Goal: Task Accomplishment & Management: Manage account settings

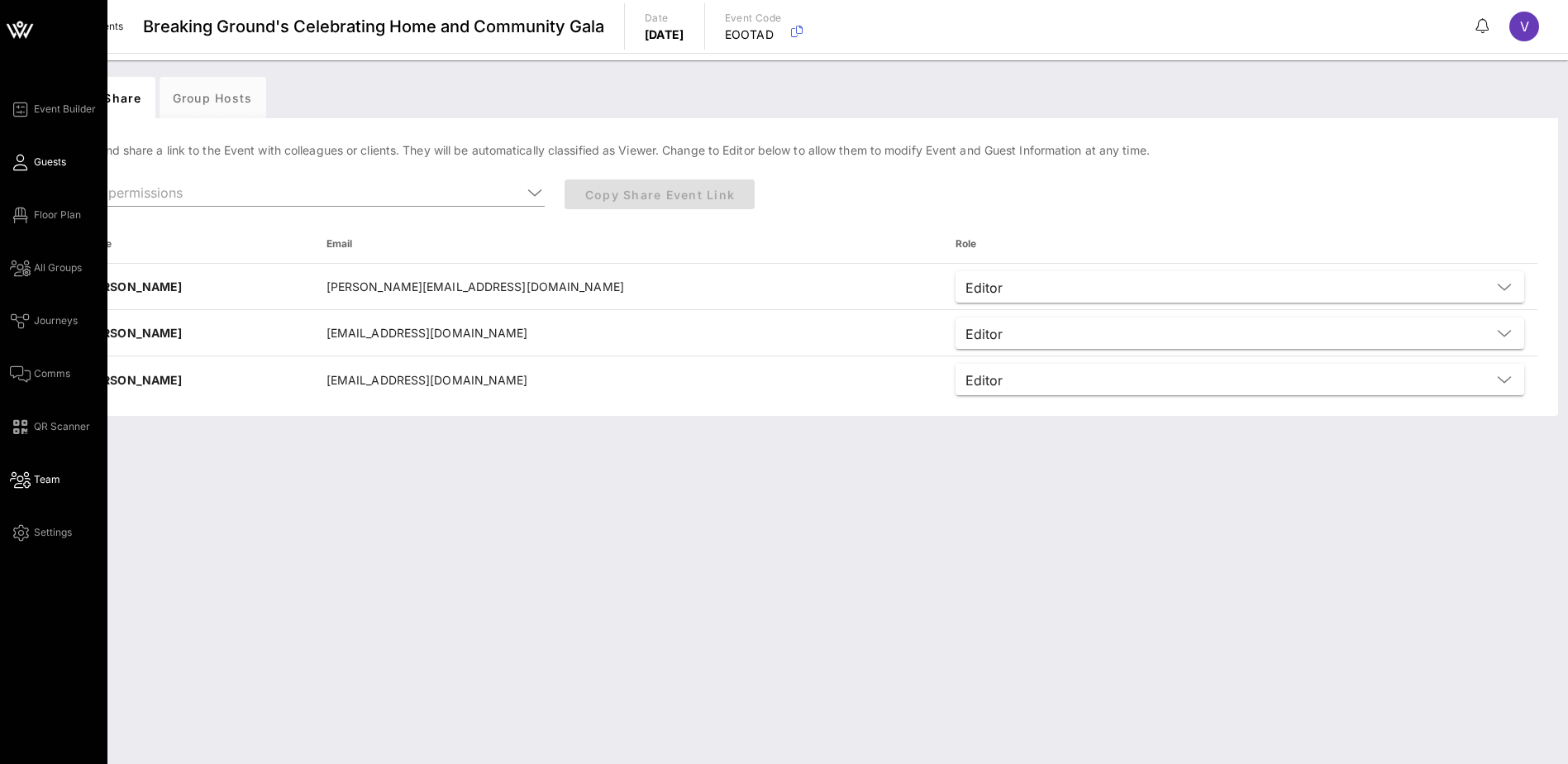
click at [57, 163] on span "Guests" at bounding box center [50, 162] width 32 height 15
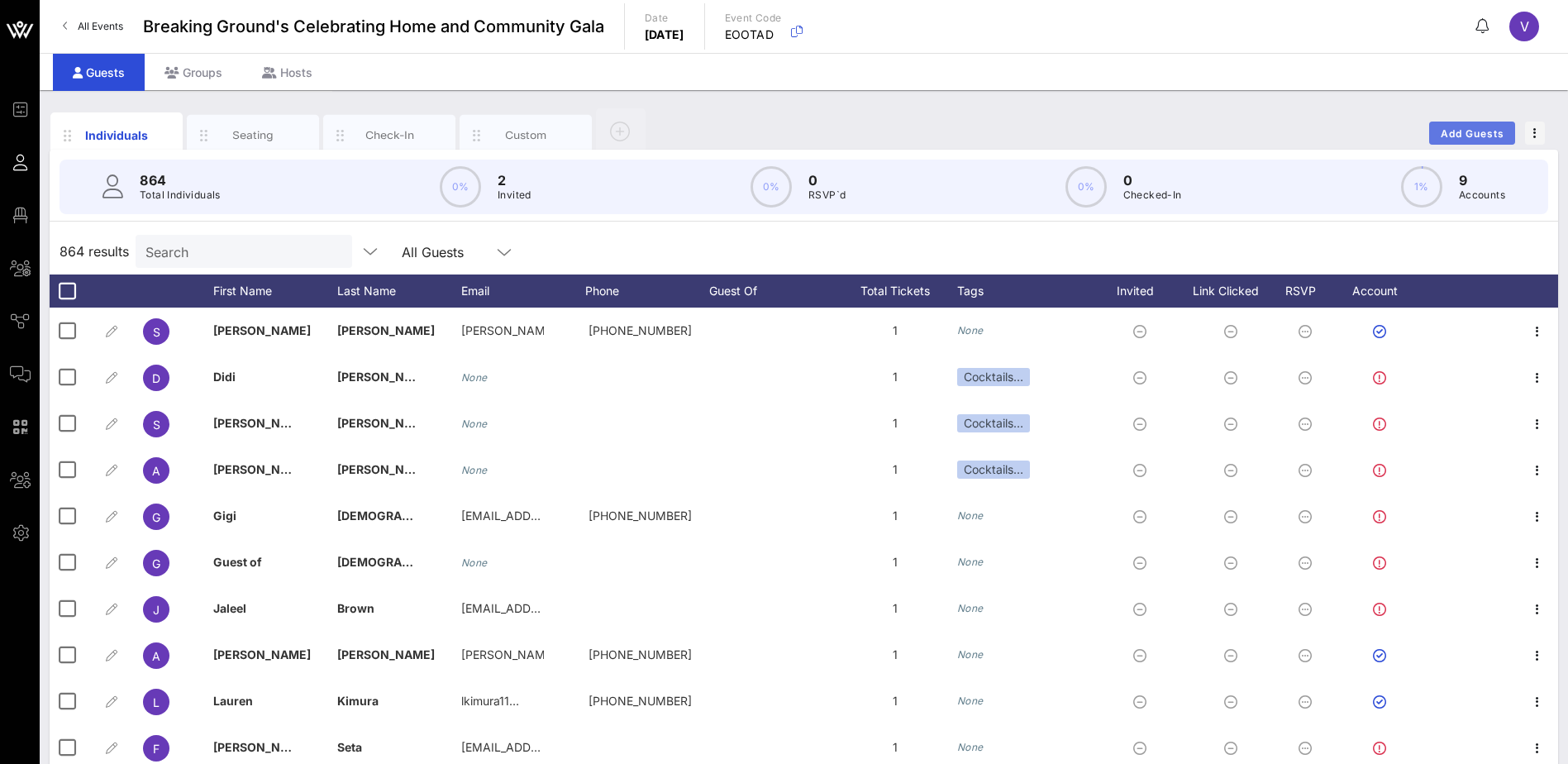
click at [1480, 128] on span "Add Guests" at bounding box center [1472, 134] width 65 height 13
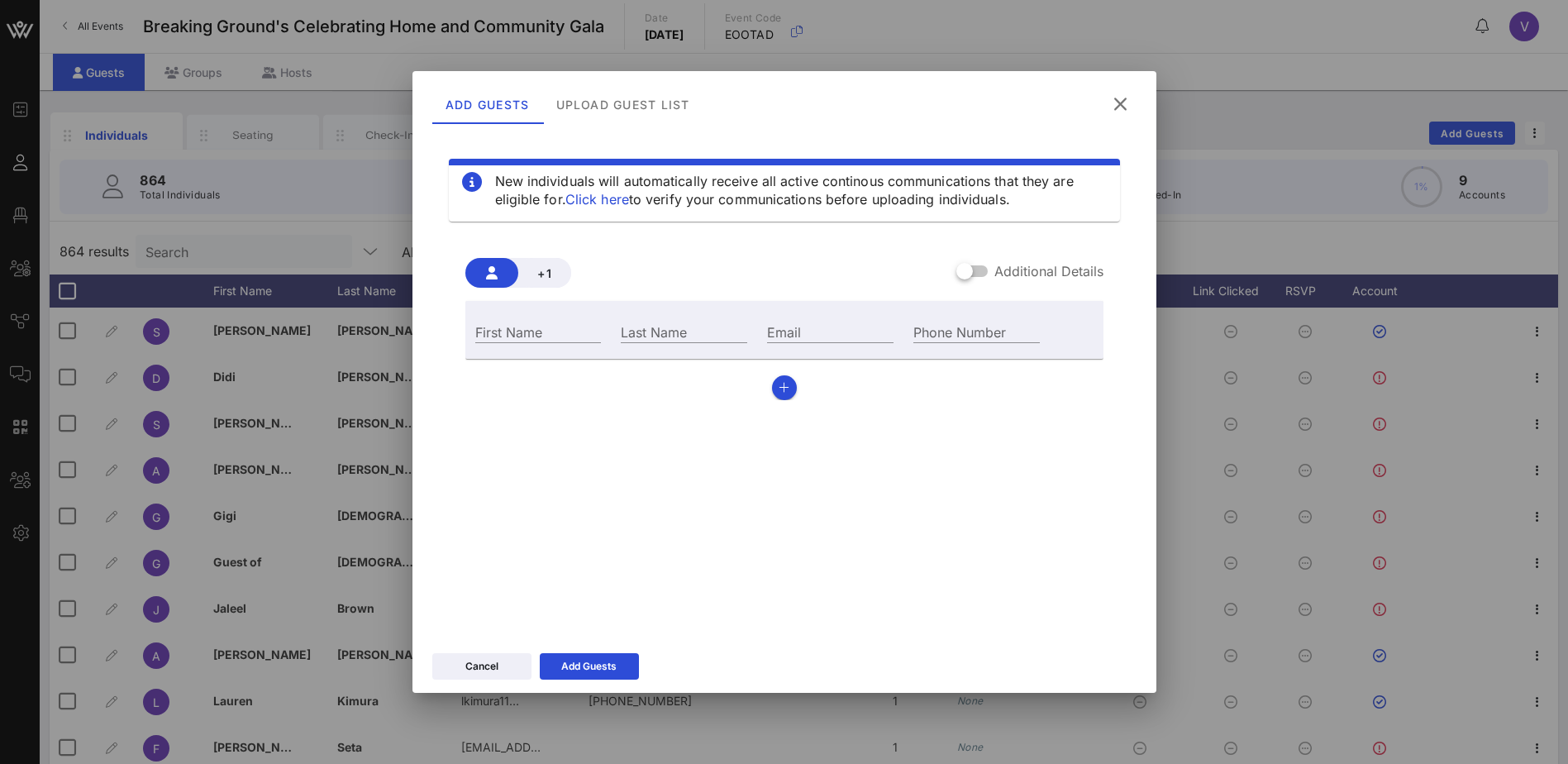
click at [1117, 103] on icon at bounding box center [1119, 104] width 30 height 30
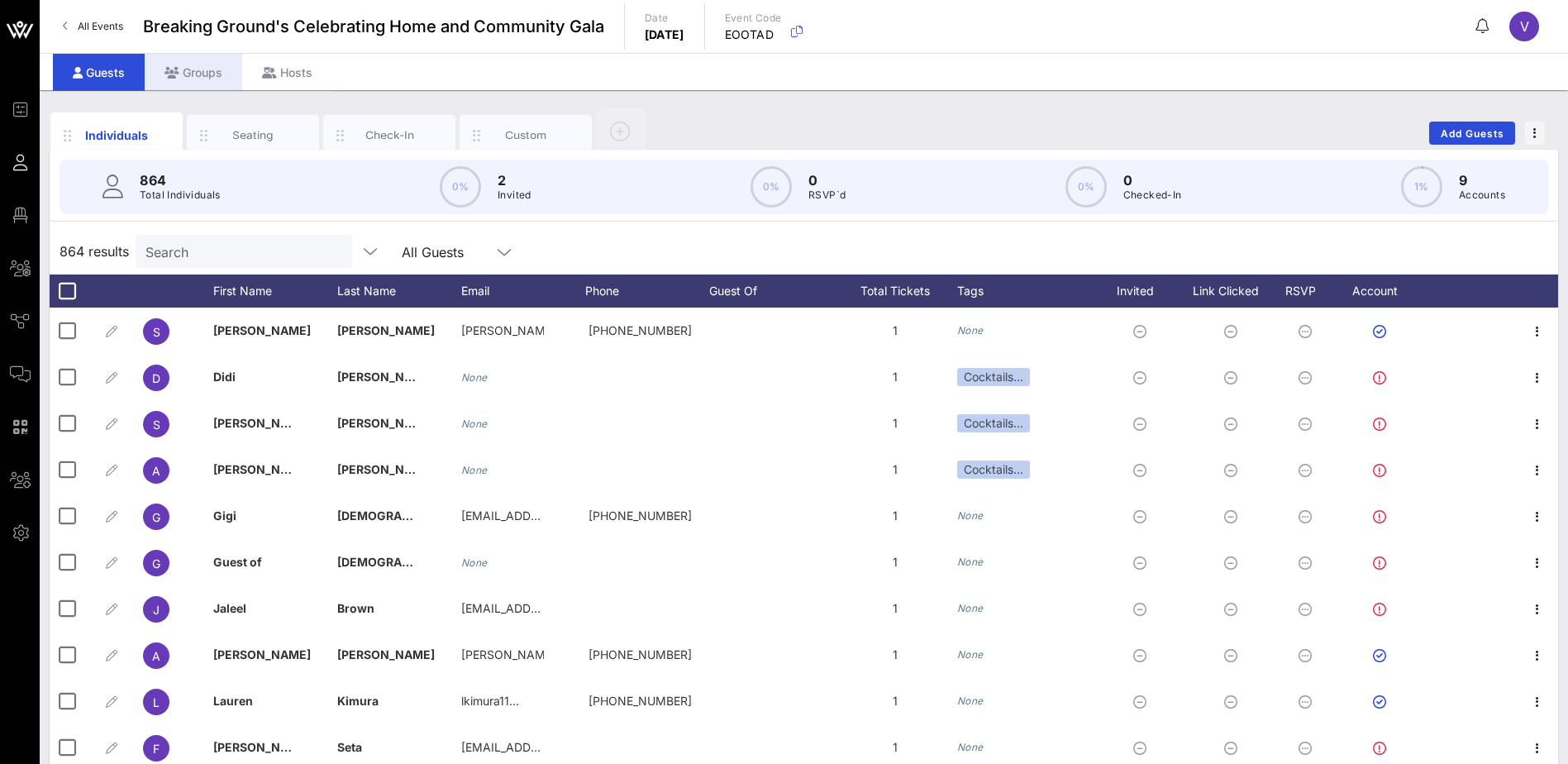
click at [191, 68] on div "Groups" at bounding box center [193, 72] width 98 height 37
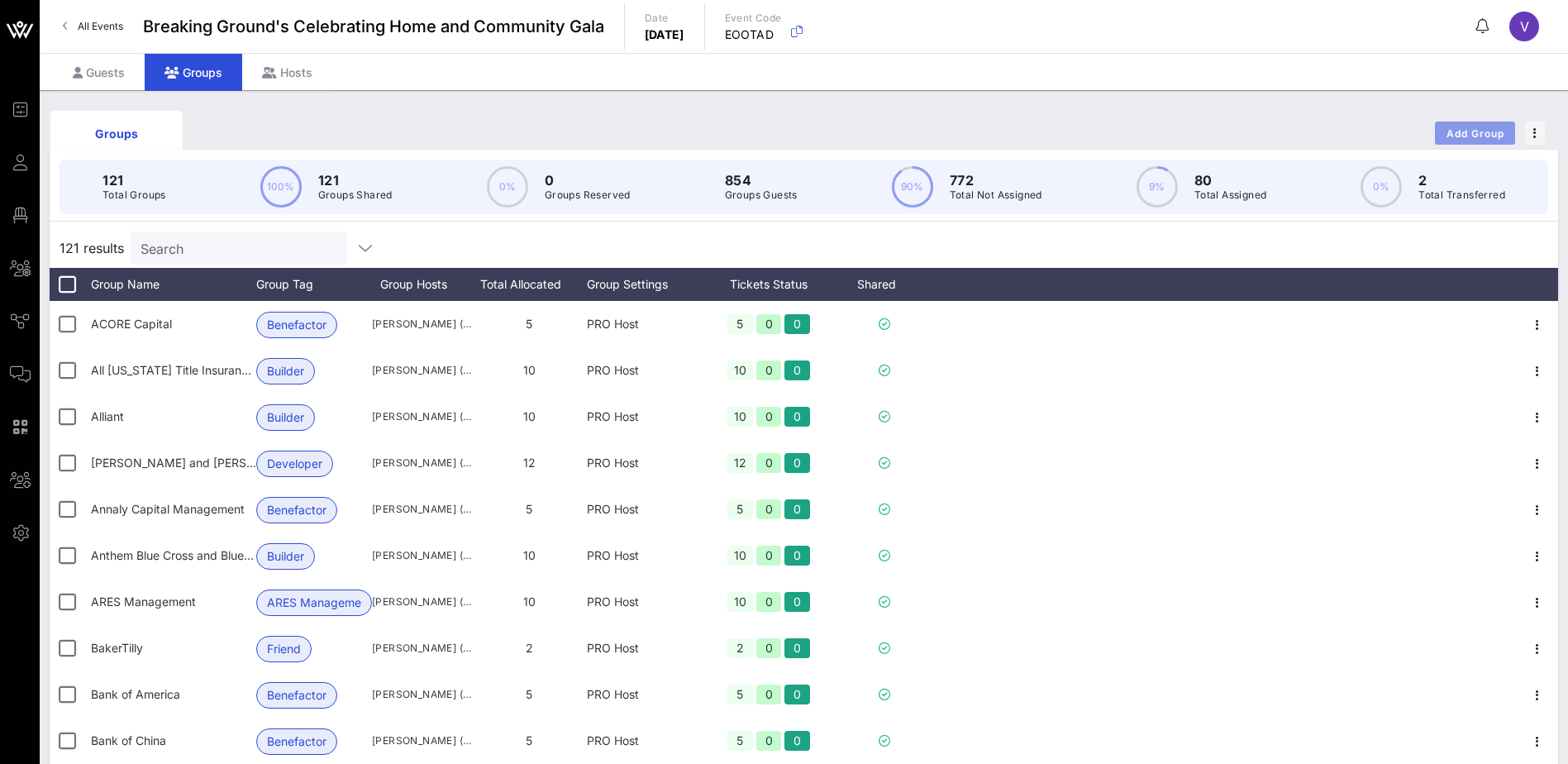
click at [1496, 125] on button "Add Group" at bounding box center [1475, 134] width 80 height 23
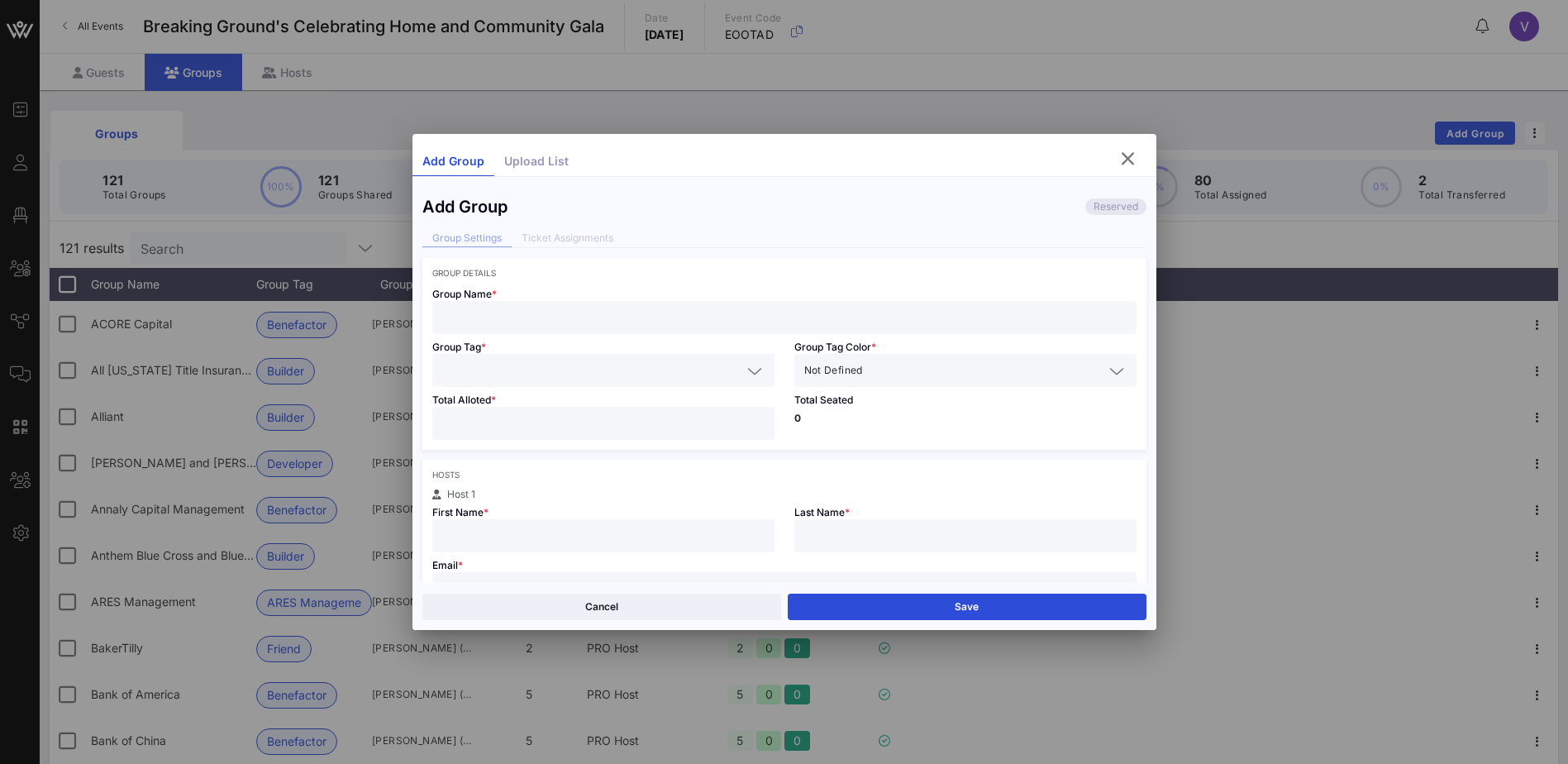
click at [460, 322] on input "text" at bounding box center [785, 317] width 685 height 21
type input "Allied Universal"
click at [747, 372] on icon at bounding box center [754, 371] width 15 height 20
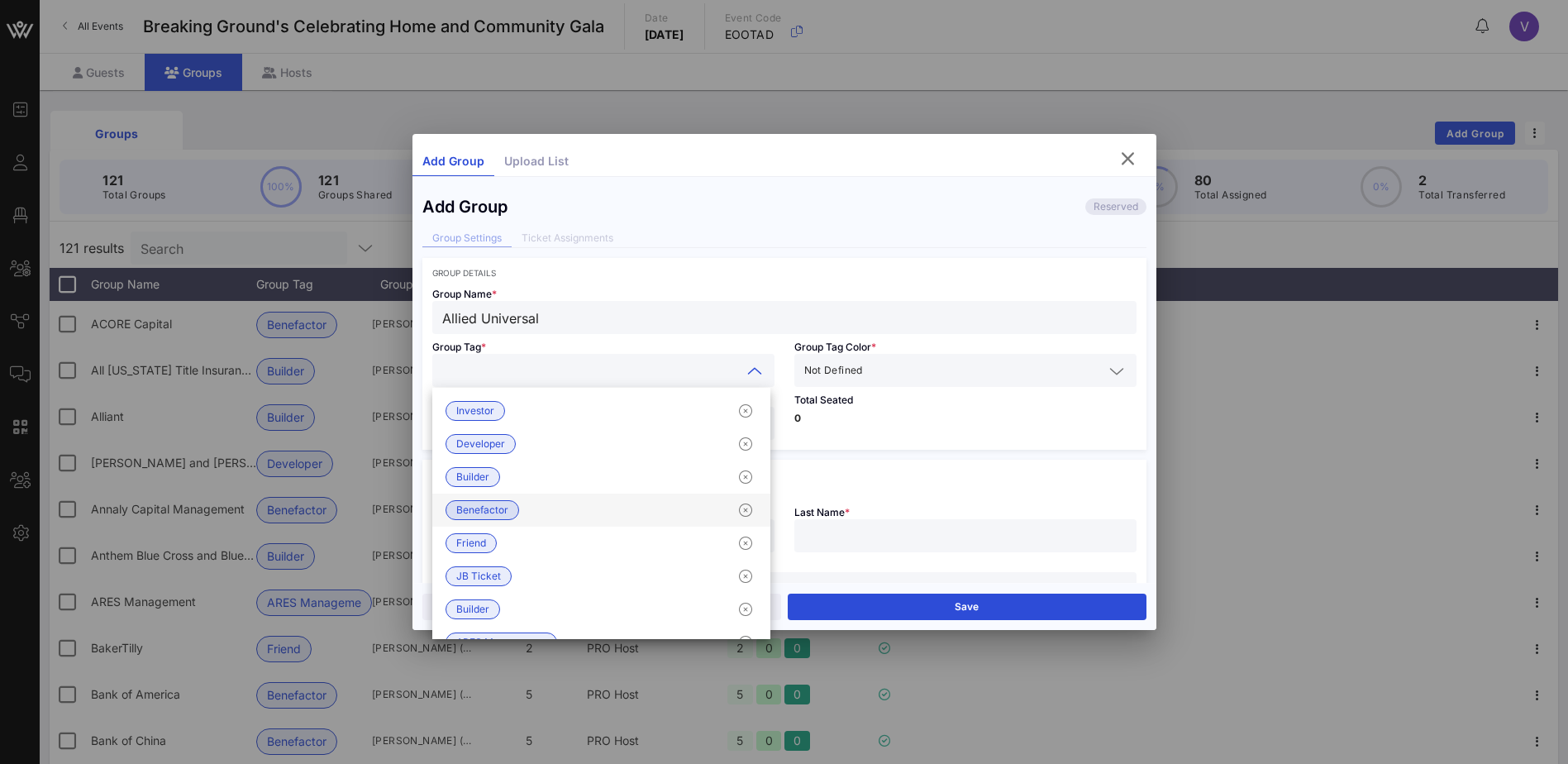
click at [494, 509] on span "Benefactor" at bounding box center [482, 510] width 52 height 19
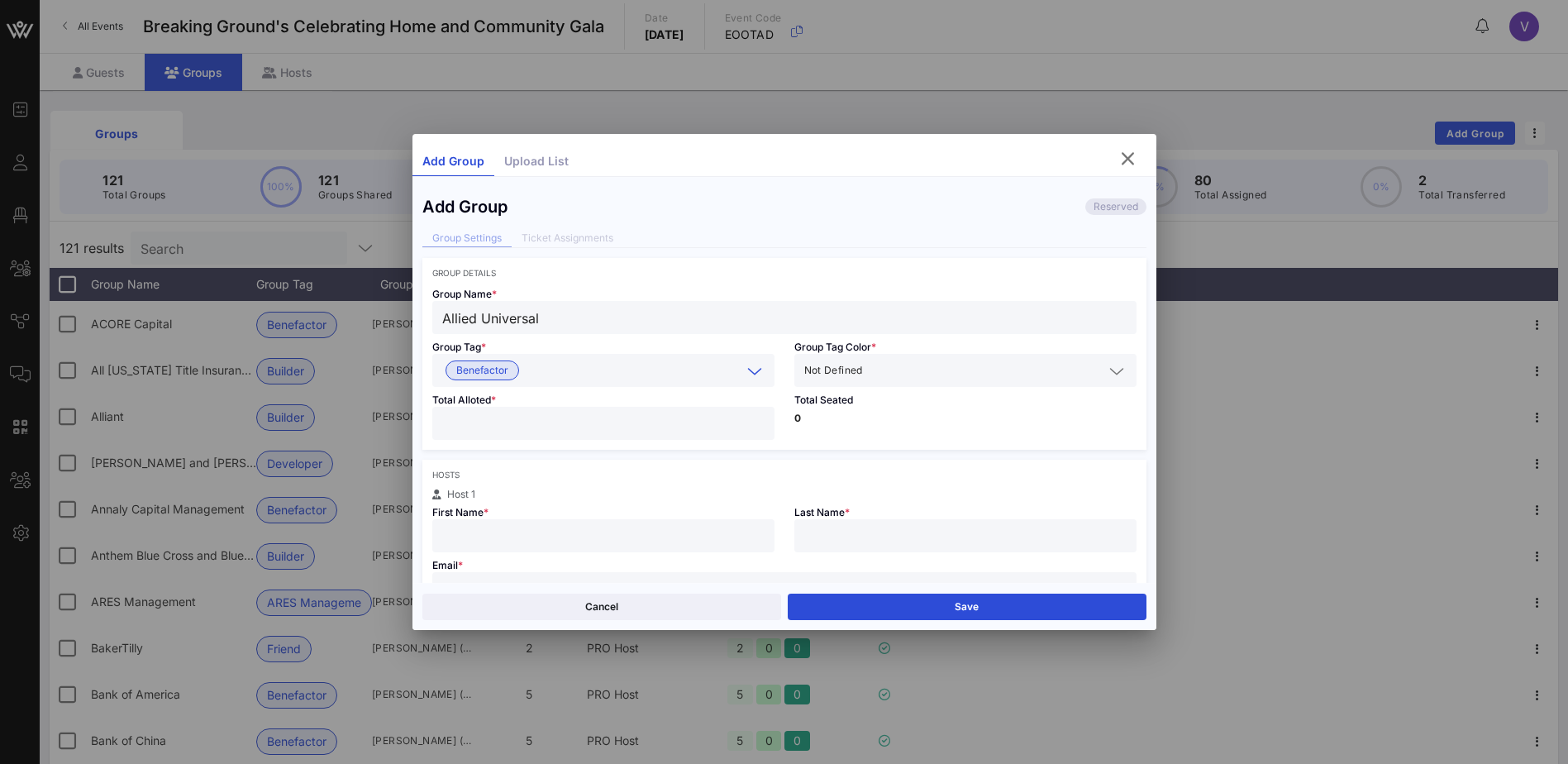
click at [480, 423] on input "number" at bounding box center [604, 423] width 323 height 21
type input "*"
click at [480, 541] on input "text" at bounding box center [604, 536] width 323 height 21
type input "[PERSON_NAME]"
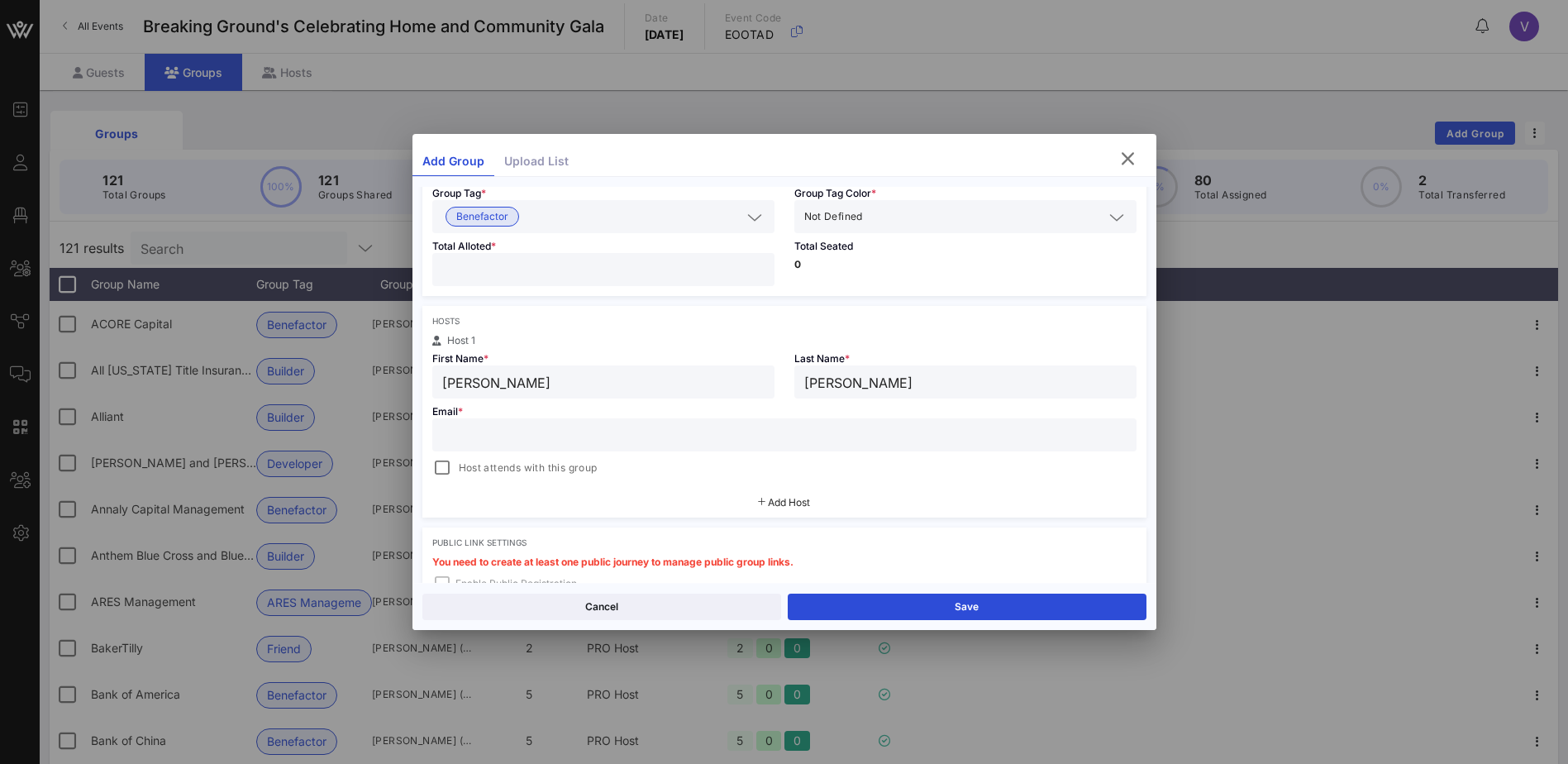
scroll to position [166, 0]
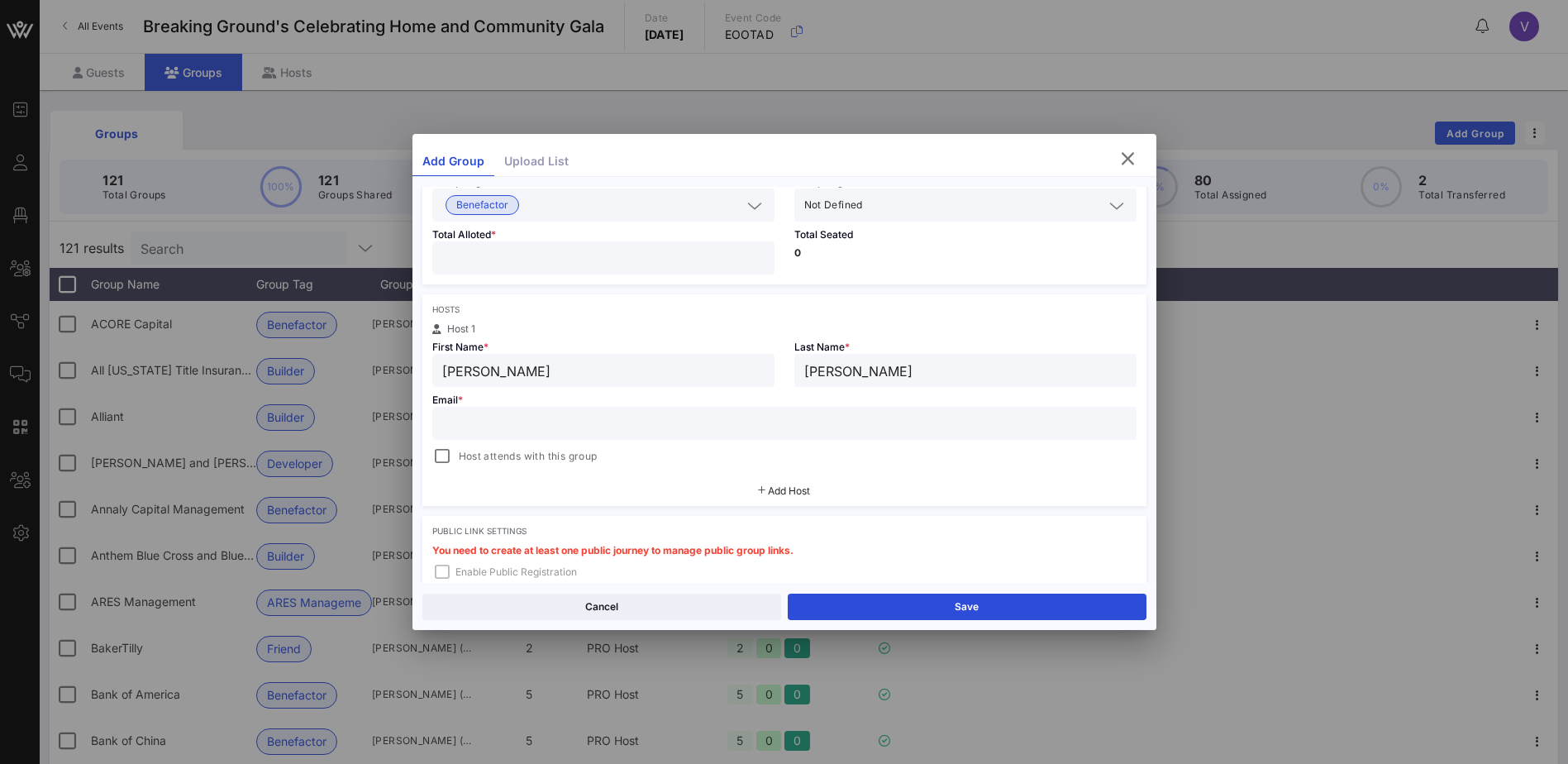
type input "[PERSON_NAME]"
click at [467, 421] on input "text" at bounding box center [785, 423] width 685 height 21
paste input "[PERSON_NAME][EMAIL_ADDRESS][PERSON_NAME][DOMAIN_NAME]"
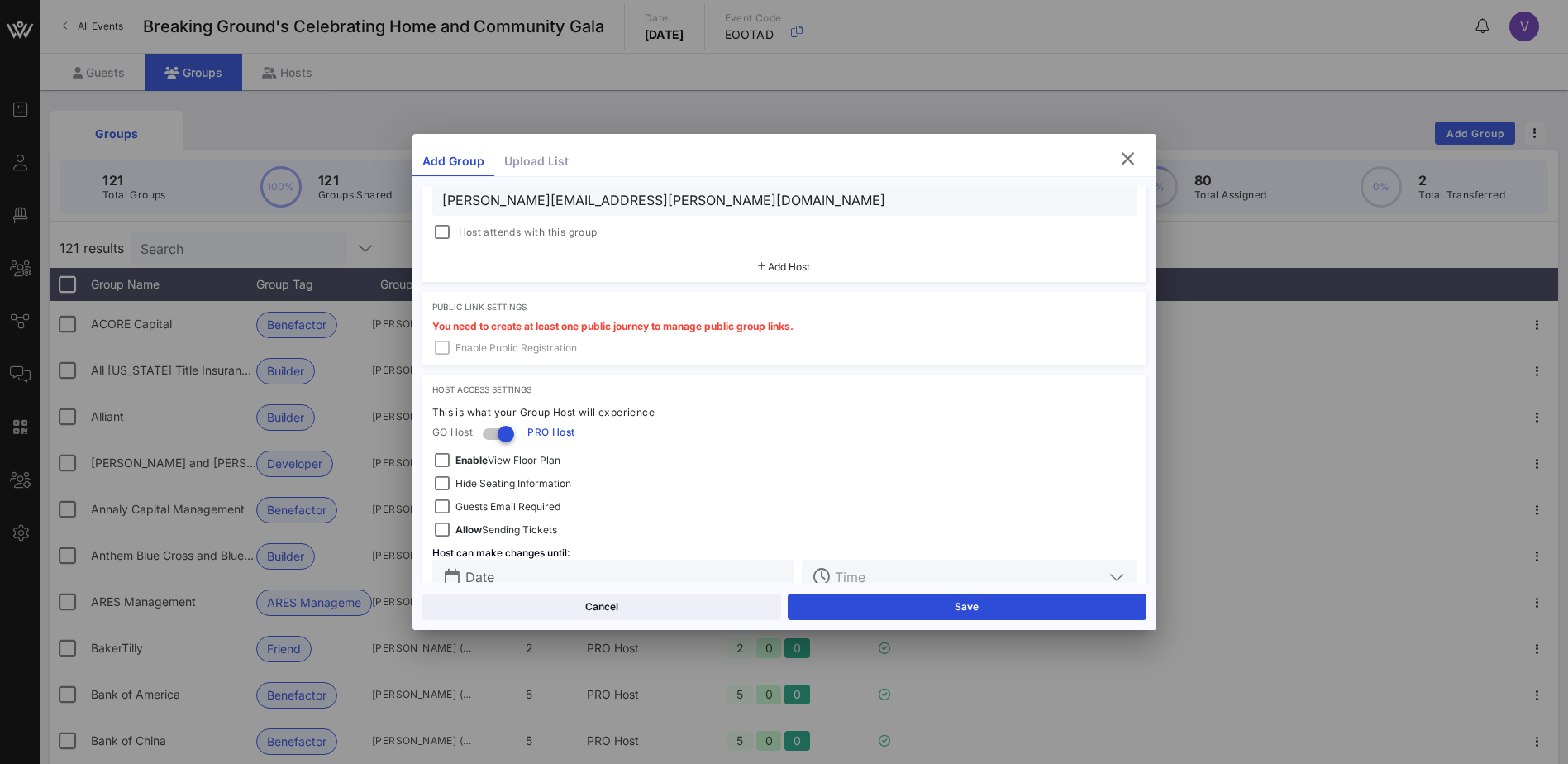
scroll to position [414, 0]
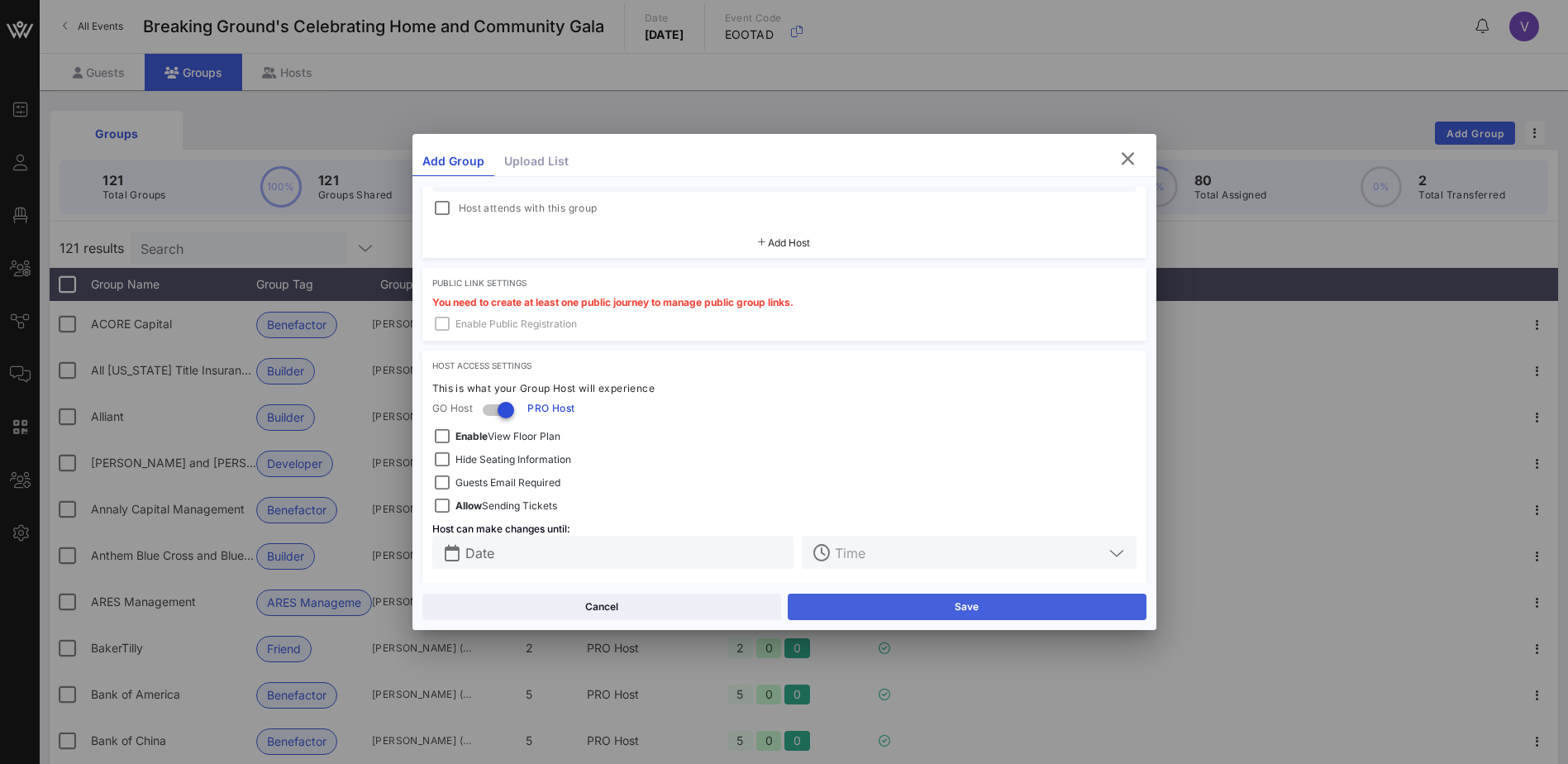
click at [970, 605] on button "Save" at bounding box center [967, 607] width 359 height 26
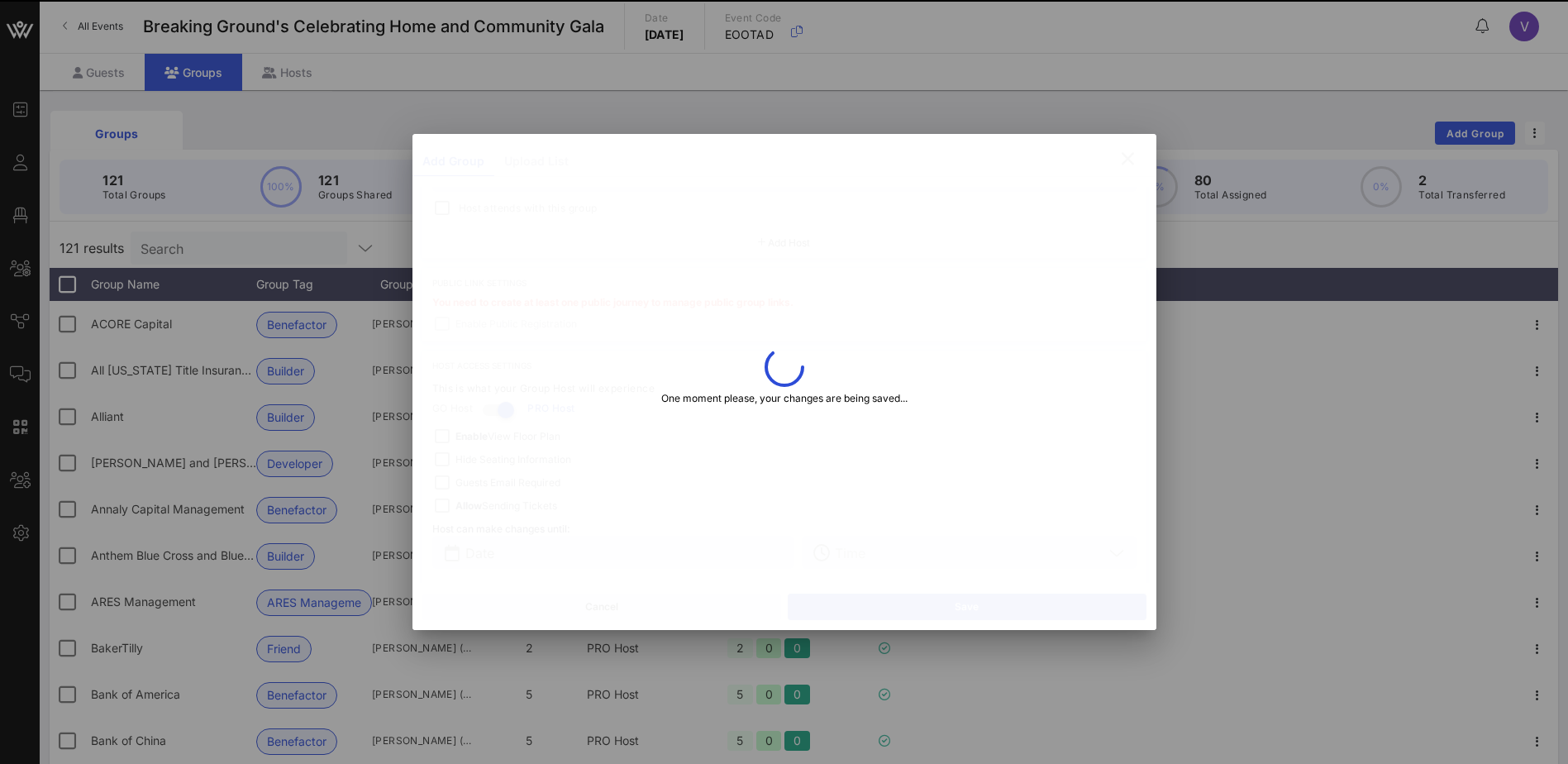
type input "[PERSON_NAME][EMAIL_ADDRESS][PERSON_NAME][DOMAIN_NAME]"
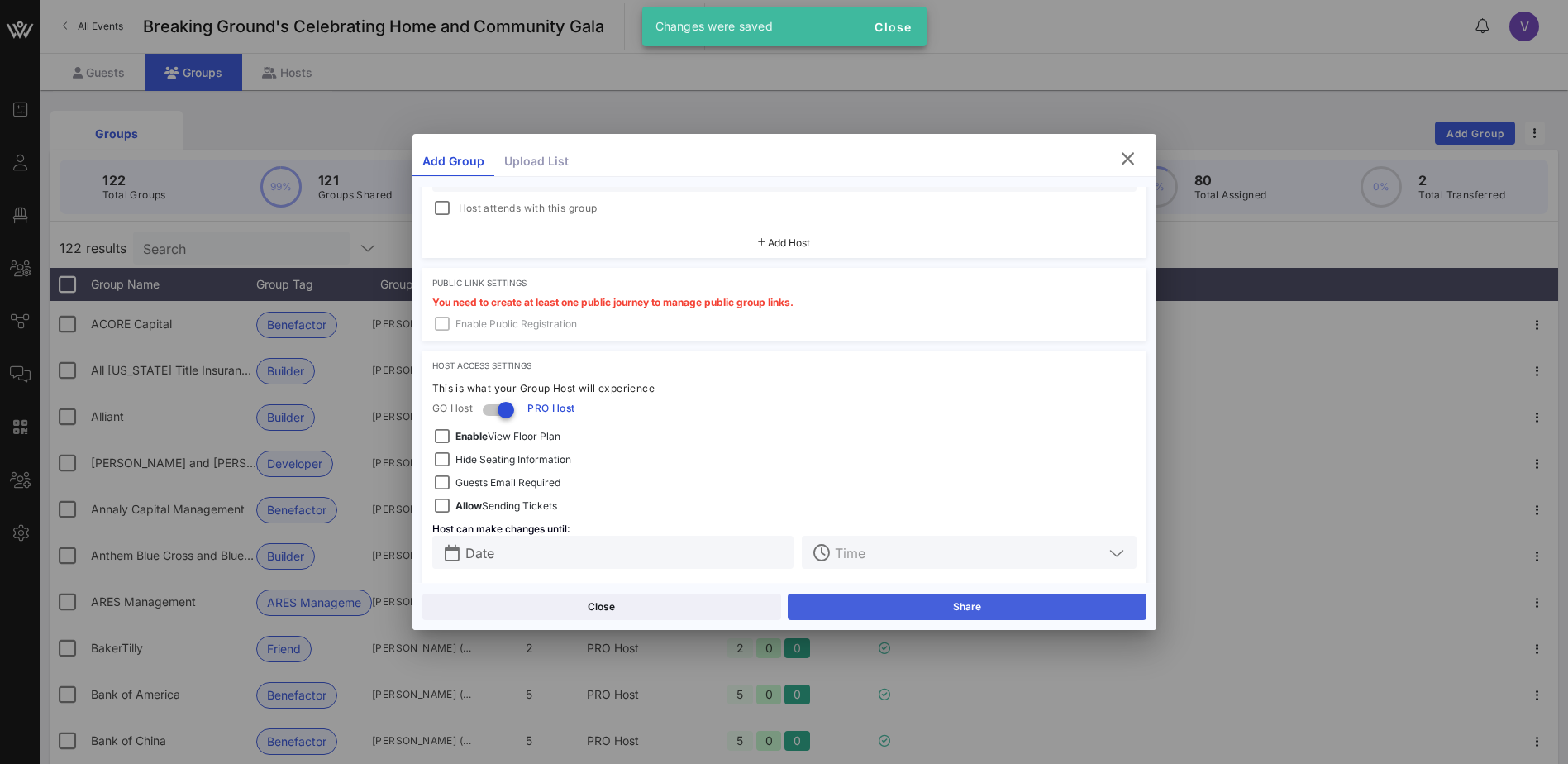
click at [970, 605] on button "Share" at bounding box center [967, 607] width 359 height 26
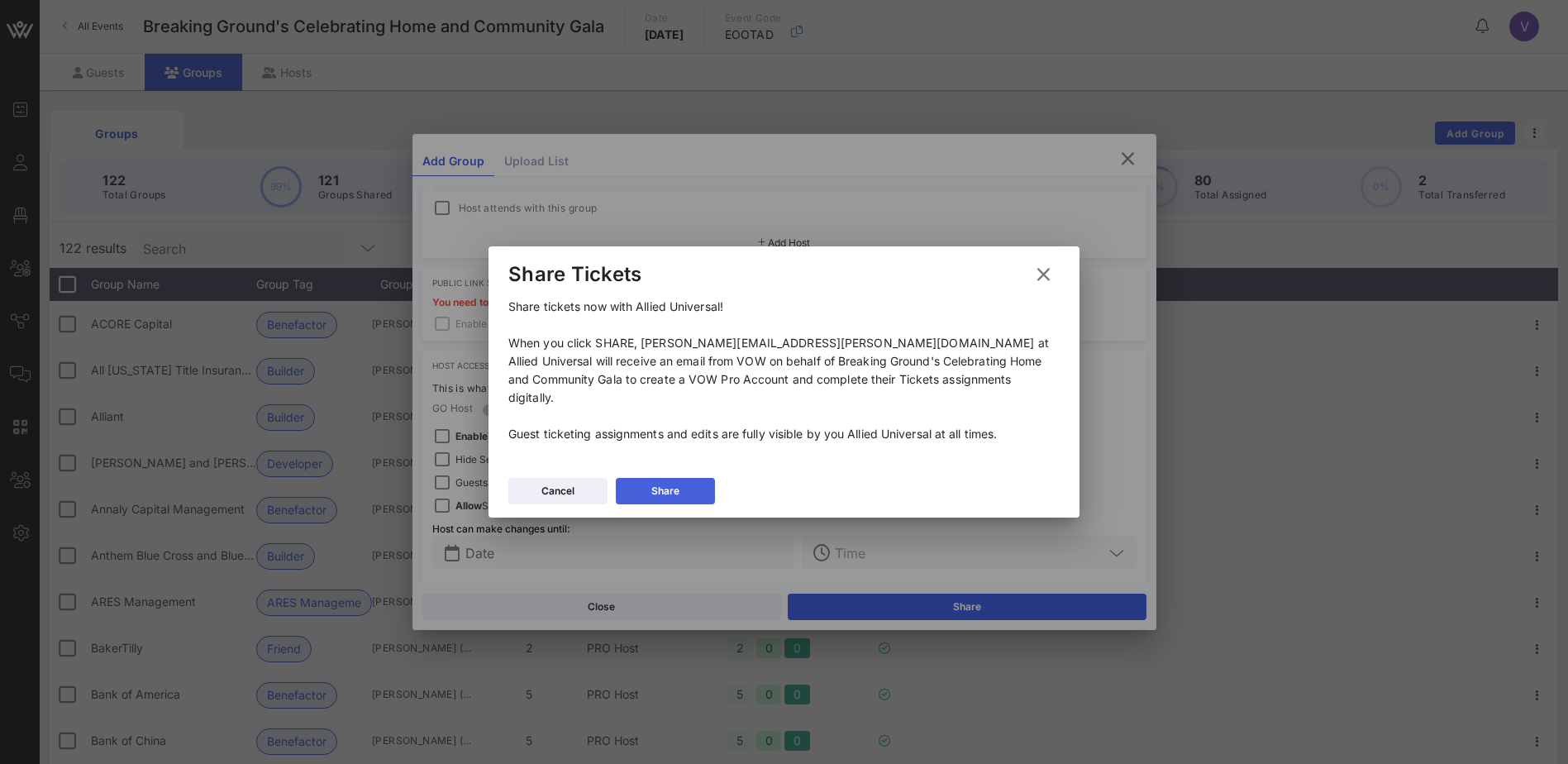
click at [648, 484] on button "Share" at bounding box center [666, 491] width 99 height 26
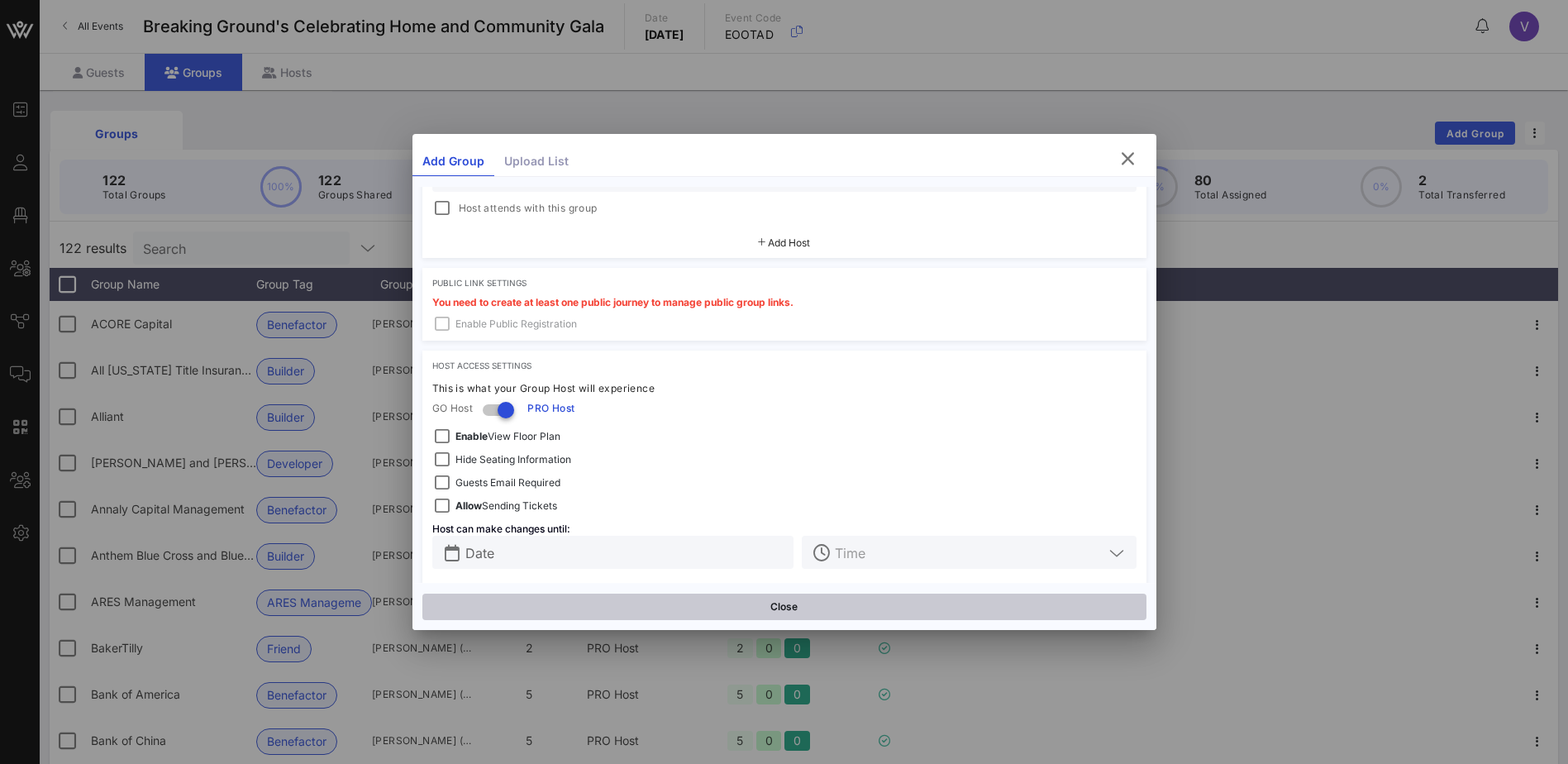
click at [781, 608] on button "Close" at bounding box center [784, 607] width 725 height 26
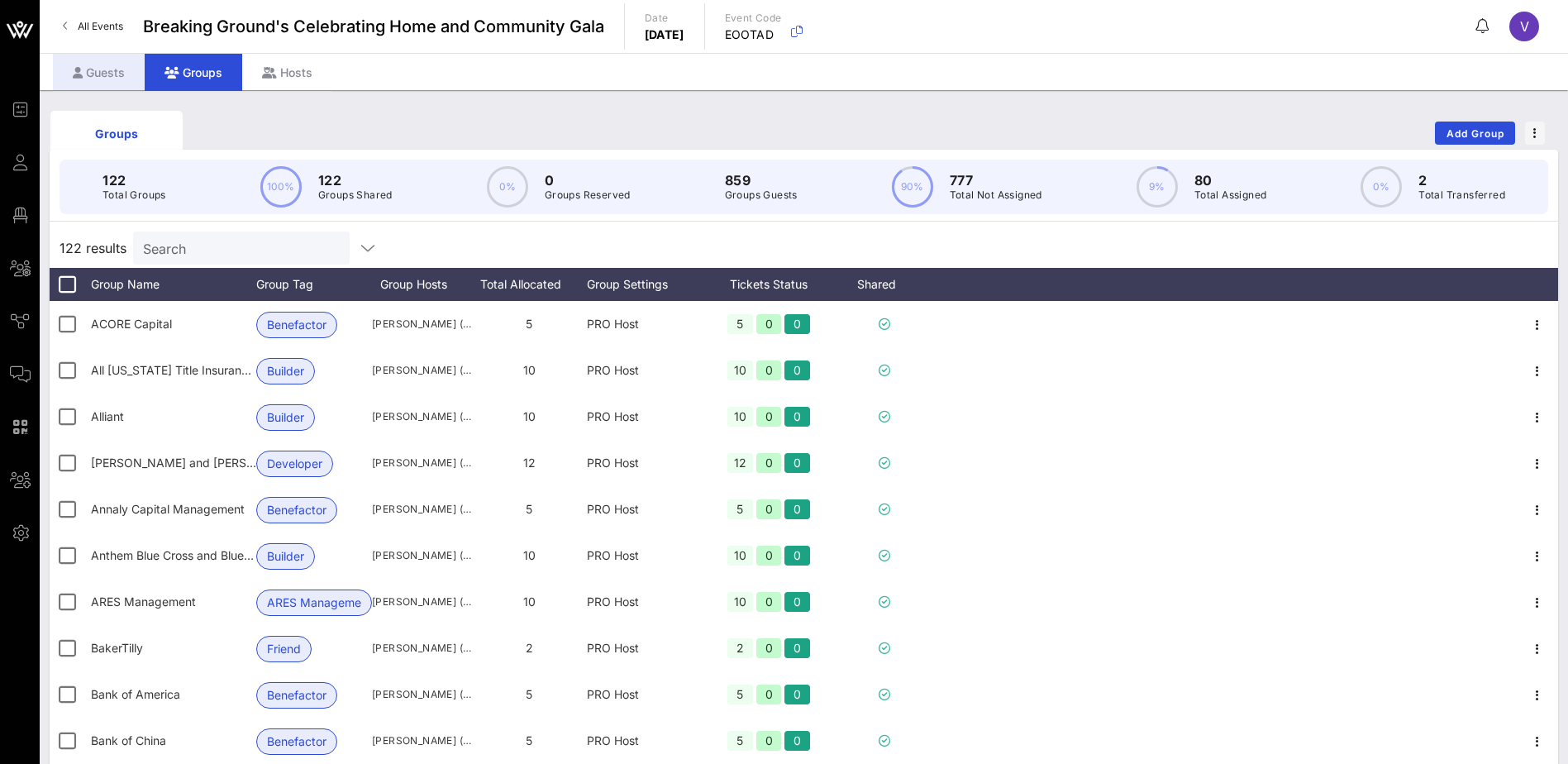
click at [103, 72] on div "Guests" at bounding box center [98, 72] width 92 height 37
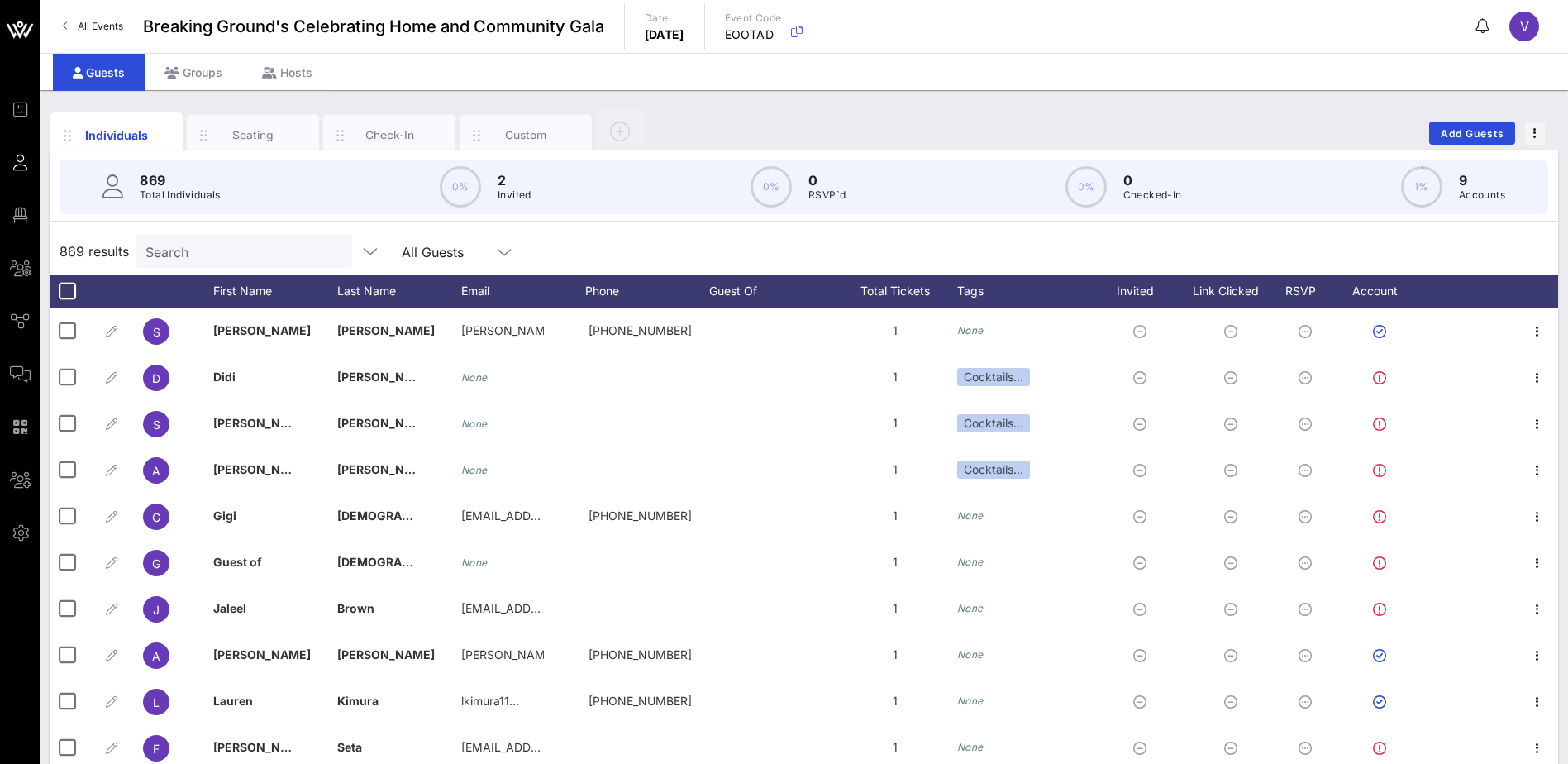
click at [228, 251] on input "Search" at bounding box center [242, 252] width 193 height 21
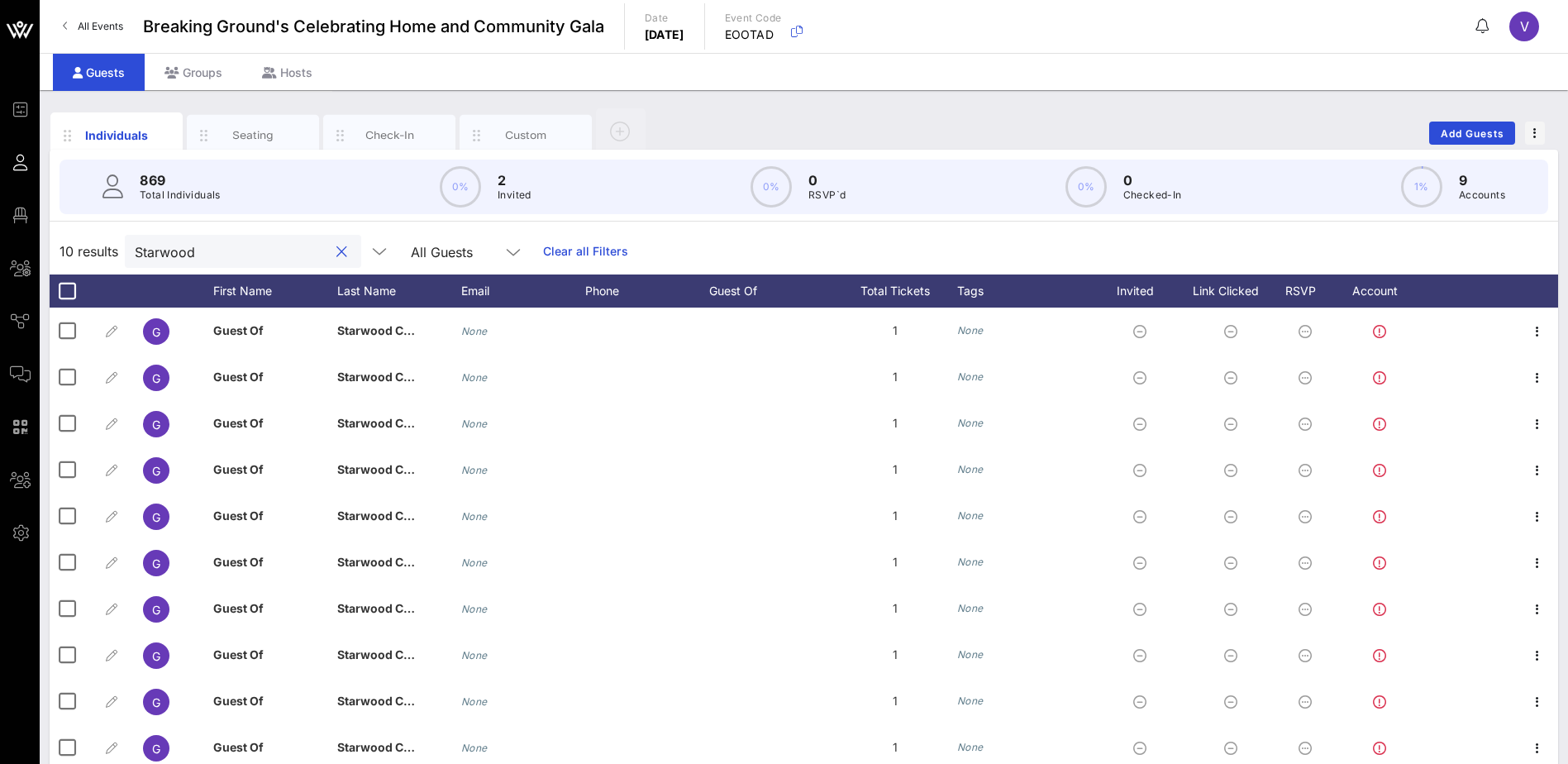
type input "Starwood"
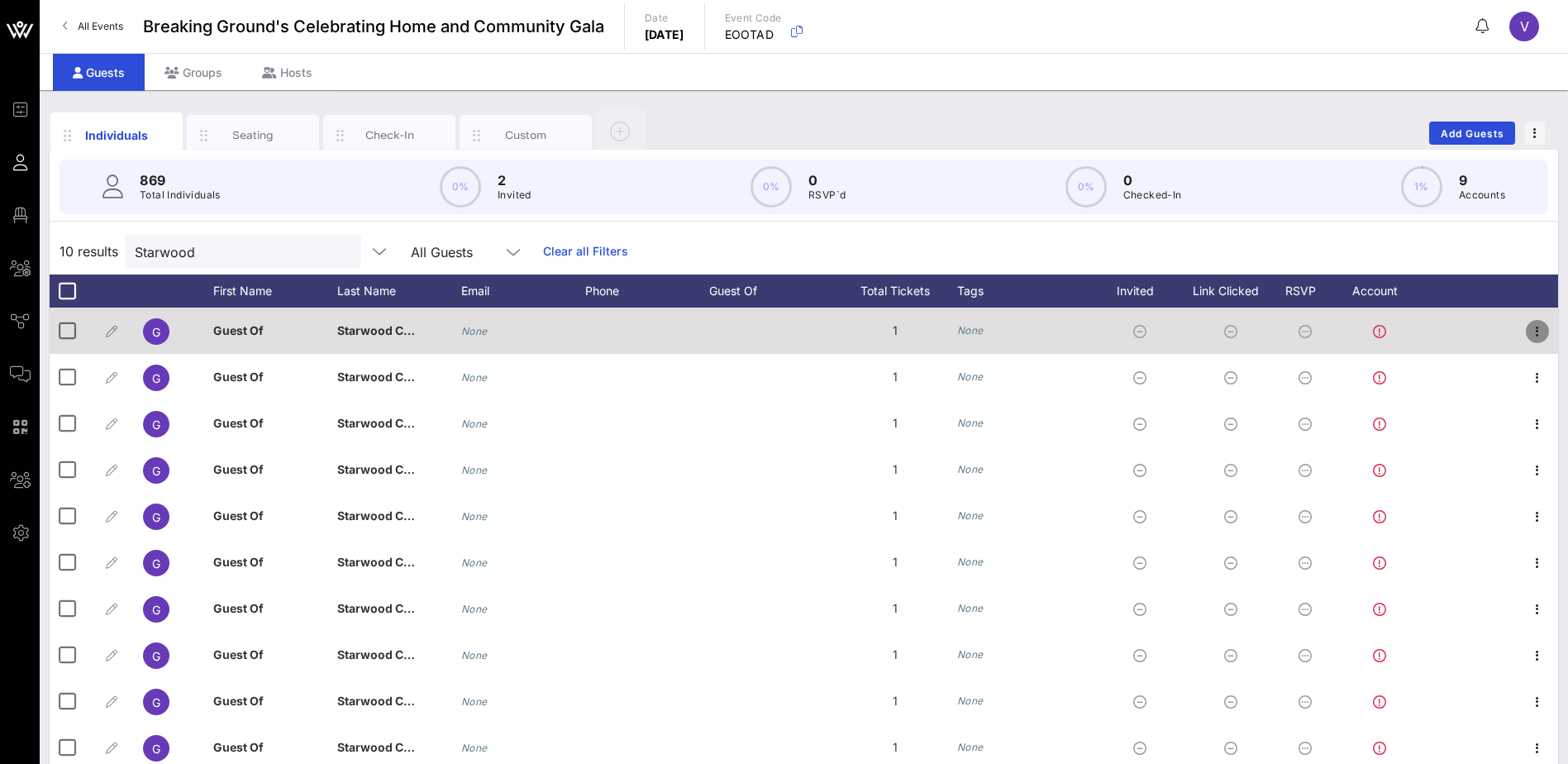
click at [1538, 333] on icon "button" at bounding box center [1537, 332] width 20 height 20
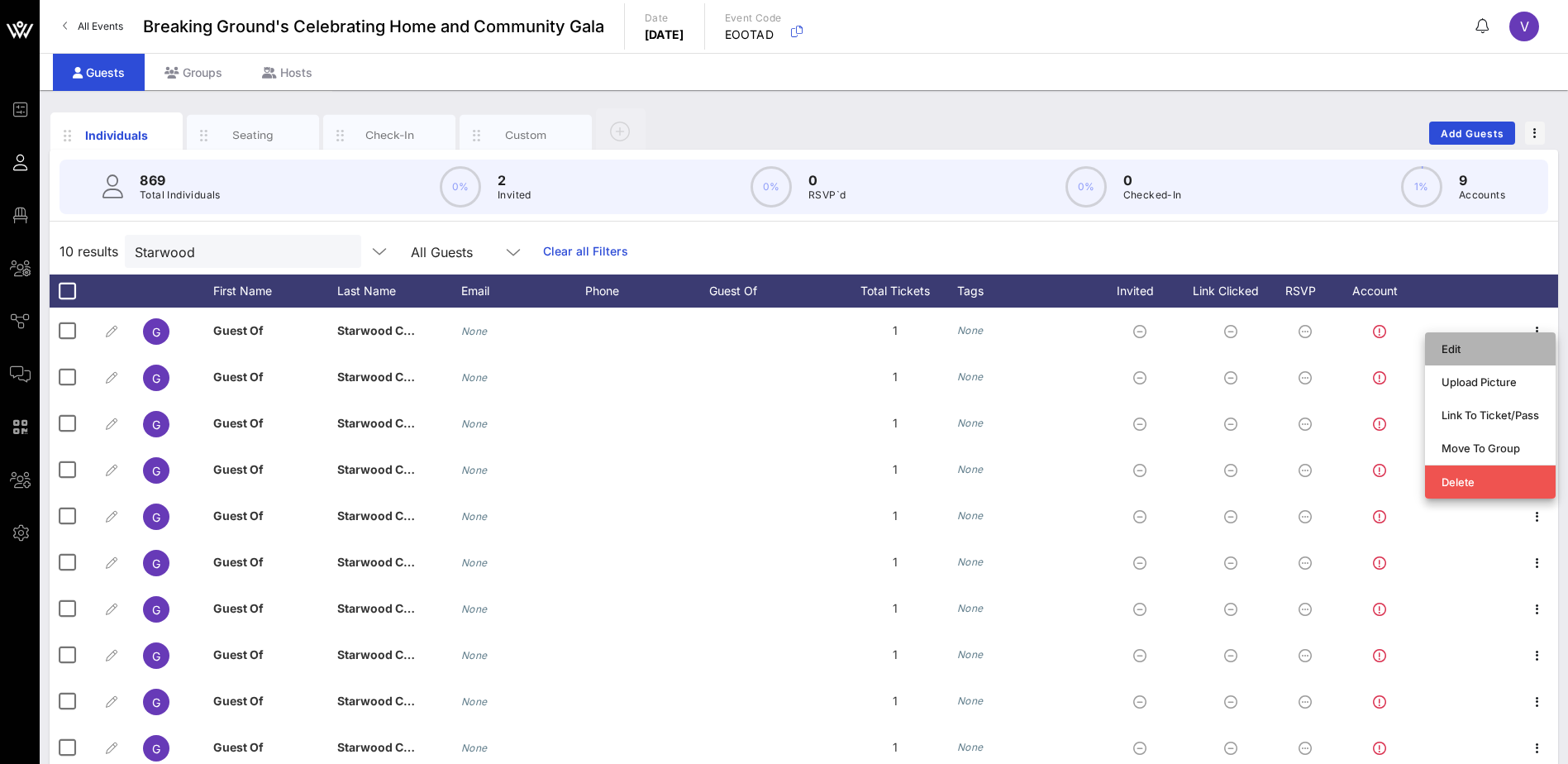
click at [1474, 346] on div "Edit" at bounding box center [1490, 349] width 98 height 14
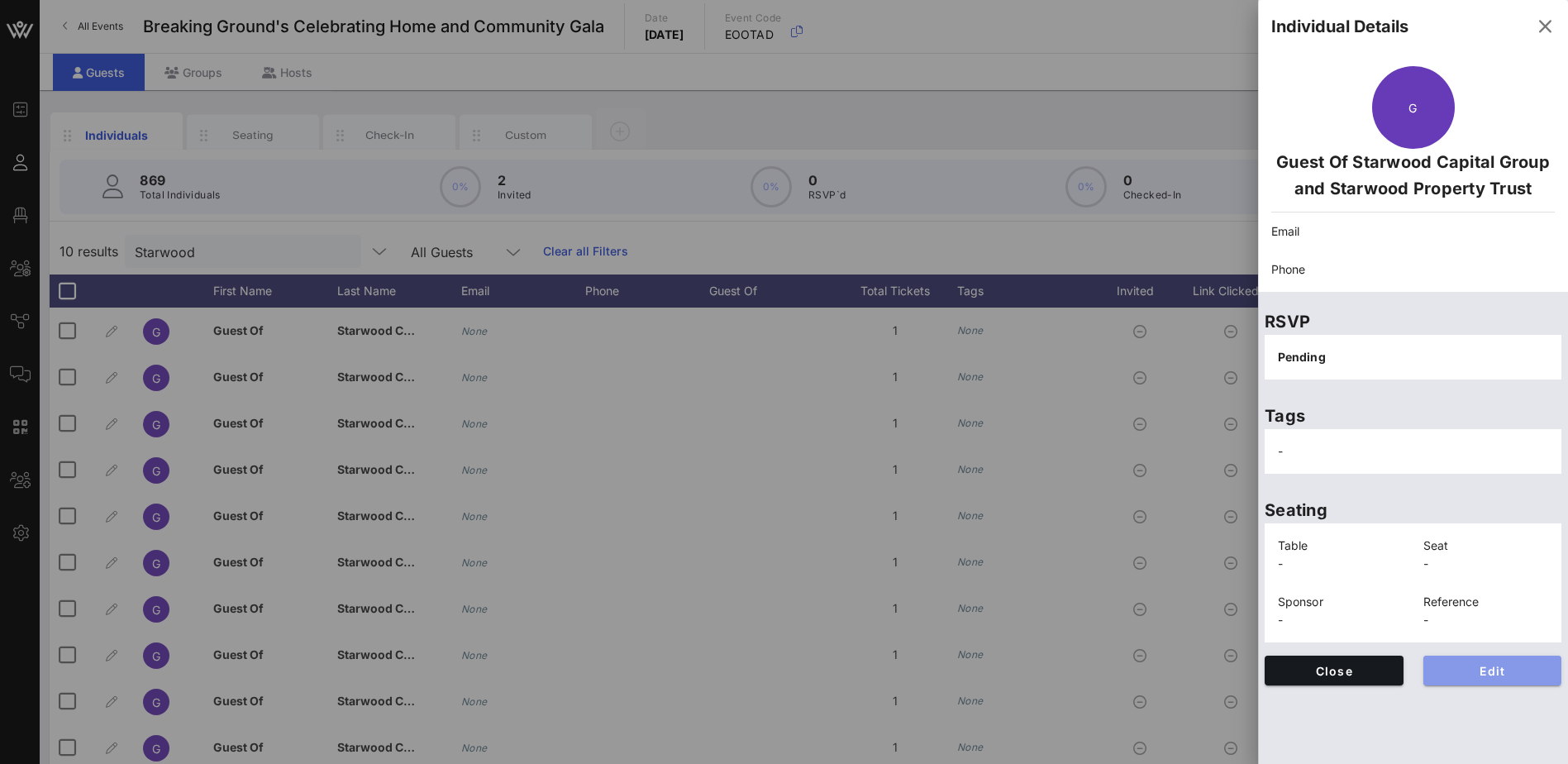
click at [1482, 664] on span "Edit" at bounding box center [1492, 671] width 112 height 14
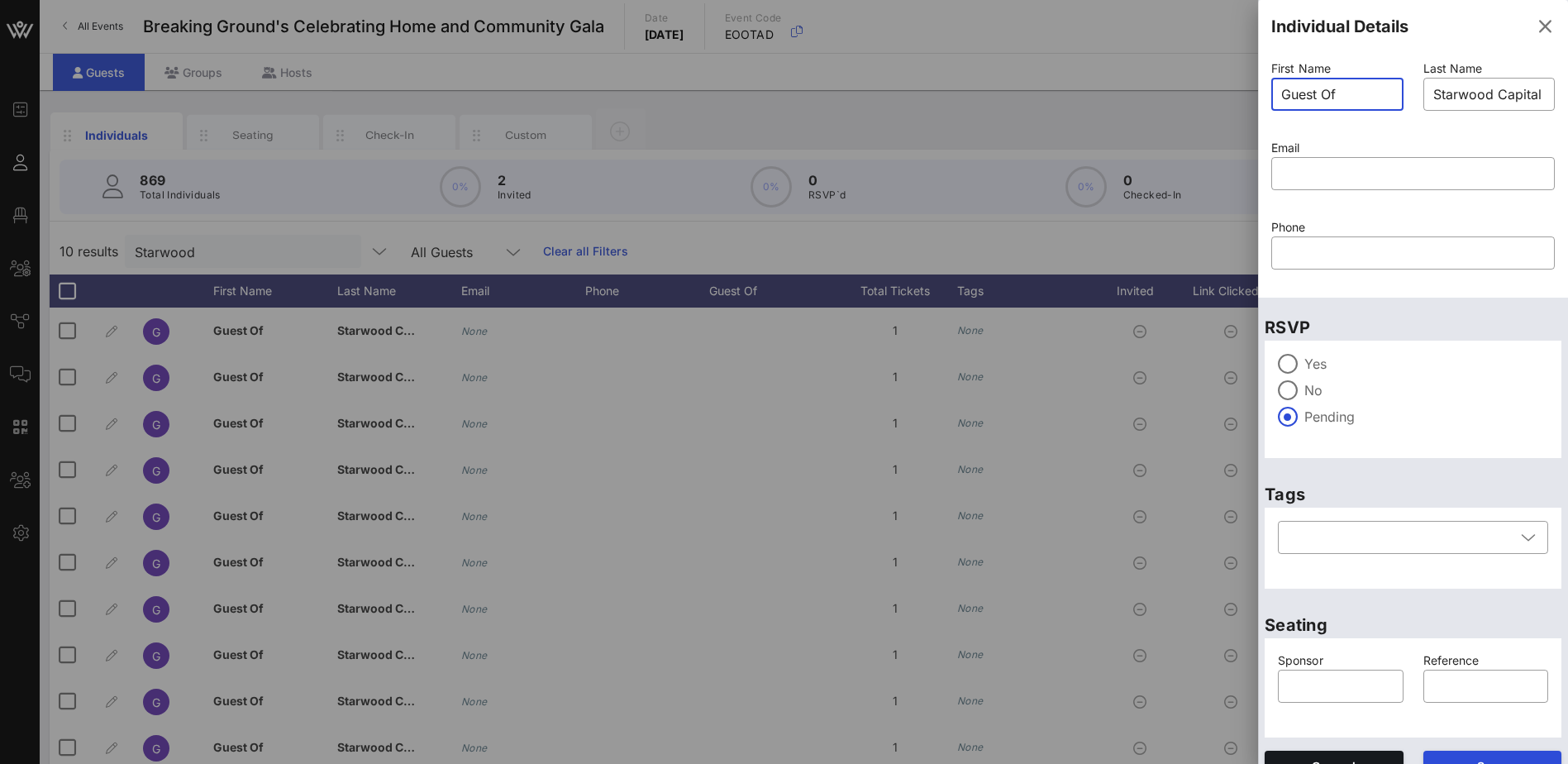
click at [1367, 85] on input "Guest Of" at bounding box center [1337, 94] width 112 height 26
drag, startPoint x: 1365, startPoint y: 85, endPoint x: 1265, endPoint y: 96, distance: 100.6
click at [1265, 96] on div "First Name ​ Guest Of" at bounding box center [1338, 96] width 152 height 79
type input "[PERSON_NAME]"
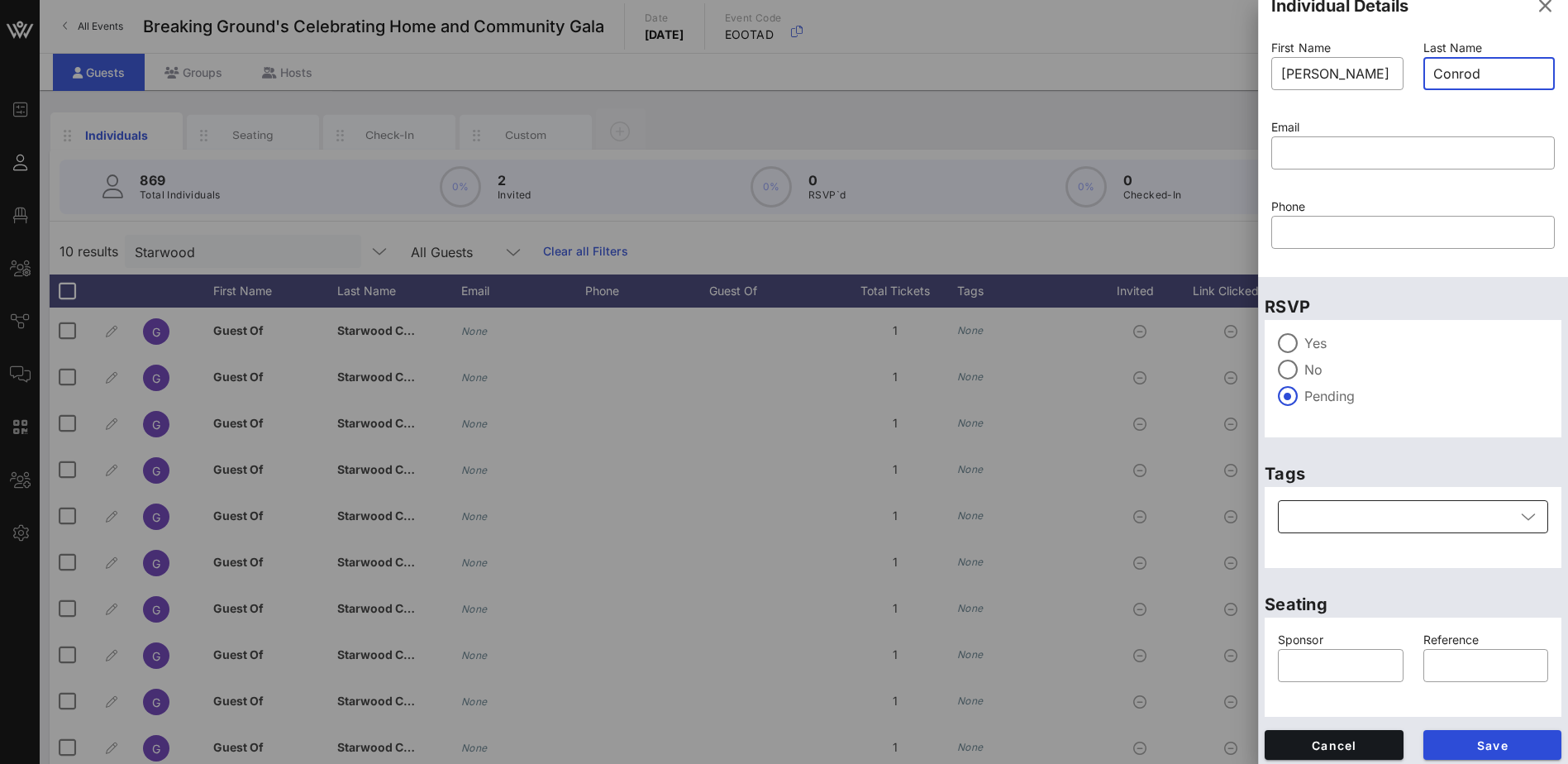
scroll to position [26, 0]
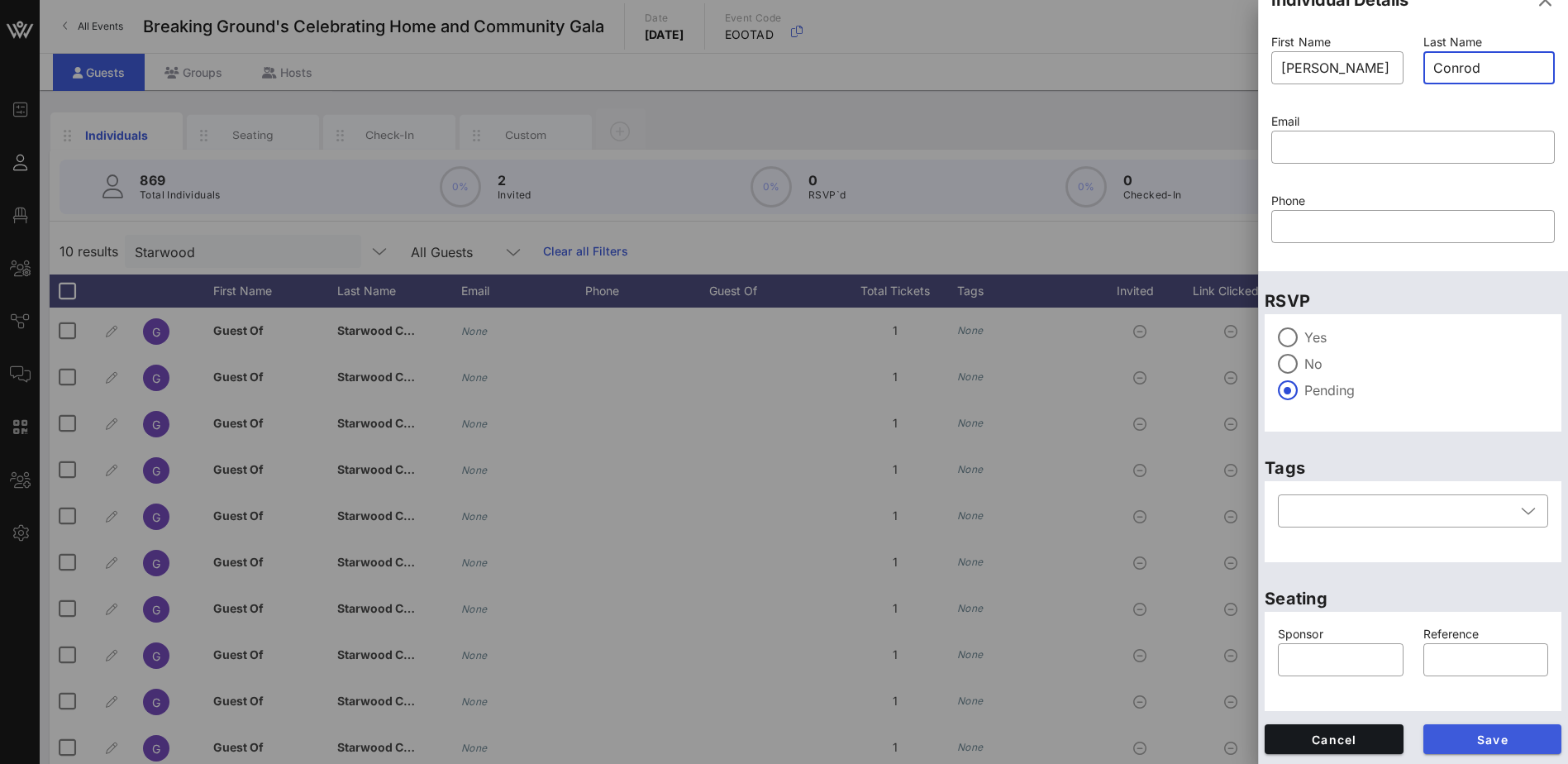
type input "Conrod"
click at [1470, 730] on button "Save" at bounding box center [1493, 740] width 138 height 30
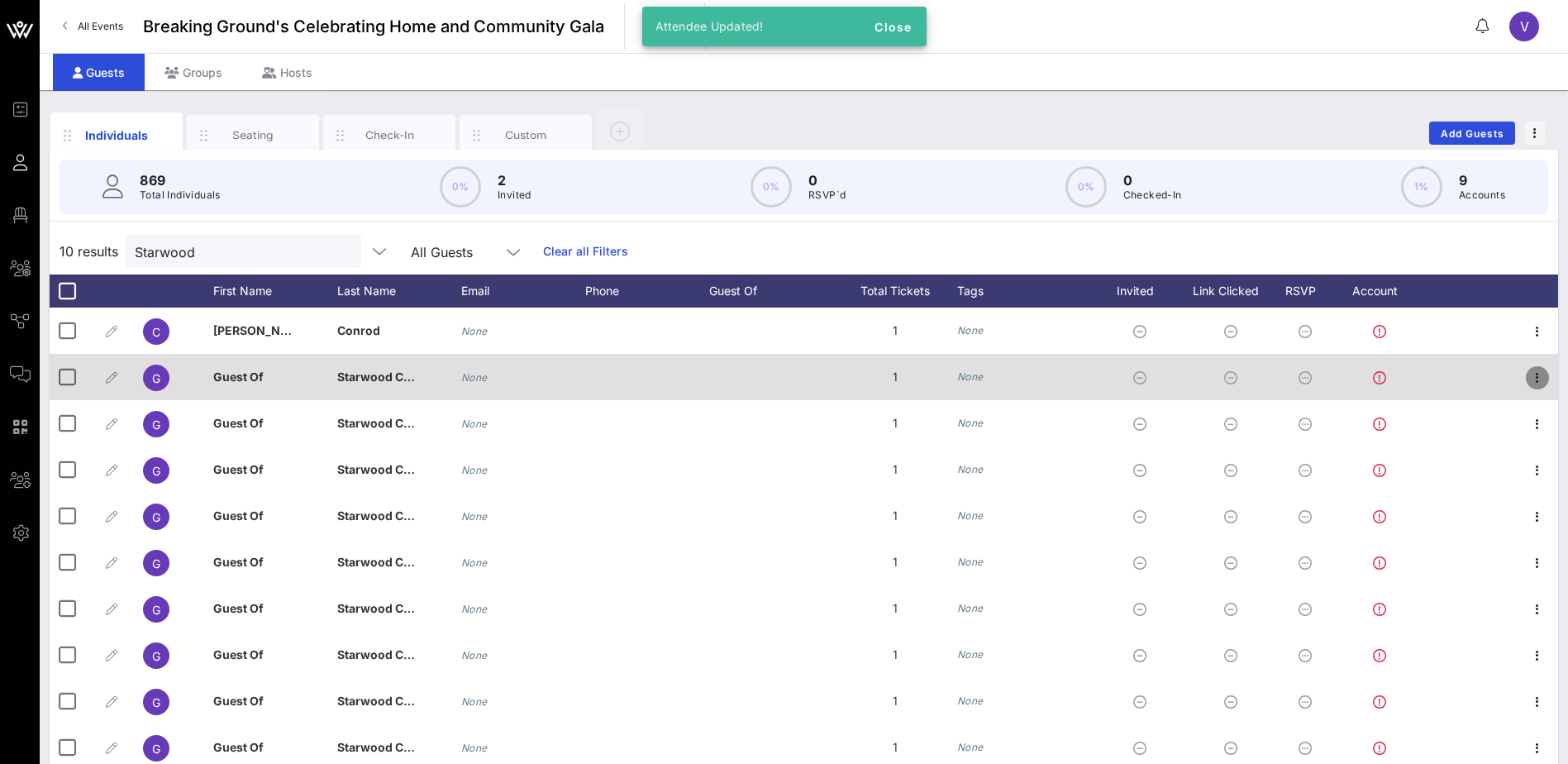
click at [1534, 382] on icon "button" at bounding box center [1537, 378] width 20 height 20
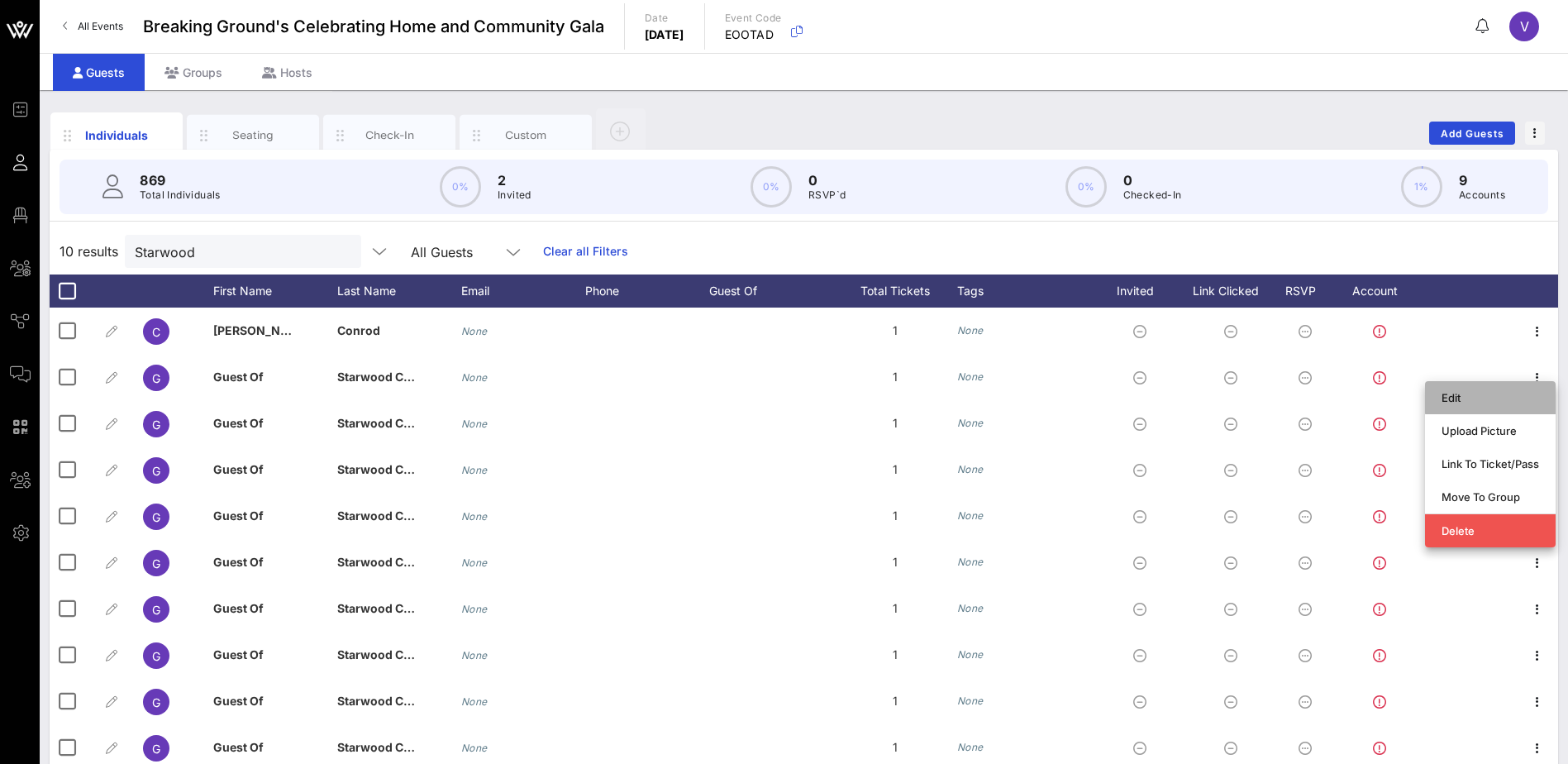
click at [1487, 399] on div "Edit" at bounding box center [1490, 398] width 98 height 14
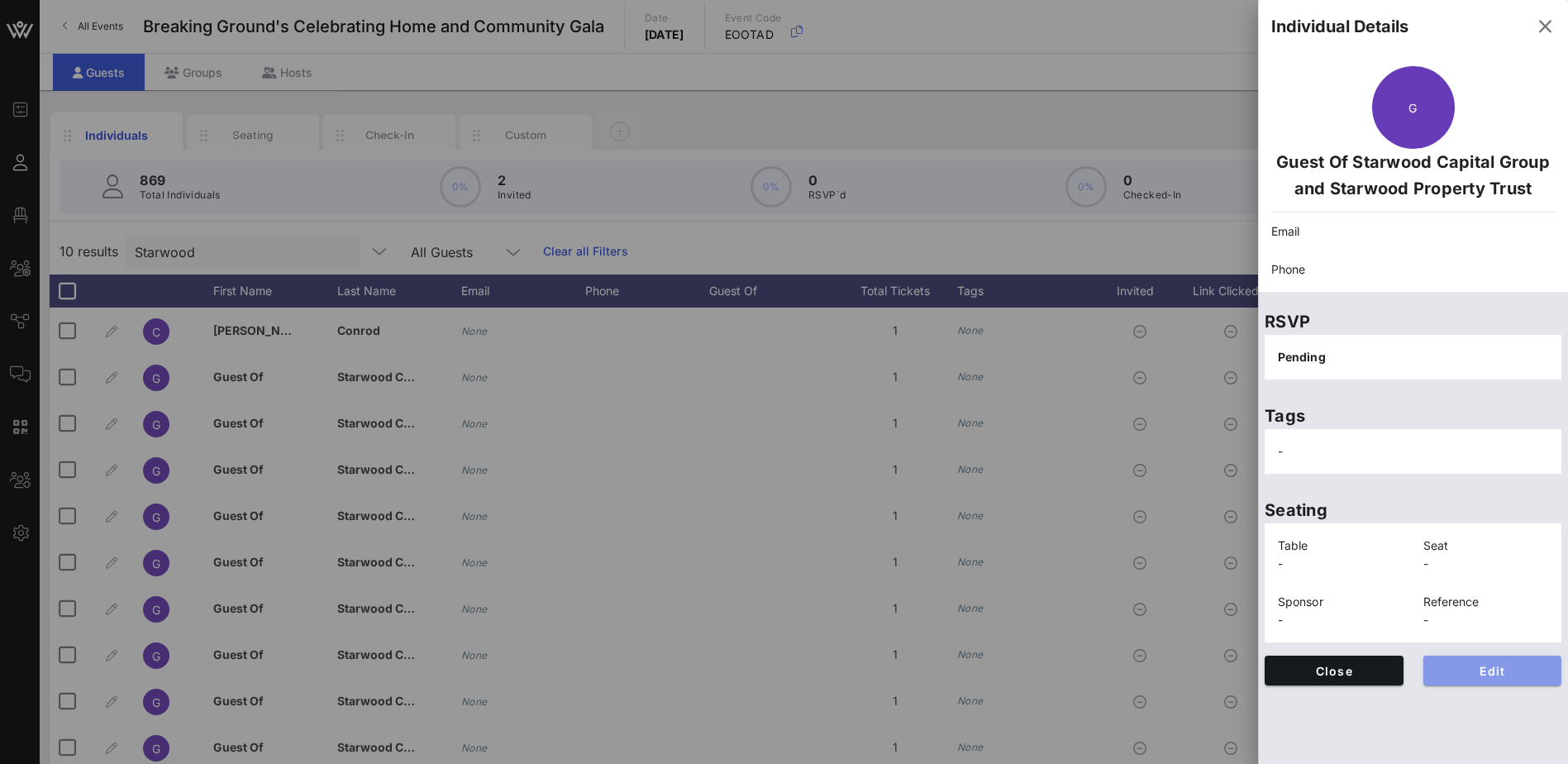
click at [1487, 666] on span "Edit" at bounding box center [1492, 671] width 112 height 14
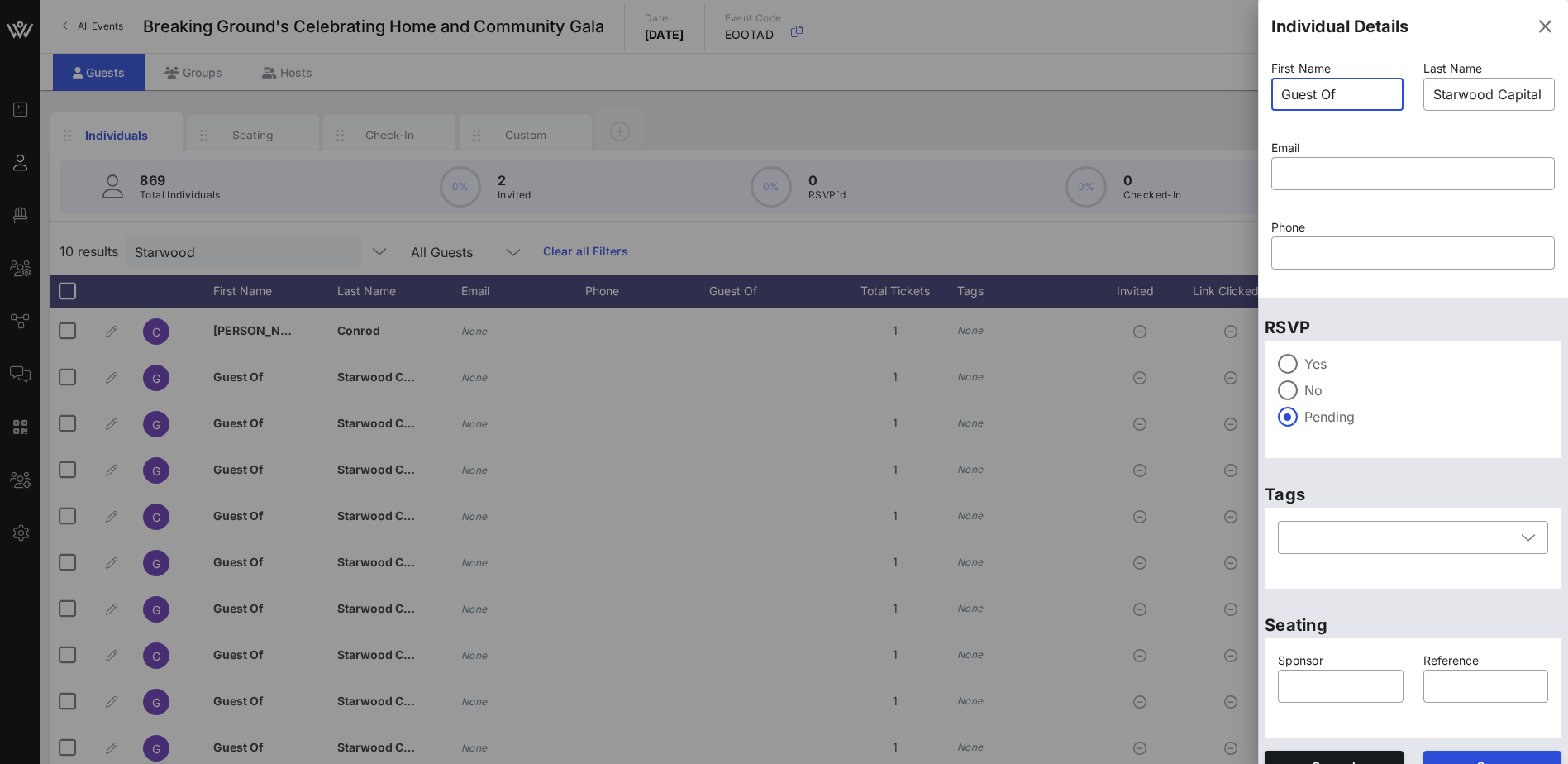
drag, startPoint x: 1364, startPoint y: 87, endPoint x: 1283, endPoint y: 88, distance: 81.0
click at [1283, 88] on input "Guest Of" at bounding box center [1337, 94] width 112 height 26
type input "[PERSON_NAME]"
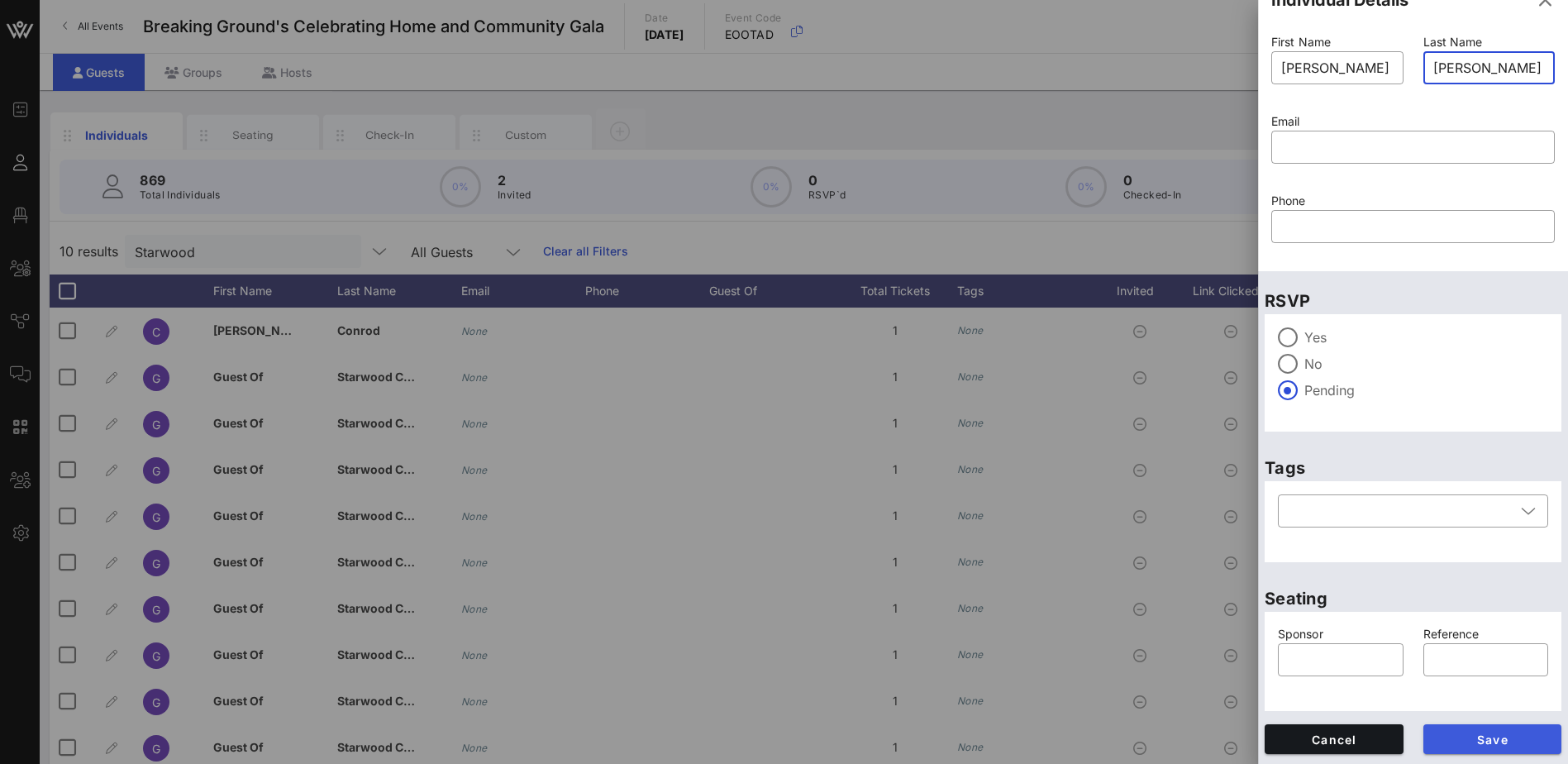
type input "[PERSON_NAME]"
click at [1489, 730] on button "Save" at bounding box center [1493, 740] width 138 height 30
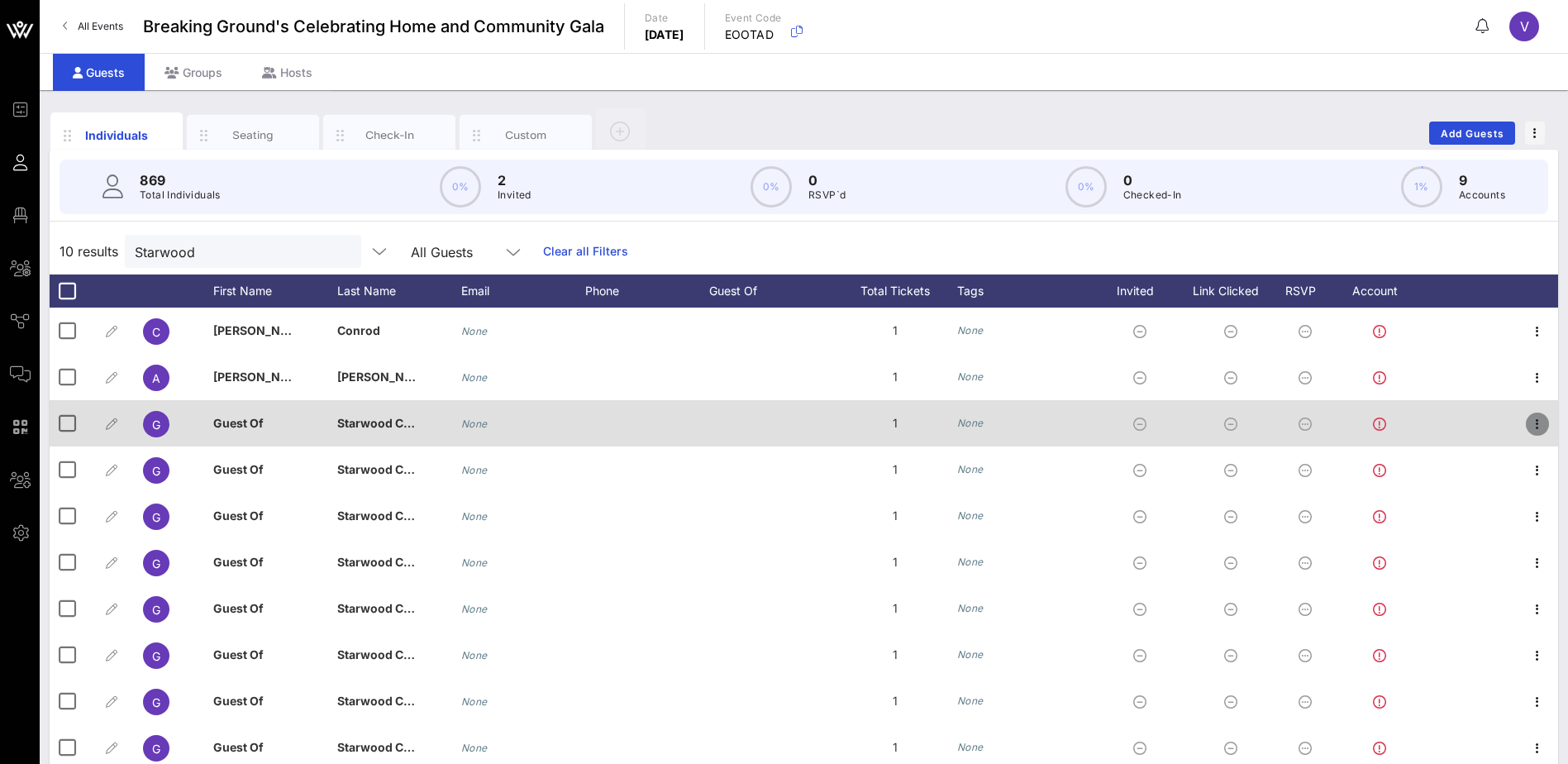
click at [1545, 420] on icon "button" at bounding box center [1537, 424] width 20 height 20
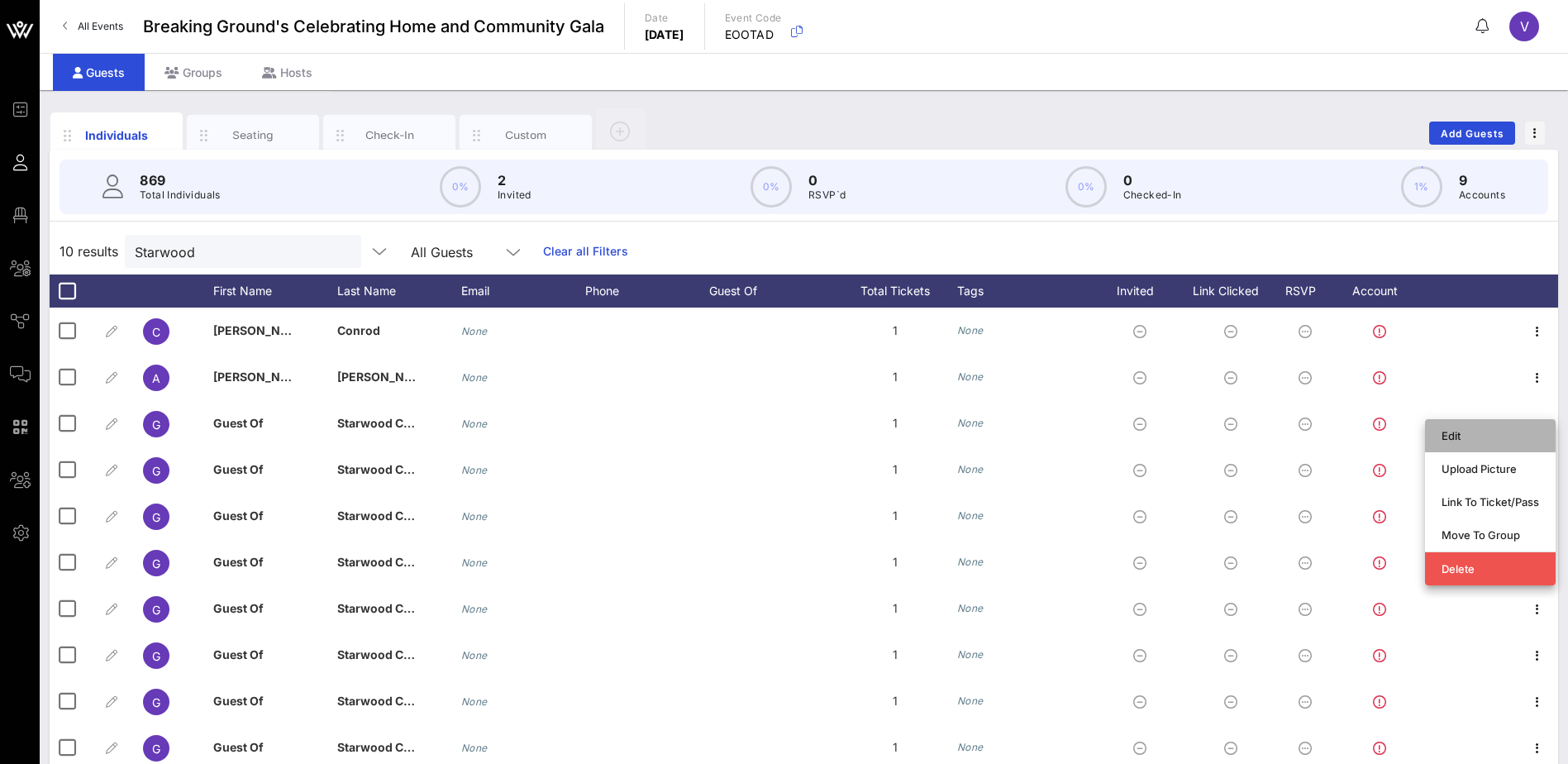
click at [1508, 429] on div "Edit" at bounding box center [1490, 436] width 98 height 14
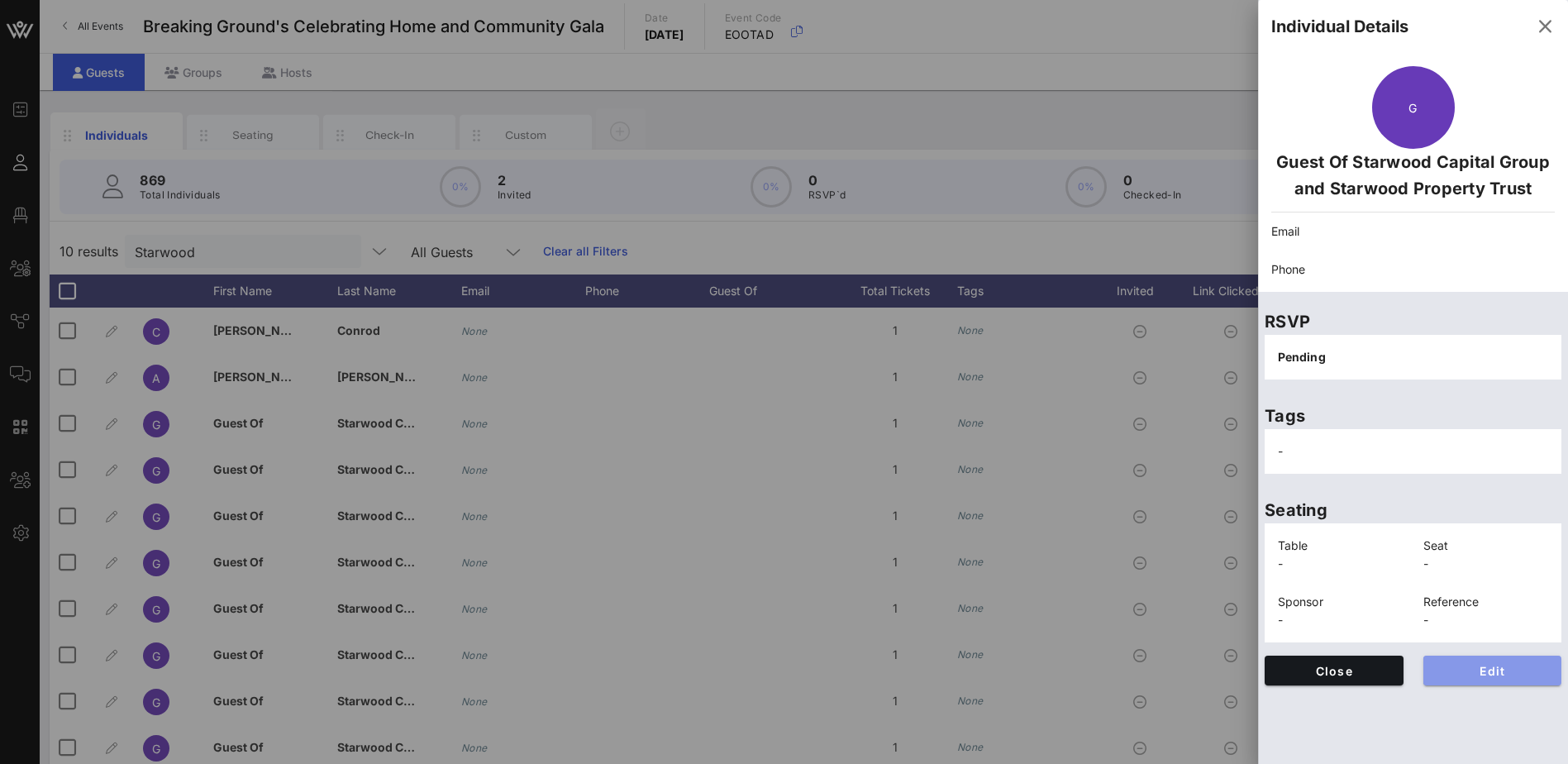
click at [1515, 670] on span "Edit" at bounding box center [1492, 671] width 112 height 14
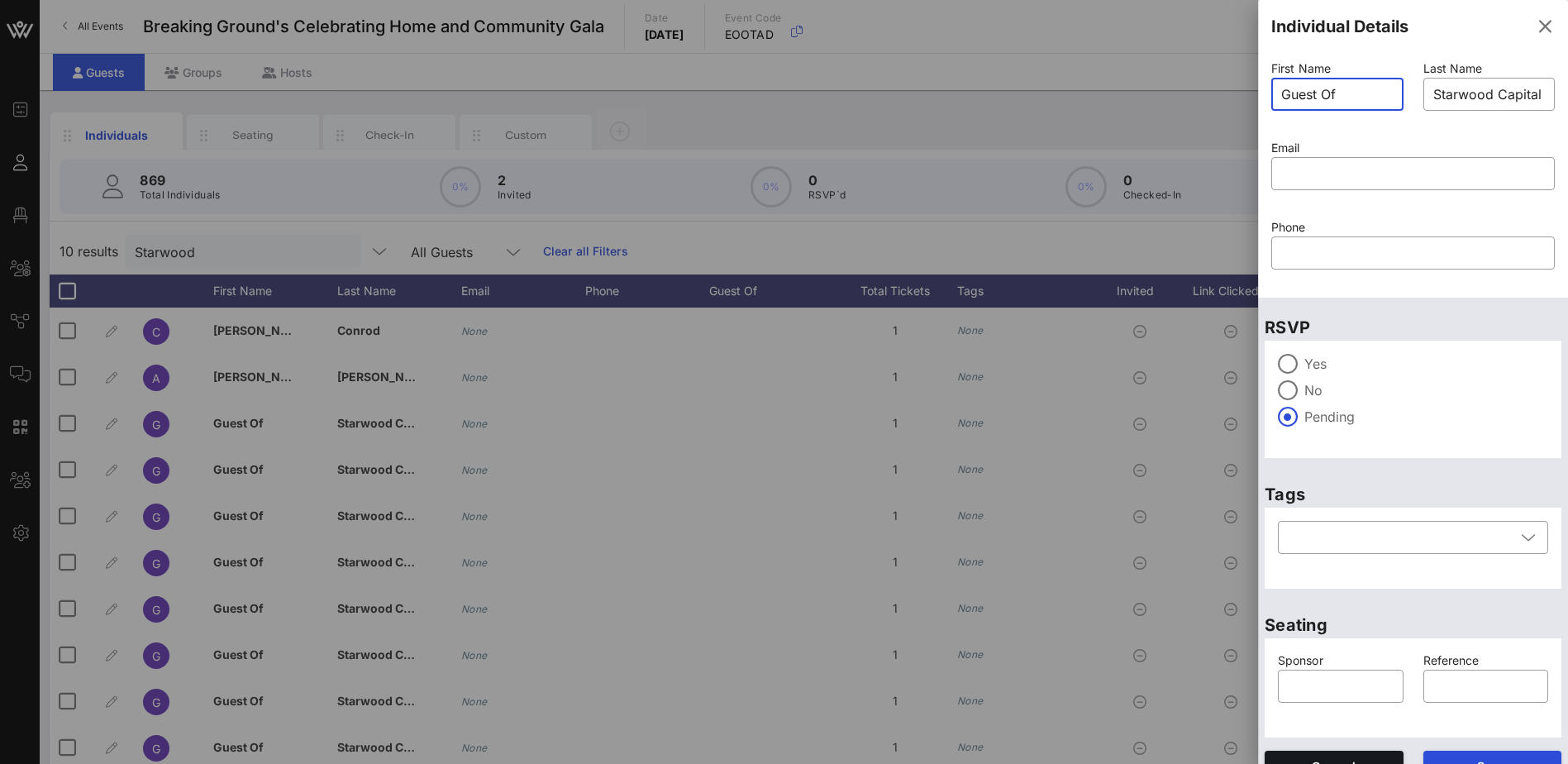
click at [1359, 89] on input "Guest Of" at bounding box center [1337, 94] width 112 height 26
drag, startPoint x: 1359, startPoint y: 89, endPoint x: 1240, endPoint y: 83, distance: 119.2
click at [1240, 84] on div "Event Builder Guests Floor Plan All Groups Journeys Comms QR Scanner Team Setti…" at bounding box center [784, 410] width 1568 height 821
type input "[PERSON_NAME]"
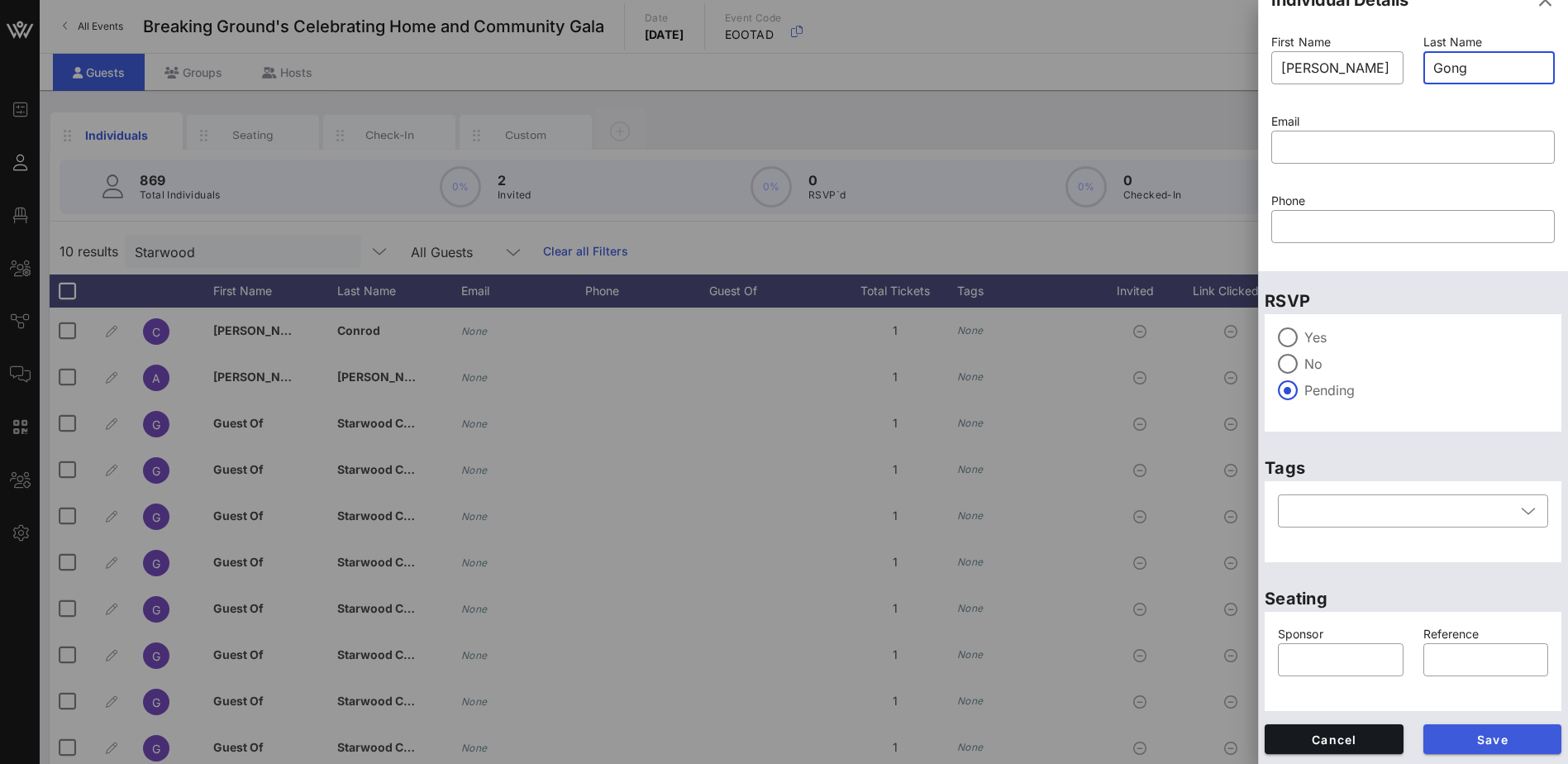
type input "Gong"
click at [1511, 745] on span "Save" at bounding box center [1492, 740] width 112 height 14
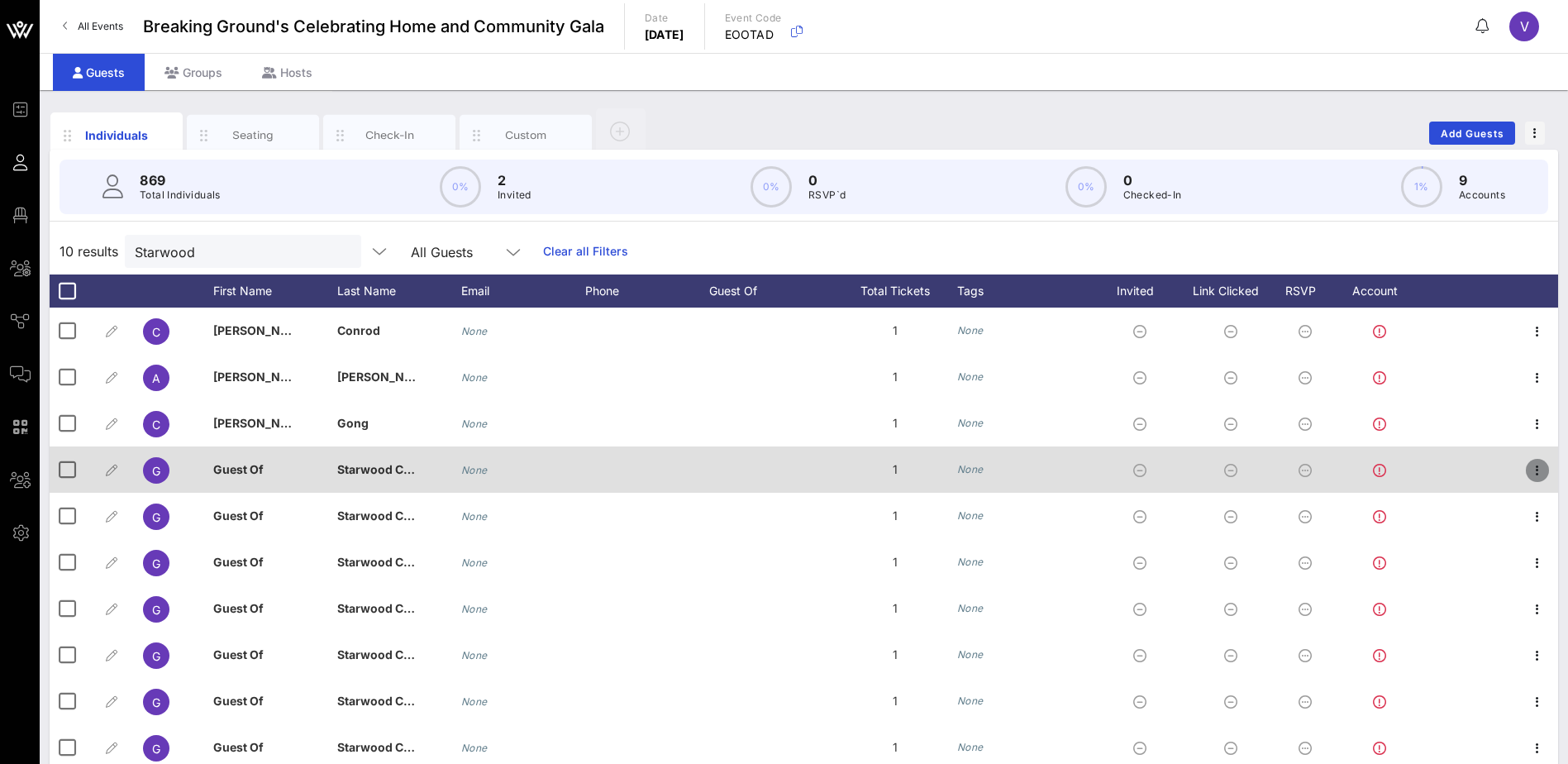
click at [1540, 476] on icon "button" at bounding box center [1537, 470] width 20 height 20
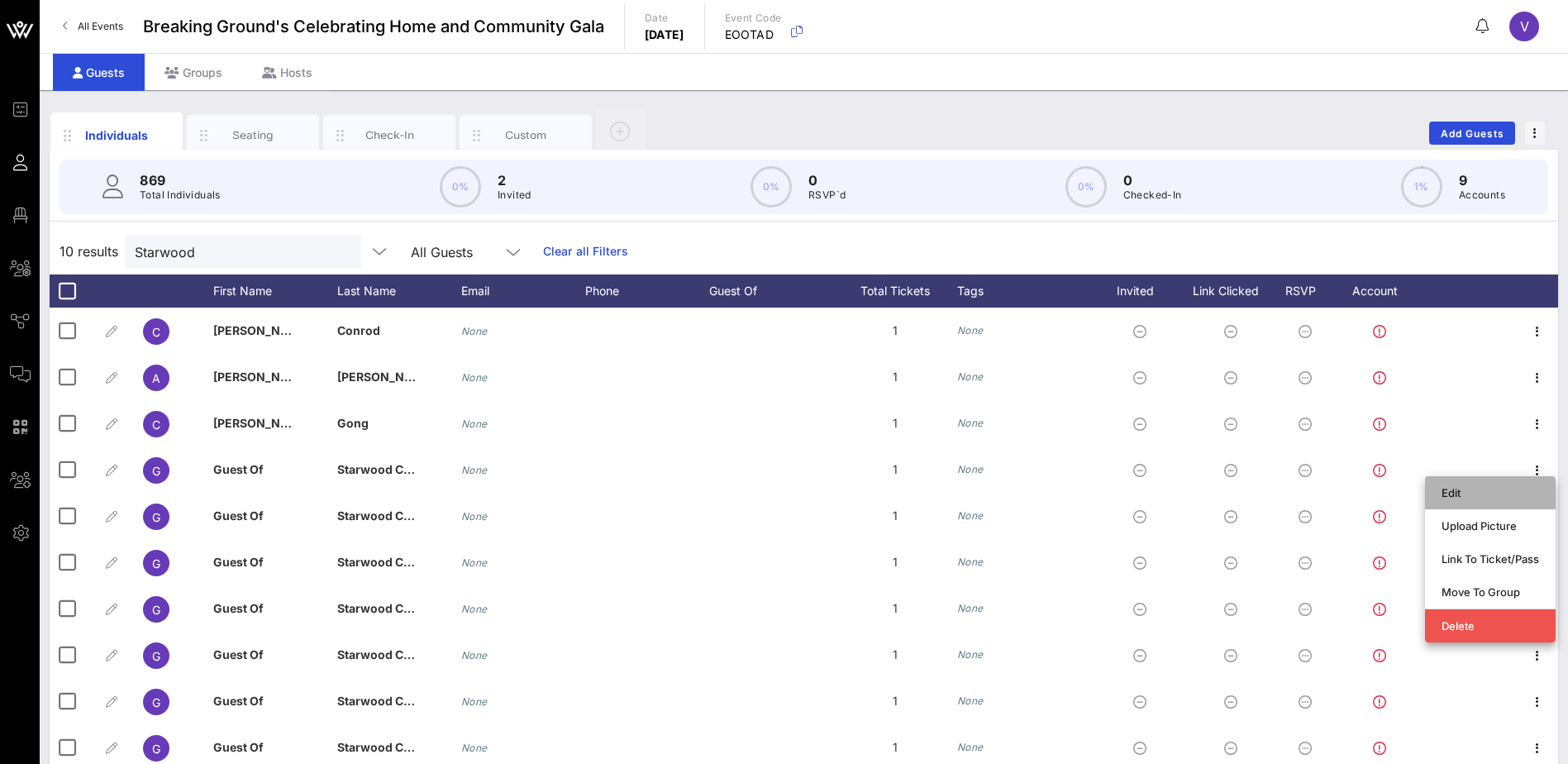
click at [1469, 492] on div "Edit" at bounding box center [1490, 493] width 98 height 14
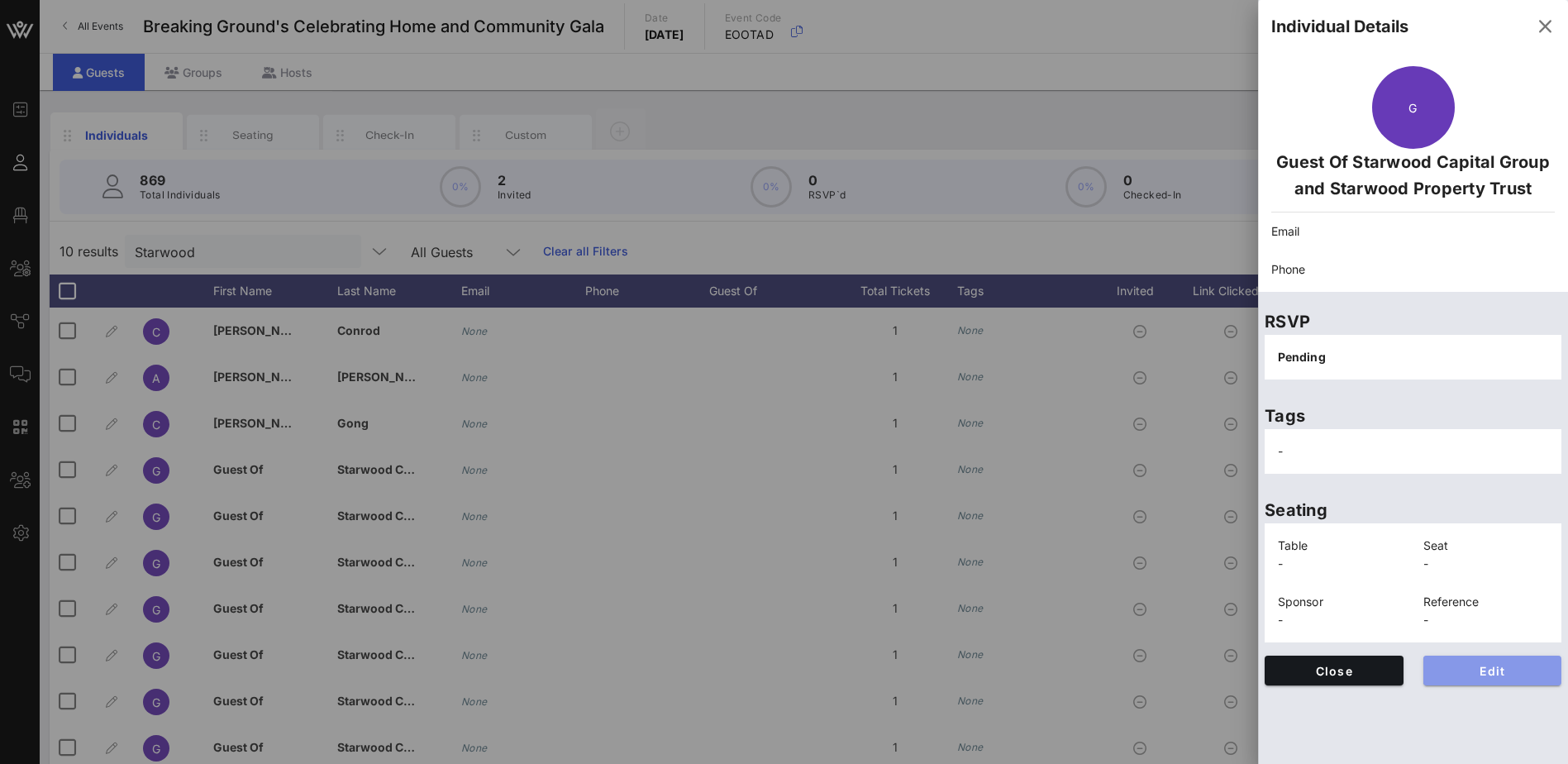
click at [1492, 671] on span "Edit" at bounding box center [1492, 671] width 112 height 14
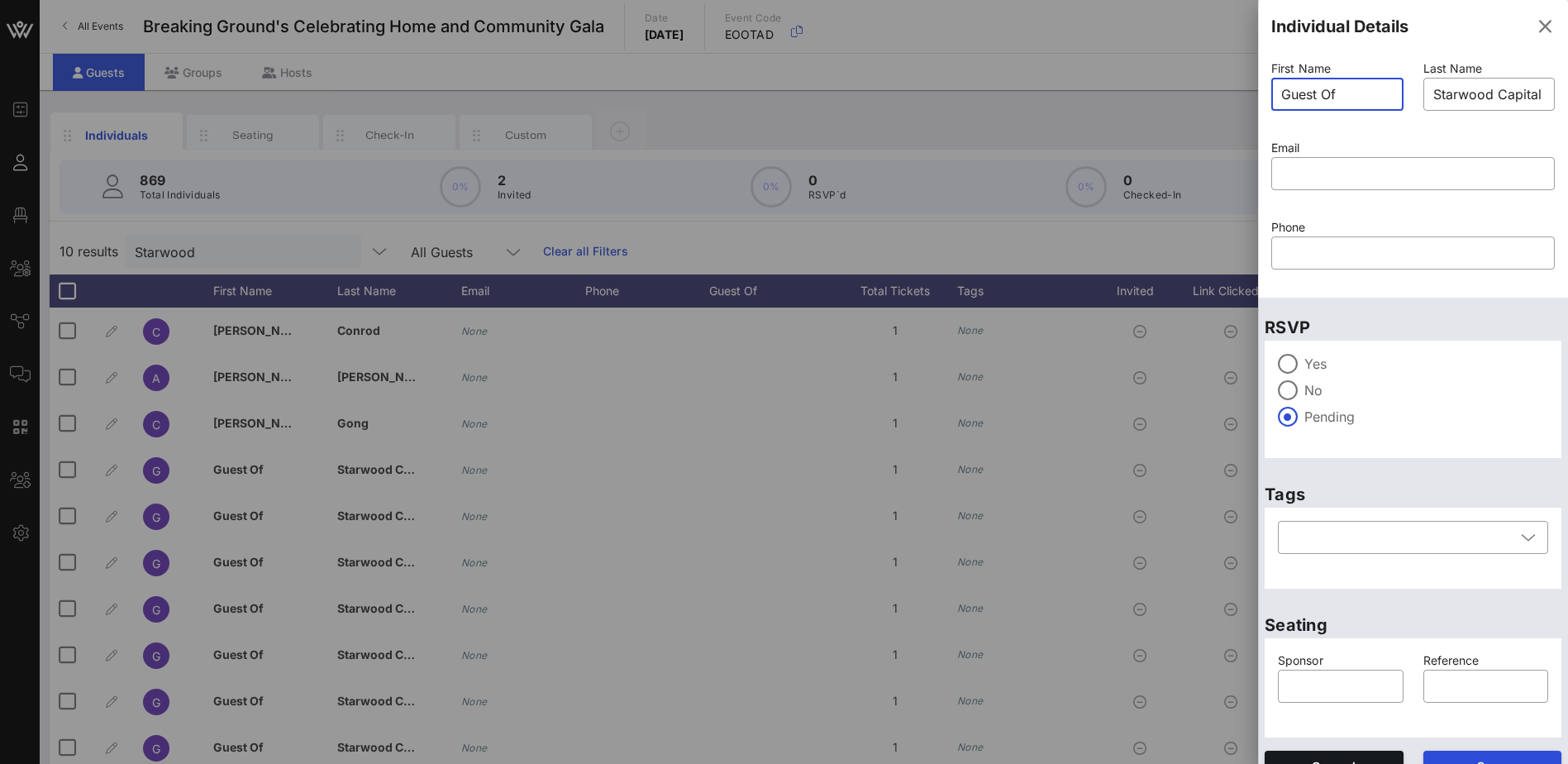
drag, startPoint x: 1340, startPoint y: 95, endPoint x: 1228, endPoint y: 93, distance: 112.0
click at [1228, 93] on div "Event Builder Guests Floor Plan All Groups Journeys Comms QR Scanner Team Setti…" at bounding box center [784, 410] width 1568 height 821
type input "Abhishek"
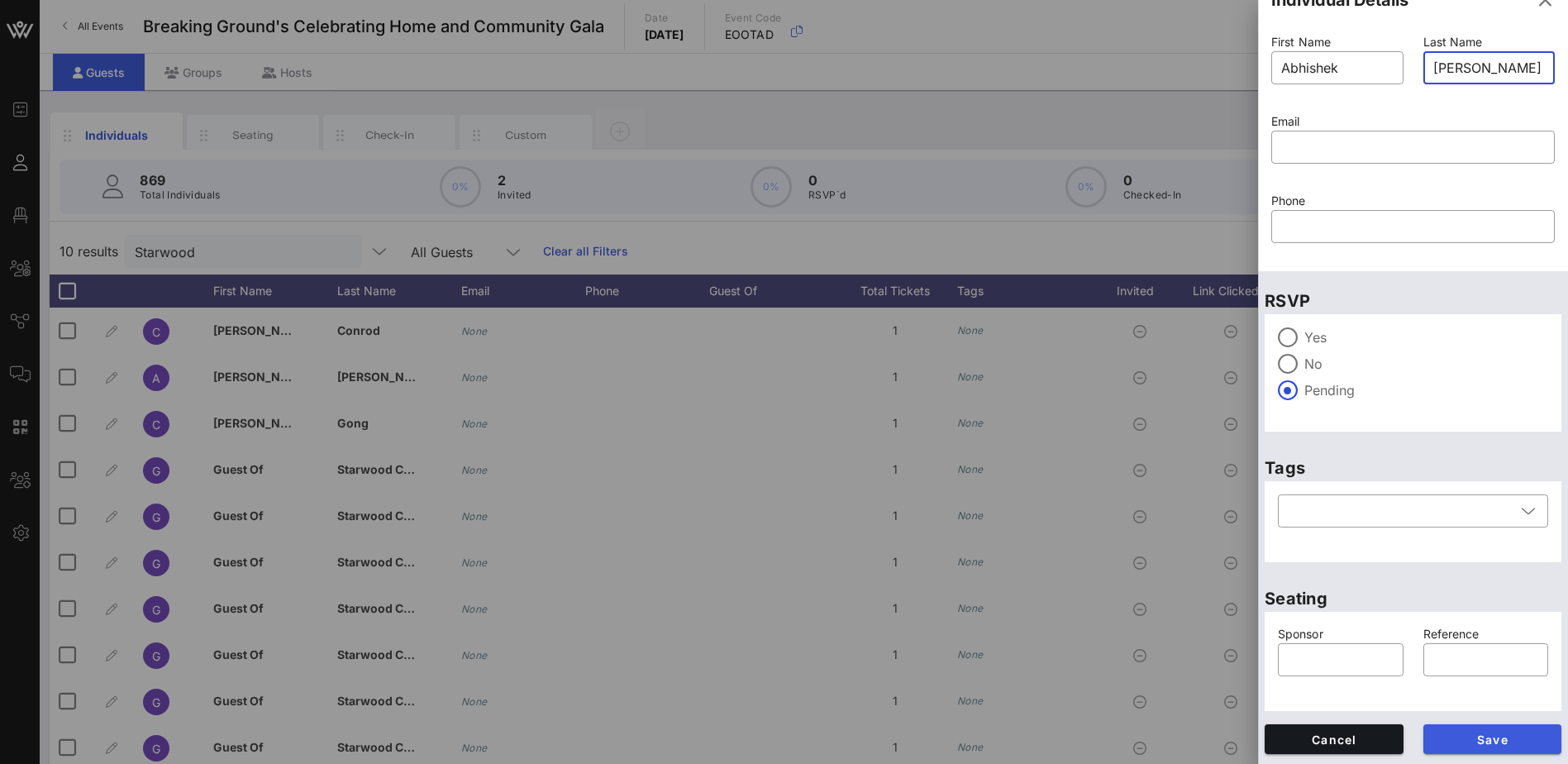
type input "[PERSON_NAME]"
click at [1513, 736] on span "Save" at bounding box center [1492, 740] width 112 height 14
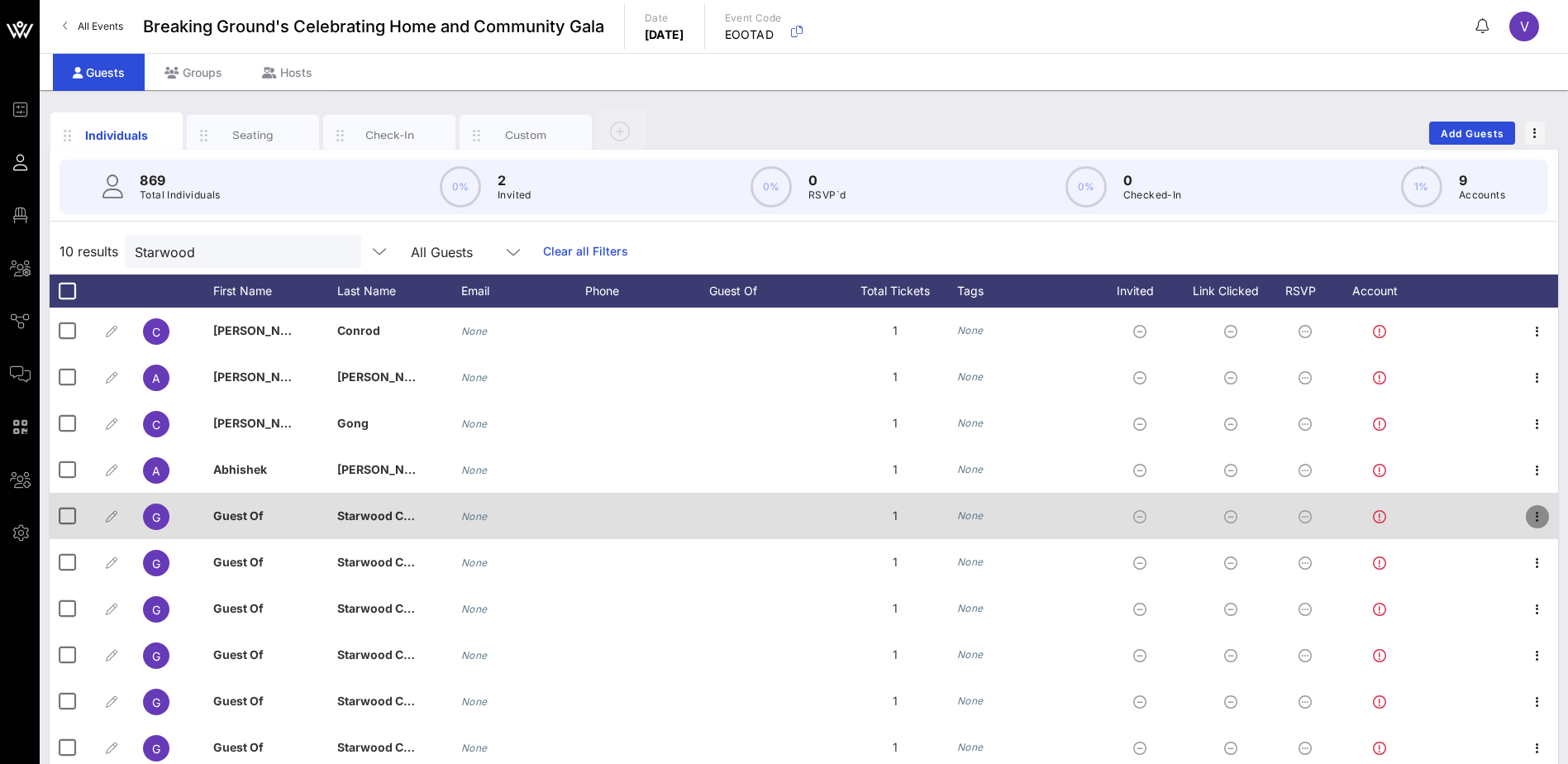
click at [1543, 516] on icon "button" at bounding box center [1537, 517] width 20 height 20
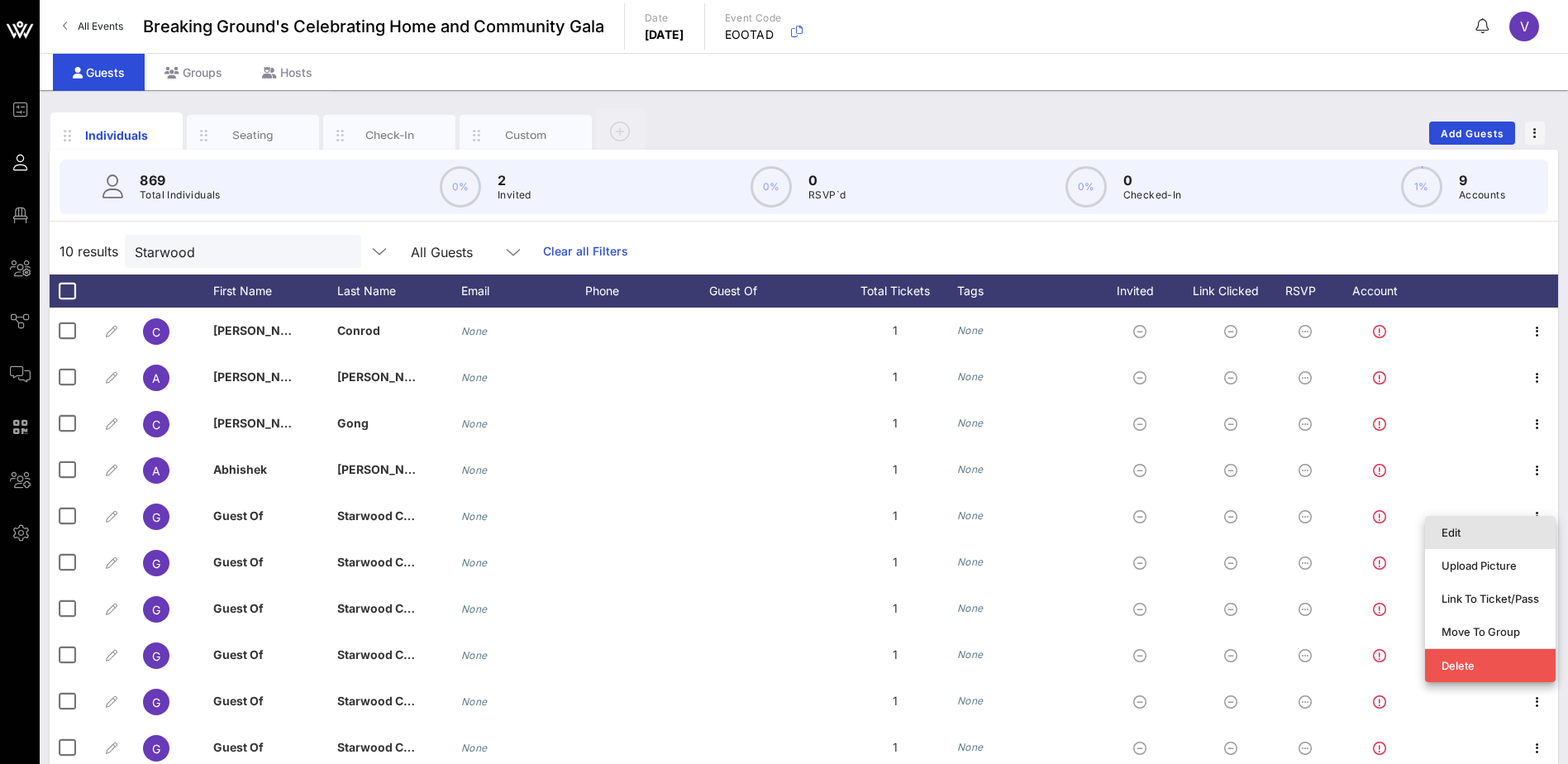
click at [1485, 528] on div "Edit" at bounding box center [1490, 533] width 98 height 14
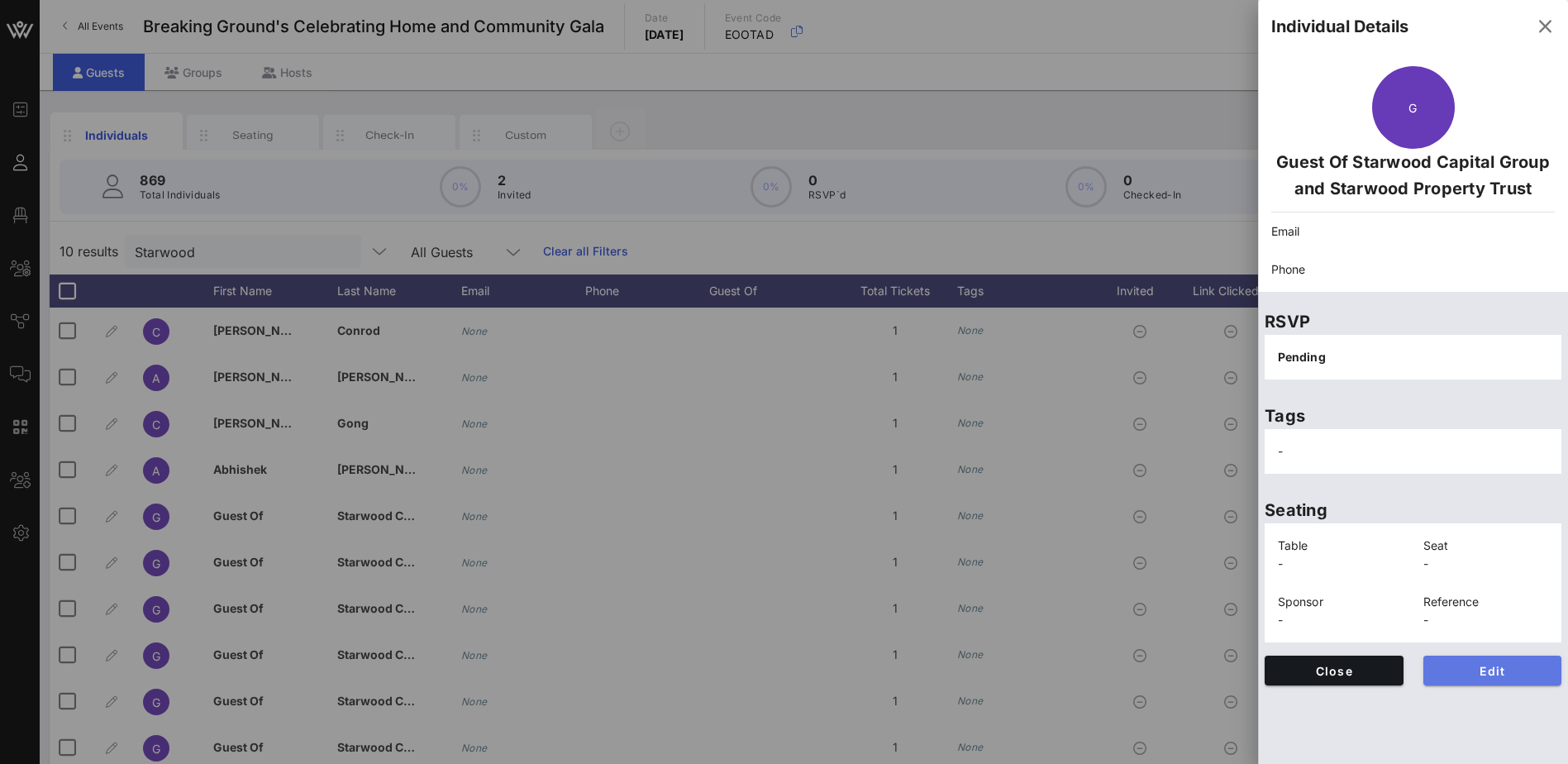
click at [1521, 661] on button "Edit" at bounding box center [1493, 670] width 138 height 30
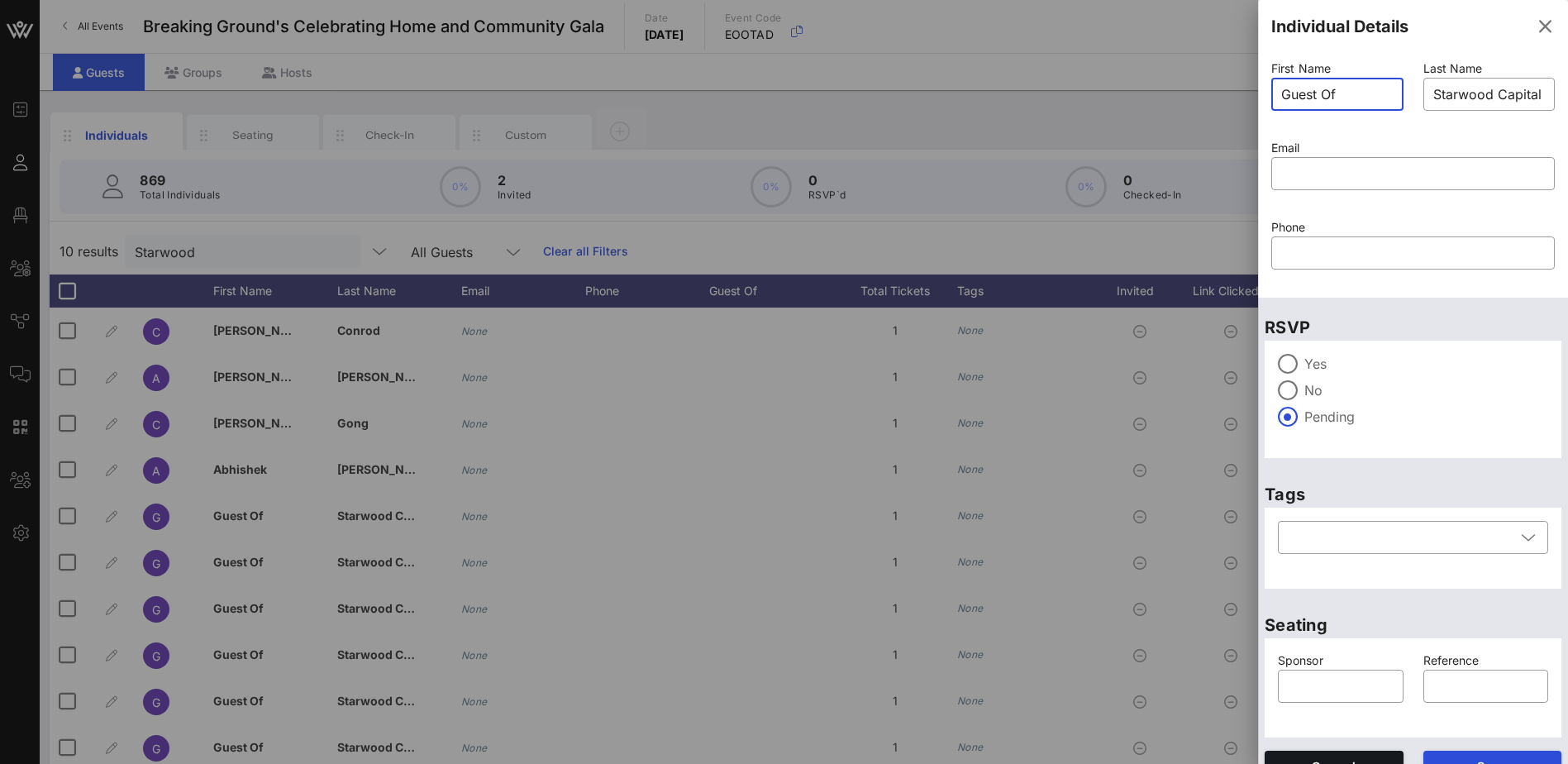
drag, startPoint x: 1345, startPoint y: 95, endPoint x: 1220, endPoint y: 95, distance: 125.0
click at [1220, 95] on div "Event Builder Guests Floor Plan All Groups Journeys Comms QR Scanner Team Setti…" at bounding box center [784, 410] width 1568 height 821
type input "[PERSON_NAME]"
click at [1541, 90] on div "​ Starwood Capital Group and Starwood Property Trust" at bounding box center [1490, 95] width 133 height 33
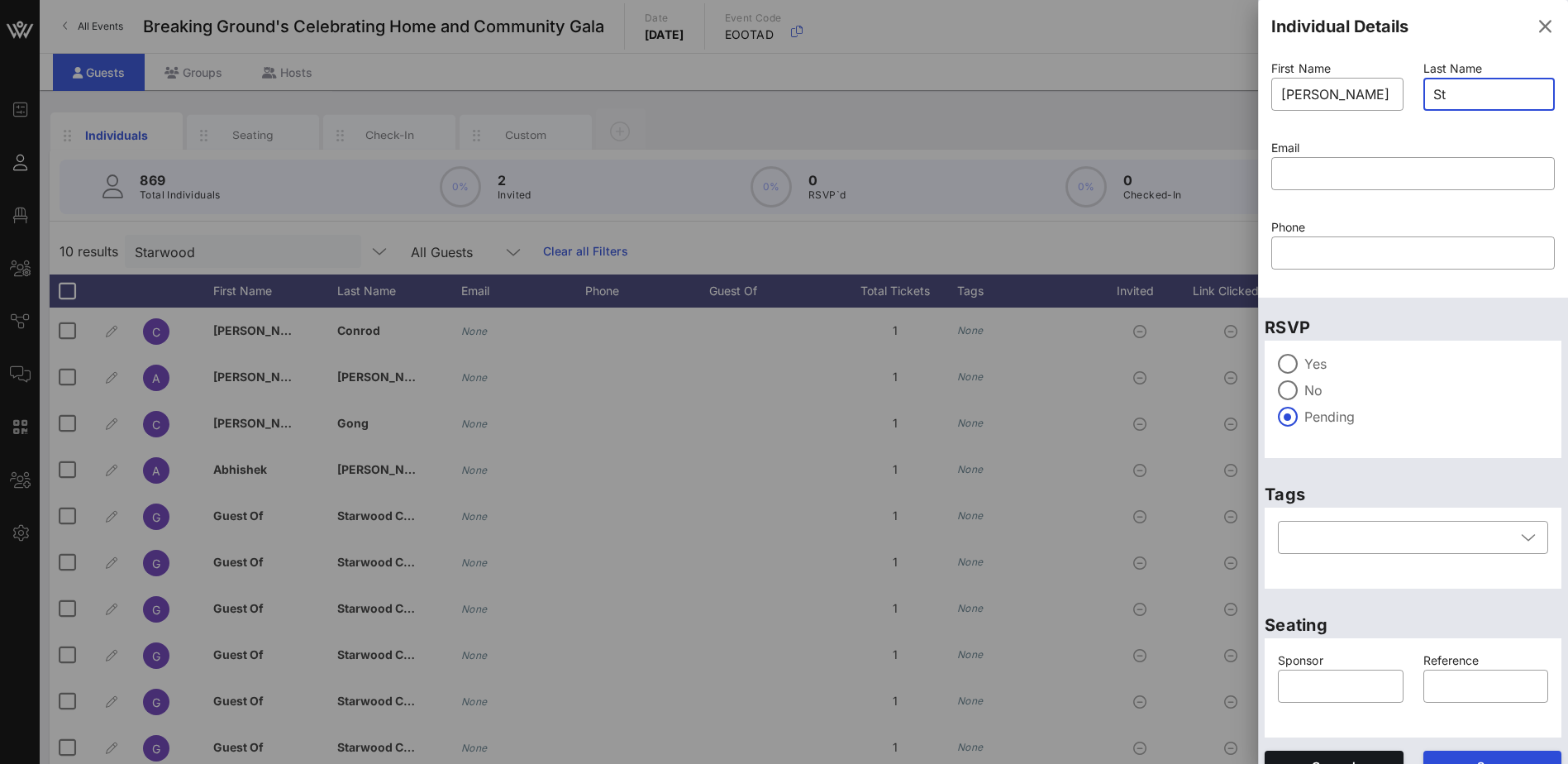
type input "S"
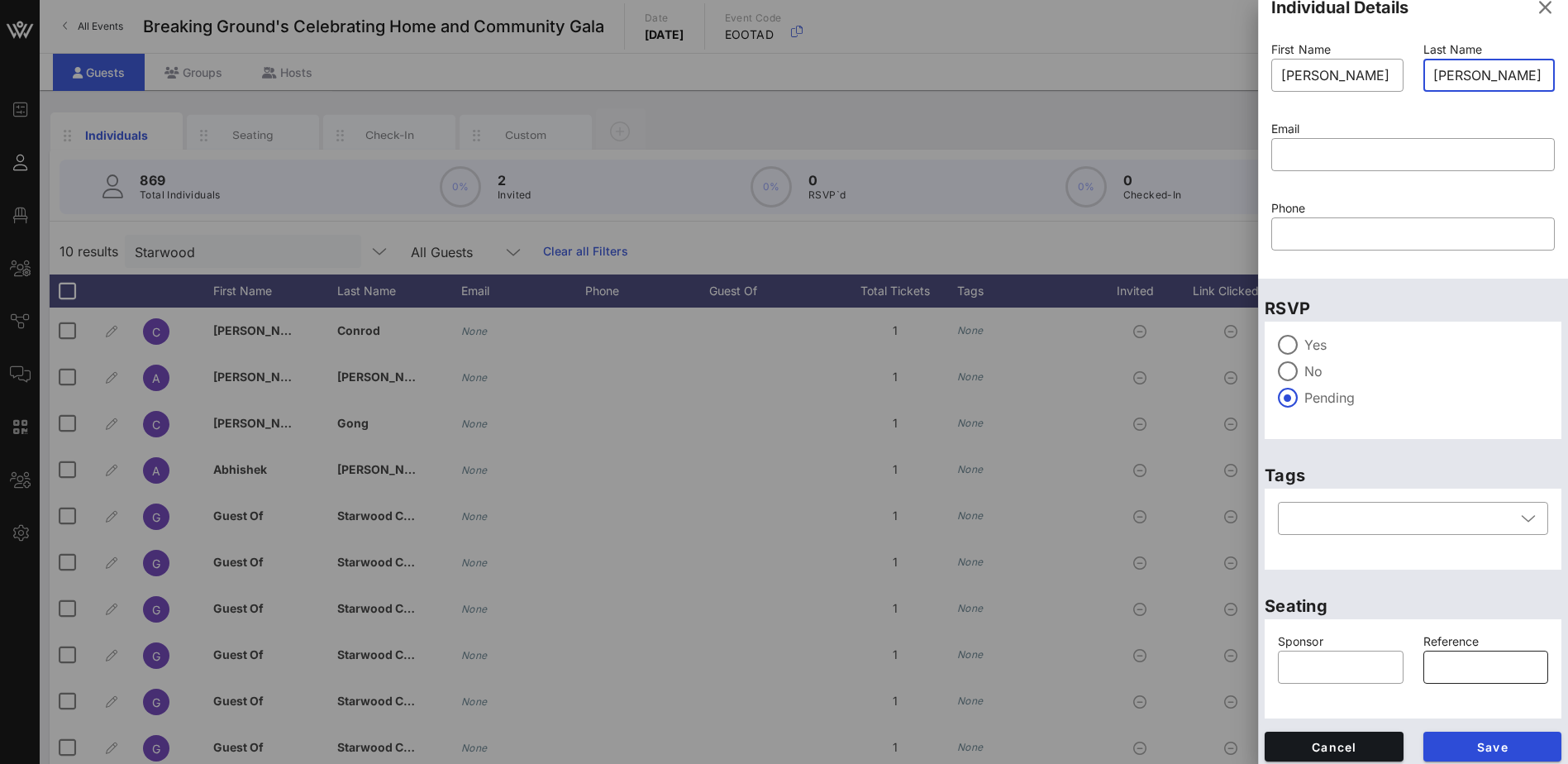
scroll to position [26, 0]
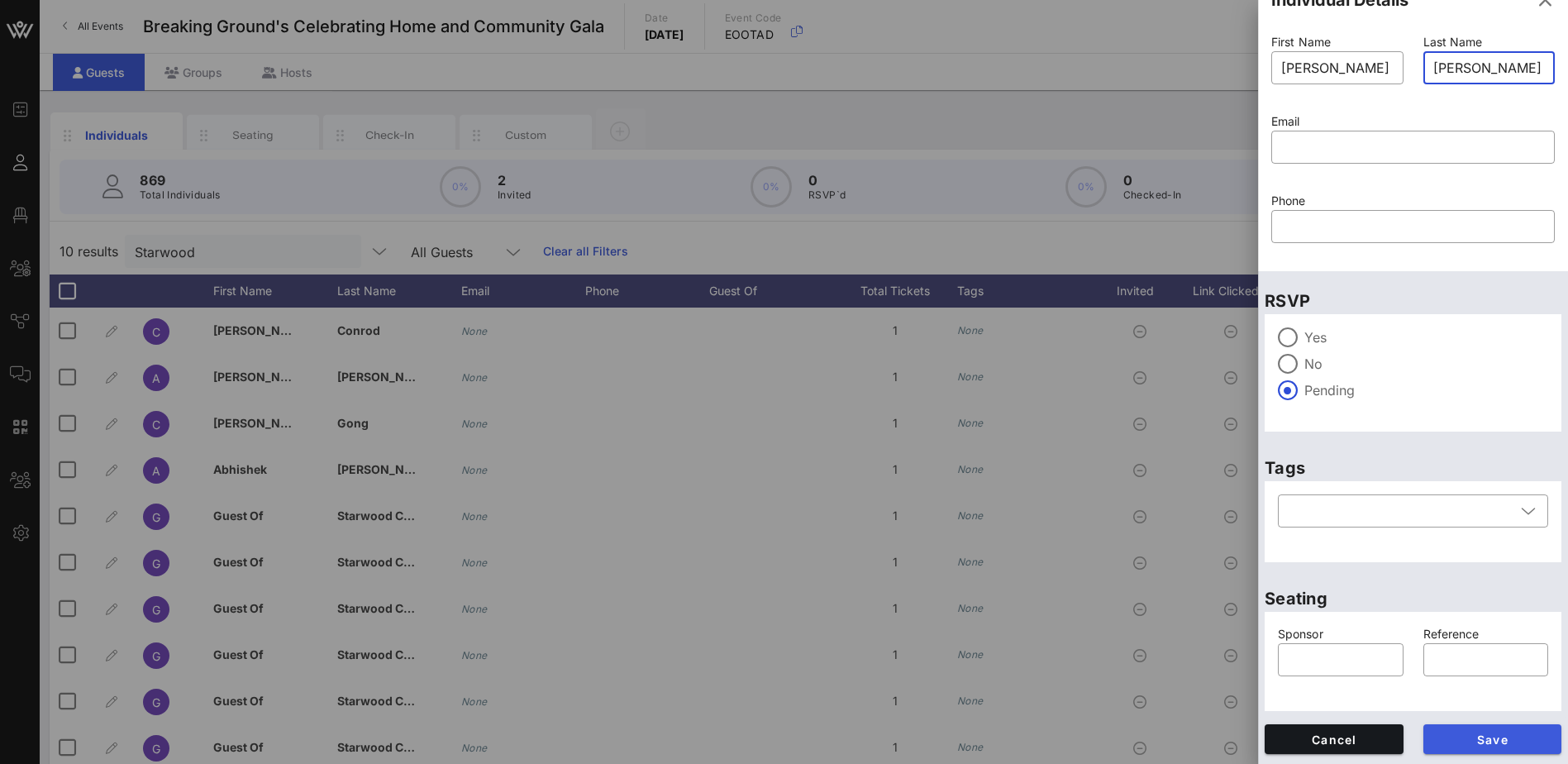
type input "[PERSON_NAME]"
click at [1497, 741] on span "Save" at bounding box center [1492, 740] width 112 height 14
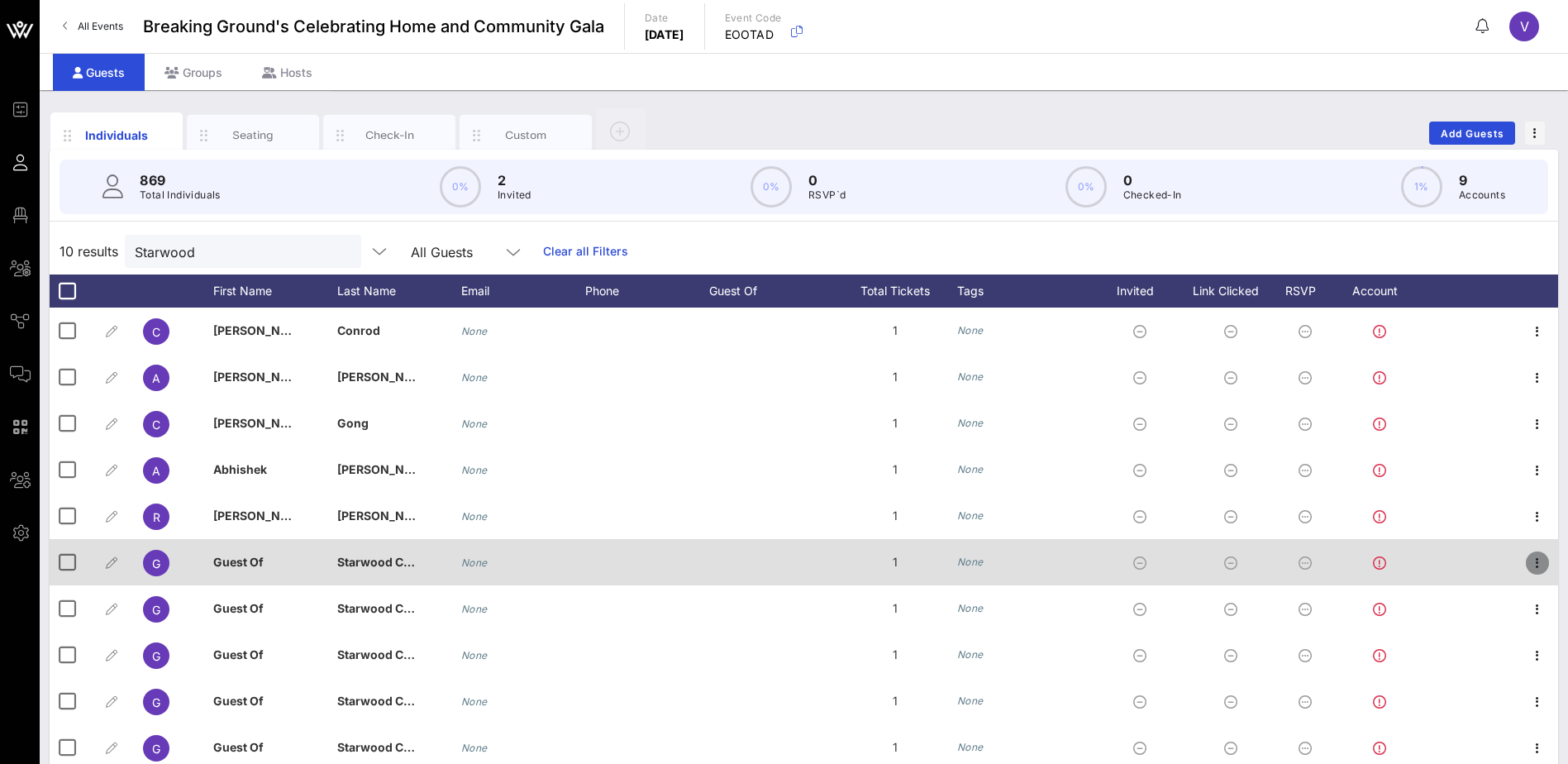
click at [1542, 558] on icon "button" at bounding box center [1537, 563] width 20 height 20
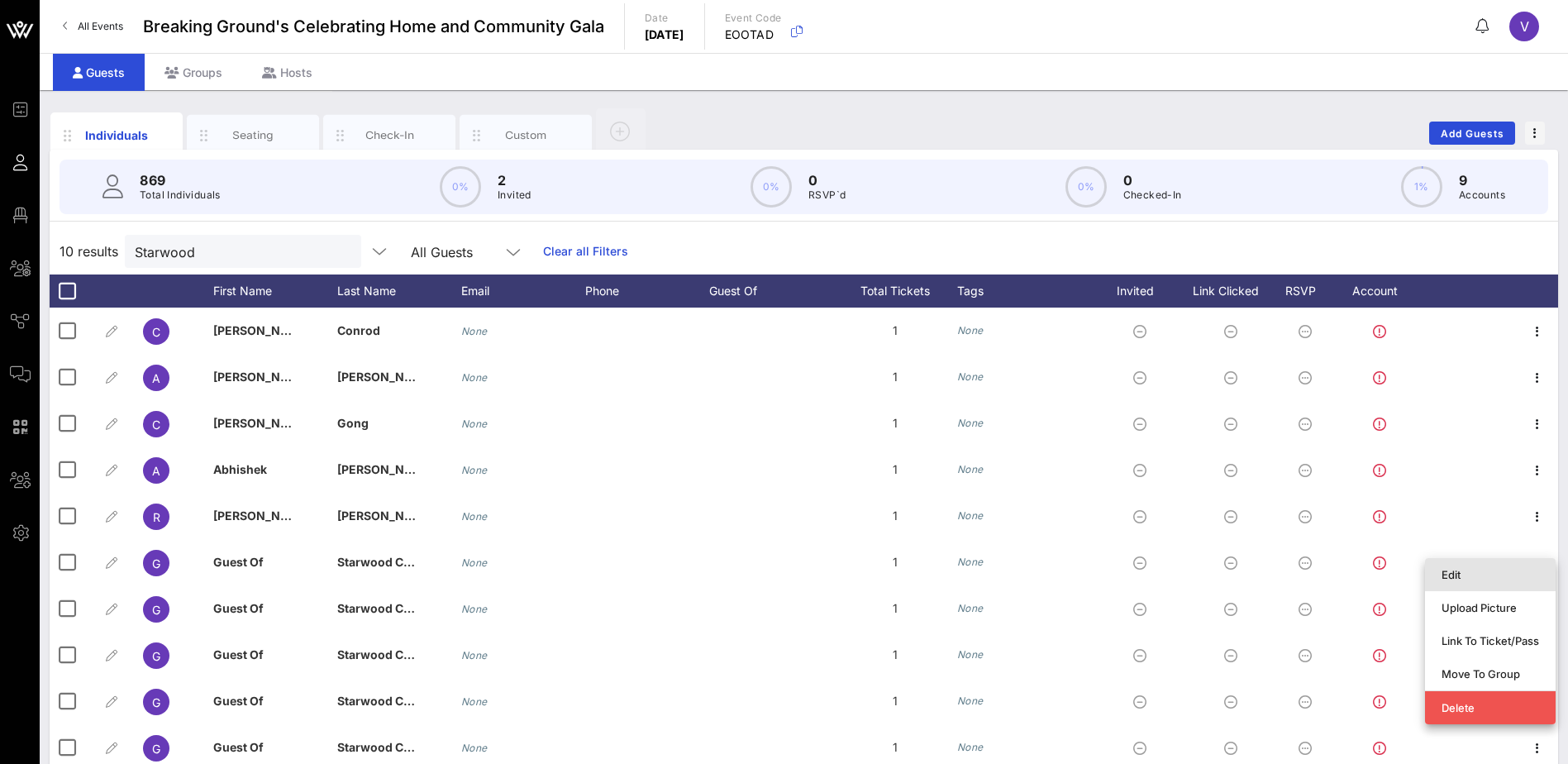
click at [1455, 567] on div "Edit" at bounding box center [1490, 575] width 98 height 26
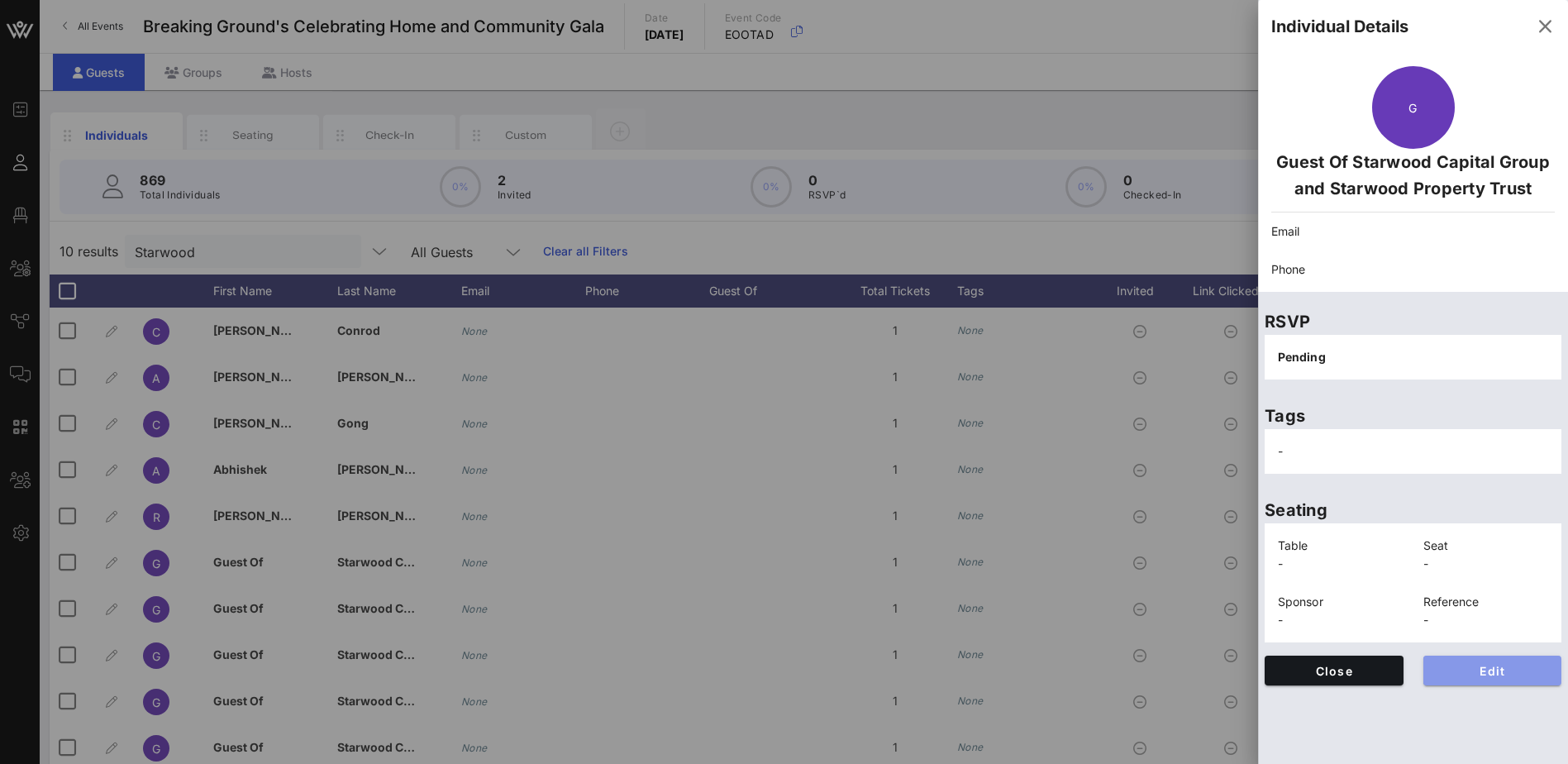
click at [1513, 670] on span "Edit" at bounding box center [1492, 671] width 112 height 14
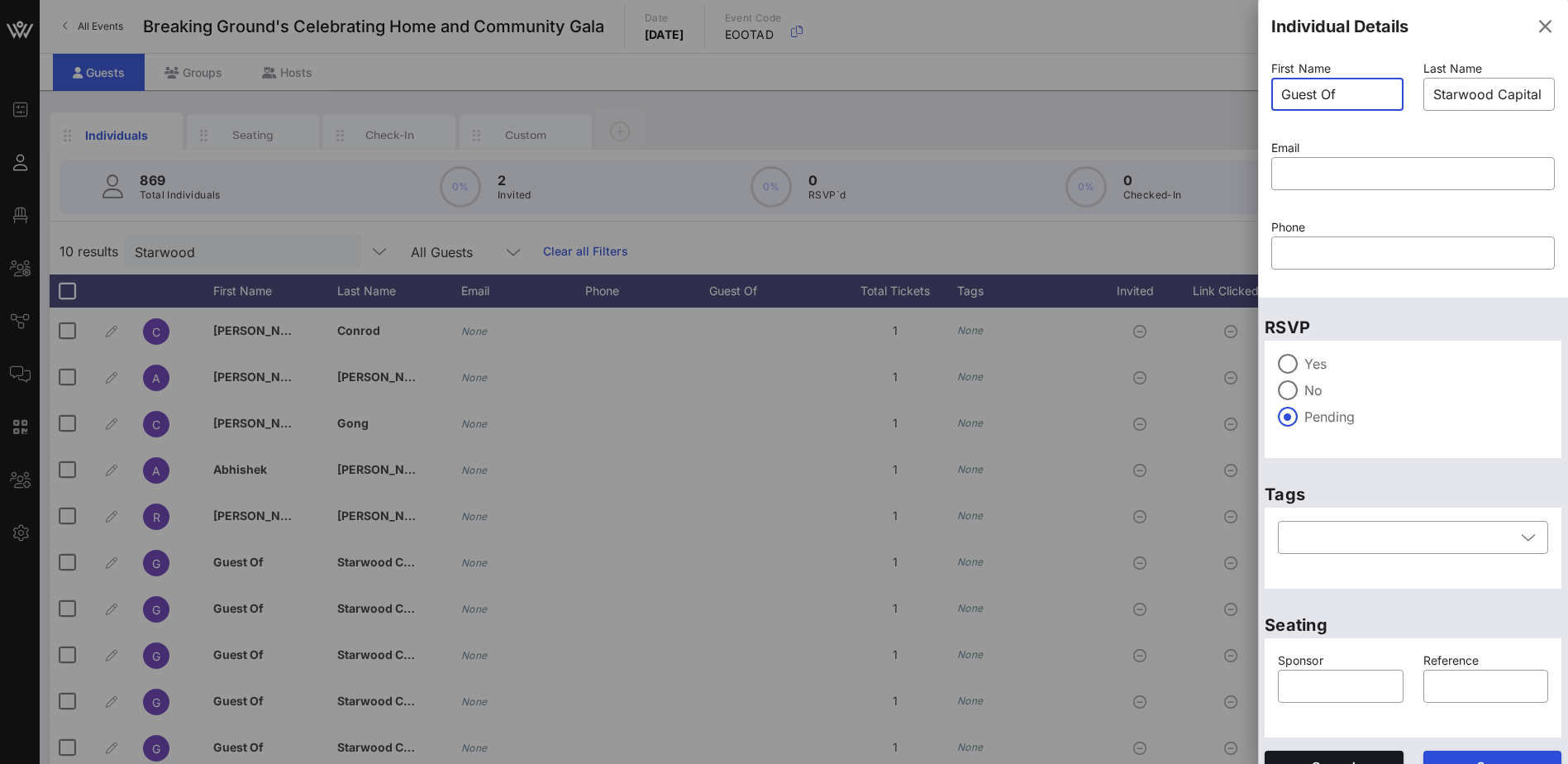
drag, startPoint x: 1366, startPoint y: 85, endPoint x: 1262, endPoint y: 90, distance: 104.1
click at [1262, 90] on div "First Name ​ Guest Of" at bounding box center [1338, 96] width 152 height 79
type input "Naomie"
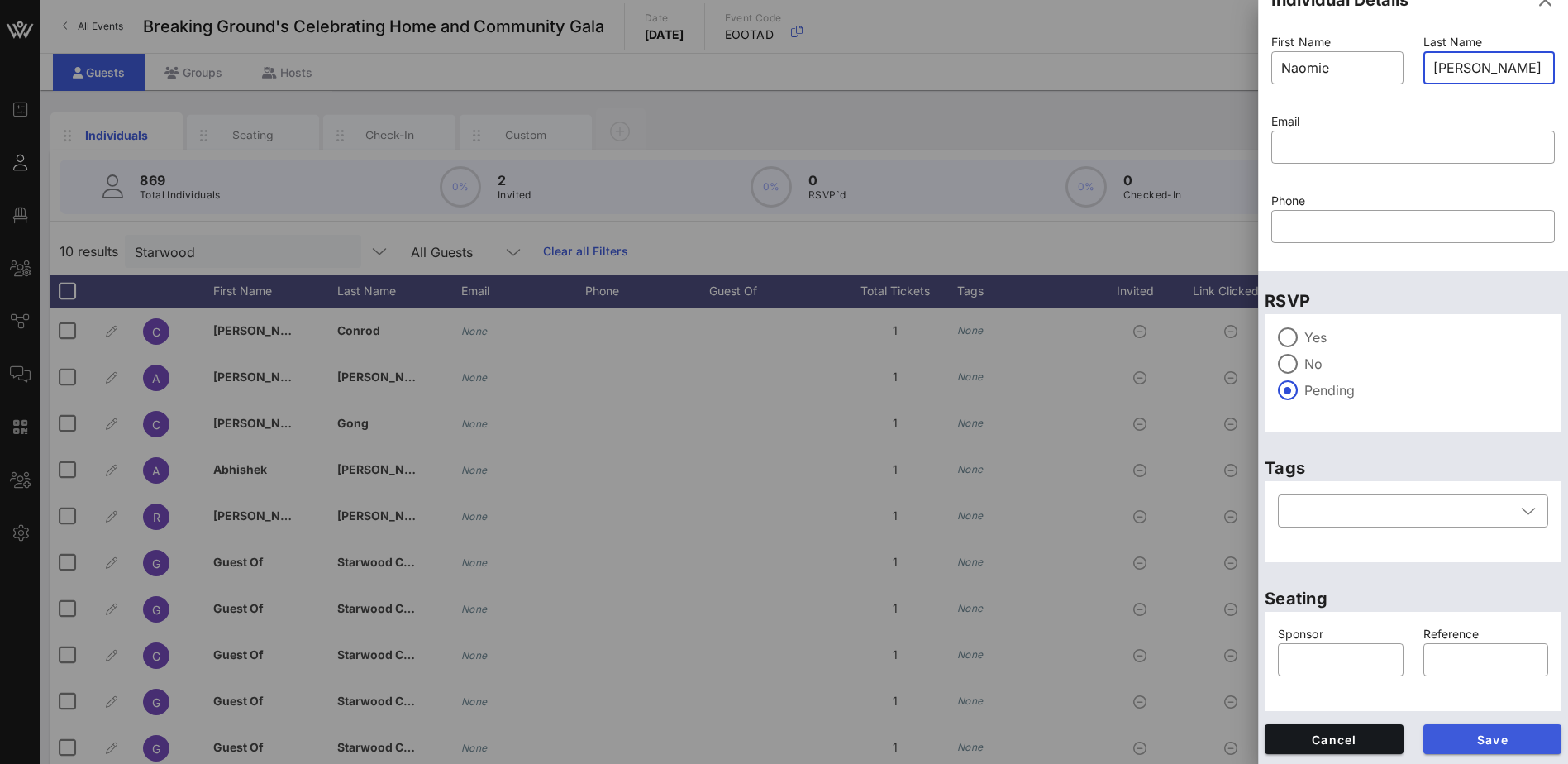
type input "[PERSON_NAME]"
click at [1491, 744] on span "Save" at bounding box center [1492, 740] width 112 height 14
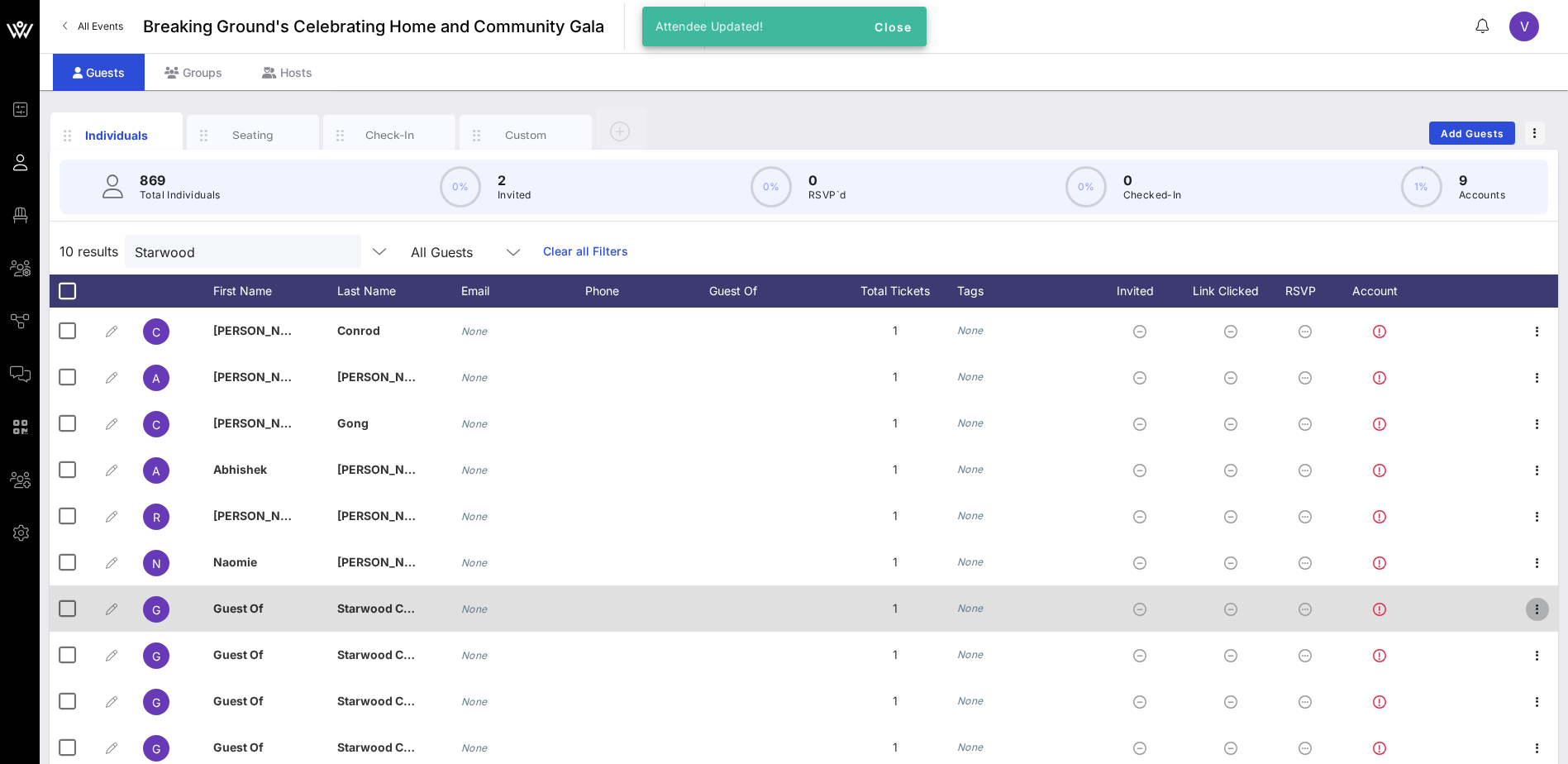
click at [1539, 611] on icon "button" at bounding box center [1537, 610] width 20 height 20
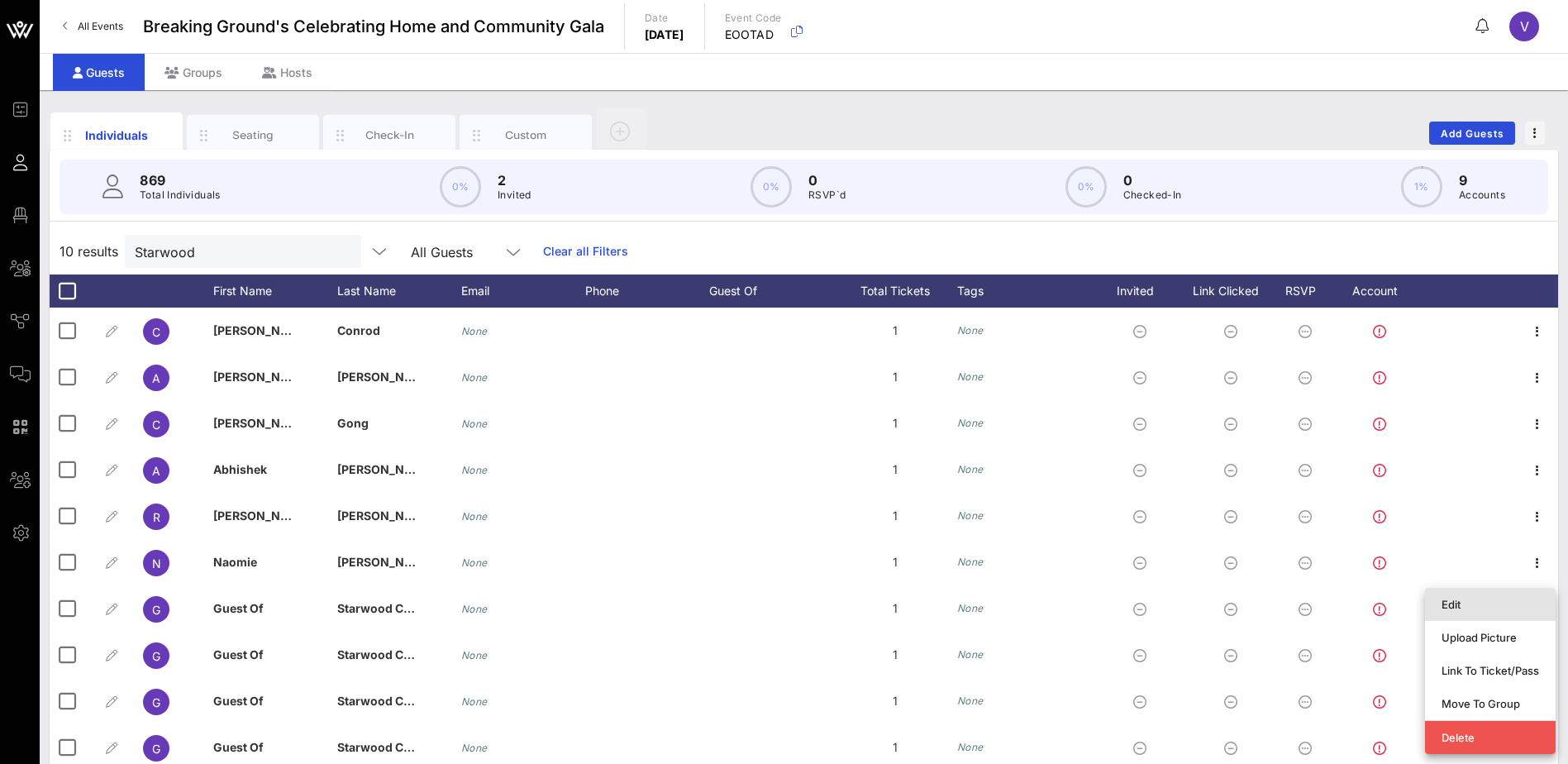
click at [1495, 602] on div "Edit" at bounding box center [1490, 605] width 98 height 14
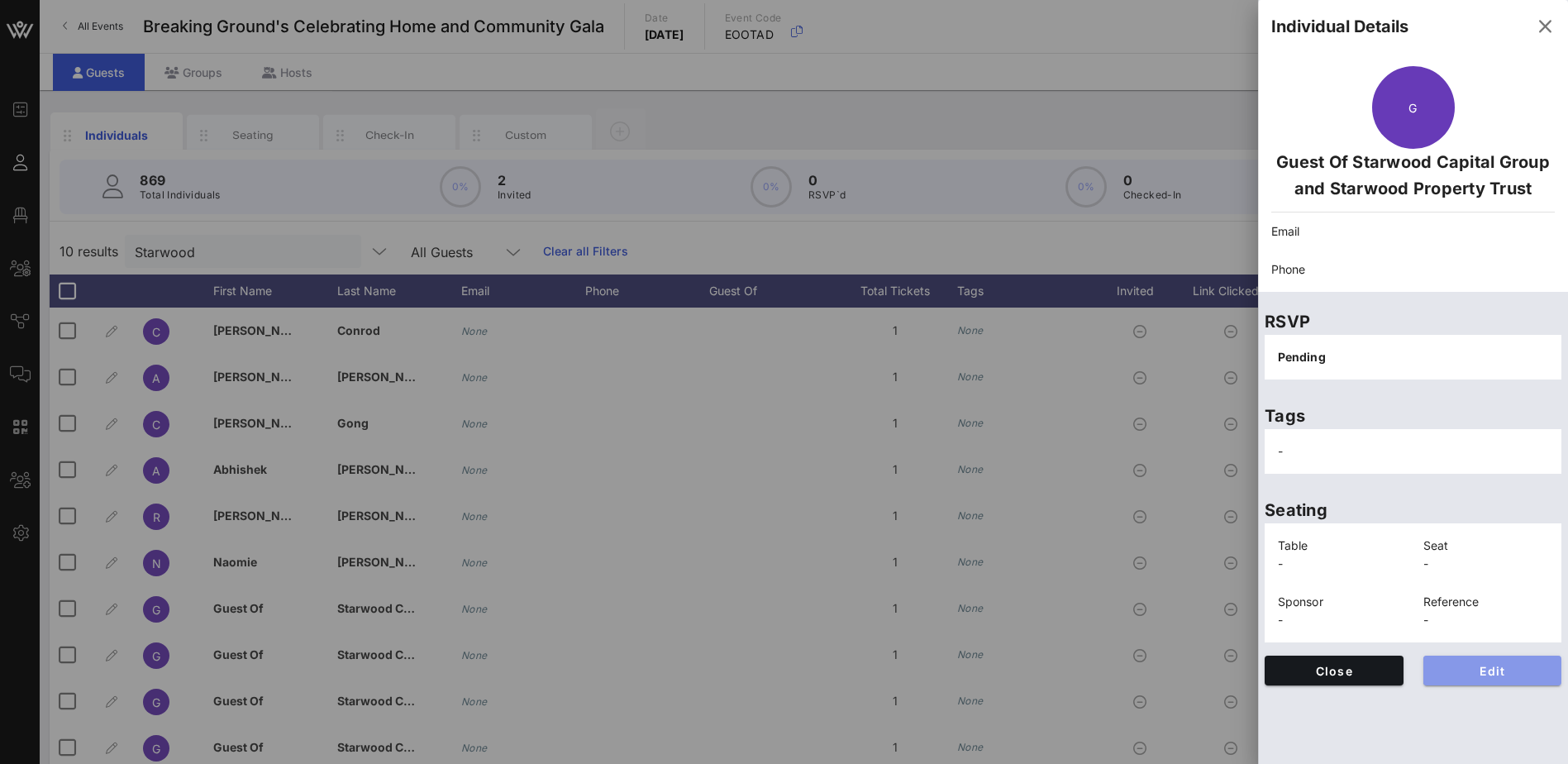
click at [1495, 673] on span "Edit" at bounding box center [1492, 671] width 112 height 14
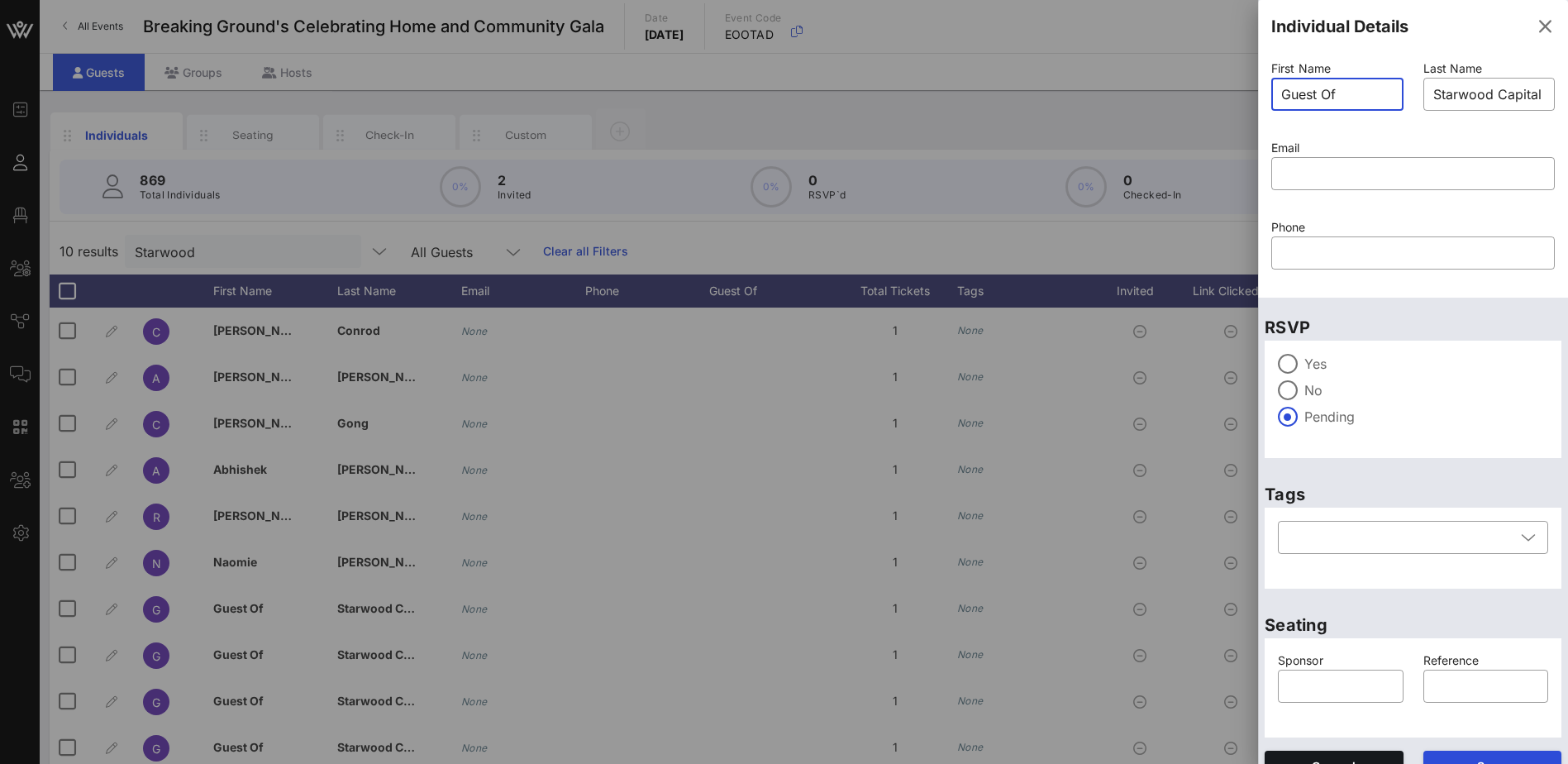
drag, startPoint x: 1353, startPoint y: 99, endPoint x: 1200, endPoint y: 92, distance: 153.2
click at [1196, 94] on div "Event Builder Guests Floor Plan All Groups Journeys Comms QR Scanner Team Setti…" at bounding box center [784, 410] width 1568 height 821
type input "Abhi"
click at [1536, 100] on div "​ Starwood Capital Group and Starwood Property Trust" at bounding box center [1490, 95] width 133 height 33
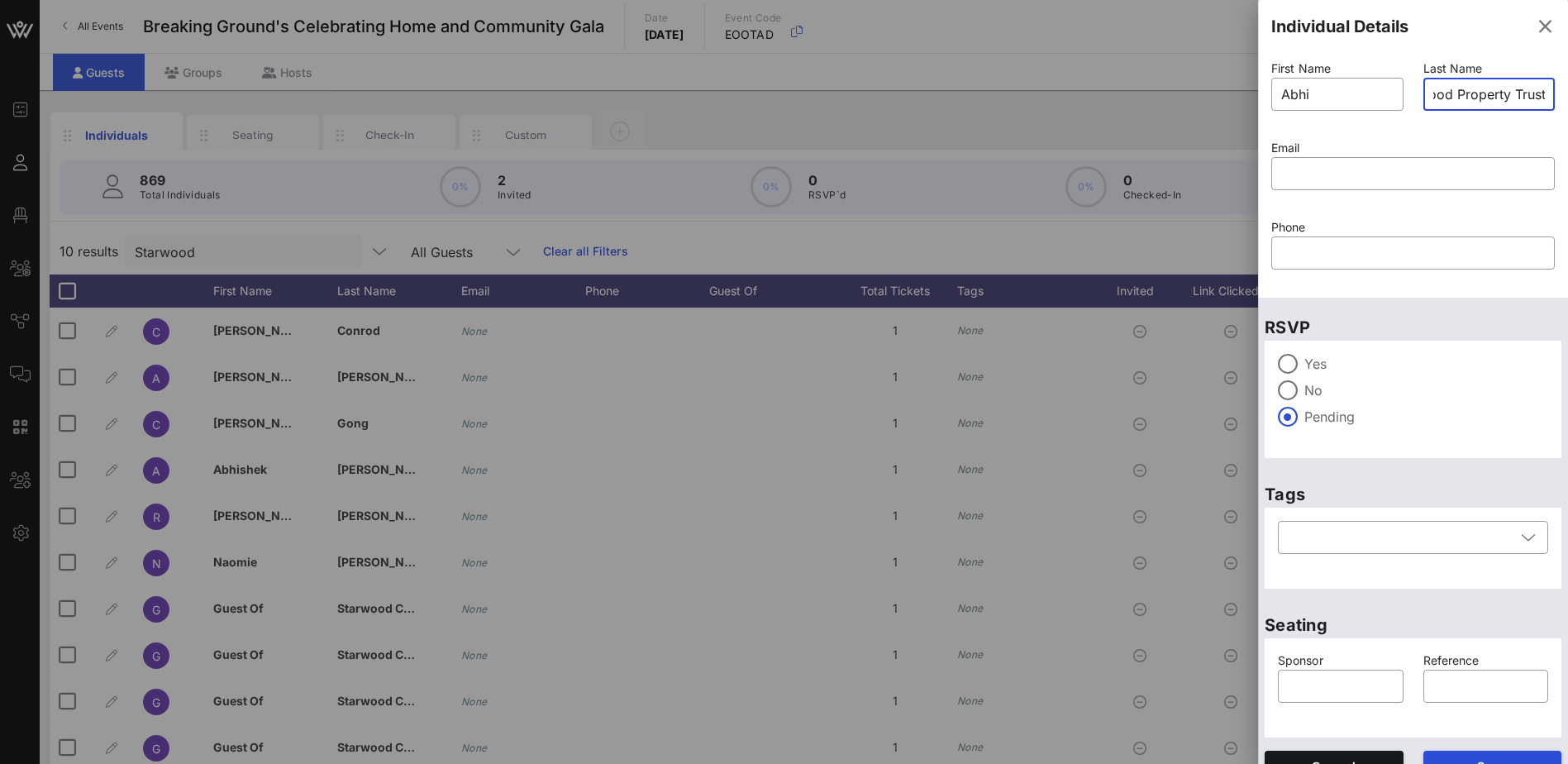
drag, startPoint x: 1534, startPoint y: 98, endPoint x: 1422, endPoint y: 93, distance: 112.1
click at [1424, 93] on div "​ Starwood Capital Group and Starwood Property Trust" at bounding box center [1490, 95] width 133 height 33
drag, startPoint x: 1535, startPoint y: 94, endPoint x: 1404, endPoint y: 91, distance: 131.0
click at [1404, 91] on div "First Name ​ Abhi Last Name ​ Starwood Capital Group and Starwood Property Trus…" at bounding box center [1413, 176] width 303 height 238
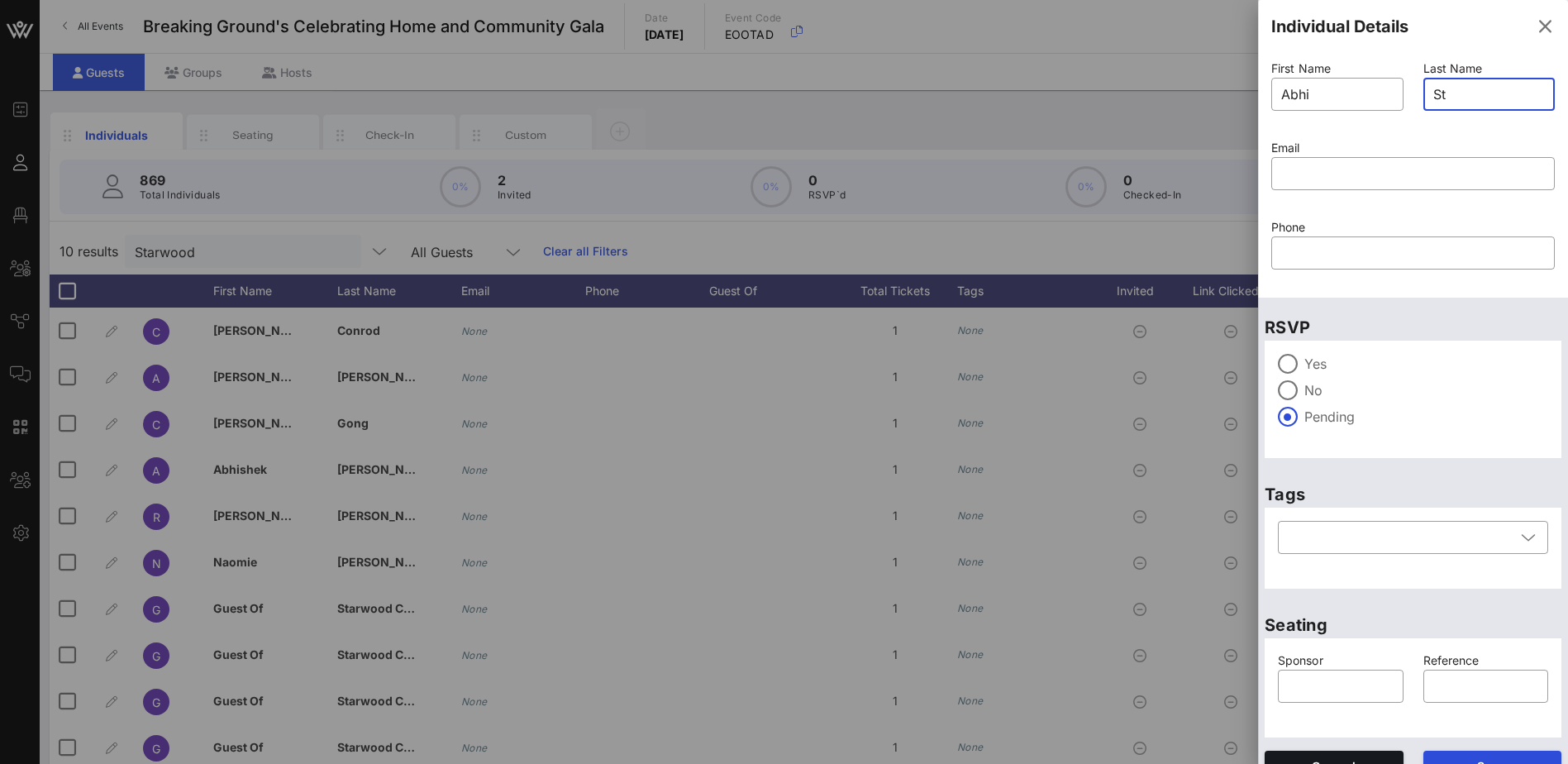
type input "S"
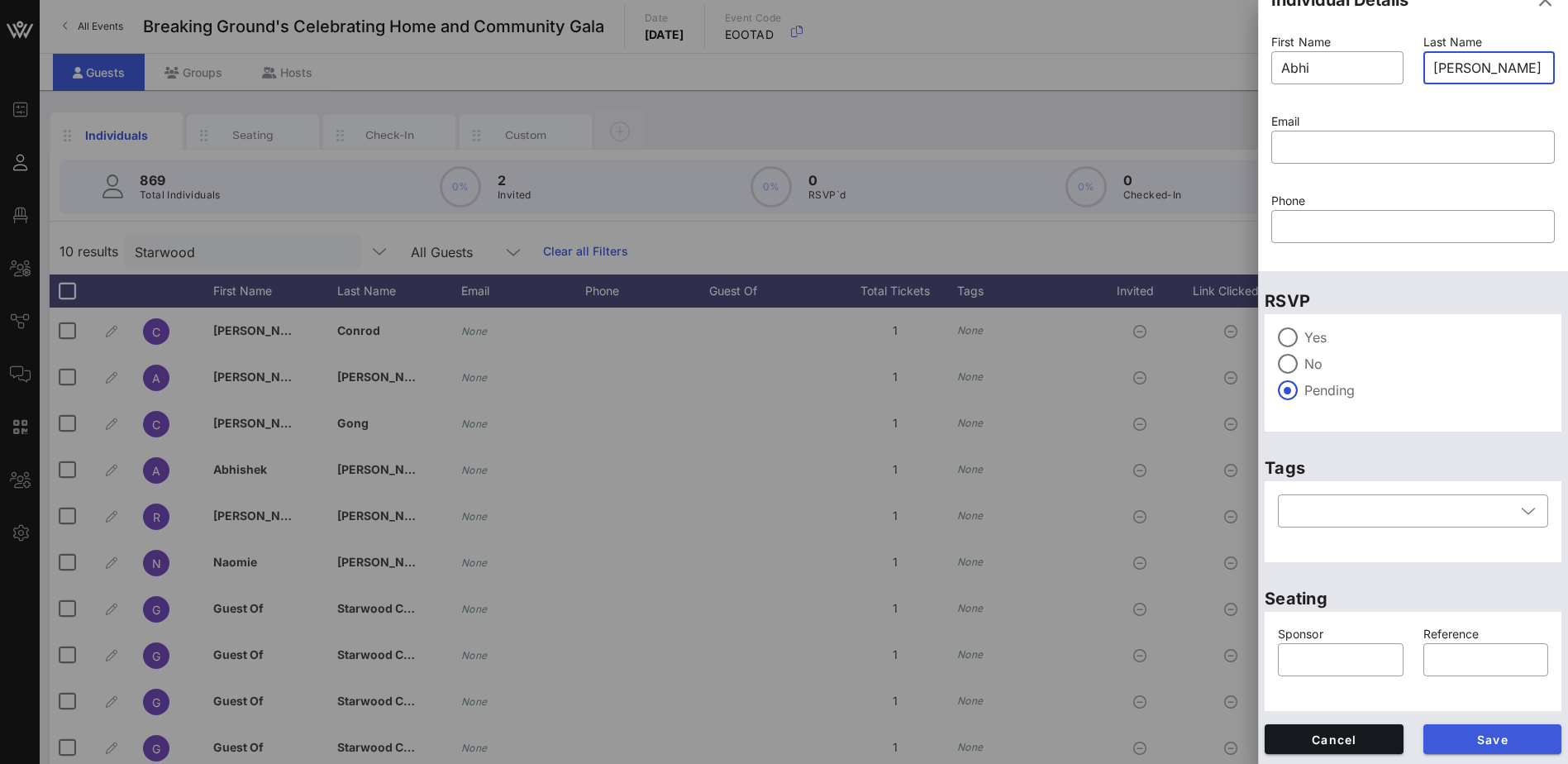
type input "[PERSON_NAME]"
click at [1495, 736] on span "Save" at bounding box center [1492, 740] width 112 height 14
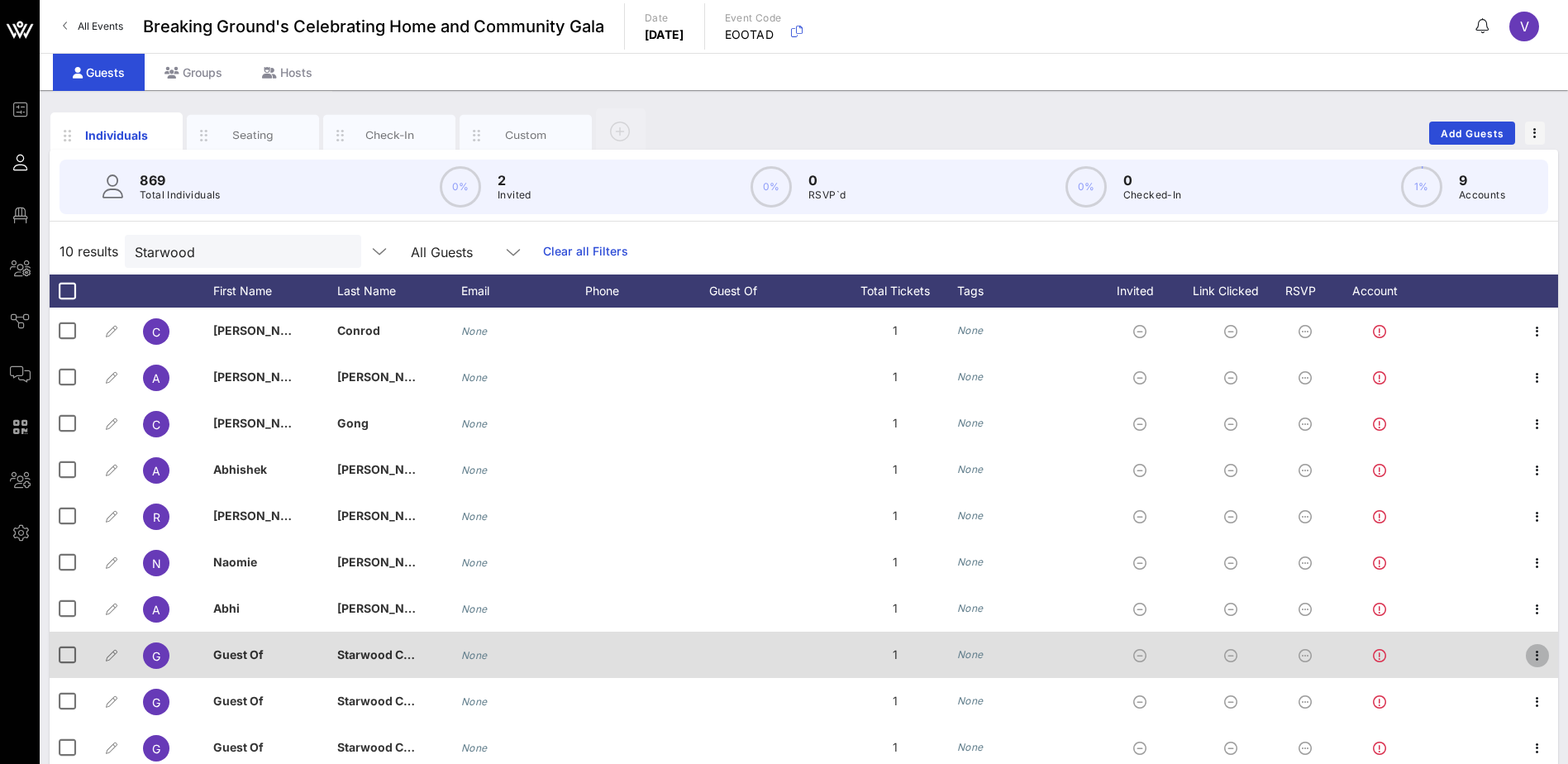
click at [1535, 654] on icon "button" at bounding box center [1537, 656] width 20 height 20
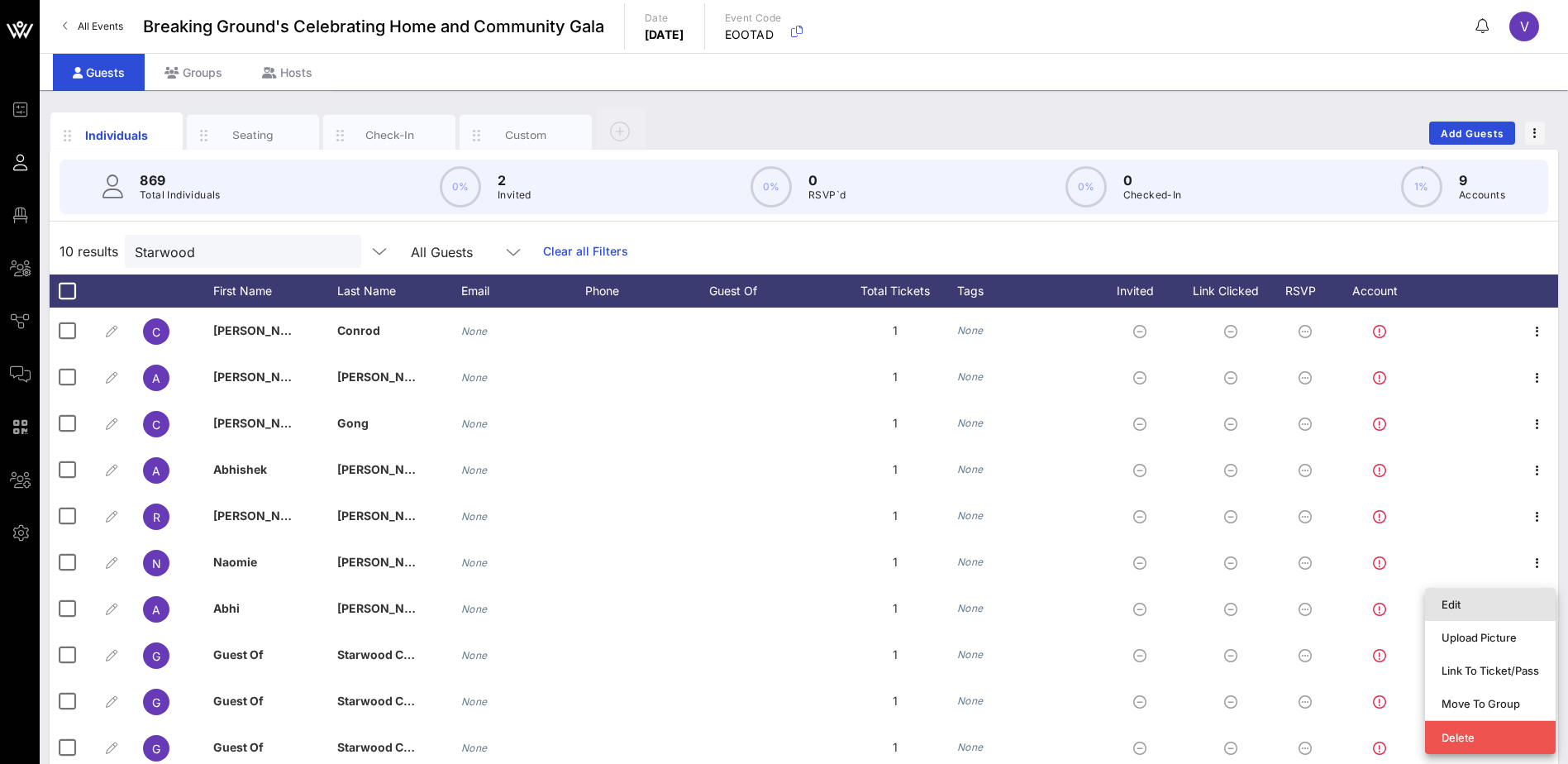
click at [1463, 605] on div "Edit" at bounding box center [1490, 605] width 98 height 14
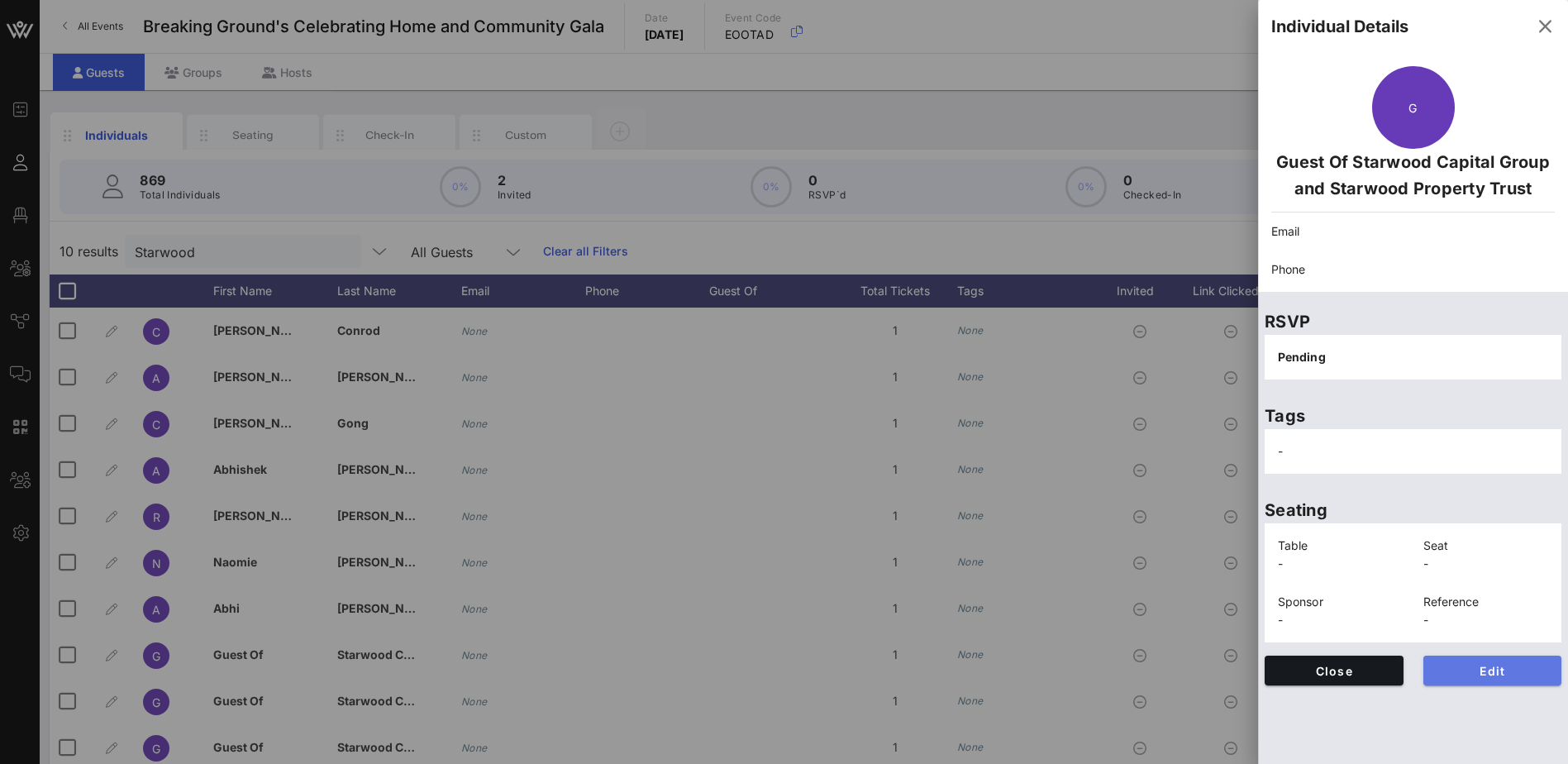
click at [1463, 676] on span "Edit" at bounding box center [1492, 671] width 112 height 14
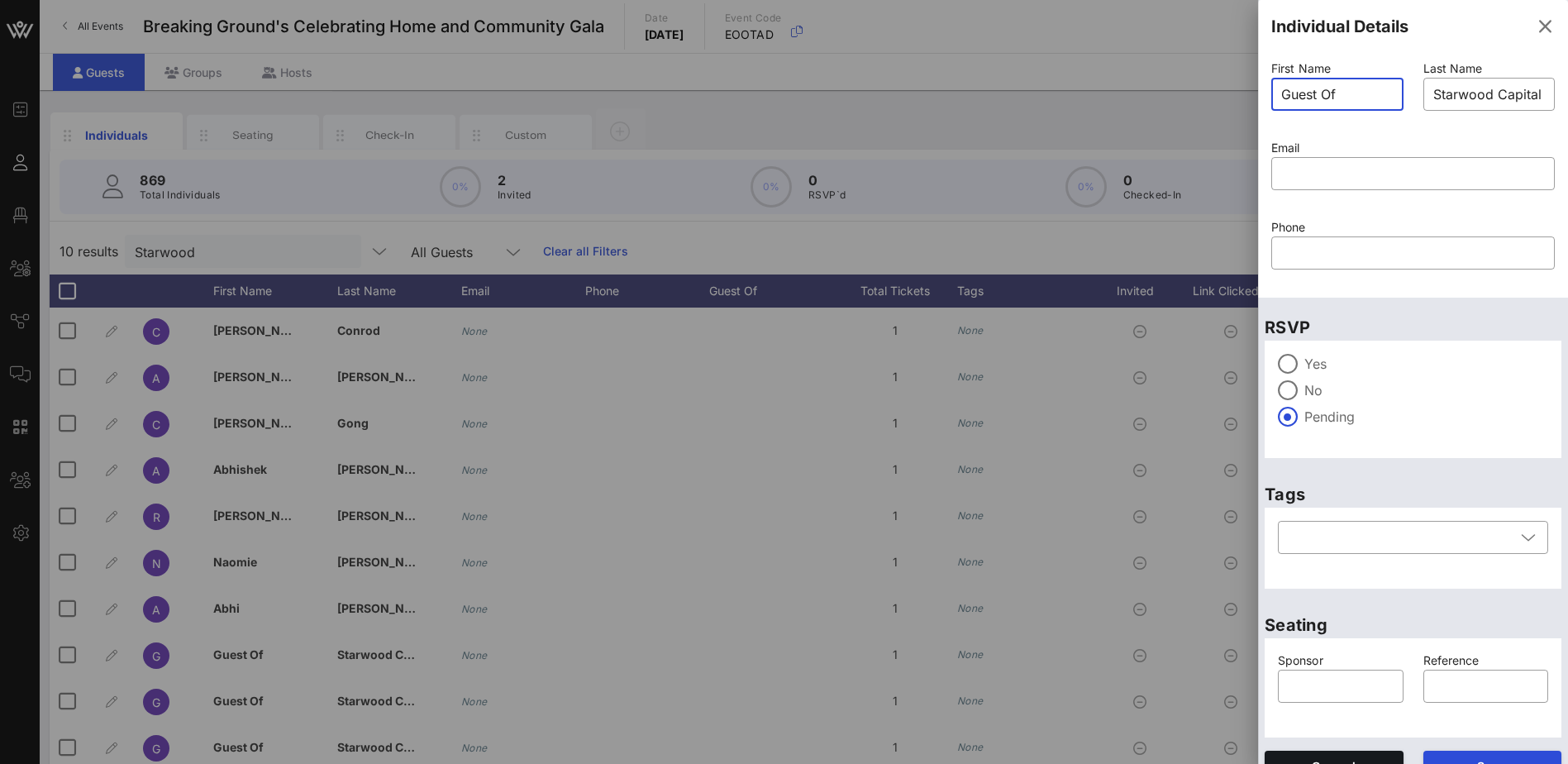
drag, startPoint x: 1342, startPoint y: 96, endPoint x: 1274, endPoint y: 96, distance: 68.0
click at [1274, 96] on div "​ Guest Of" at bounding box center [1338, 95] width 133 height 33
type input "Joy"
click at [1476, 87] on input "Starwood Capital Group and Starwood Property Trust" at bounding box center [1489, 94] width 112 height 26
click at [1534, 93] on div "​ Starwood Capital Group and Starwood Property Trust" at bounding box center [1490, 95] width 133 height 33
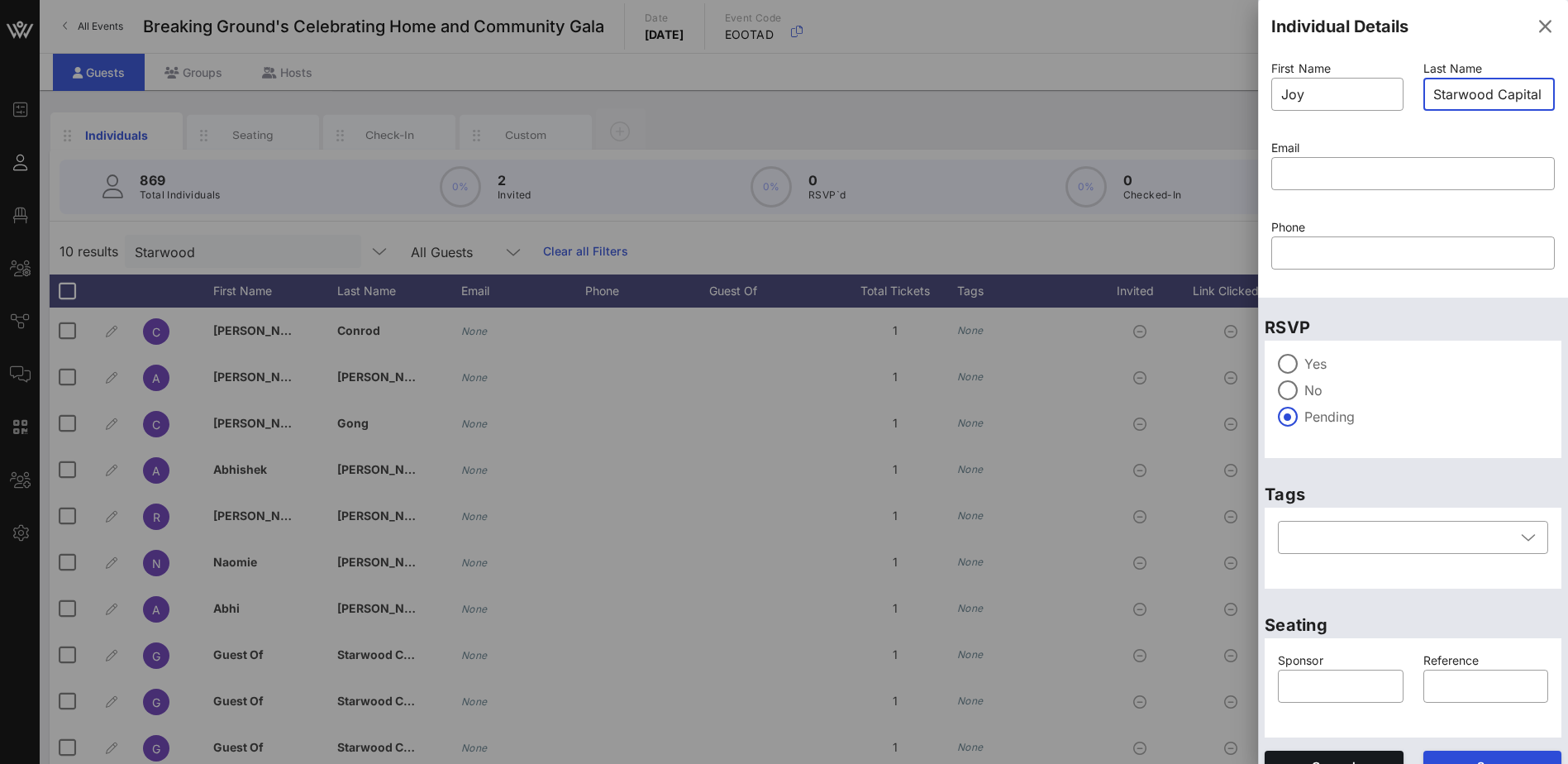
drag, startPoint x: 1536, startPoint y: 93, endPoint x: 1442, endPoint y: 93, distance: 94.0
click at [1442, 93] on div "​ Starwood Capital Group and Starwood Property Trust" at bounding box center [1490, 95] width 133 height 33
click at [1527, 94] on input "Starwood Capital Group and Starwood Property Trust" at bounding box center [1489, 94] width 112 height 26
drag, startPoint x: 1530, startPoint y: 94, endPoint x: 1405, endPoint y: 93, distance: 125.0
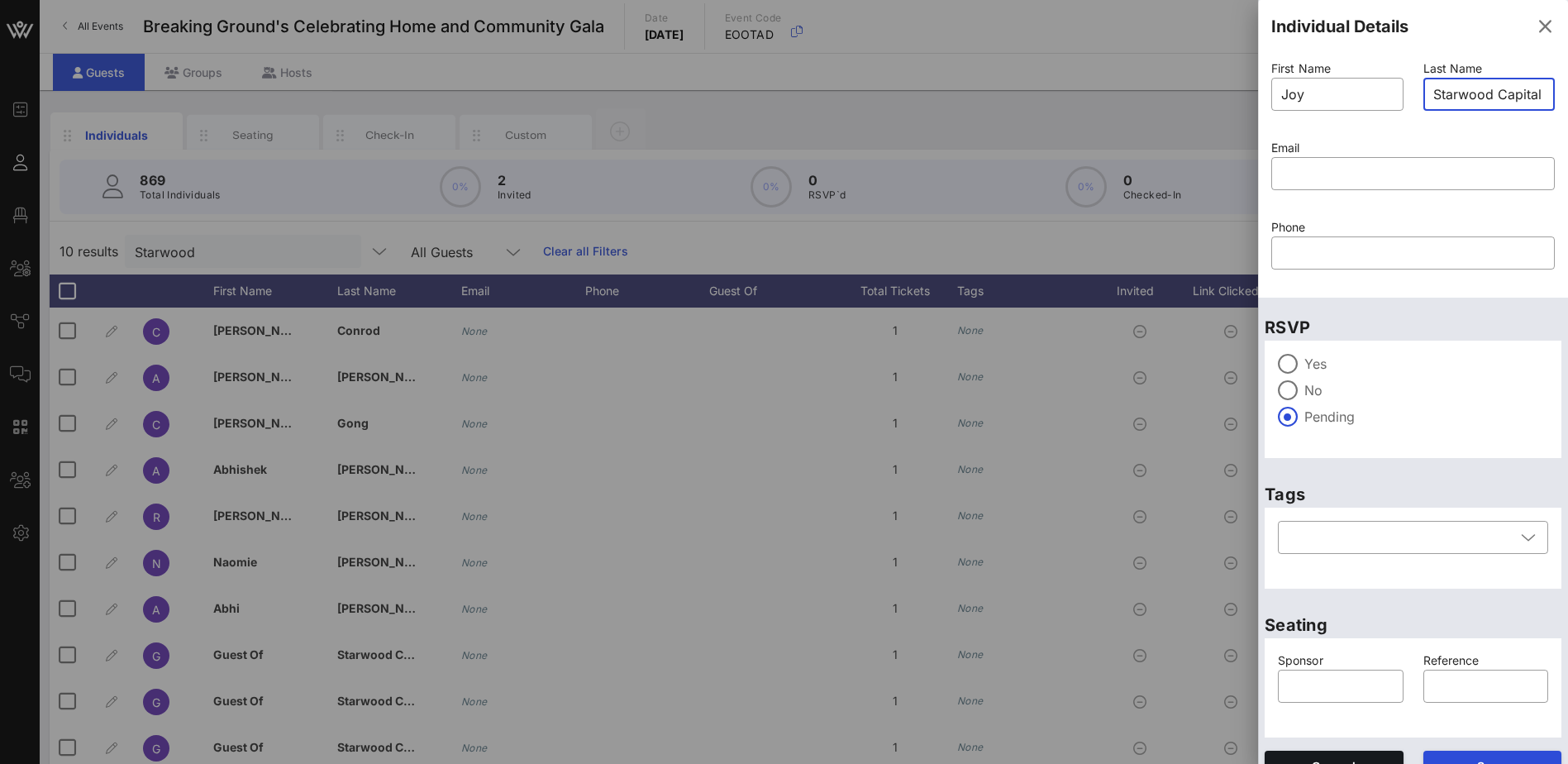
click at [1405, 93] on div "First Name ​ [PERSON_NAME] Last Name ​ Starwood Capital Group and Starwood Prop…" at bounding box center [1413, 176] width 303 height 238
type input "Starwood Property Trust"
click at [1533, 97] on div "​ Starwood Property Trust" at bounding box center [1490, 95] width 133 height 33
drag, startPoint x: 1533, startPoint y: 93, endPoint x: 1402, endPoint y: 100, distance: 131.2
click at [1402, 100] on div "First Name ​ [PERSON_NAME] Last Name ​ Starwood Property Trust Email ​ Phone ​" at bounding box center [1413, 176] width 303 height 238
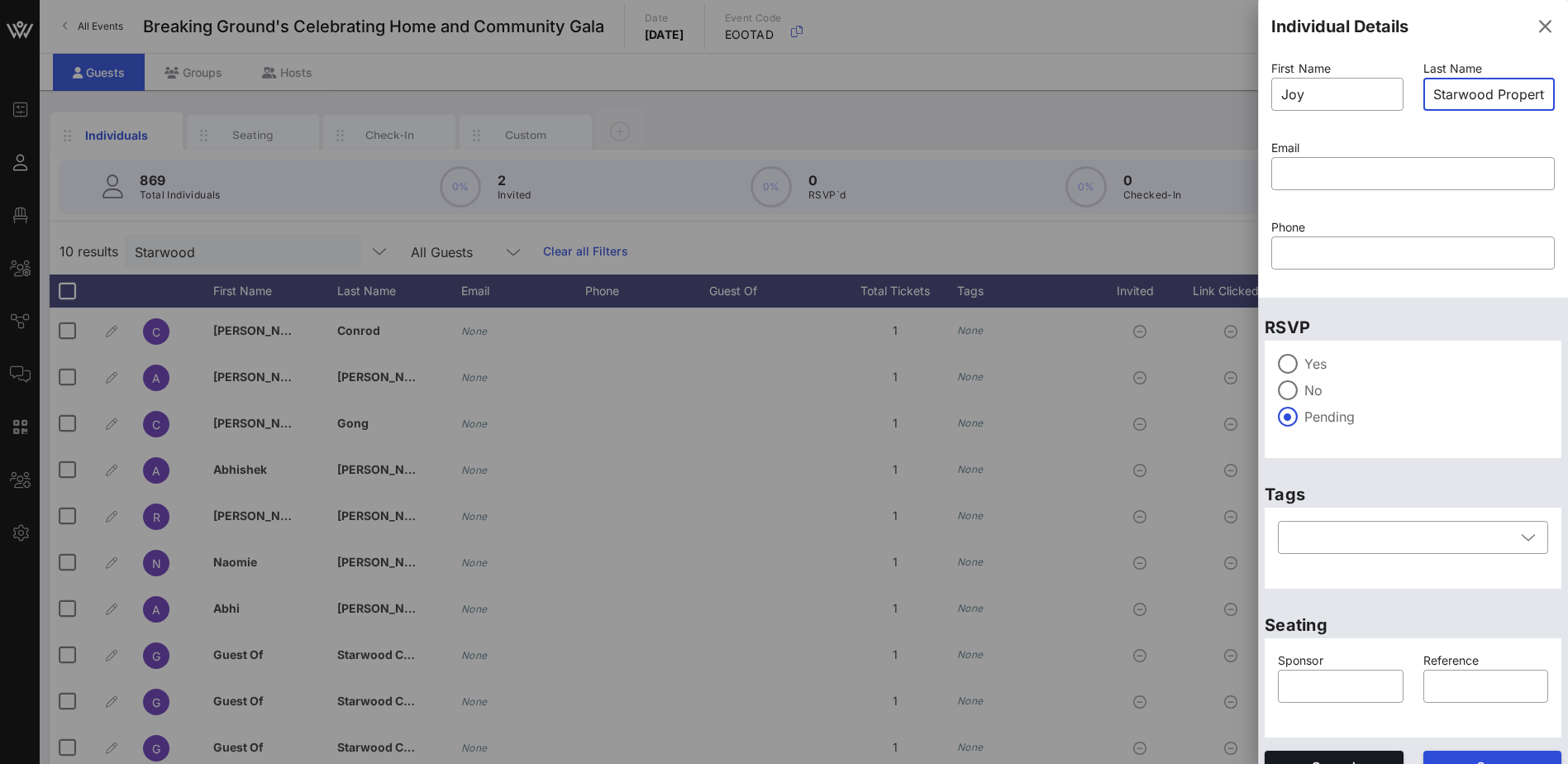
scroll to position [0, 52]
drag, startPoint x: 1431, startPoint y: 91, endPoint x: 1544, endPoint y: 90, distance: 113.0
click at [1544, 90] on div "Last Name ​ Starwood Property Trust" at bounding box center [1490, 96] width 152 height 79
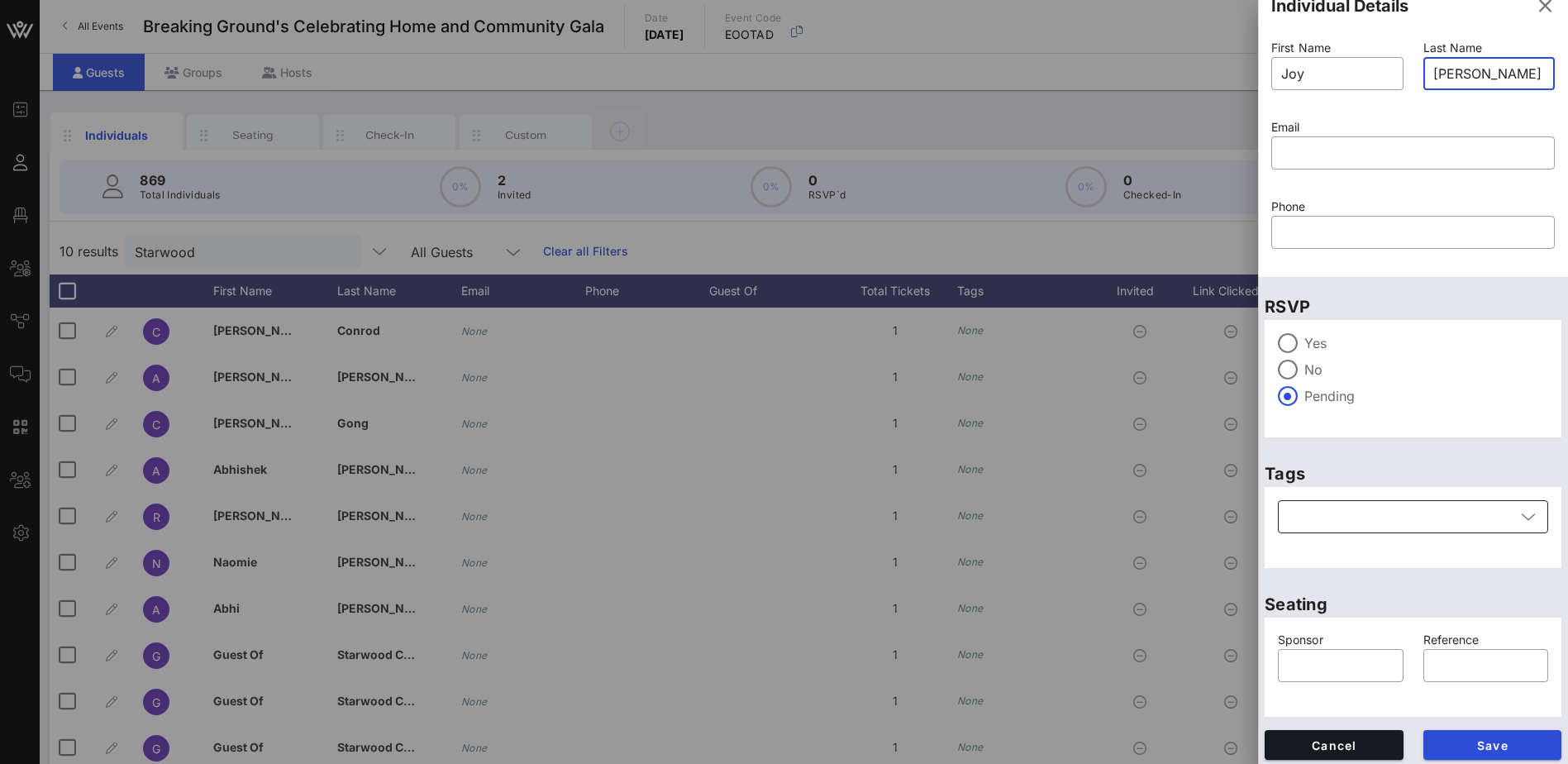
scroll to position [26, 0]
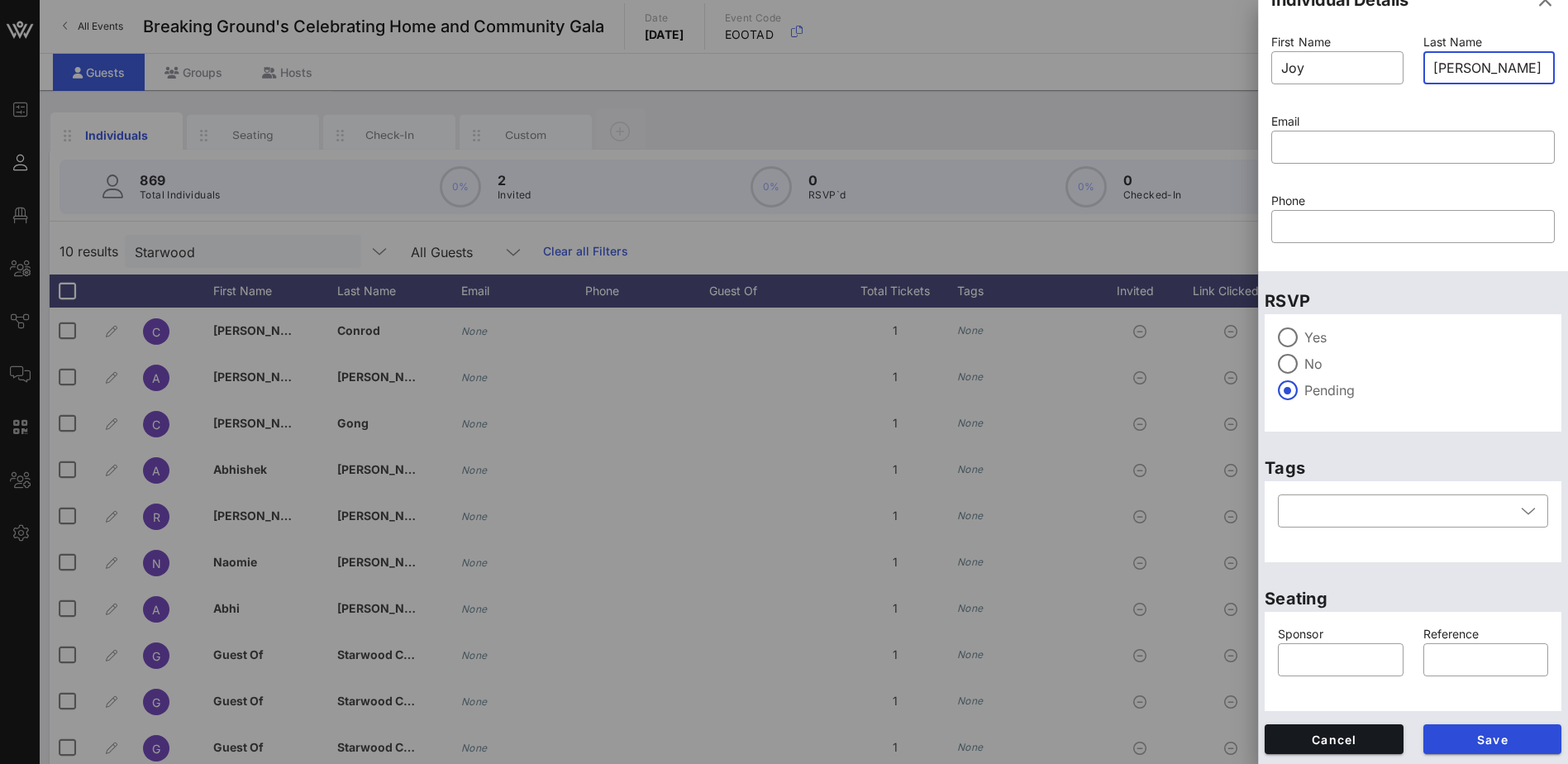
type input "[PERSON_NAME]"
click at [1496, 740] on span "Save" at bounding box center [1492, 740] width 112 height 14
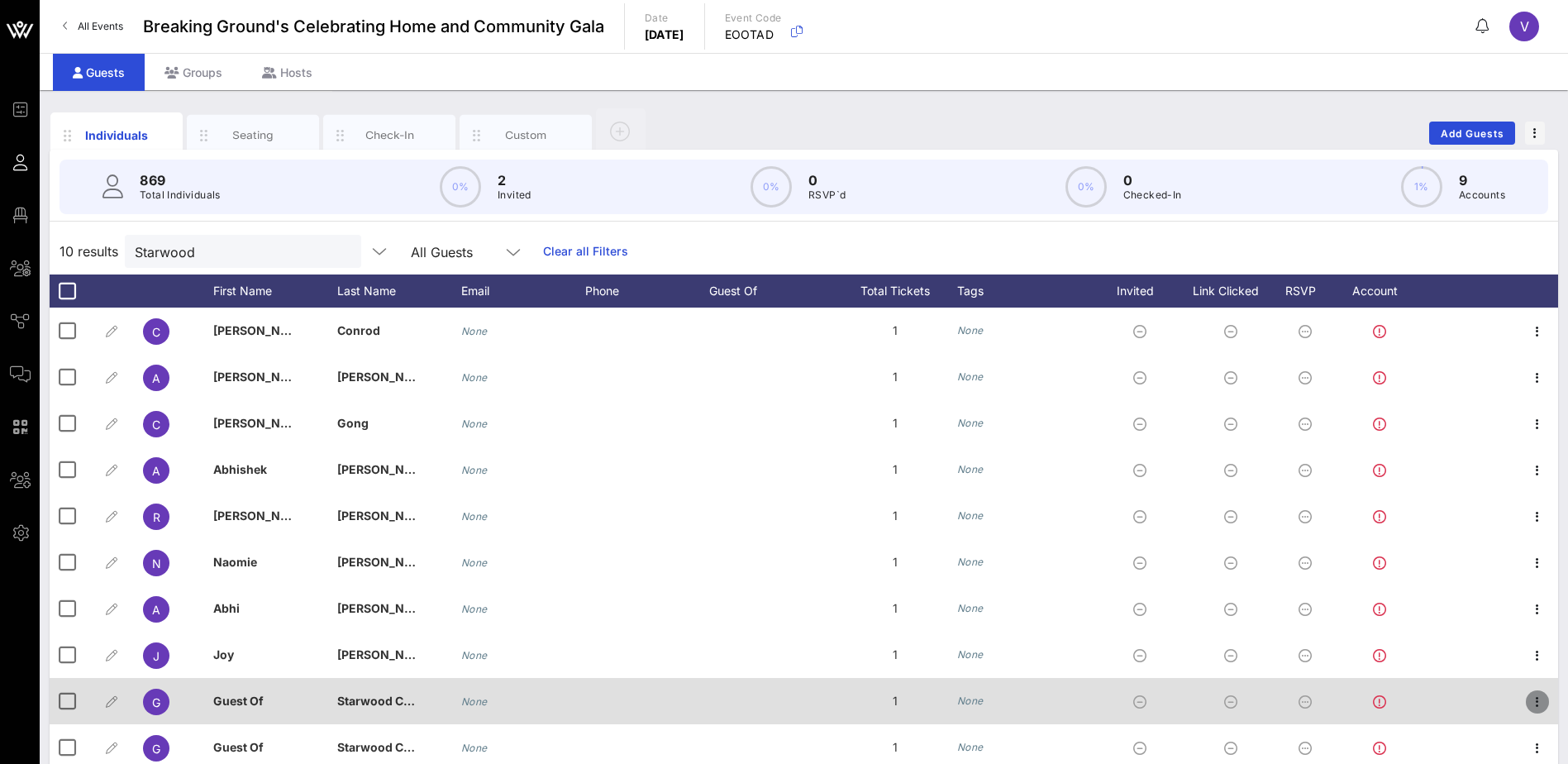
click at [1540, 703] on icon "button" at bounding box center [1537, 702] width 20 height 20
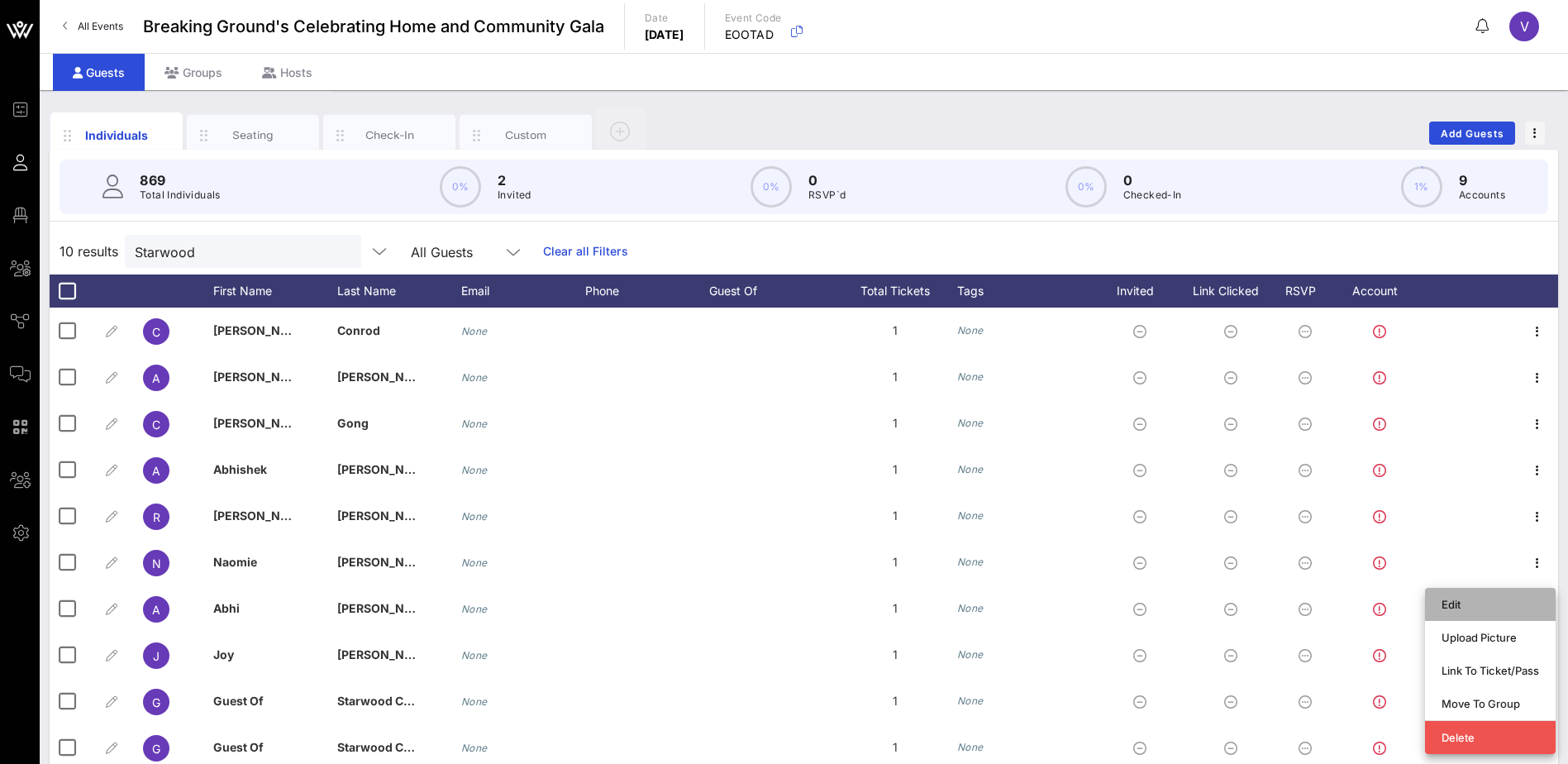
click at [1459, 601] on div "Edit" at bounding box center [1490, 605] width 98 height 14
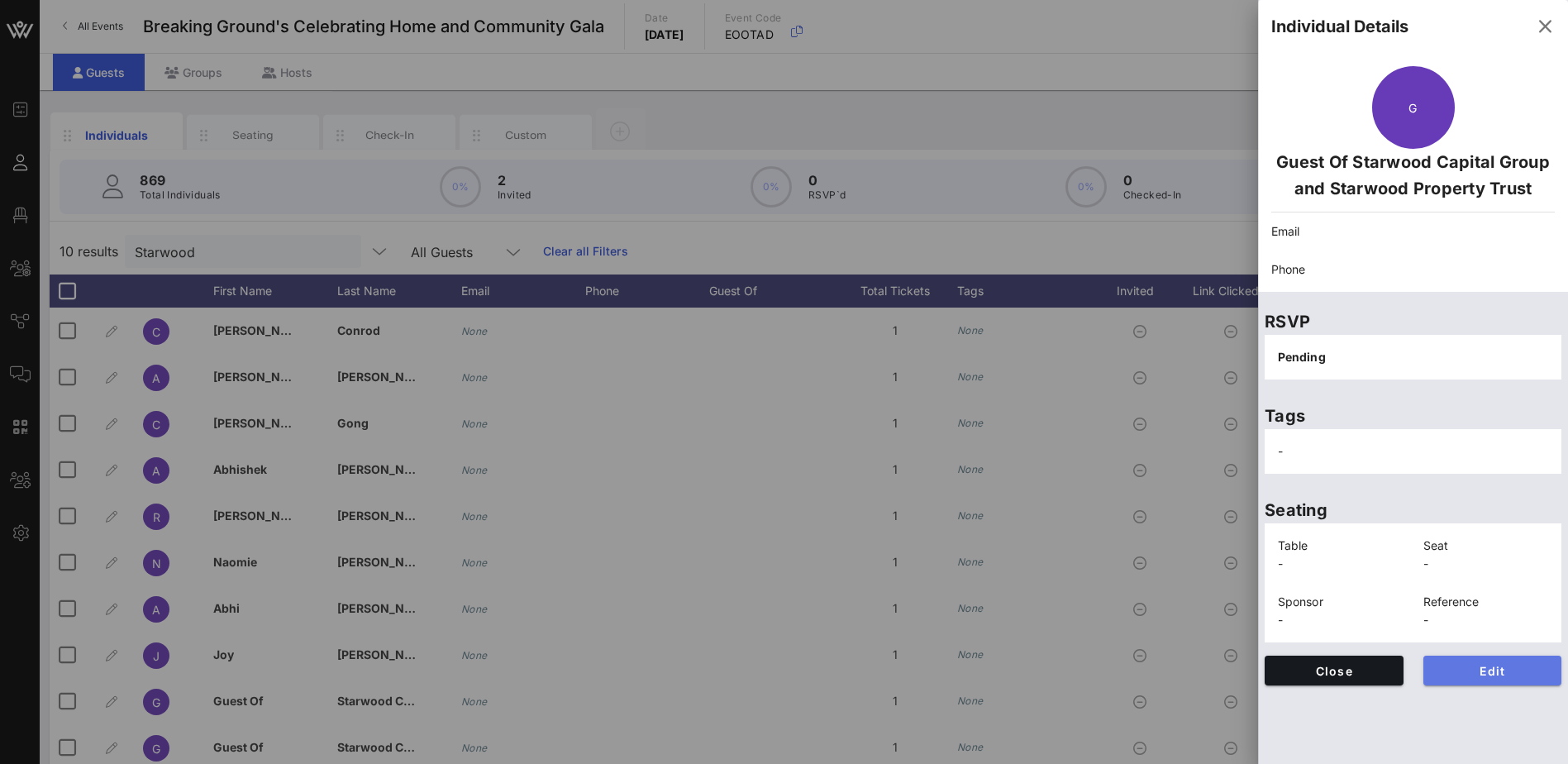
click at [1520, 673] on span "Edit" at bounding box center [1492, 671] width 112 height 14
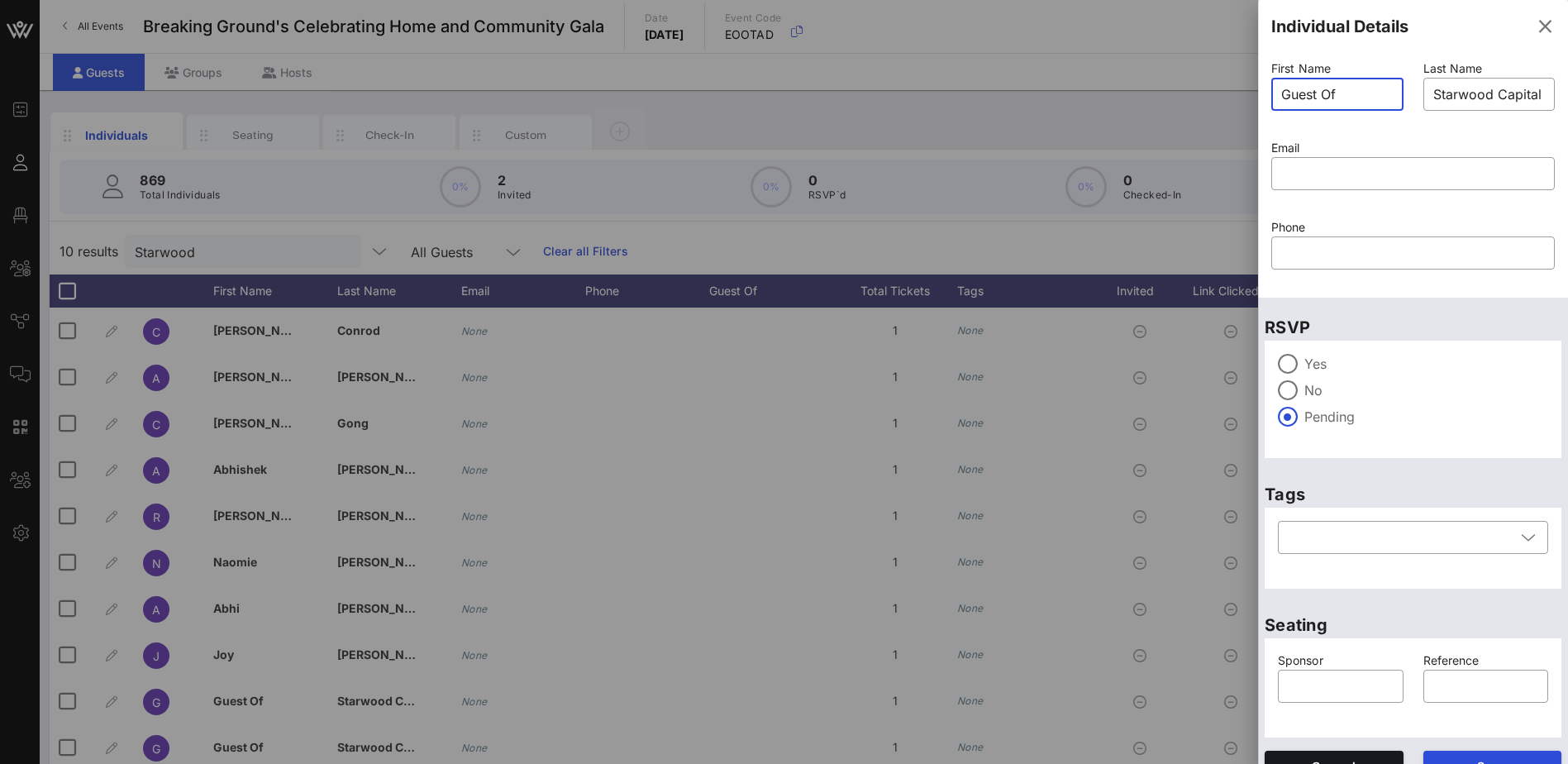
drag, startPoint x: 1344, startPoint y: 94, endPoint x: 1244, endPoint y: 95, distance: 100.0
click at [1244, 95] on div "Event Builder Guests Floor Plan All Groups Journeys Comms QR Scanner Team Setti…" at bounding box center [784, 410] width 1568 height 821
type input "Max"
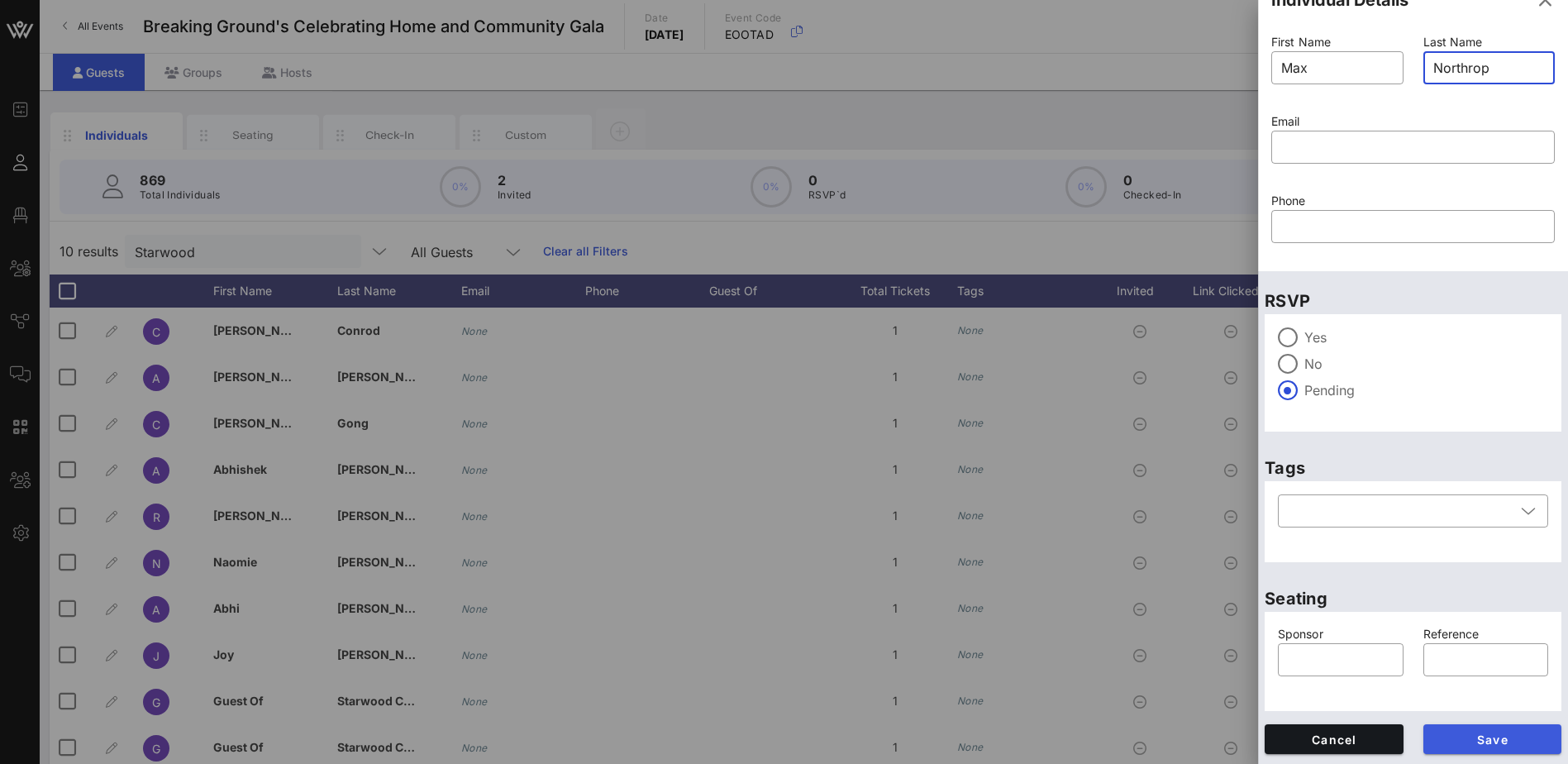
type input "Northrop"
click at [1491, 734] on span "Save" at bounding box center [1492, 740] width 112 height 14
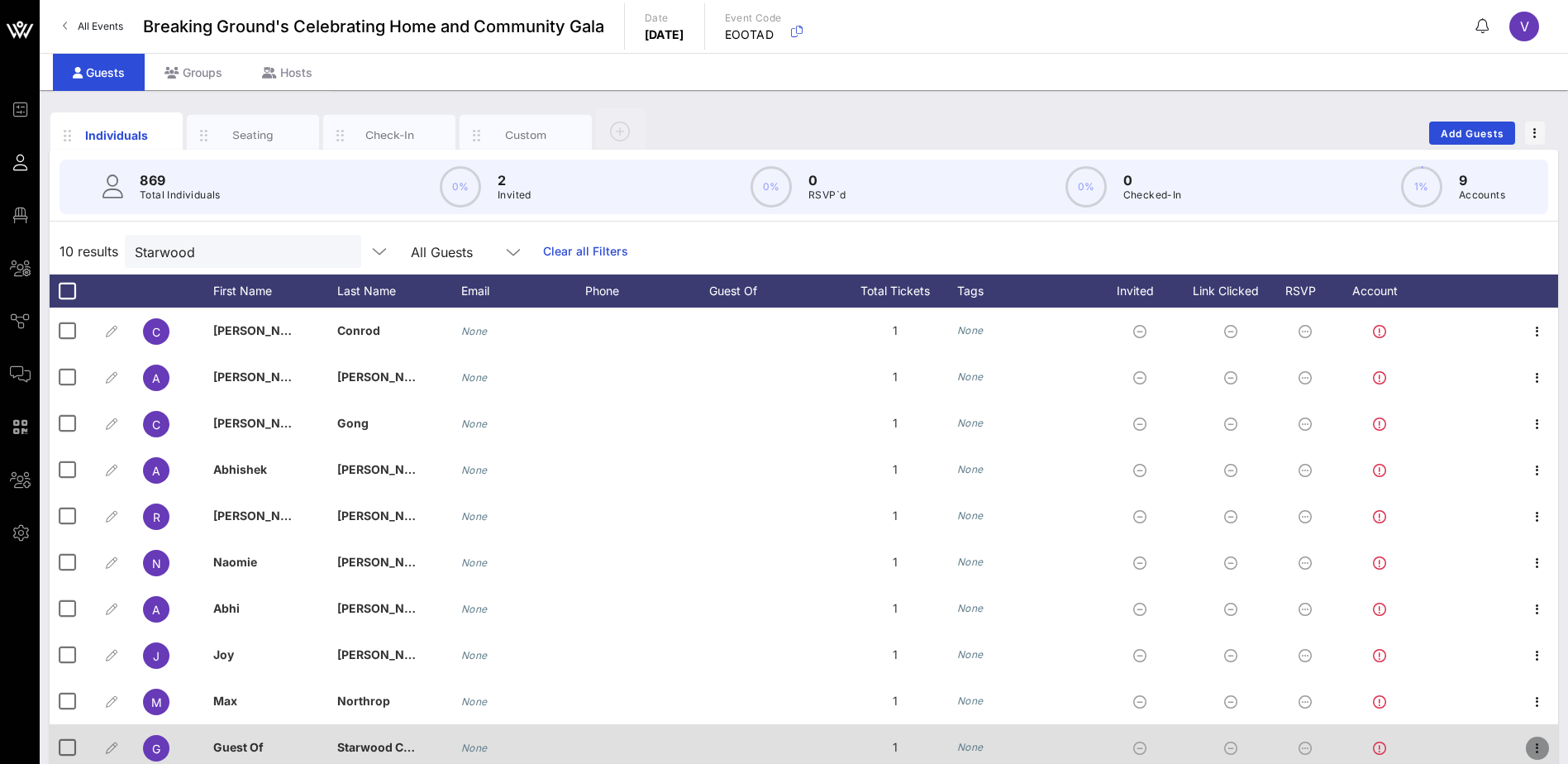
click at [1541, 754] on icon "button" at bounding box center [1537, 748] width 20 height 20
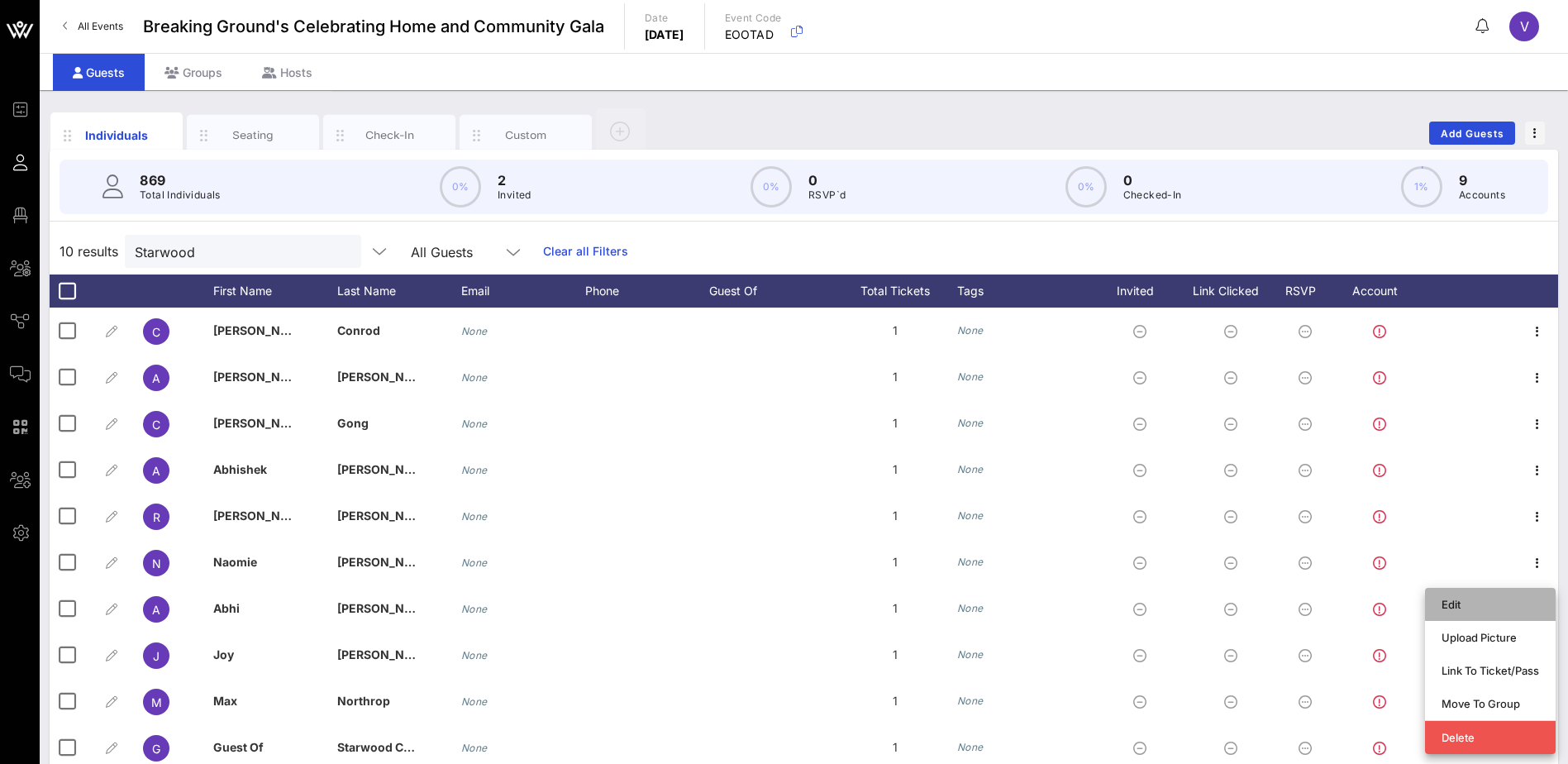
click at [1458, 605] on div "Edit" at bounding box center [1490, 605] width 98 height 14
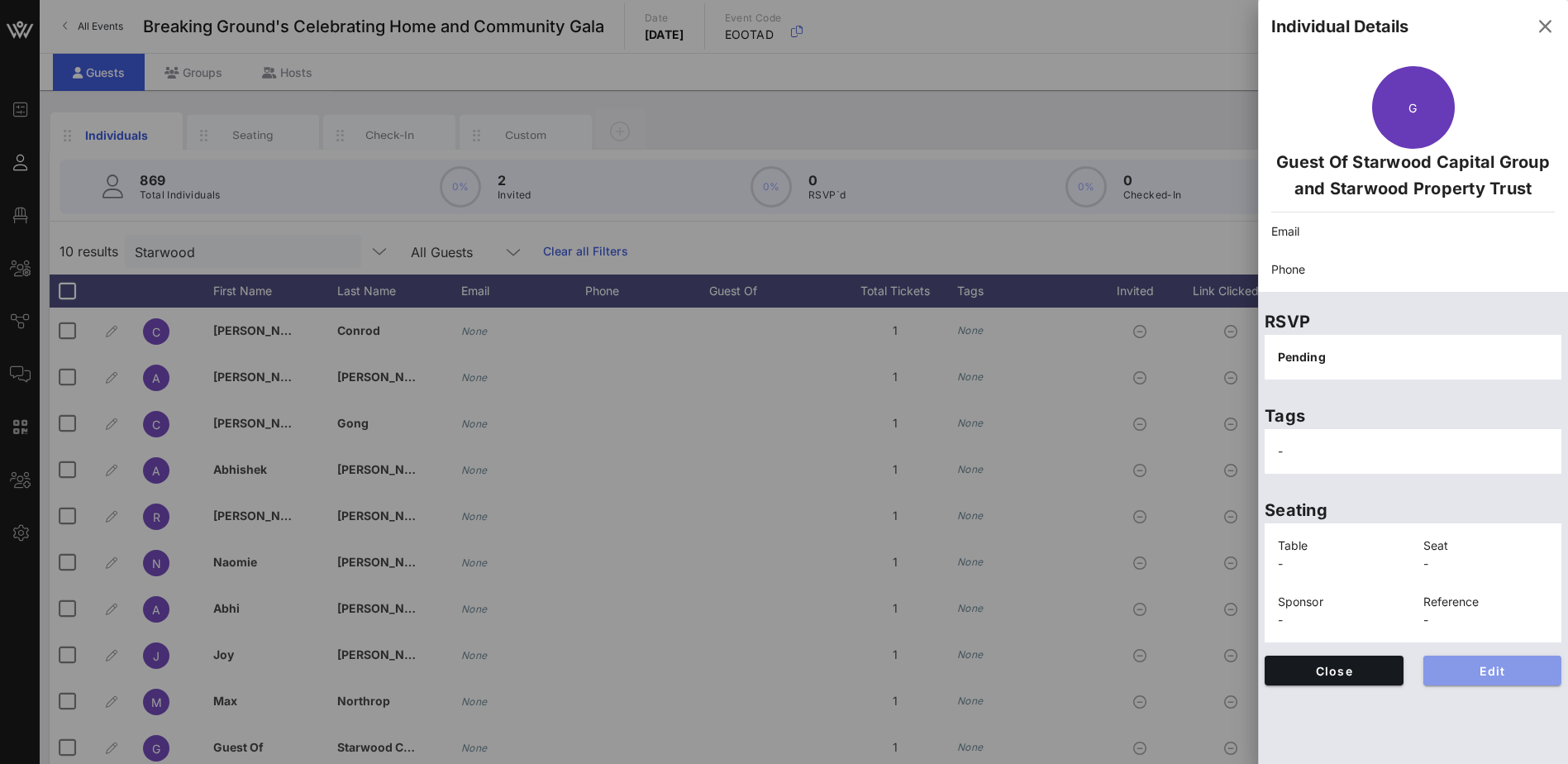
click at [1500, 672] on span "Edit" at bounding box center [1492, 671] width 112 height 14
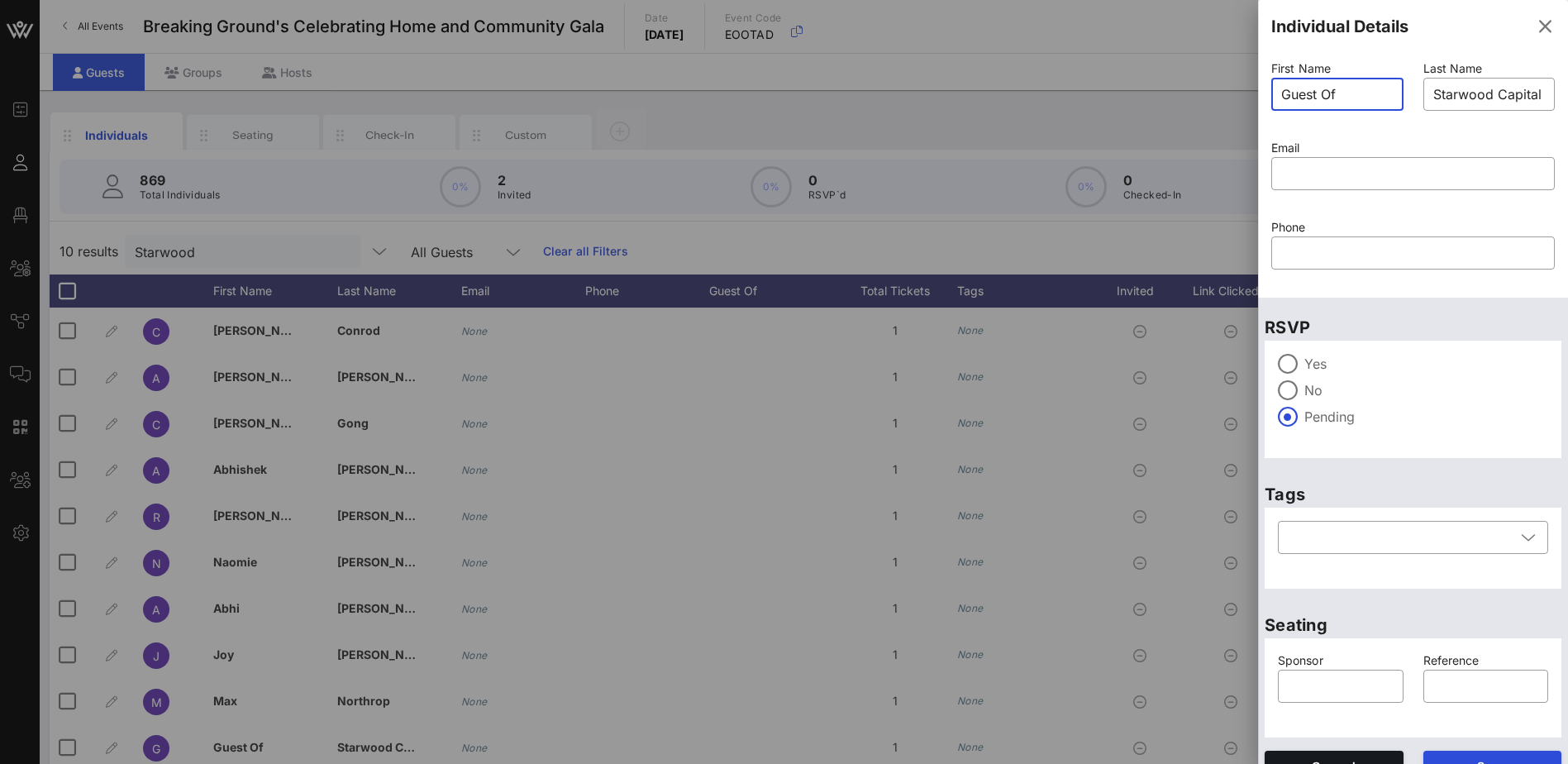
drag, startPoint x: 1354, startPoint y: 97, endPoint x: 1241, endPoint y: 96, distance: 113.0
click at [1241, 96] on div "Event Builder Guests Floor Plan All Groups Journeys Comms QR Scanner Team Setti…" at bounding box center [784, 410] width 1568 height 821
drag, startPoint x: 1425, startPoint y: 90, endPoint x: 1541, endPoint y: 90, distance: 116.0
type input "[PERSON_NAME]"
click at [1541, 90] on div "​ Starwood Capital Group and Starwood Property Trust" at bounding box center [1490, 95] width 133 height 33
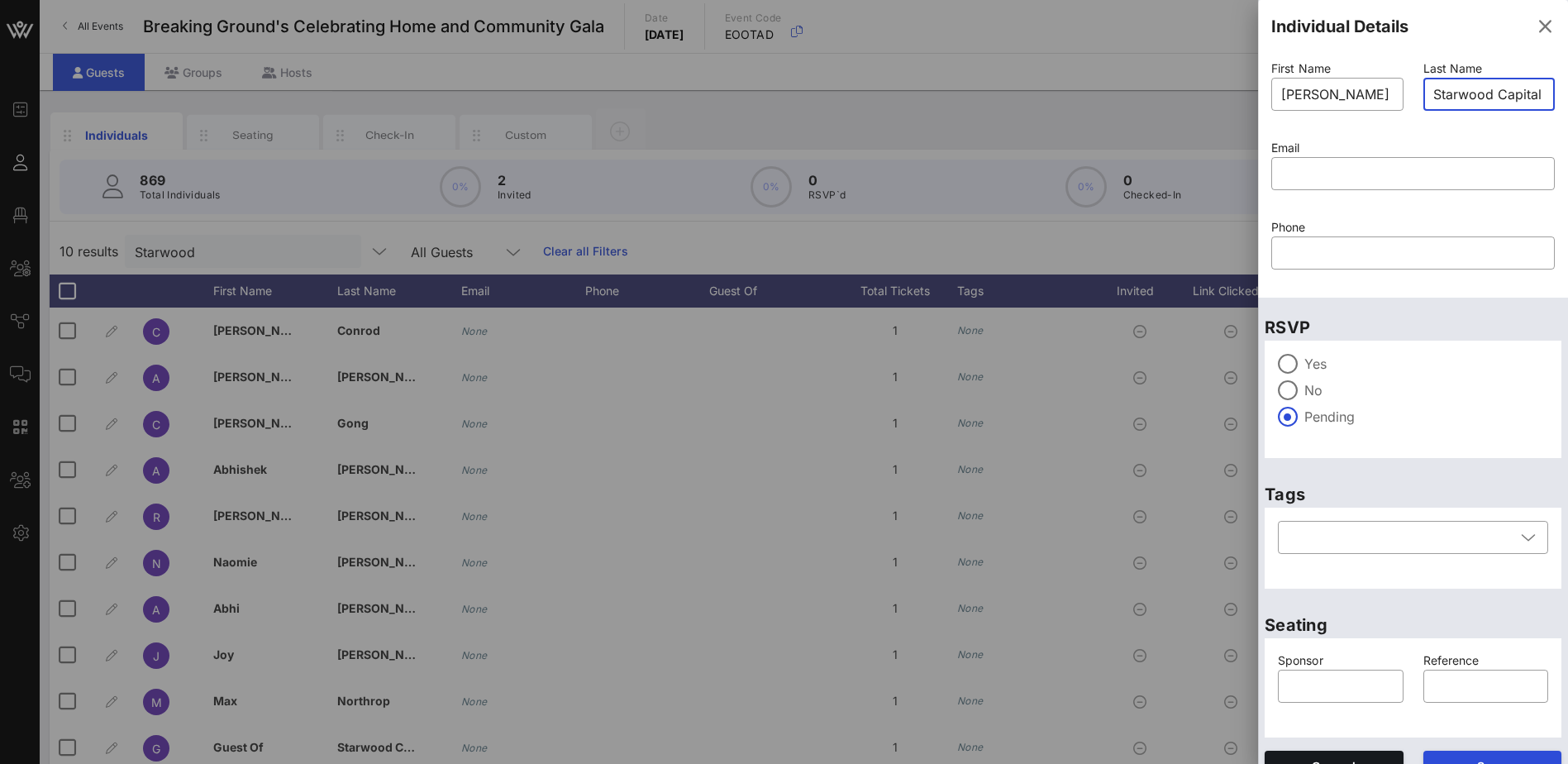
scroll to position [0, 227]
drag, startPoint x: 1533, startPoint y: 95, endPoint x: 1411, endPoint y: 93, distance: 122.0
click at [1414, 93] on div "Last Name ​ Starwood Capital Group and Starwood Property Trust" at bounding box center [1490, 96] width 152 height 79
click at [1424, 97] on div "​ Starwood Capital Group and Starwood Property Trust" at bounding box center [1490, 95] width 133 height 33
click at [1433, 90] on input "Starwood Capital Group and Starwood Property Trust" at bounding box center [1489, 94] width 112 height 26
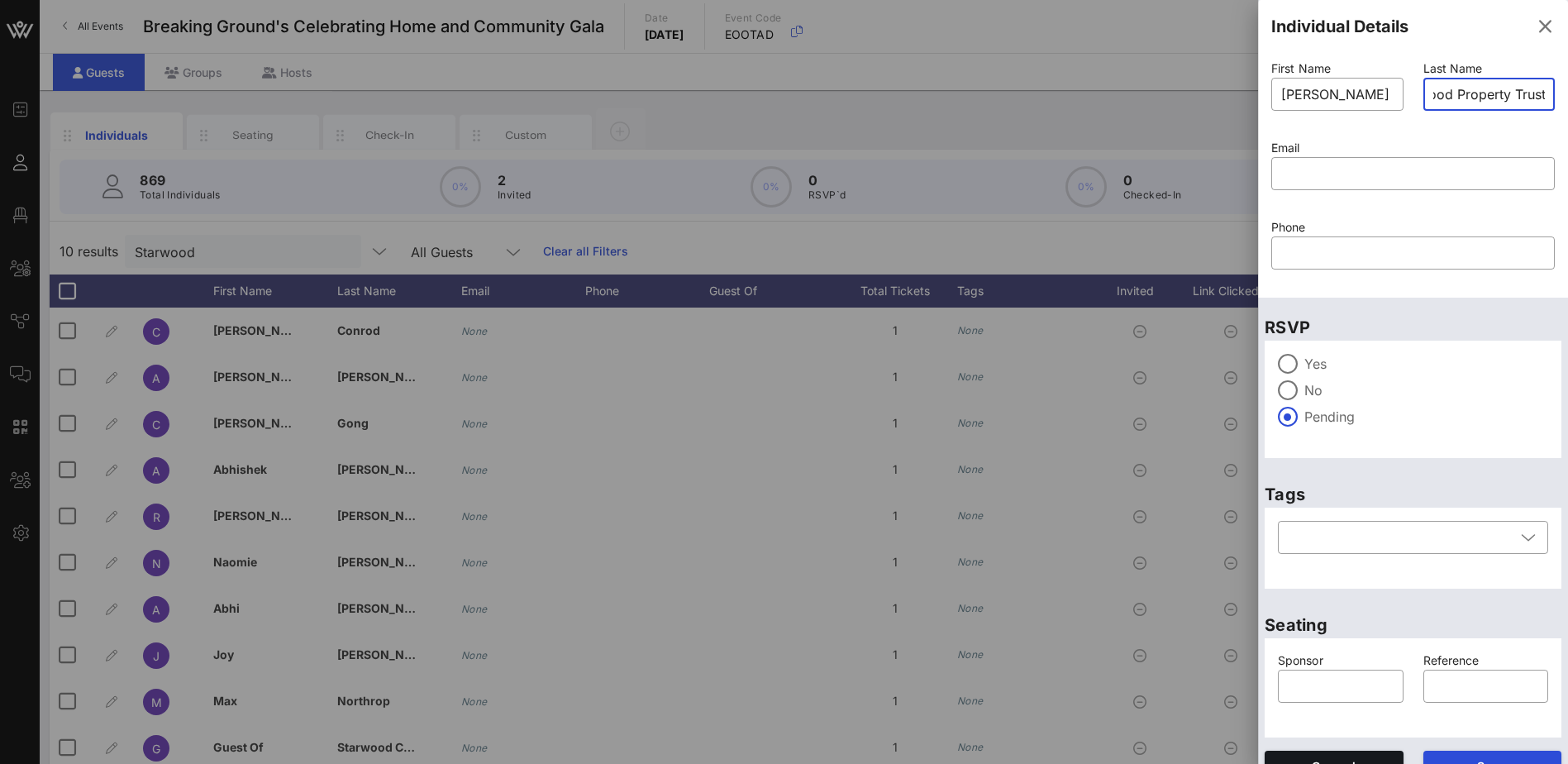
drag, startPoint x: 1534, startPoint y: 95, endPoint x: 1430, endPoint y: 91, distance: 104.1
click at [1430, 91] on div "​ Starwood Capital Group and Starwood Property Trust" at bounding box center [1490, 95] width 133 height 33
click at [1433, 91] on input "Starwood Capital Group and Starwood Property Trust" at bounding box center [1489, 94] width 112 height 26
click at [1433, 92] on input "Starwood Capital Group and Starwood Property Trust" at bounding box center [1489, 94] width 112 height 26
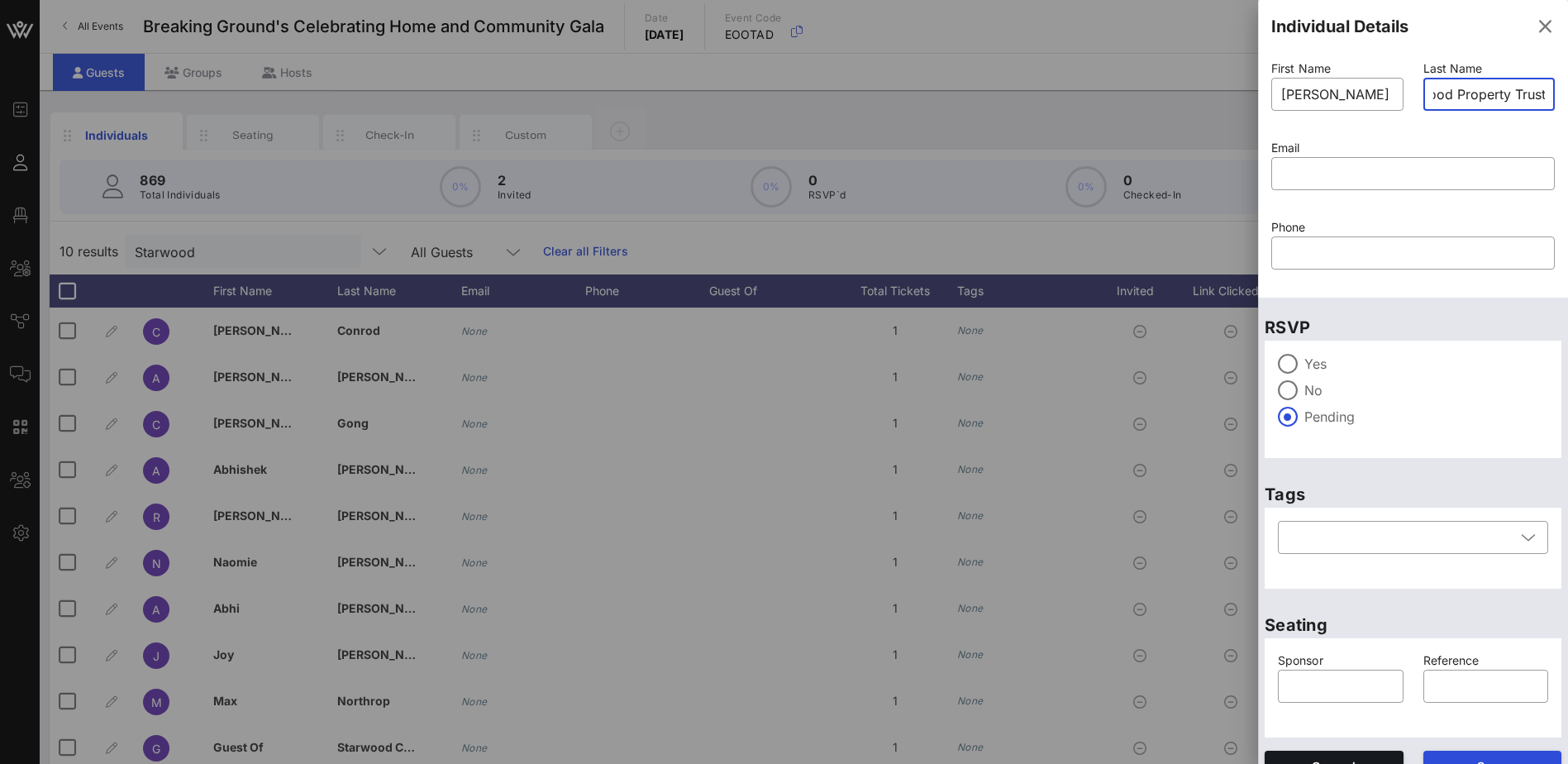
click at [1426, 92] on div "​ Starwood Capital Group and Starwood Property Trust" at bounding box center [1490, 95] width 133 height 33
drag, startPoint x: 1533, startPoint y: 90, endPoint x: 1433, endPoint y: 90, distance: 100.0
click at [1433, 90] on div "​ Starwood Capital Group and Starwood Property Trust" at bounding box center [1490, 95] width 133 height 33
click at [1533, 93] on div "​ d Property Trust" at bounding box center [1490, 95] width 133 height 33
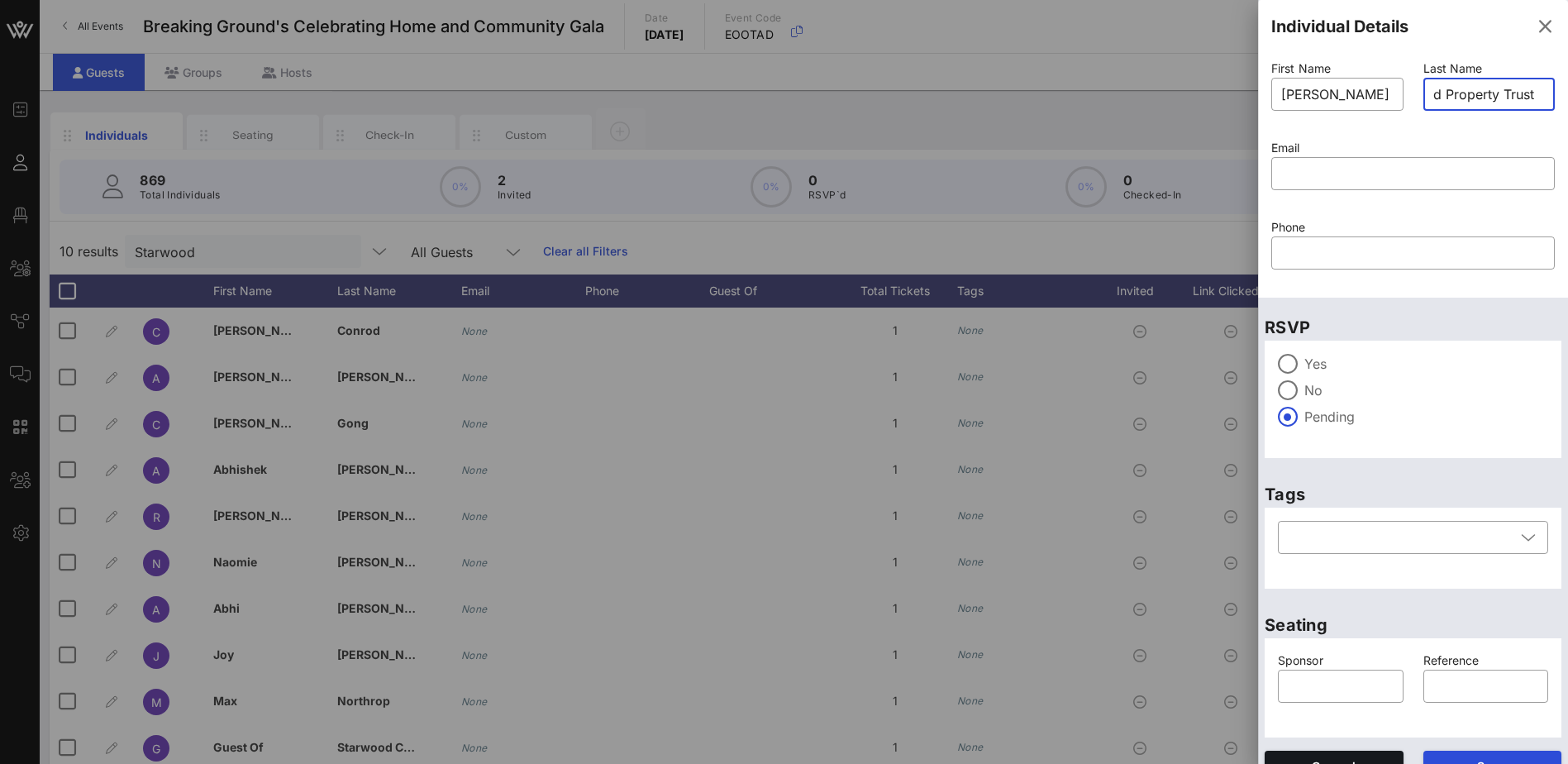
click at [1527, 90] on input "d Property Trust" at bounding box center [1489, 94] width 112 height 26
type input "d"
type input "[PERSON_NAME]"
click at [1340, 685] on input "text" at bounding box center [1341, 686] width 106 height 26
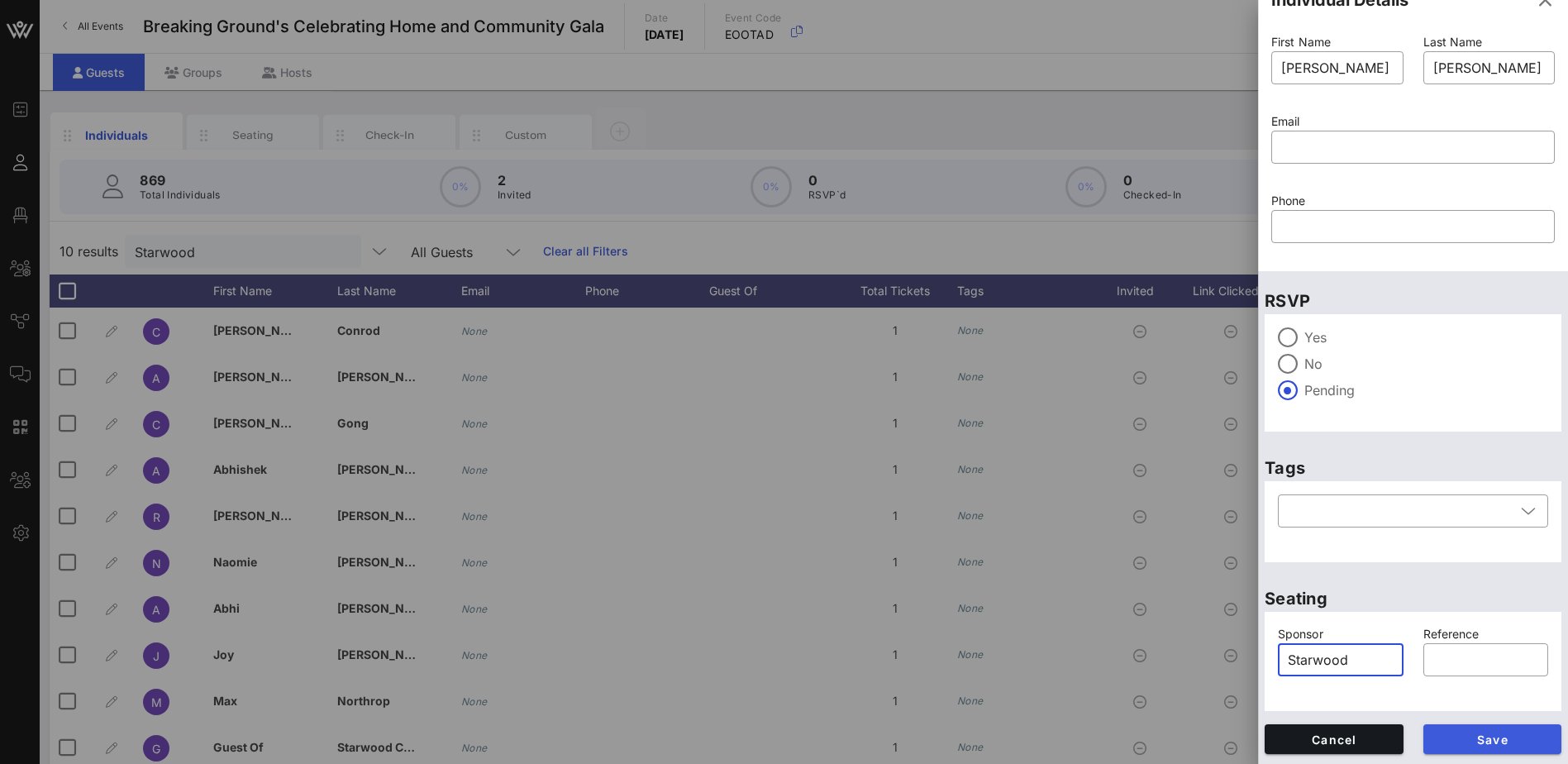
type input "Starwood"
click at [1472, 736] on span "Save" at bounding box center [1492, 740] width 112 height 14
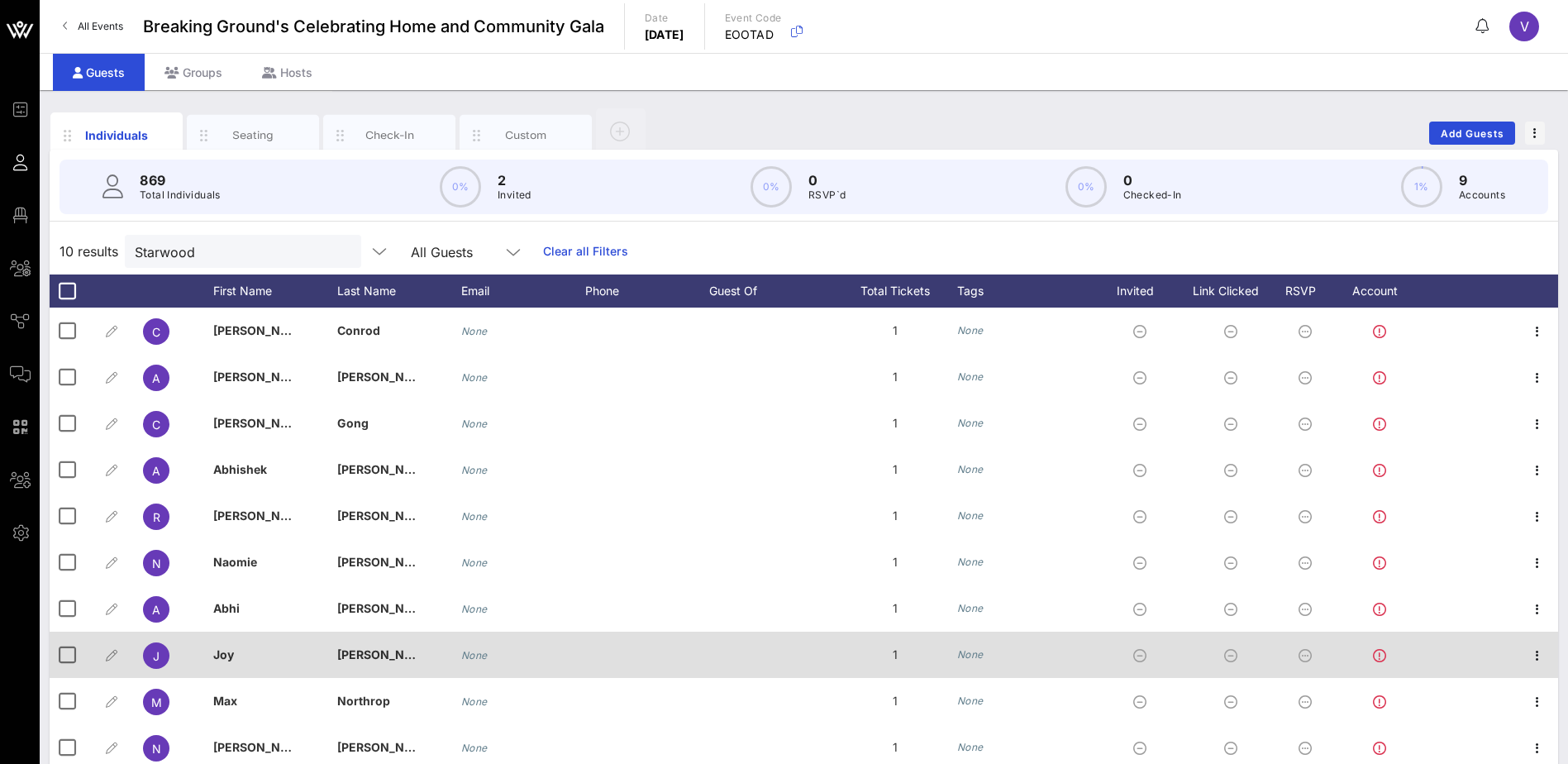
scroll to position [57, 0]
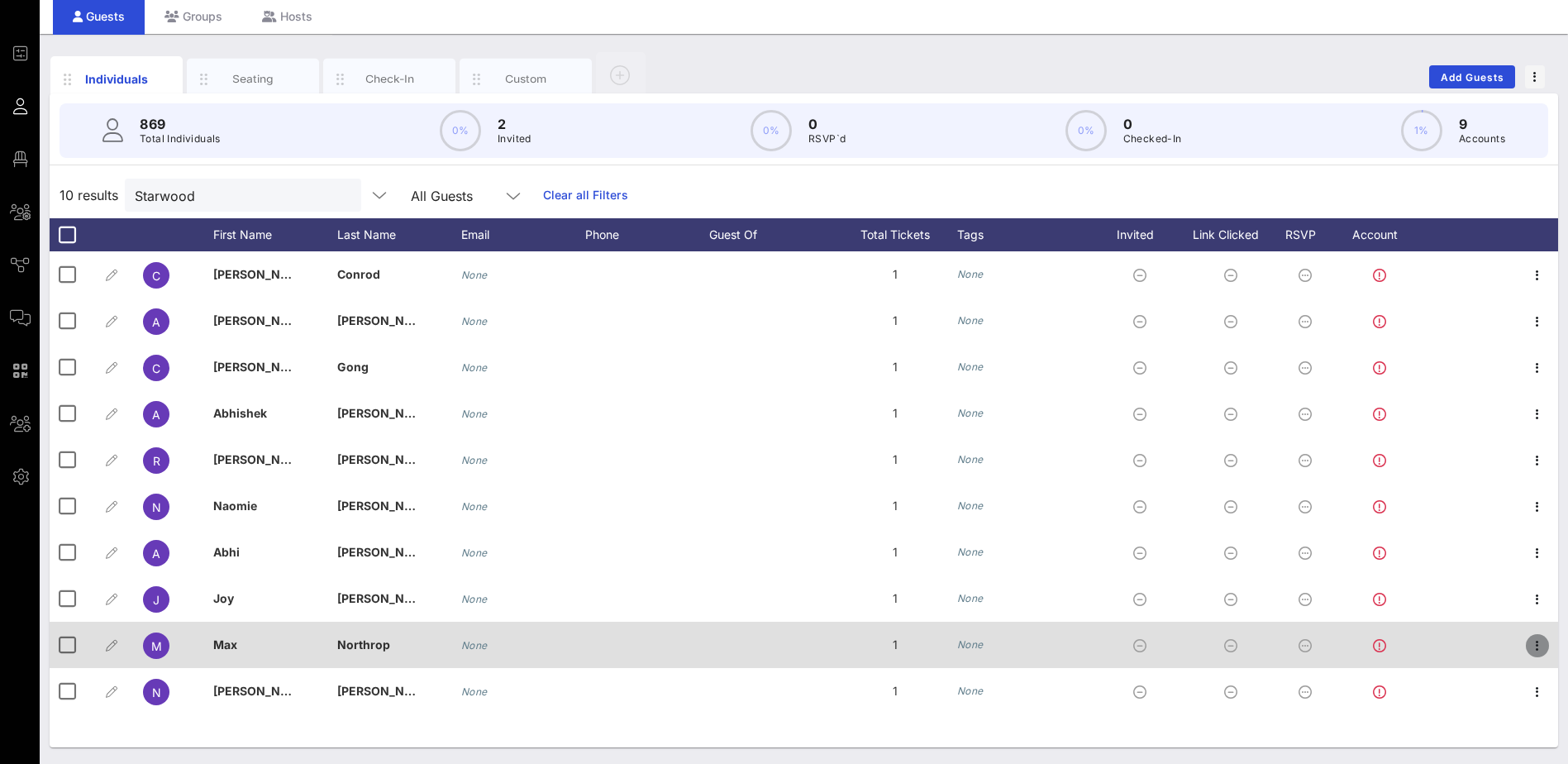
click at [1548, 639] on span "button" at bounding box center [1538, 646] width 23 height 20
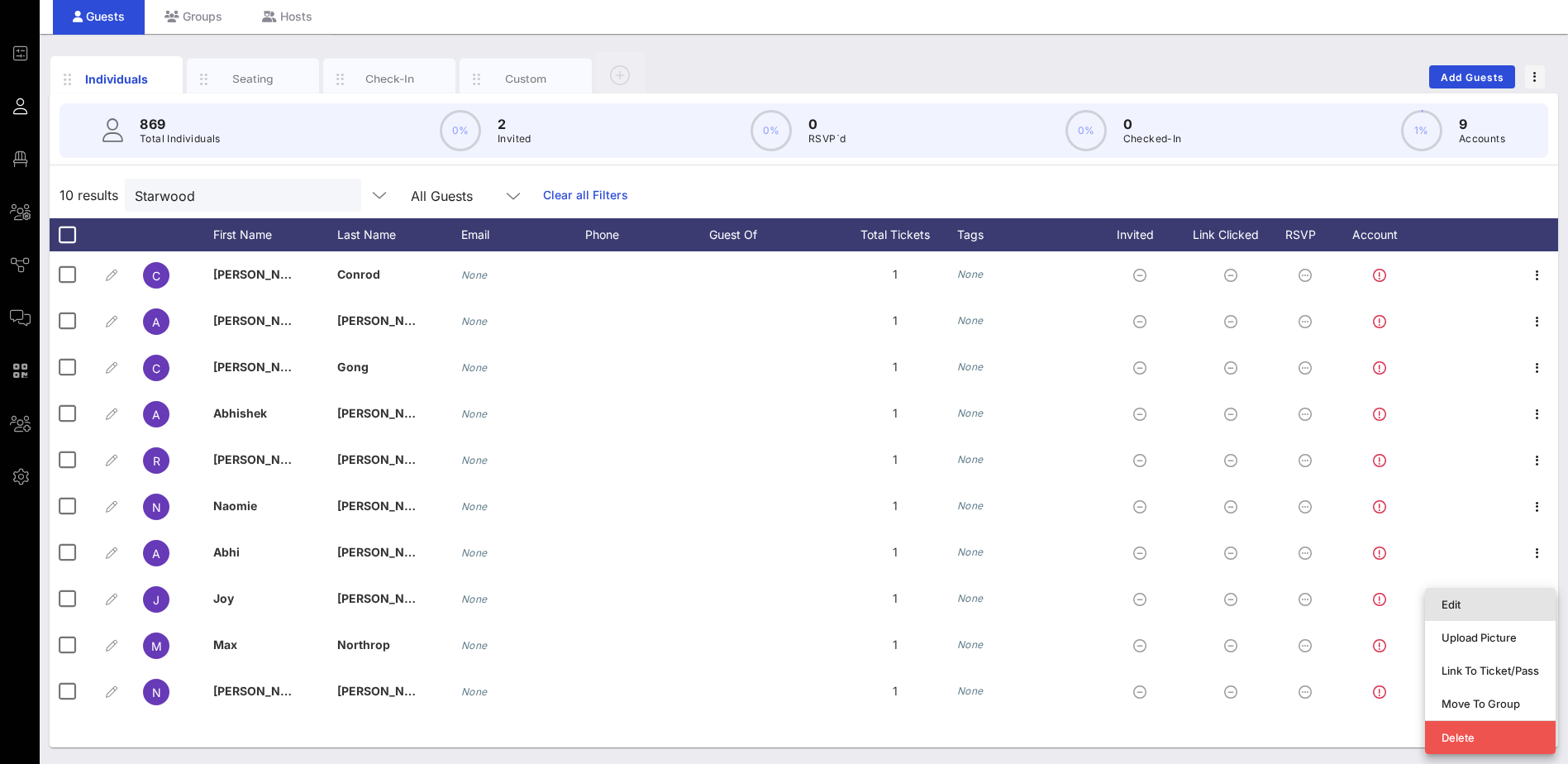
click at [1459, 604] on div "Edit" at bounding box center [1490, 605] width 98 height 14
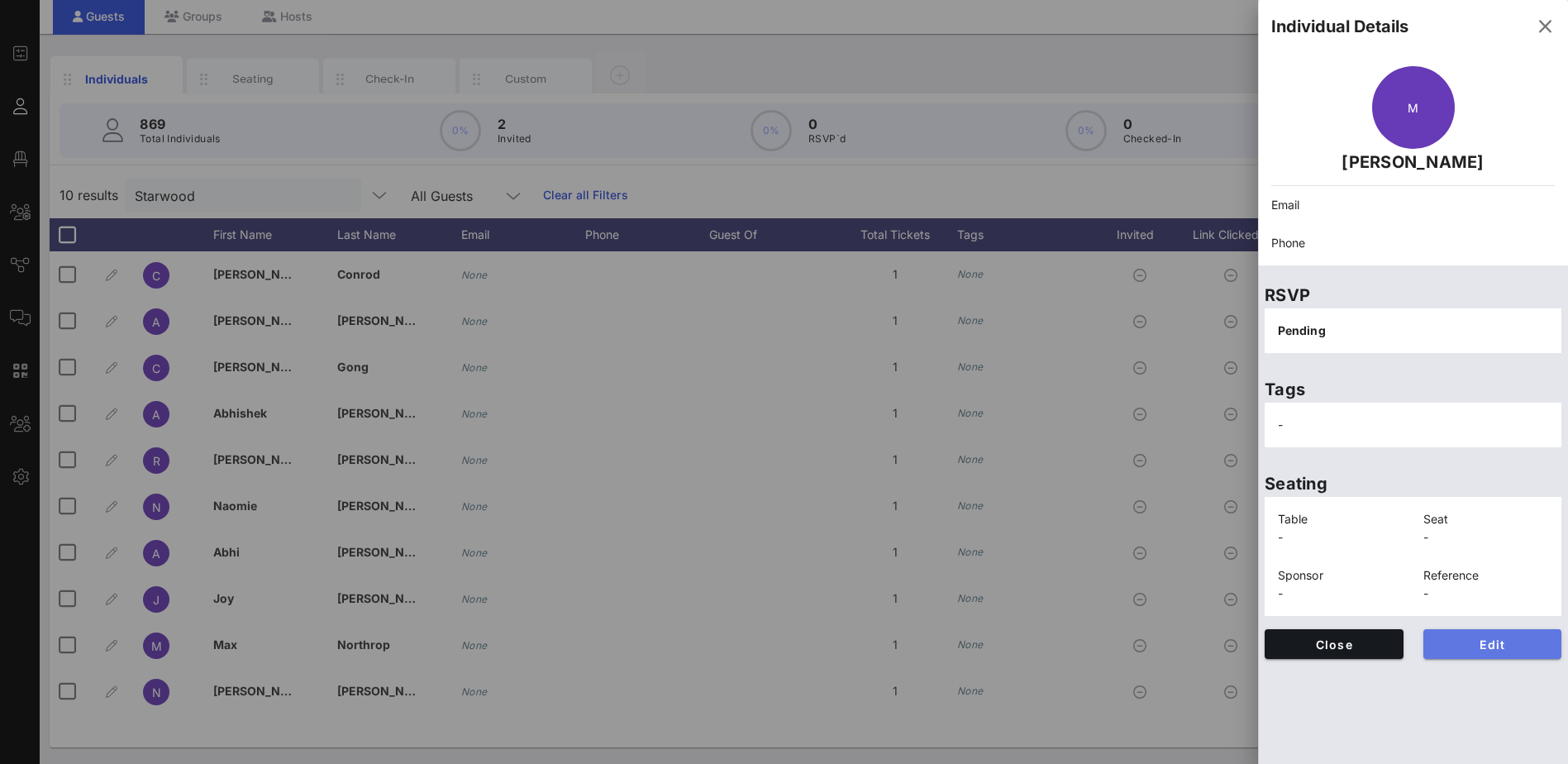
click at [1495, 649] on span "Edit" at bounding box center [1492, 645] width 112 height 14
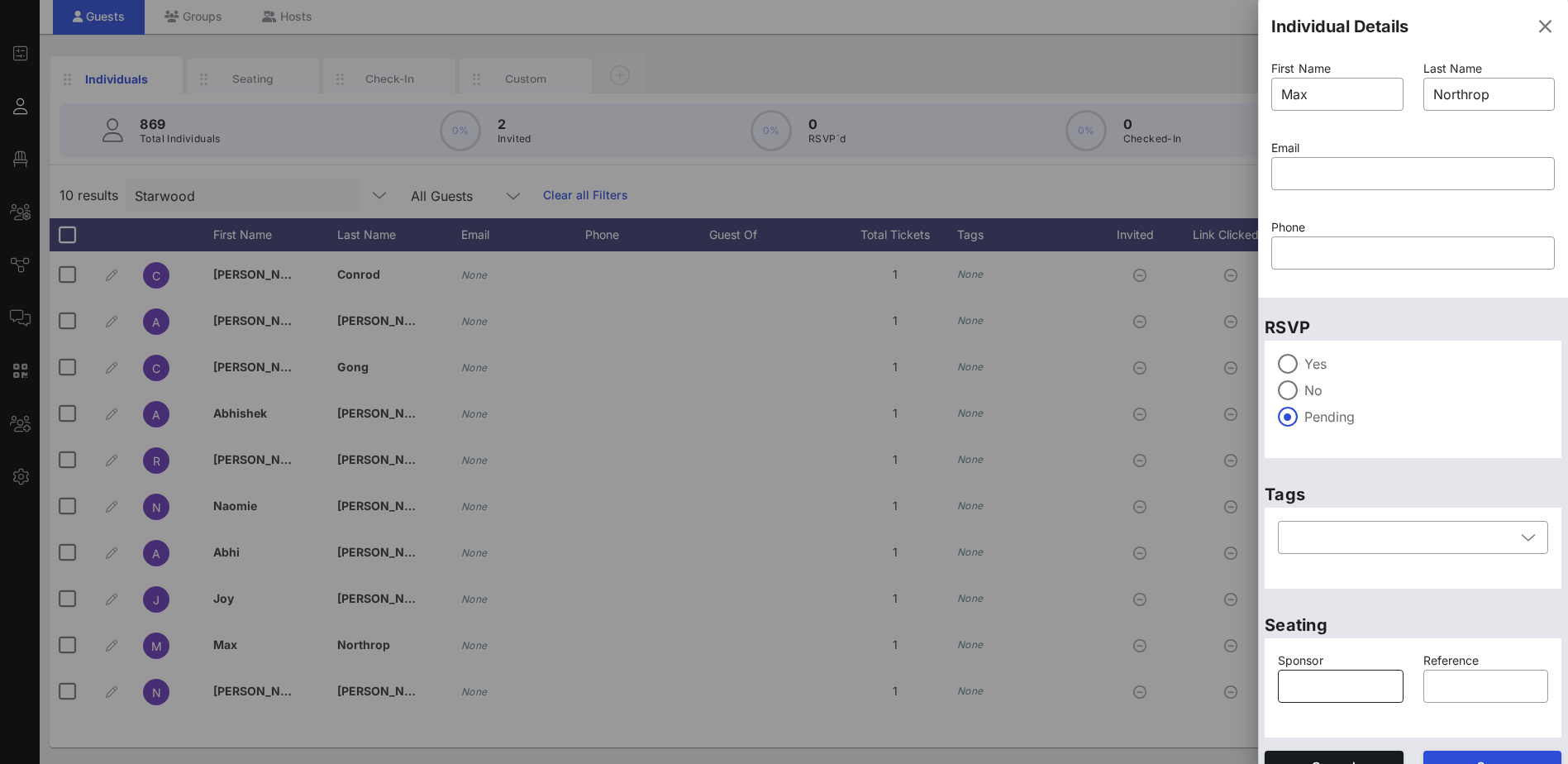
click at [1306, 687] on input "text" at bounding box center [1341, 686] width 106 height 26
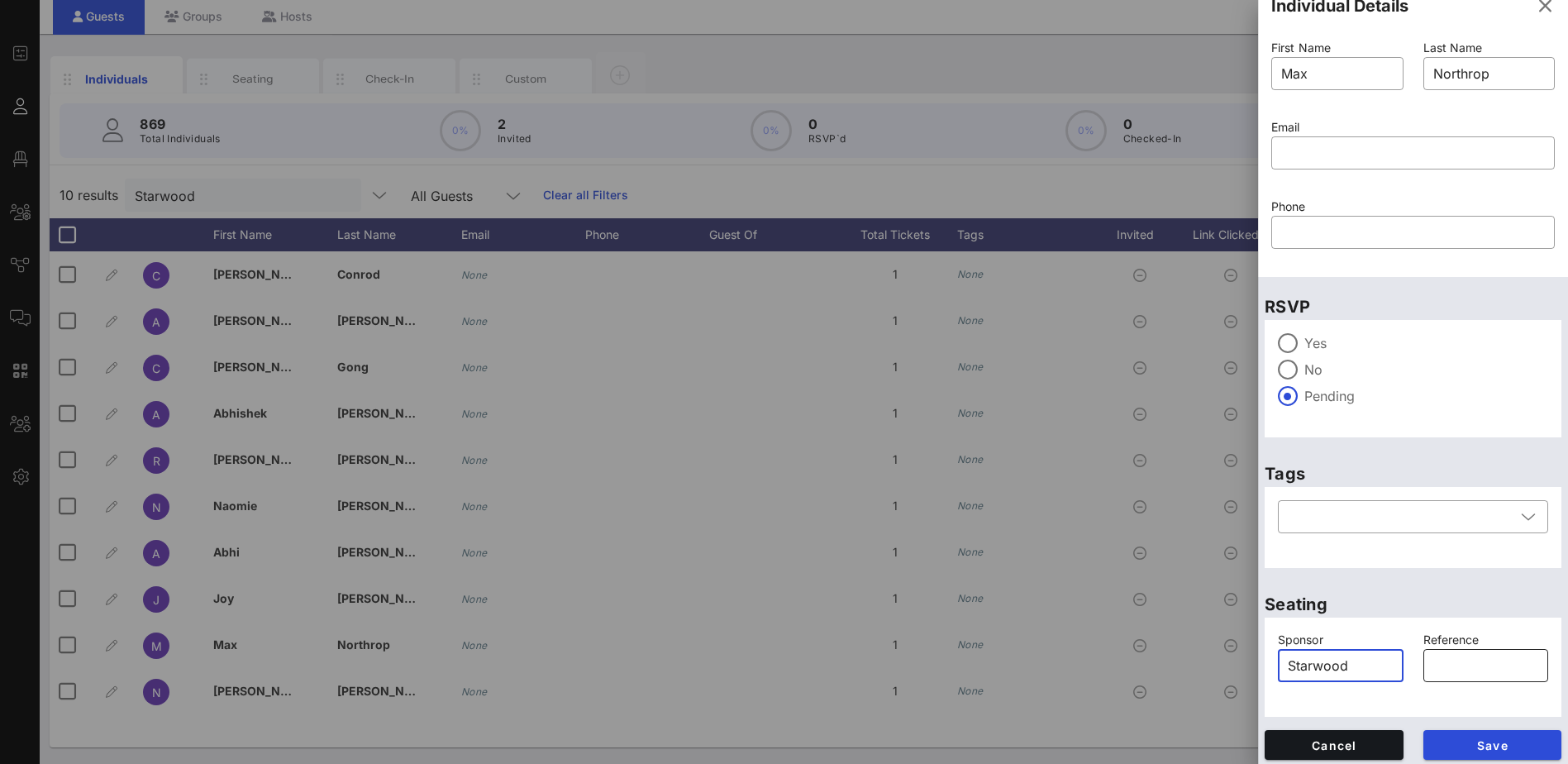
scroll to position [26, 0]
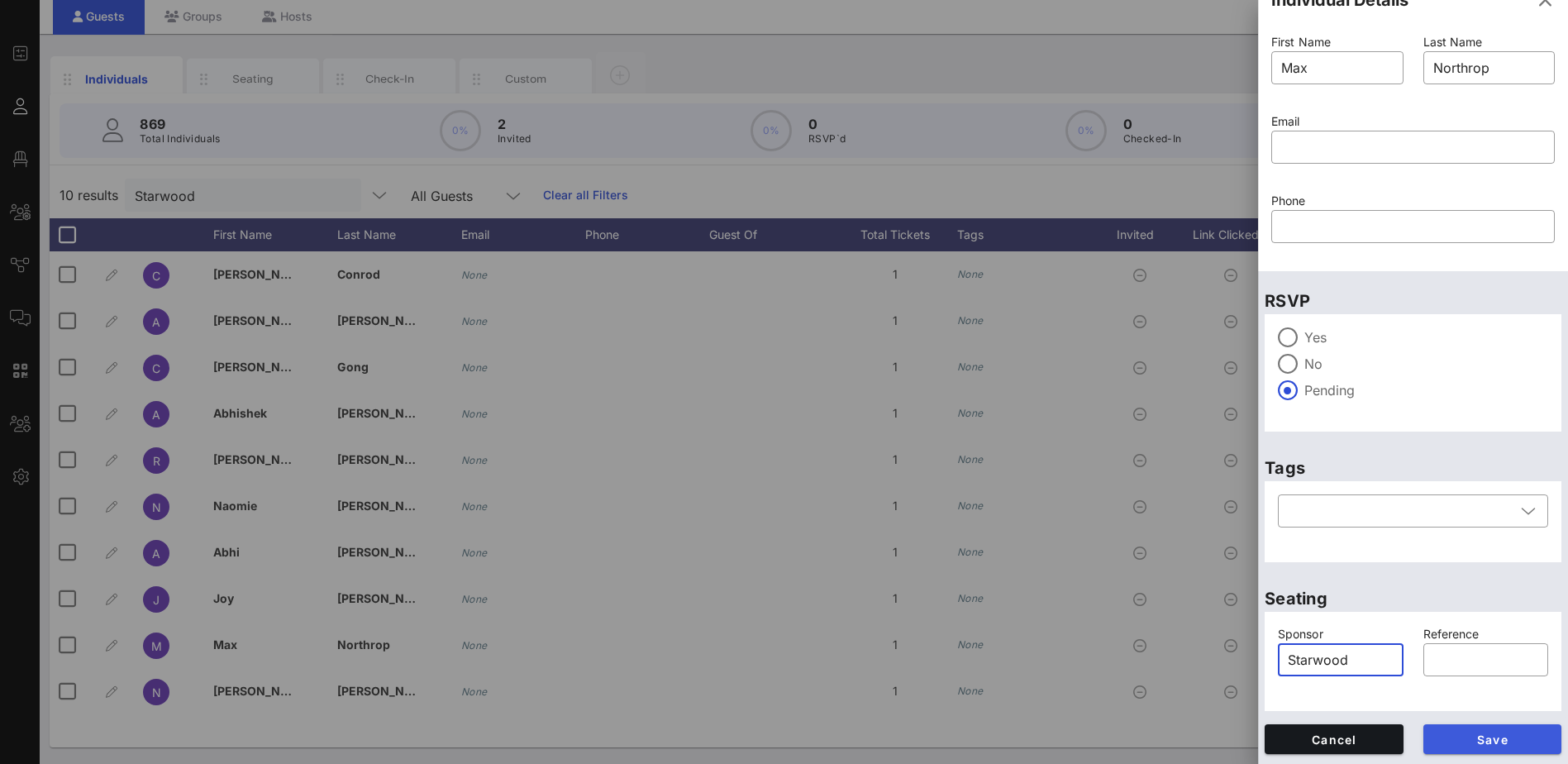
type input "Starwood"
click at [1480, 737] on span "Save" at bounding box center [1492, 740] width 112 height 14
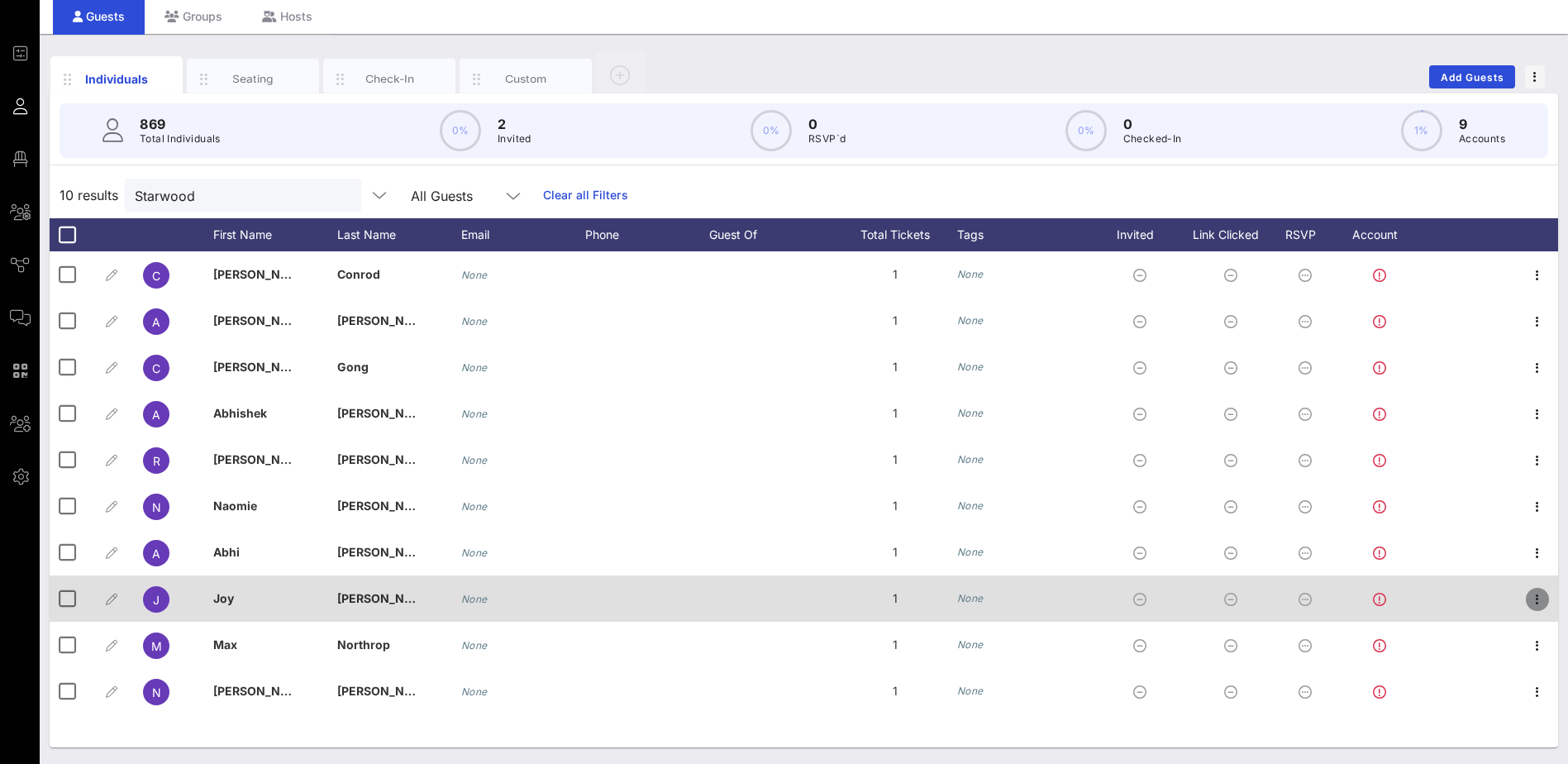
click at [1538, 597] on icon "button" at bounding box center [1537, 599] width 20 height 20
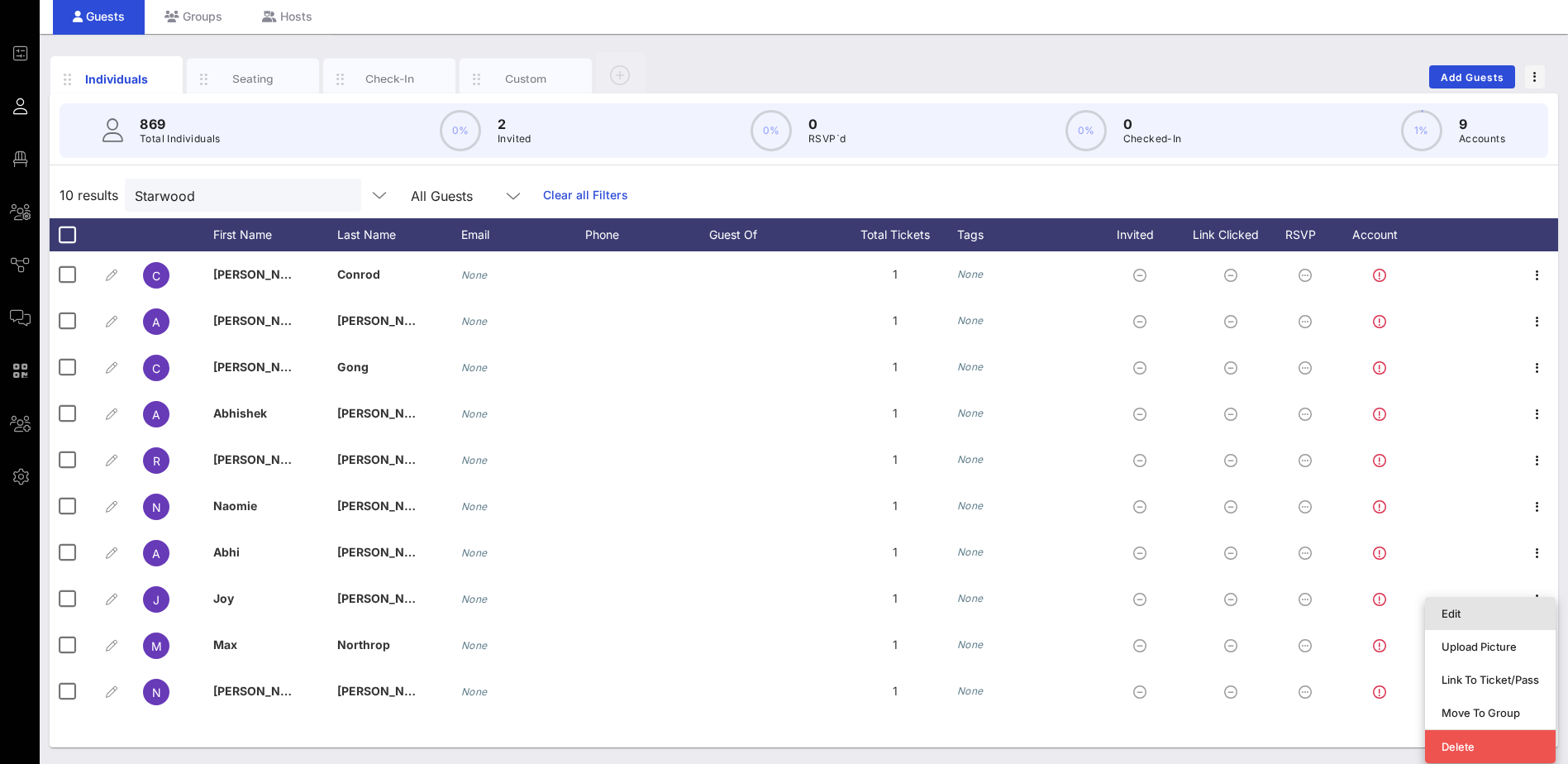
click at [1488, 607] on div "Edit" at bounding box center [1490, 614] width 98 height 14
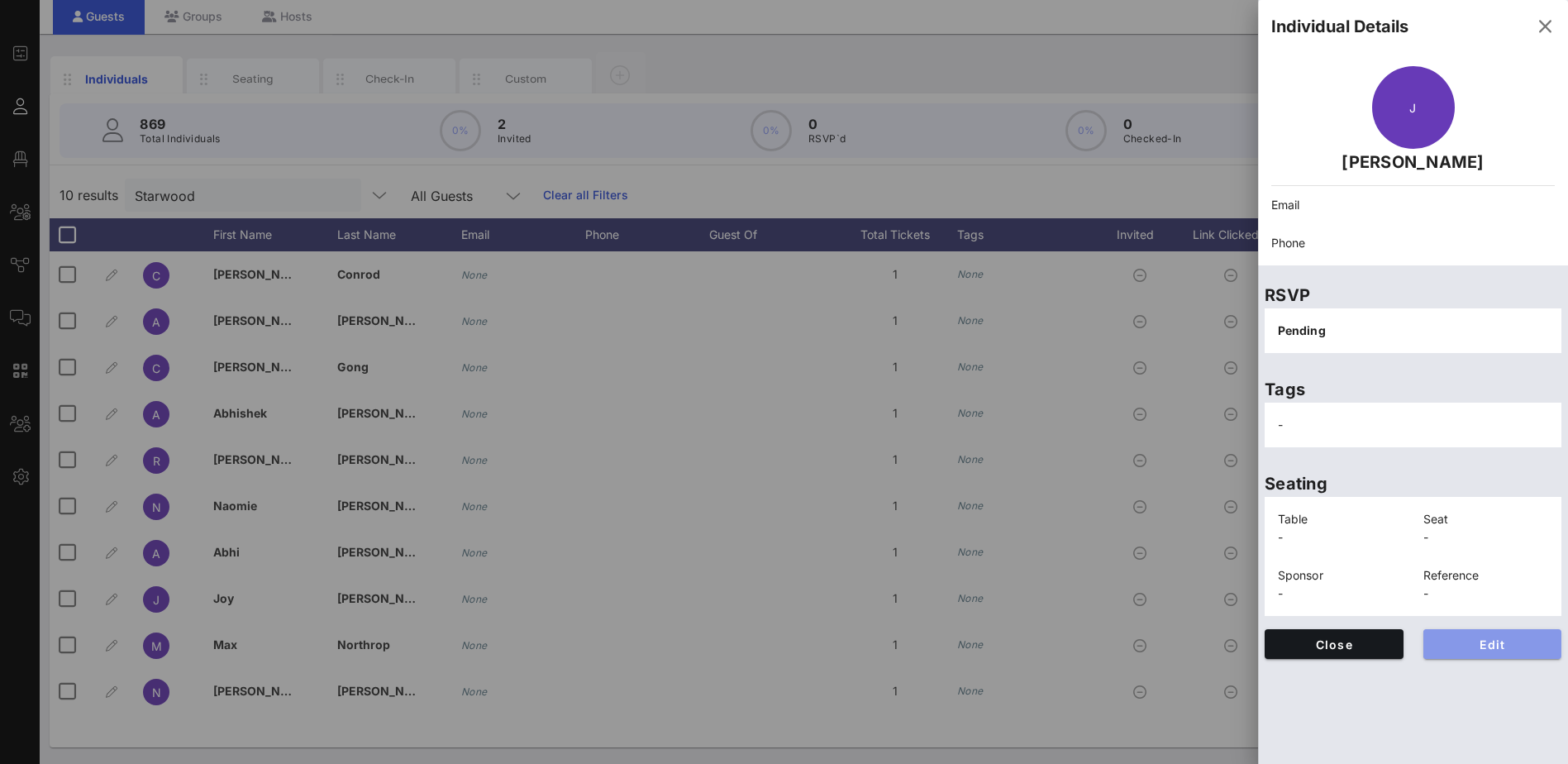
click at [1483, 639] on span "Edit" at bounding box center [1492, 645] width 112 height 14
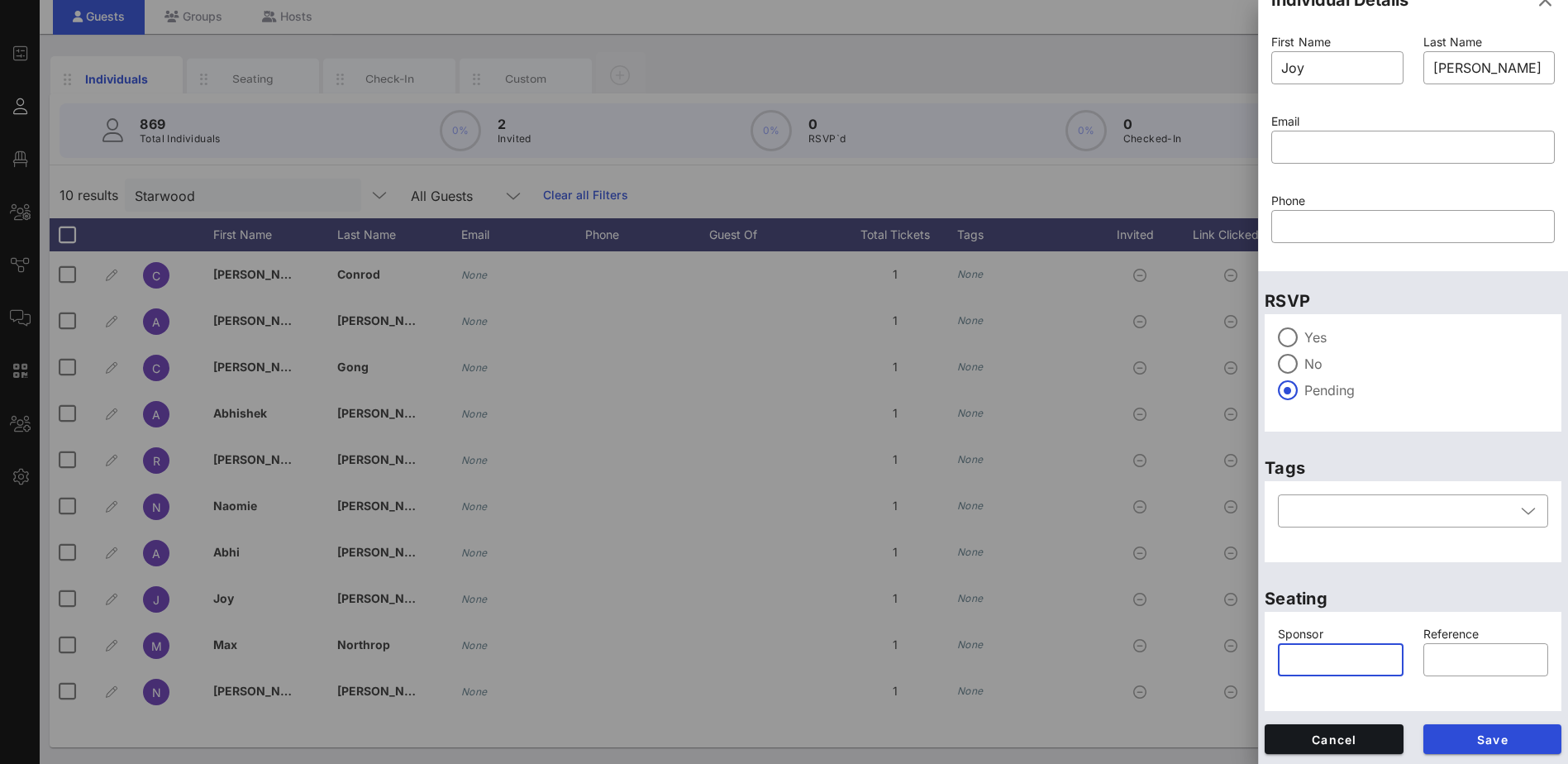
click at [1340, 656] on input "text" at bounding box center [1341, 660] width 106 height 26
type input "Starwood"
click at [1487, 742] on span "Save" at bounding box center [1492, 740] width 112 height 14
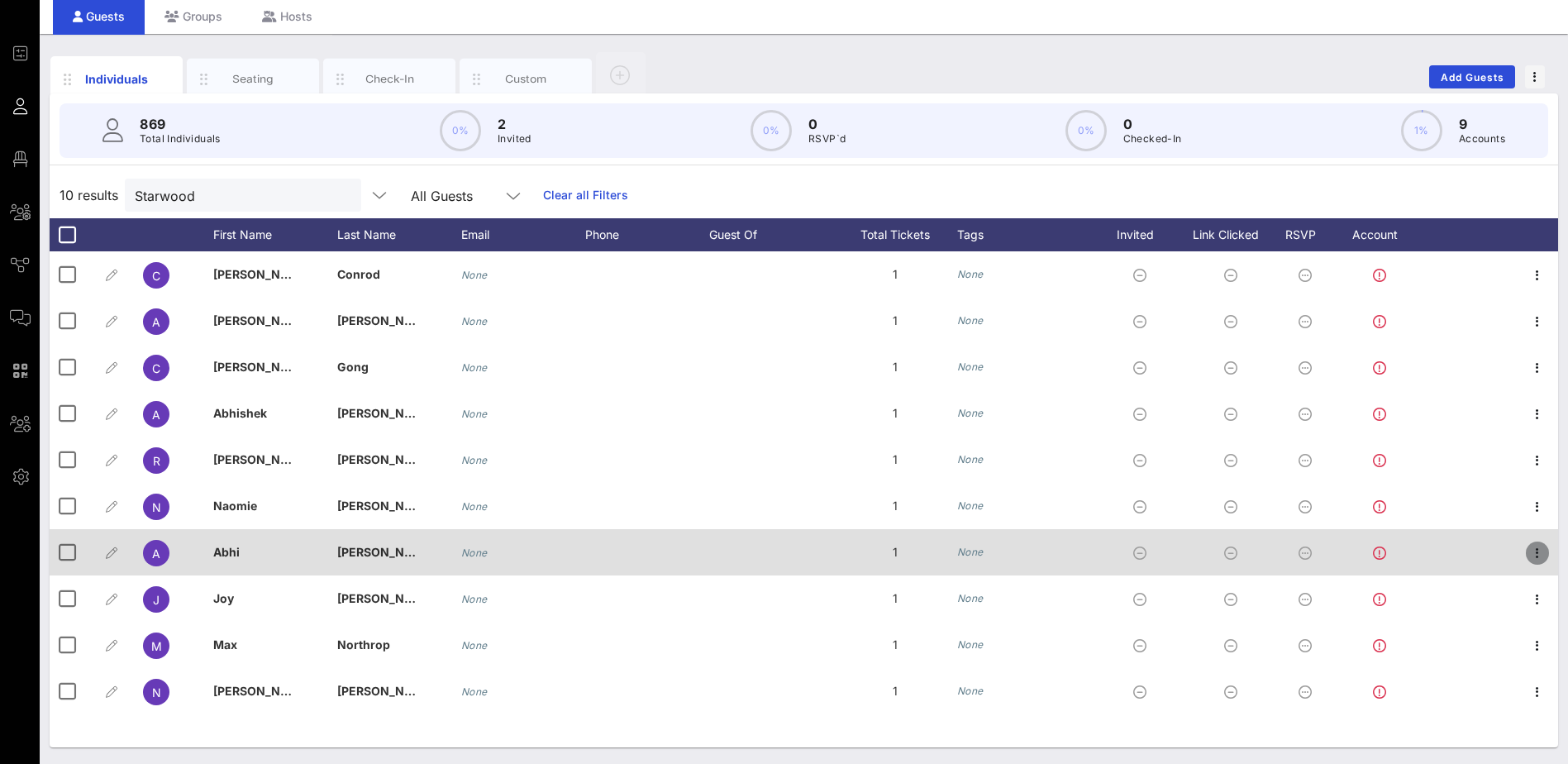
click at [1542, 552] on icon "button" at bounding box center [1537, 553] width 20 height 20
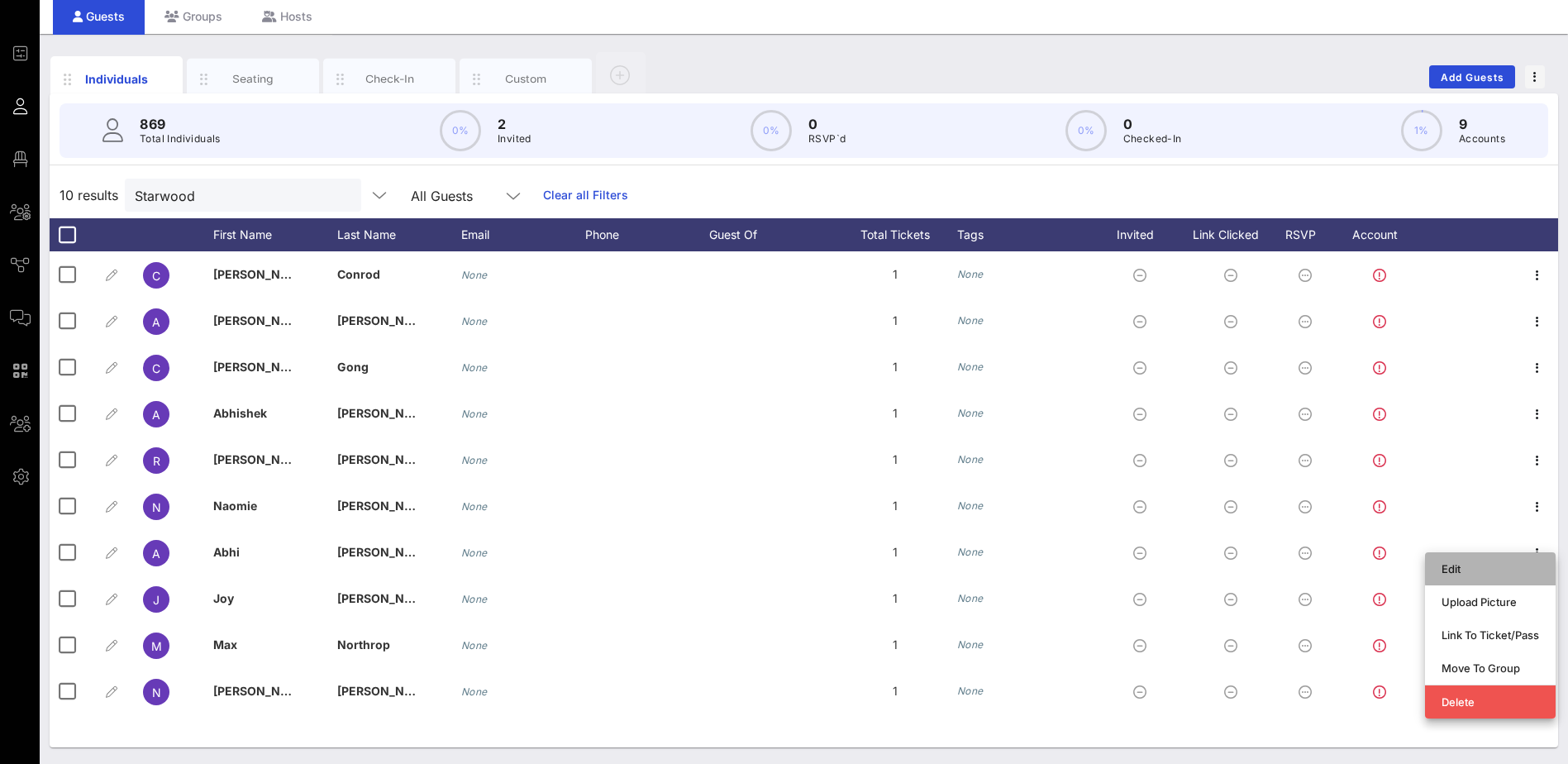
click at [1484, 563] on div "Edit" at bounding box center [1490, 569] width 98 height 14
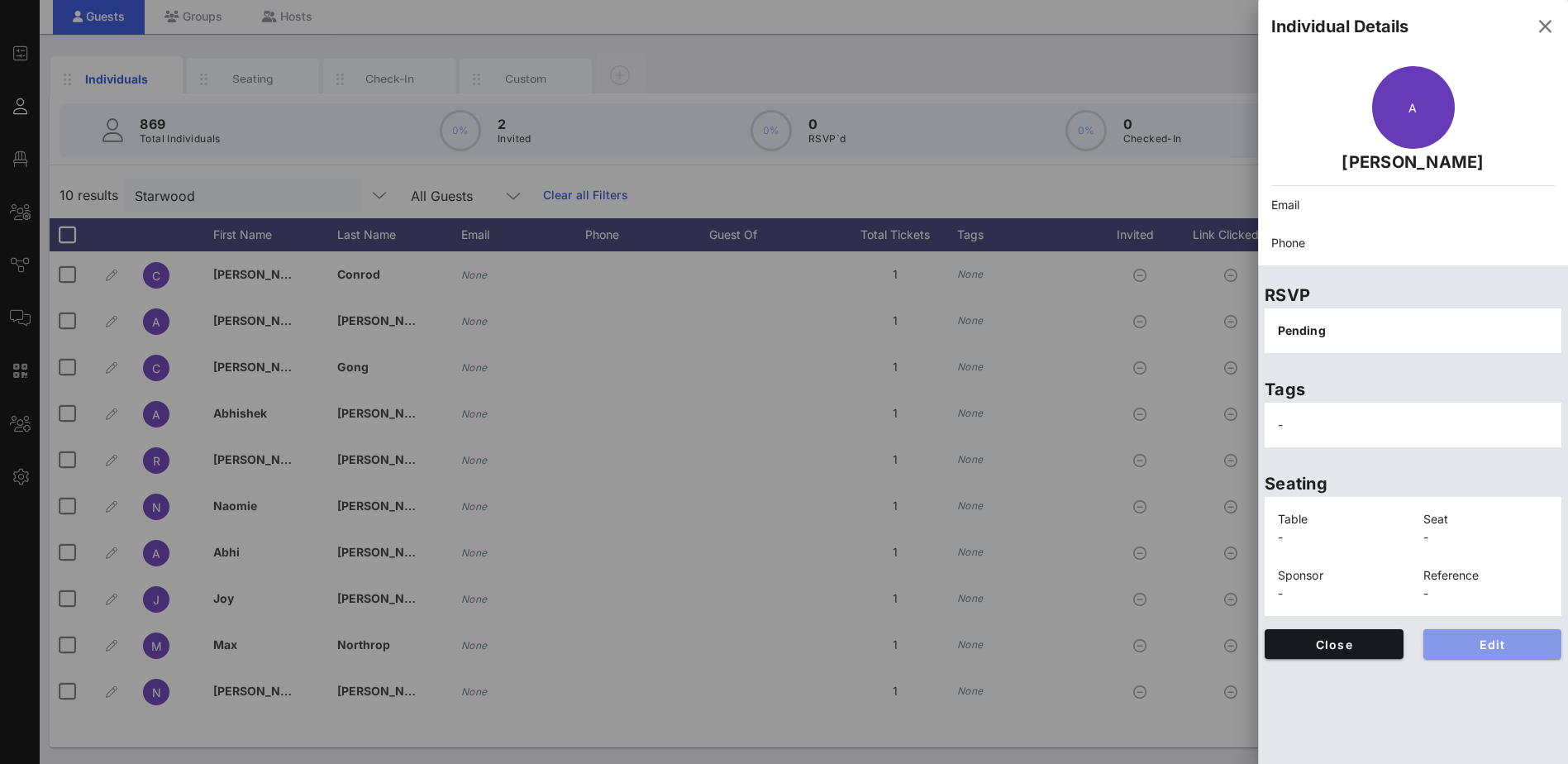
click at [1488, 638] on span "Edit" at bounding box center [1492, 645] width 112 height 14
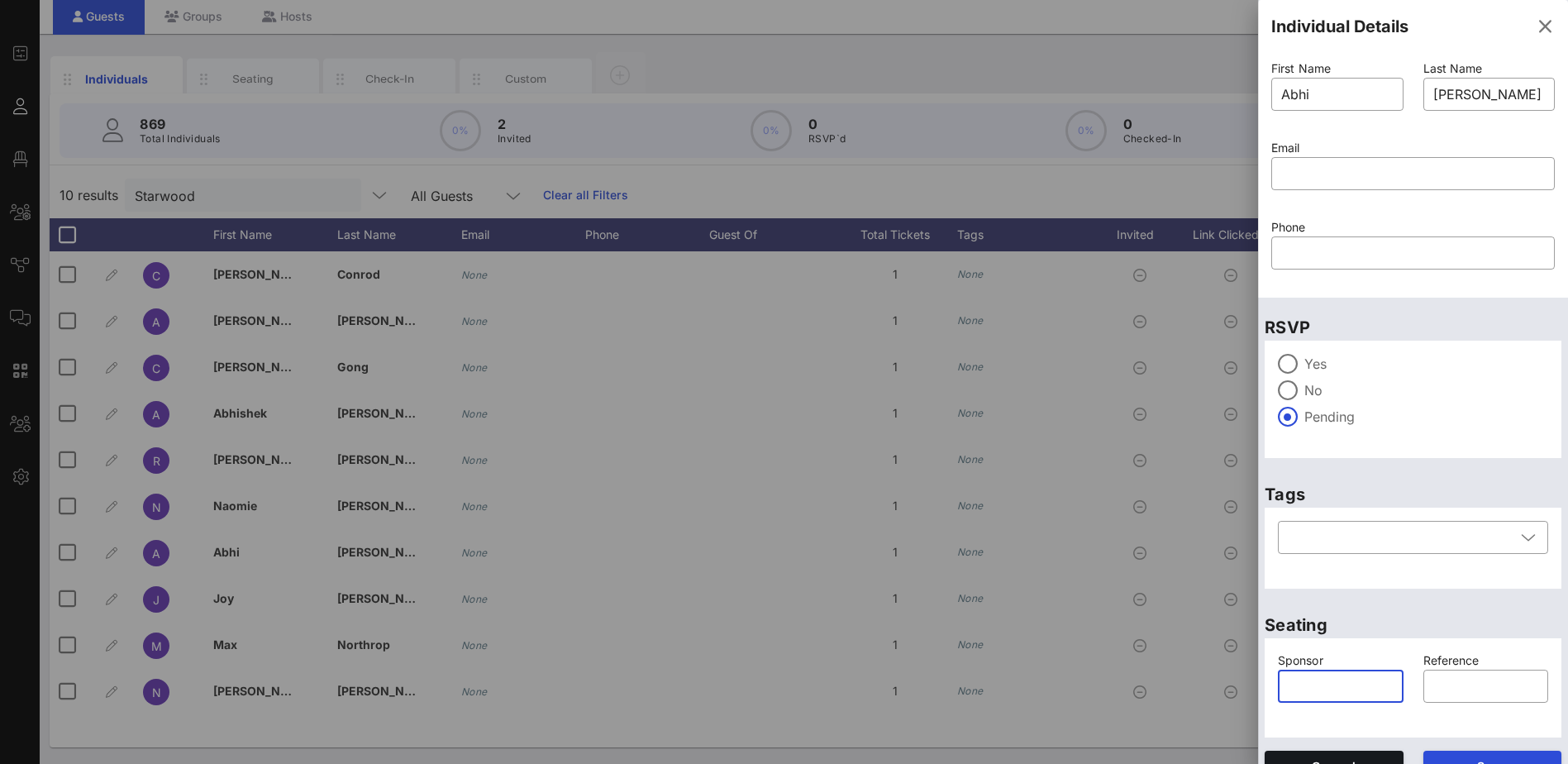
click at [1348, 676] on input "text" at bounding box center [1341, 686] width 106 height 26
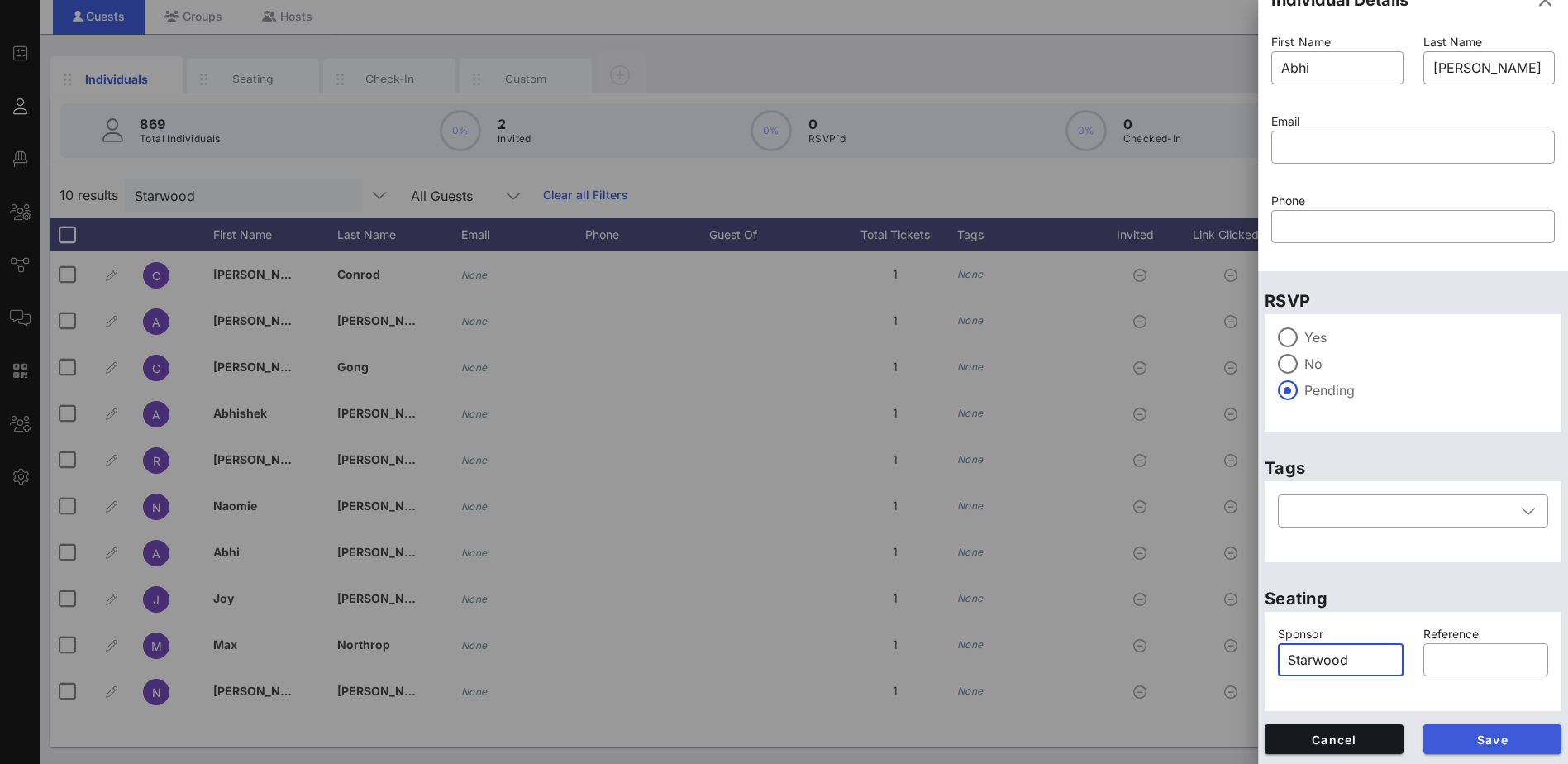
type input "Starwood"
click at [1507, 739] on span "Save" at bounding box center [1492, 740] width 112 height 14
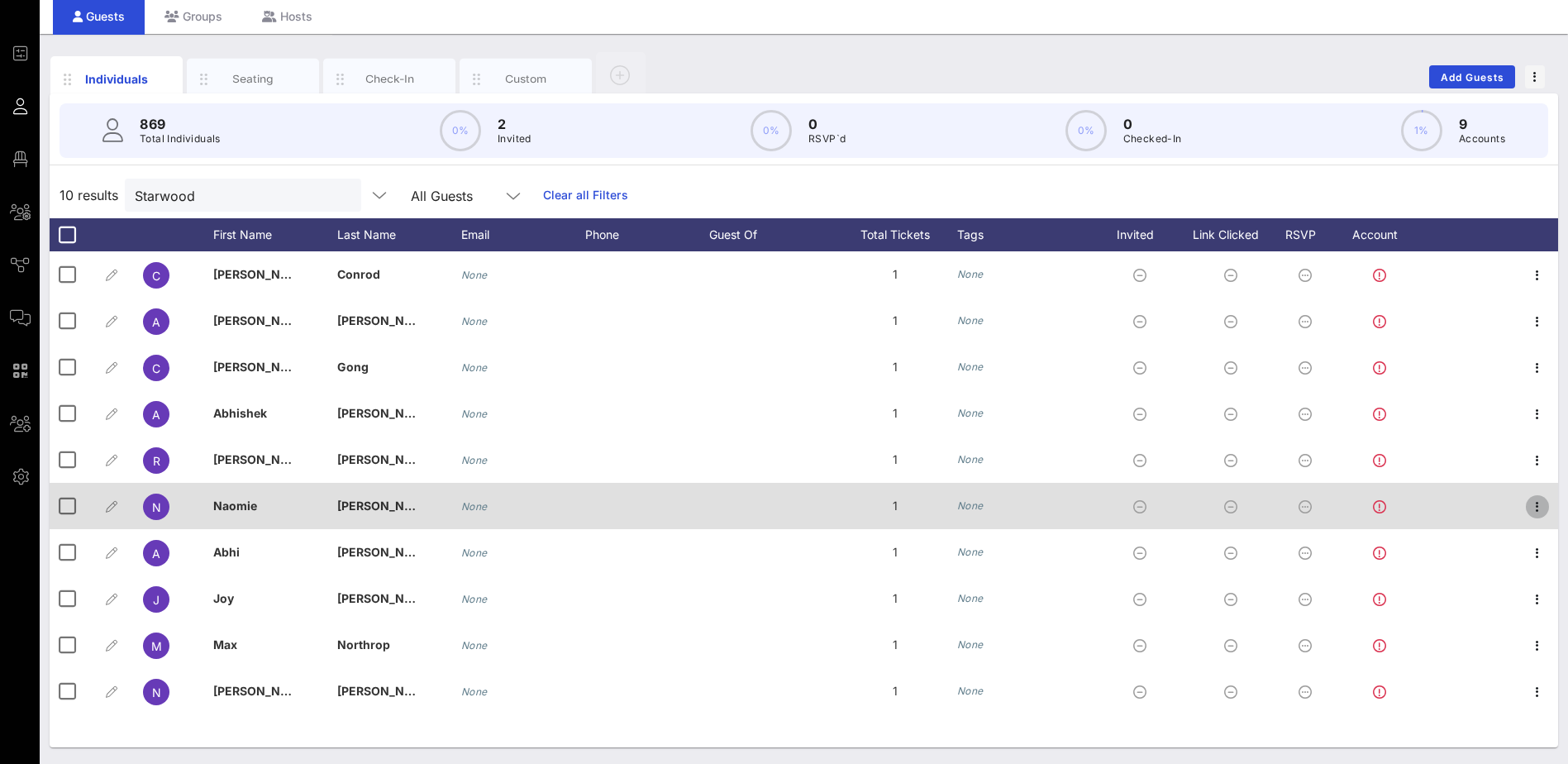
click at [1528, 508] on icon "button" at bounding box center [1537, 506] width 20 height 20
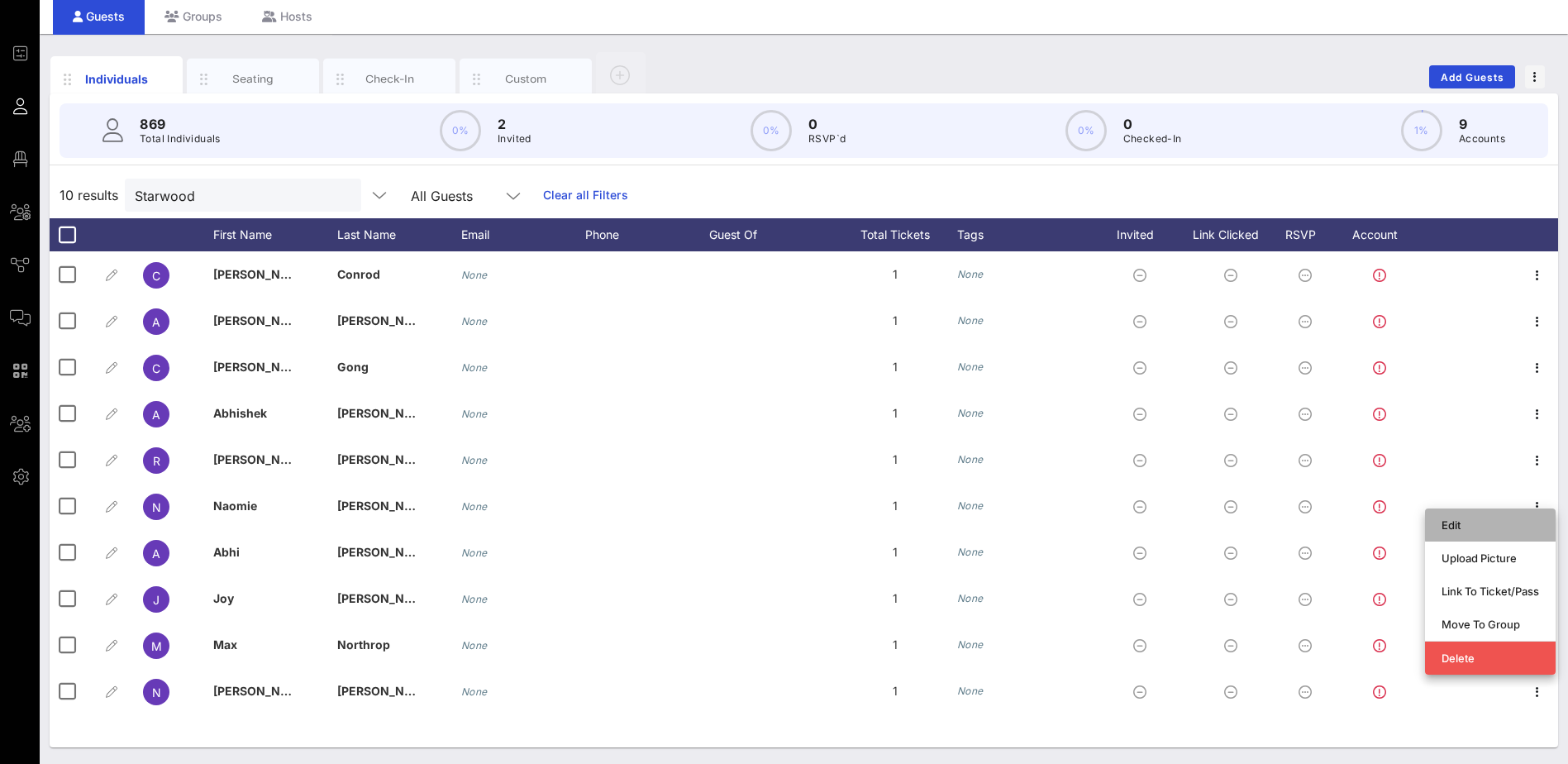
click at [1476, 518] on div "Edit" at bounding box center [1490, 525] width 98 height 14
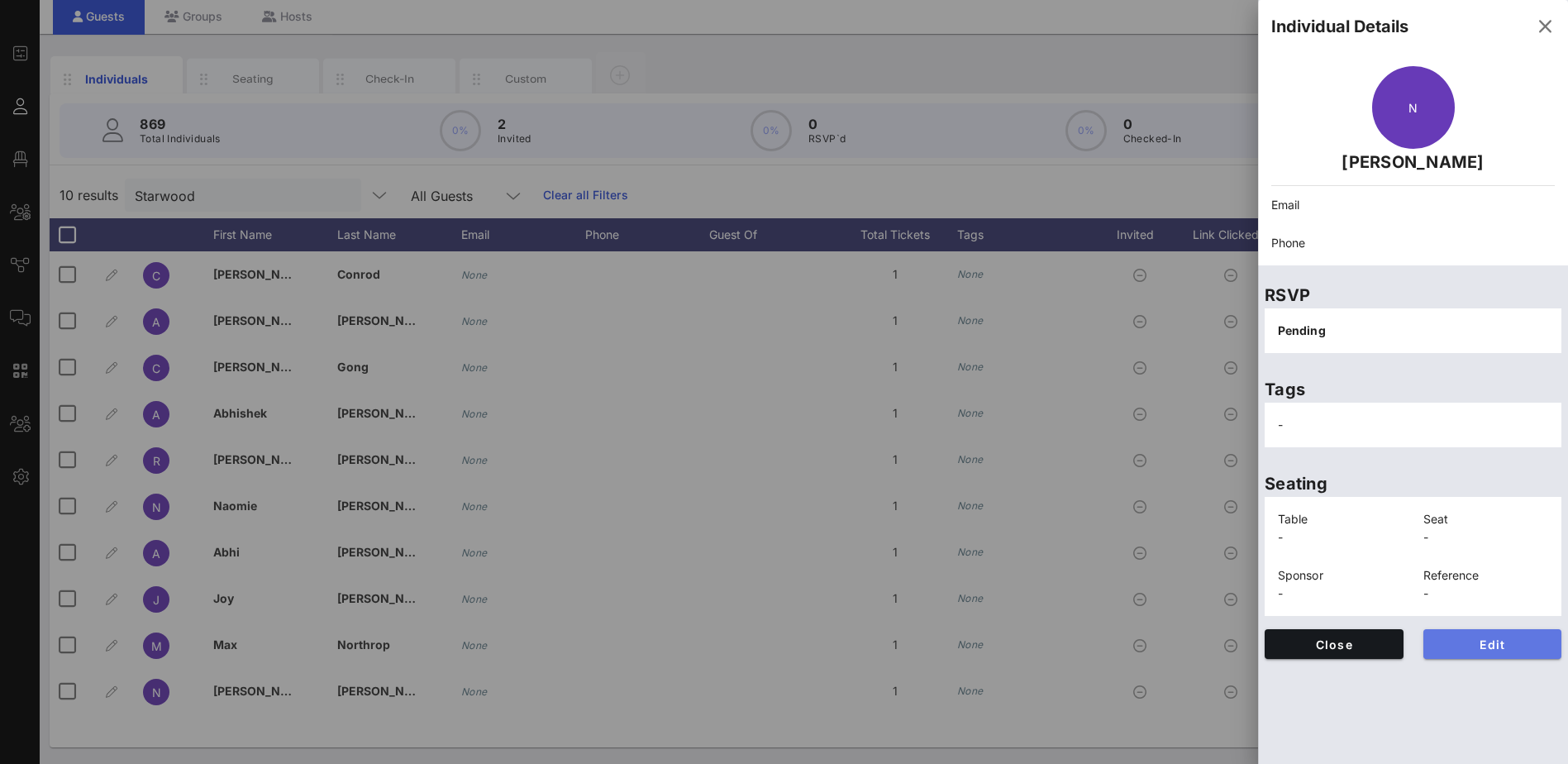
click at [1492, 650] on span "Edit" at bounding box center [1492, 645] width 112 height 14
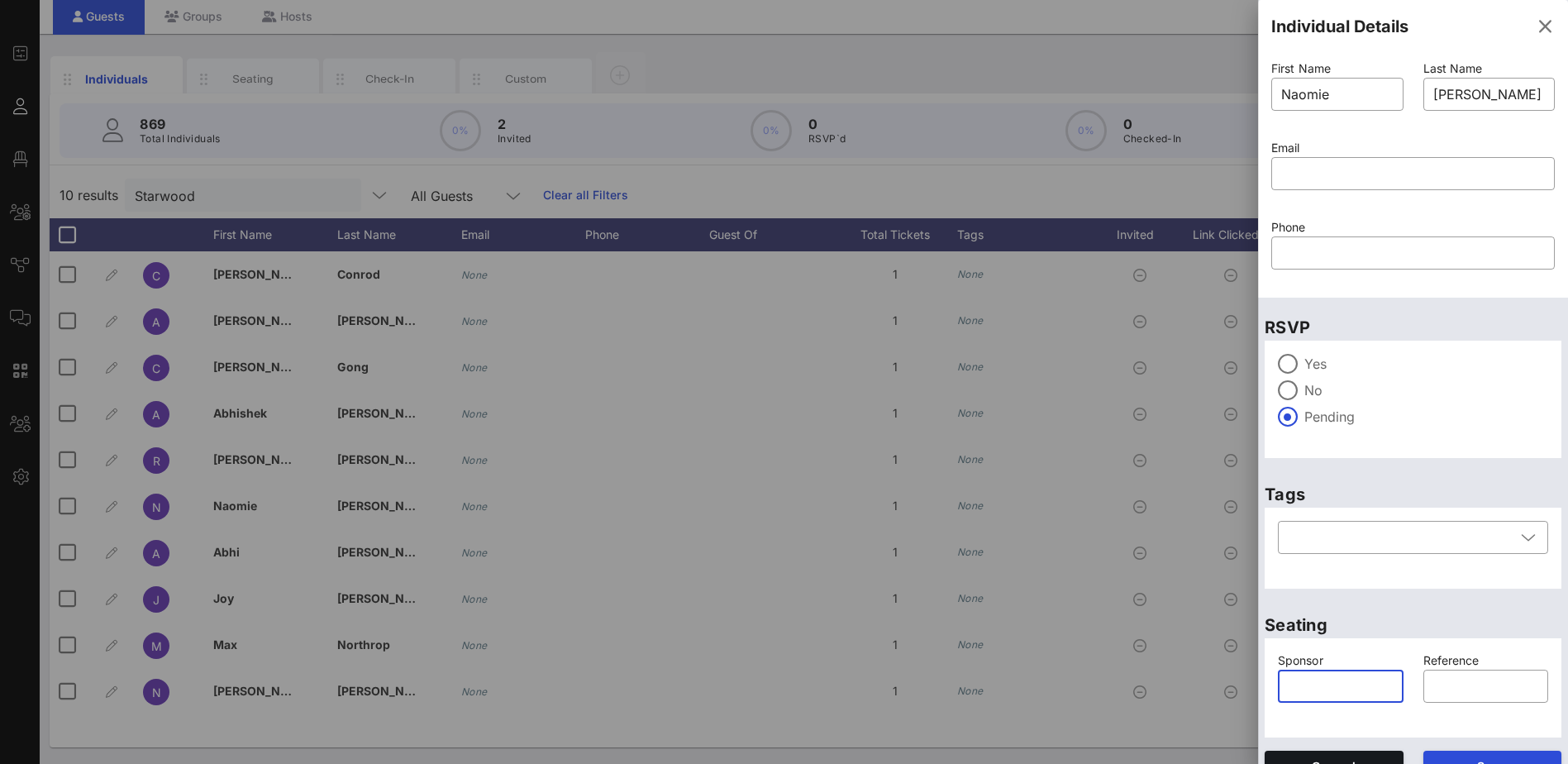
click at [1338, 682] on input "text" at bounding box center [1341, 686] width 106 height 26
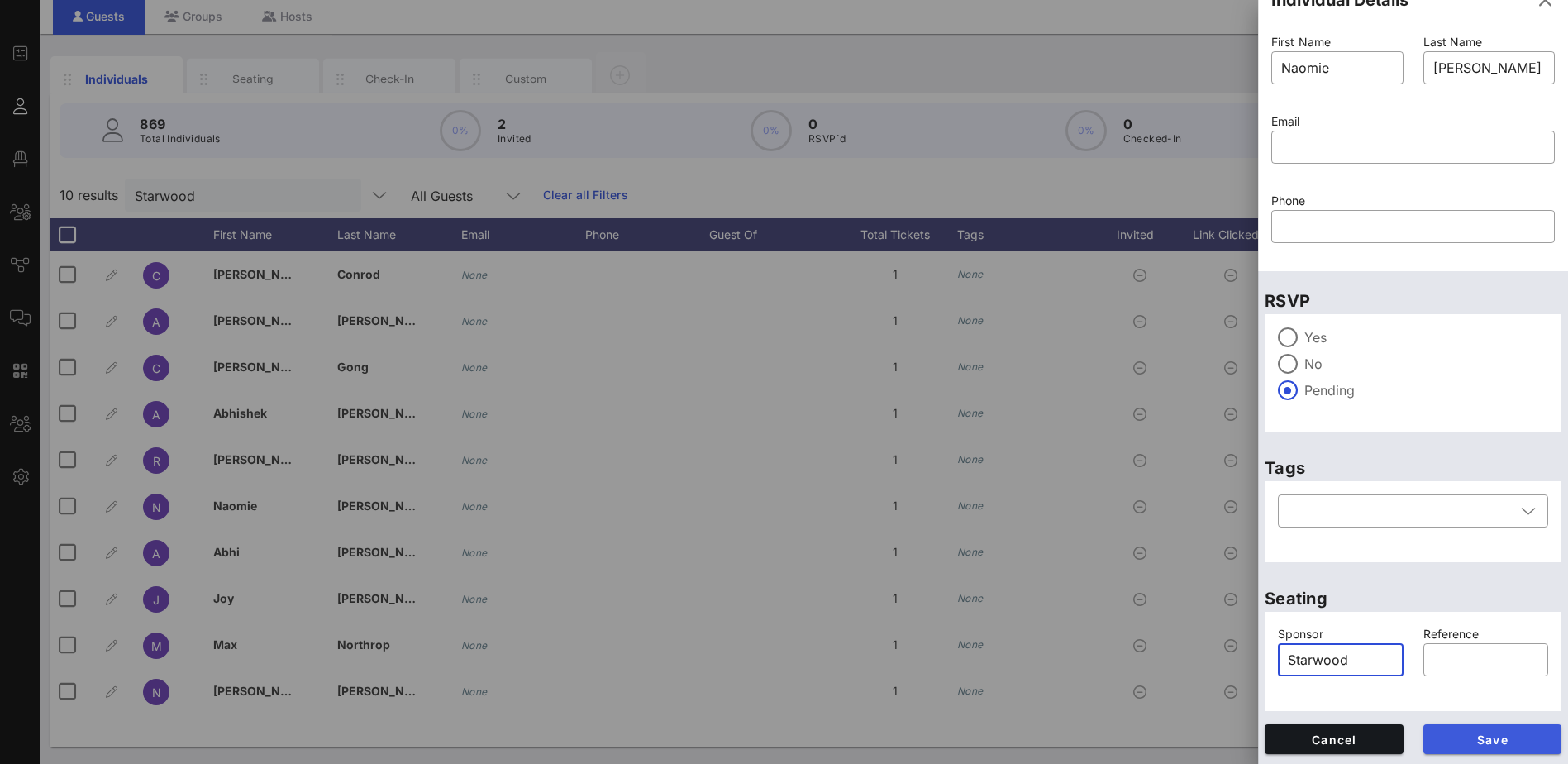
type input "Starwood"
click at [1501, 736] on span "Save" at bounding box center [1492, 740] width 112 height 14
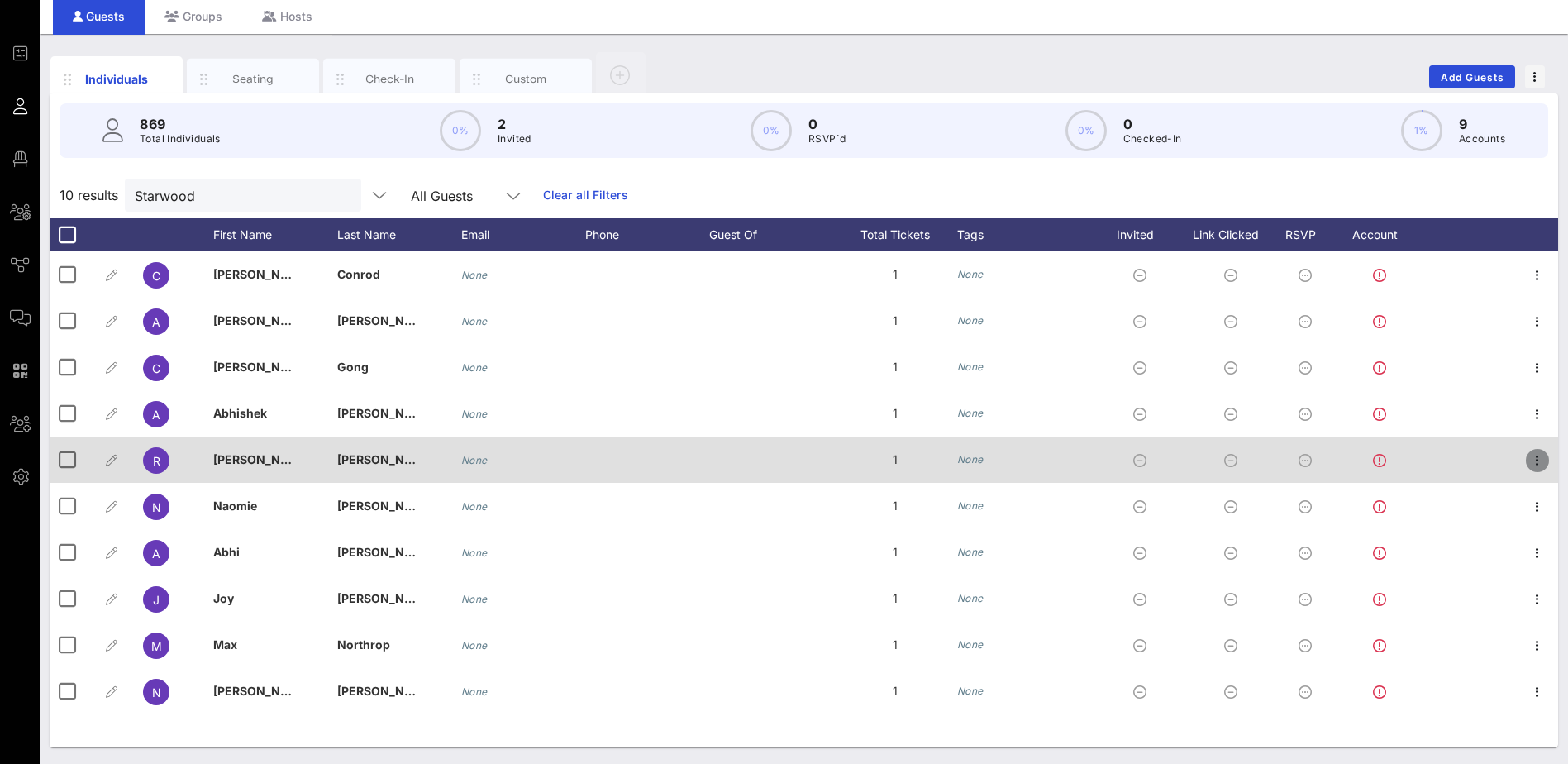
click at [1540, 459] on icon "button" at bounding box center [1537, 461] width 20 height 20
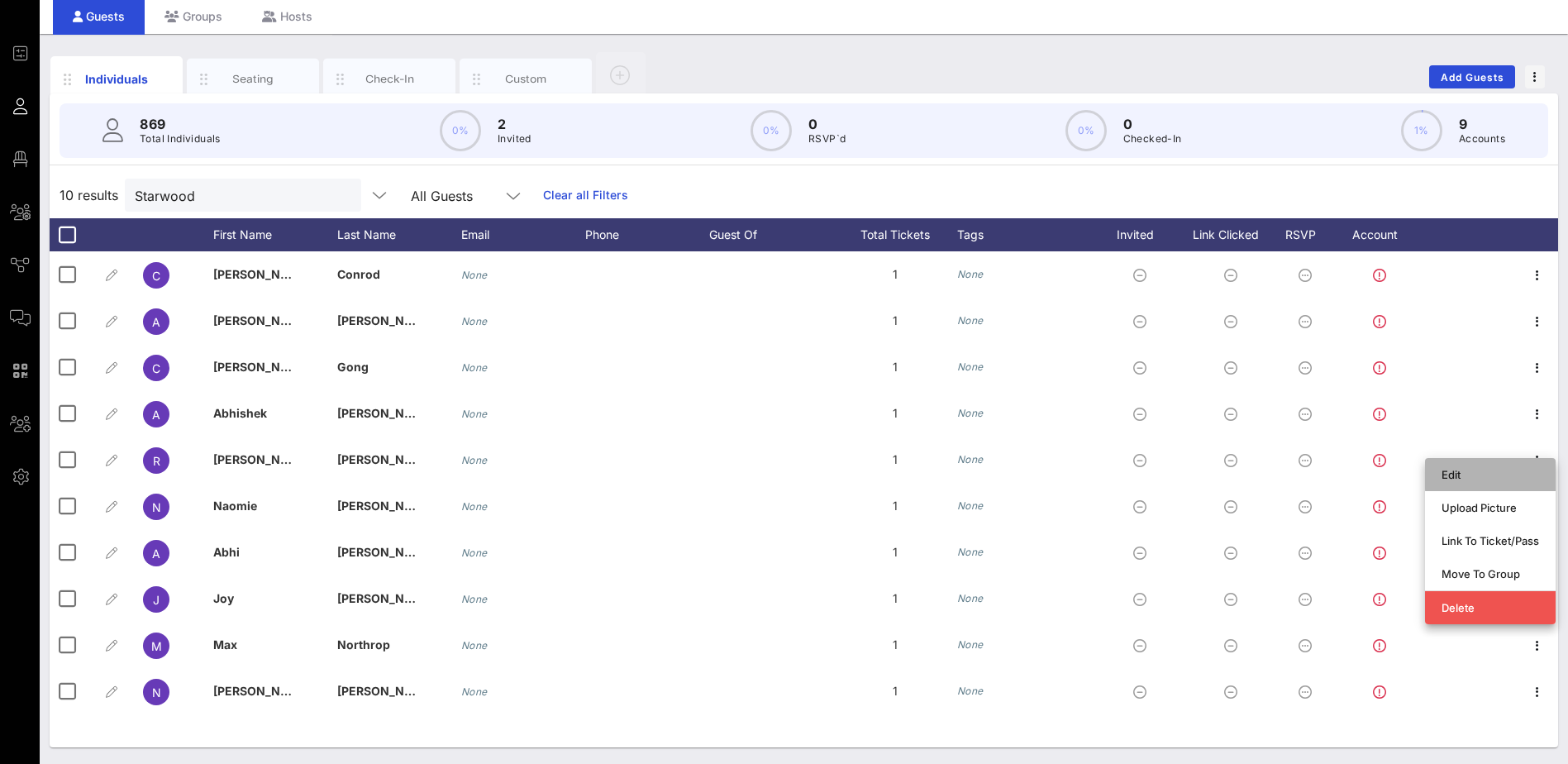
click at [1481, 469] on div "Edit" at bounding box center [1490, 475] width 98 height 14
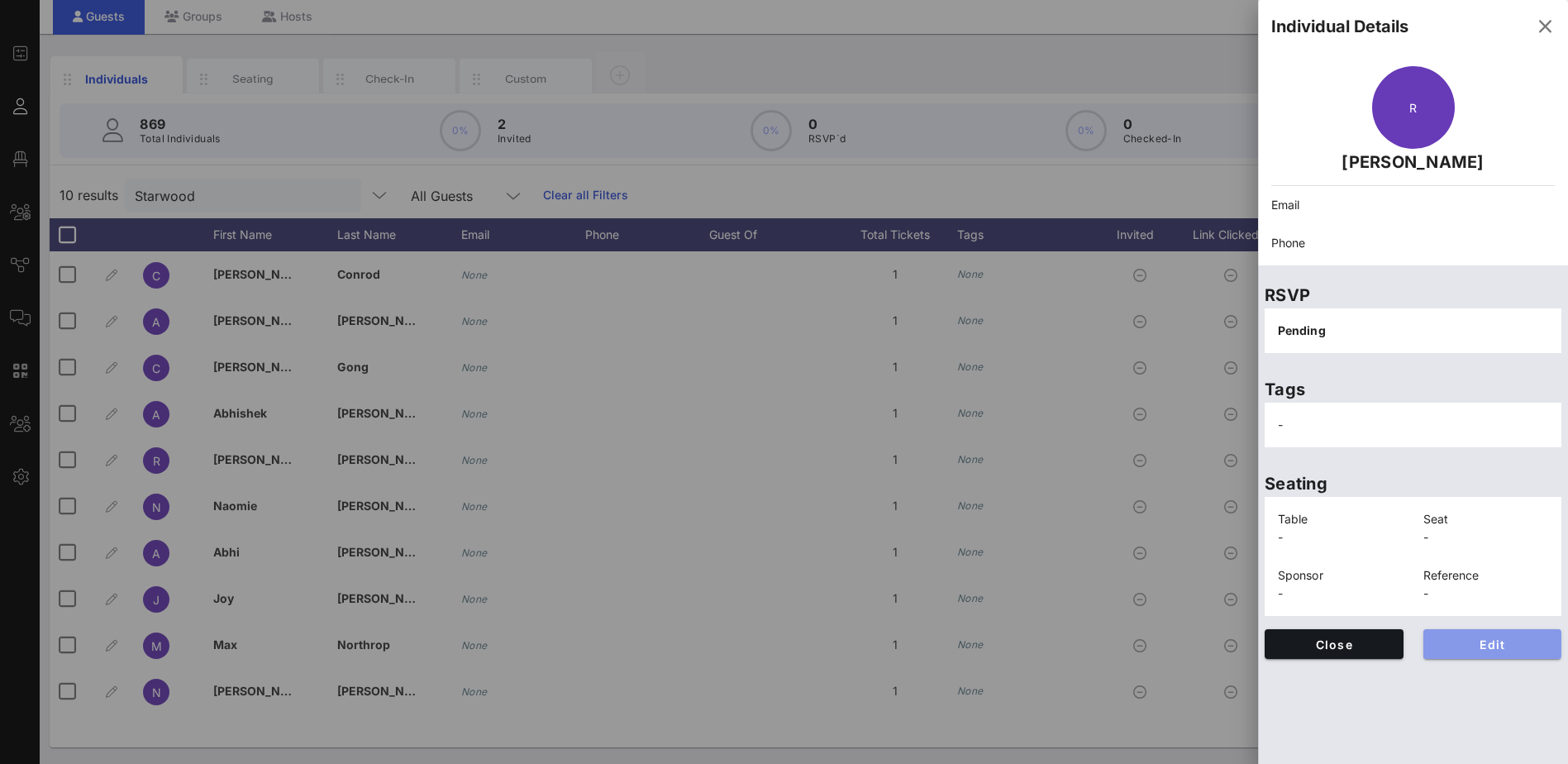
click at [1468, 644] on span "Edit" at bounding box center [1492, 645] width 112 height 14
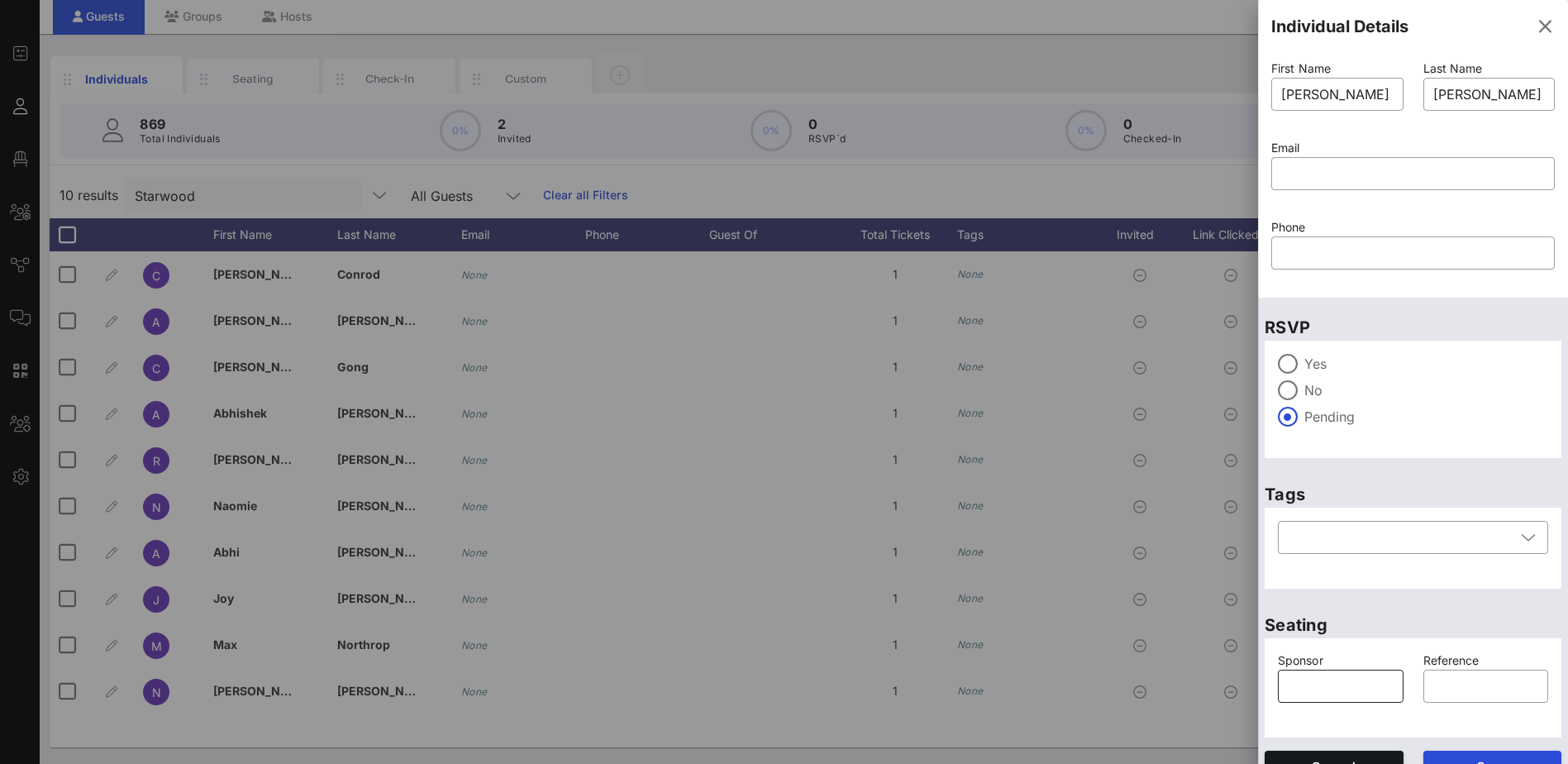
click at [1287, 696] on div "​" at bounding box center [1340, 687] width 126 height 33
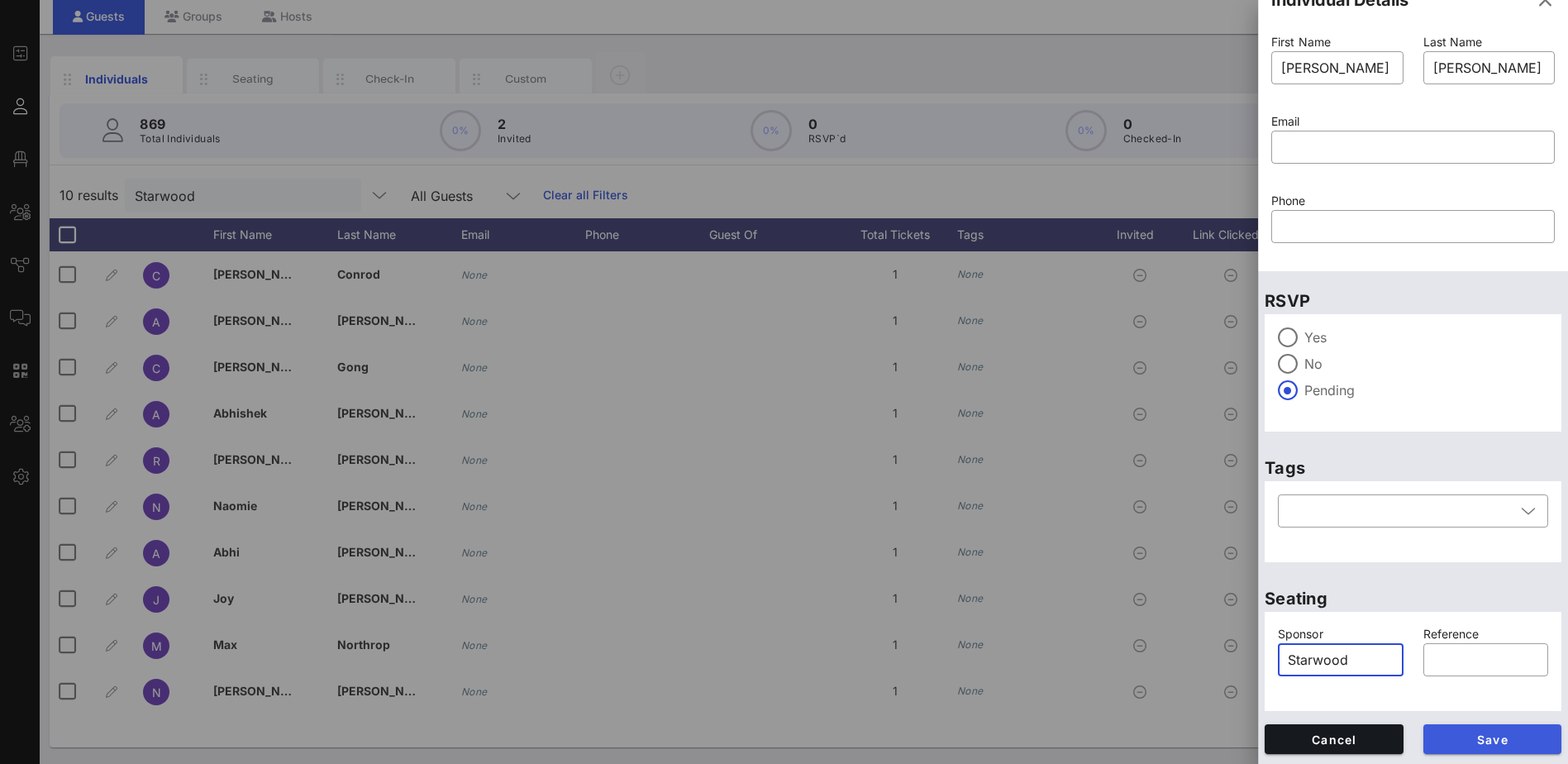
type input "Starwood"
click at [1450, 735] on span "Save" at bounding box center [1492, 740] width 112 height 14
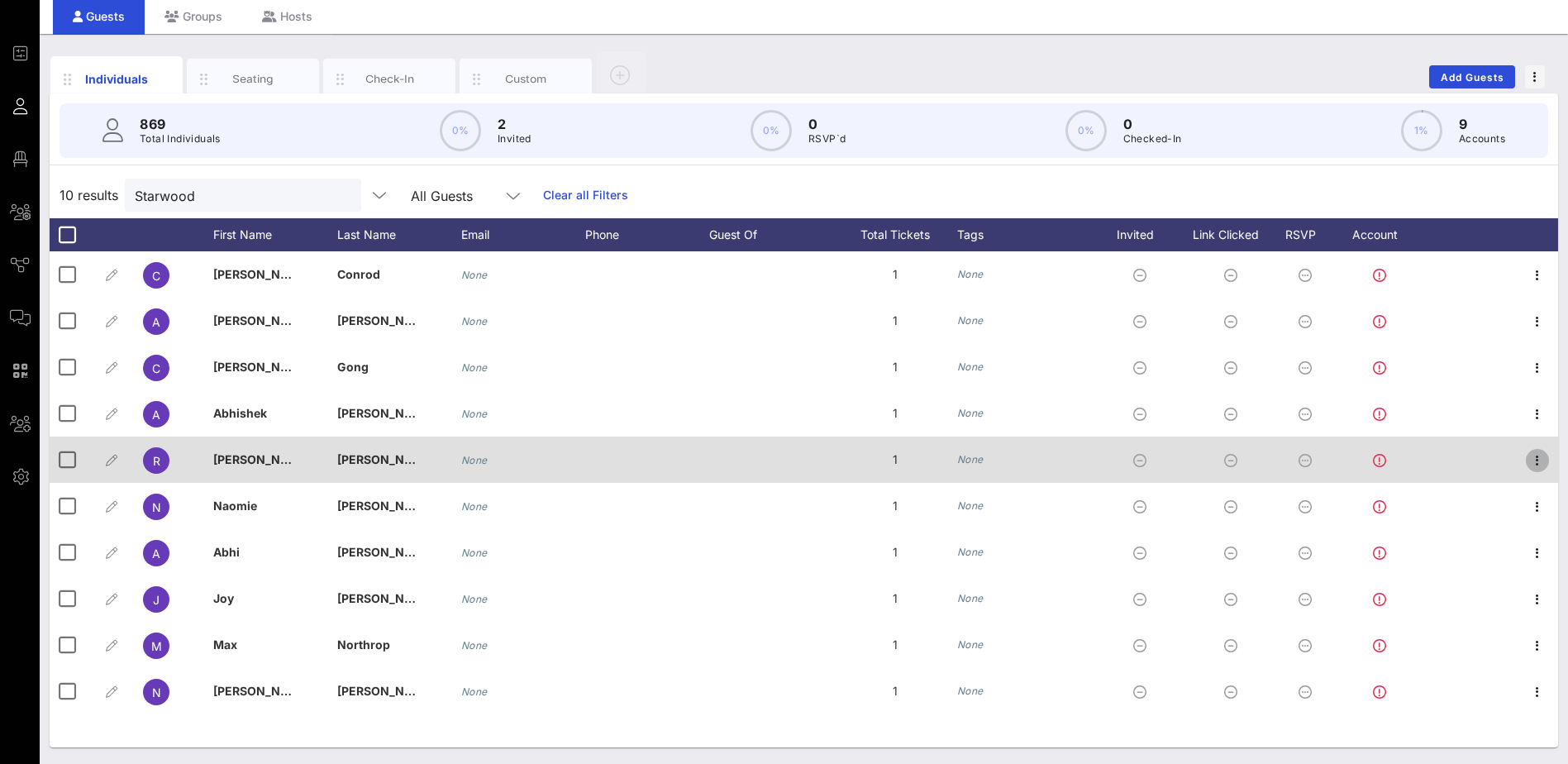
click at [1544, 457] on icon "button" at bounding box center [1537, 461] width 20 height 20
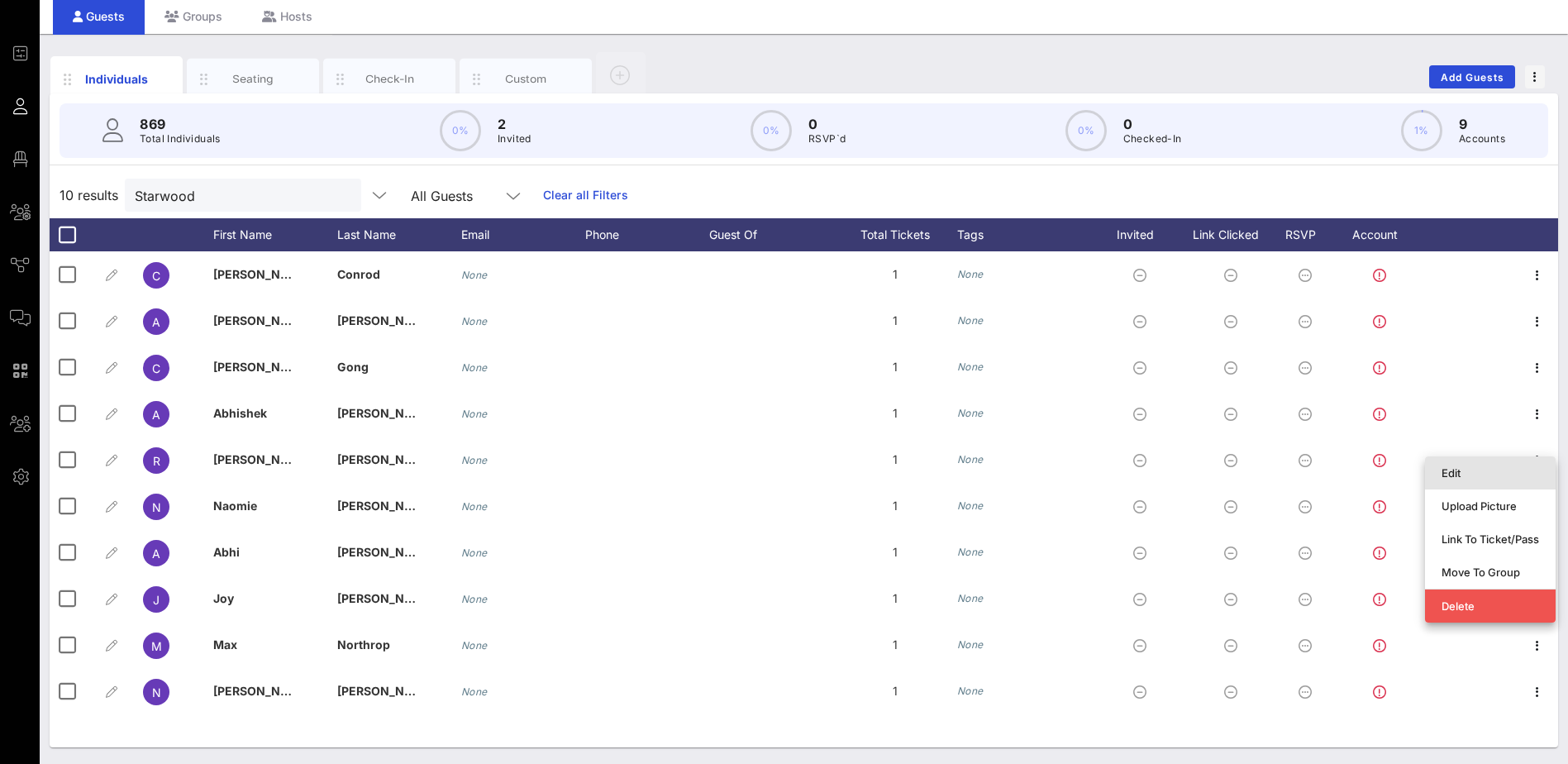
click at [1488, 467] on div "Edit" at bounding box center [1490, 473] width 98 height 14
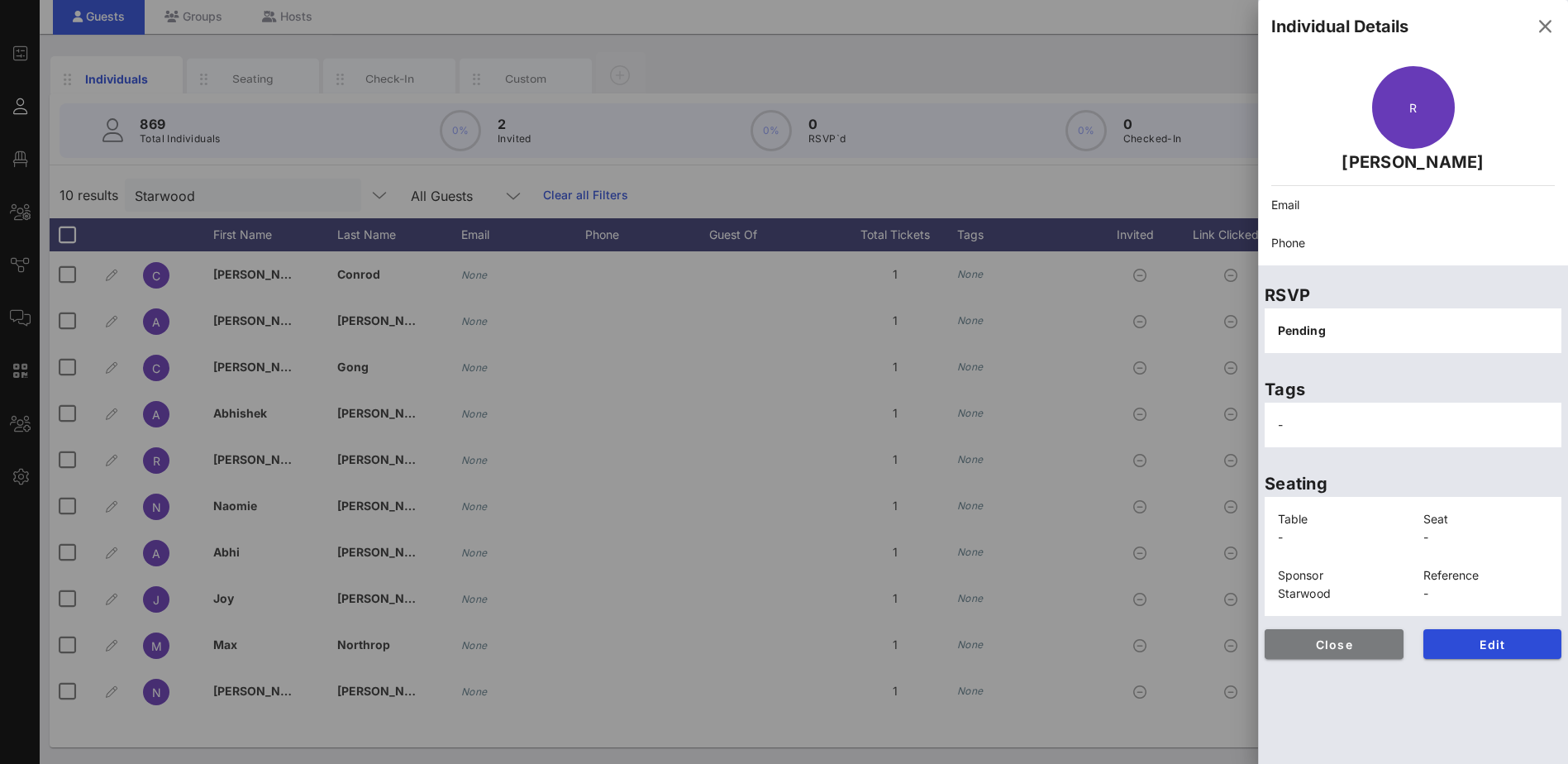
click at [1363, 644] on span "Close" at bounding box center [1333, 645] width 112 height 14
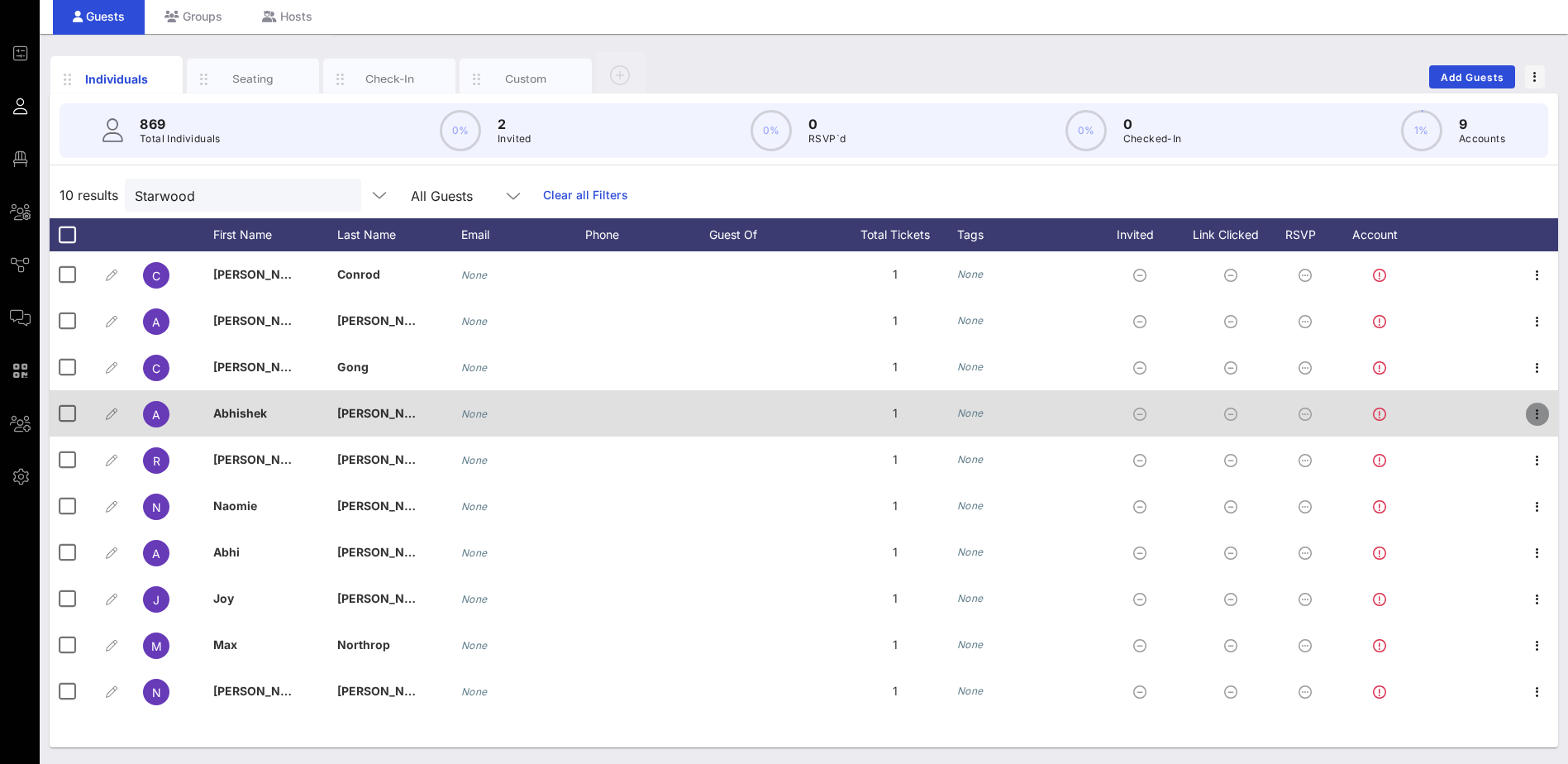
click at [1530, 416] on icon "button" at bounding box center [1537, 415] width 20 height 20
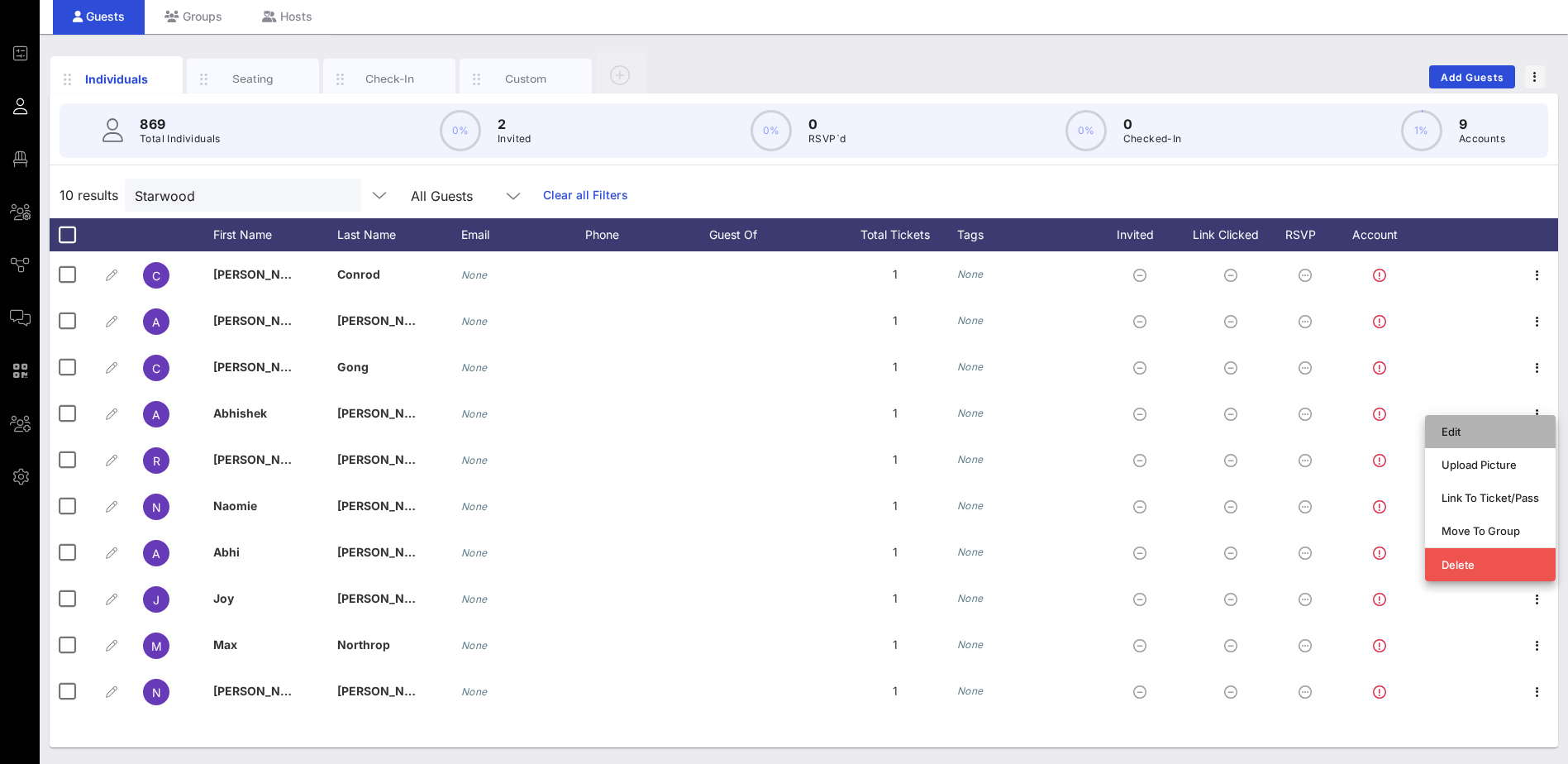
click at [1472, 435] on div "Edit" at bounding box center [1490, 432] width 98 height 14
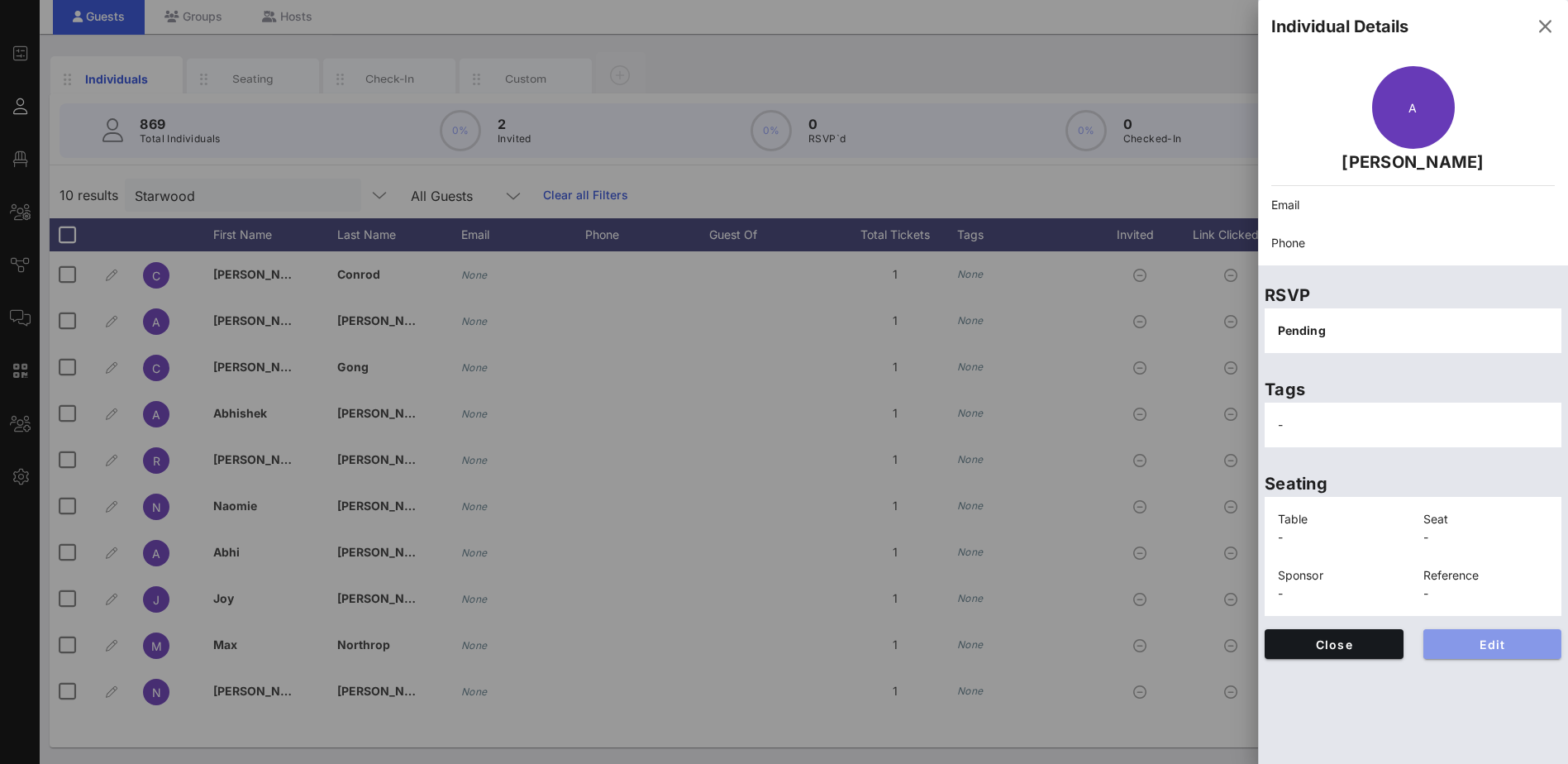
click at [1453, 640] on span "Edit" at bounding box center [1492, 645] width 112 height 14
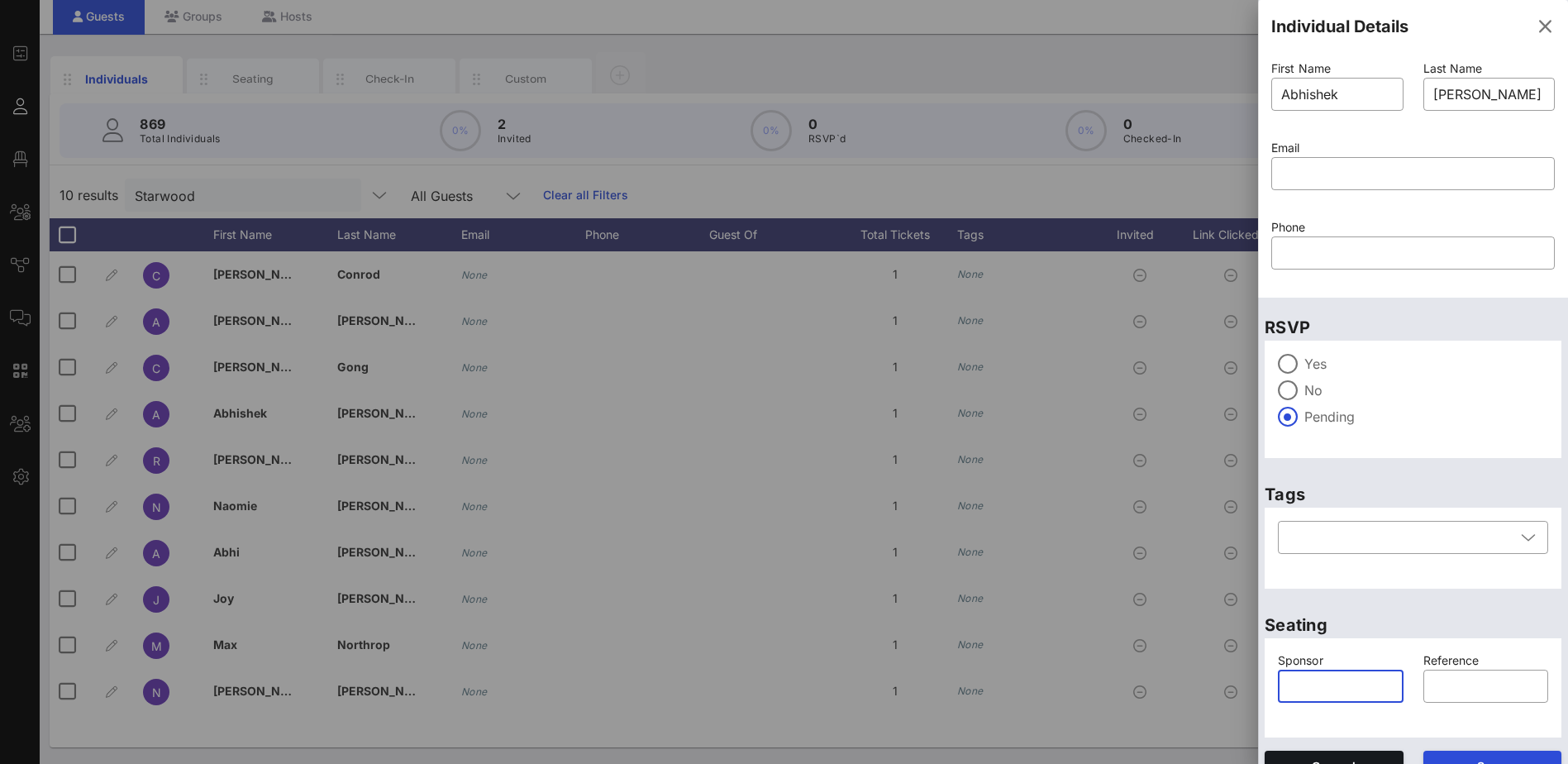
click at [1318, 687] on input "text" at bounding box center [1341, 686] width 106 height 26
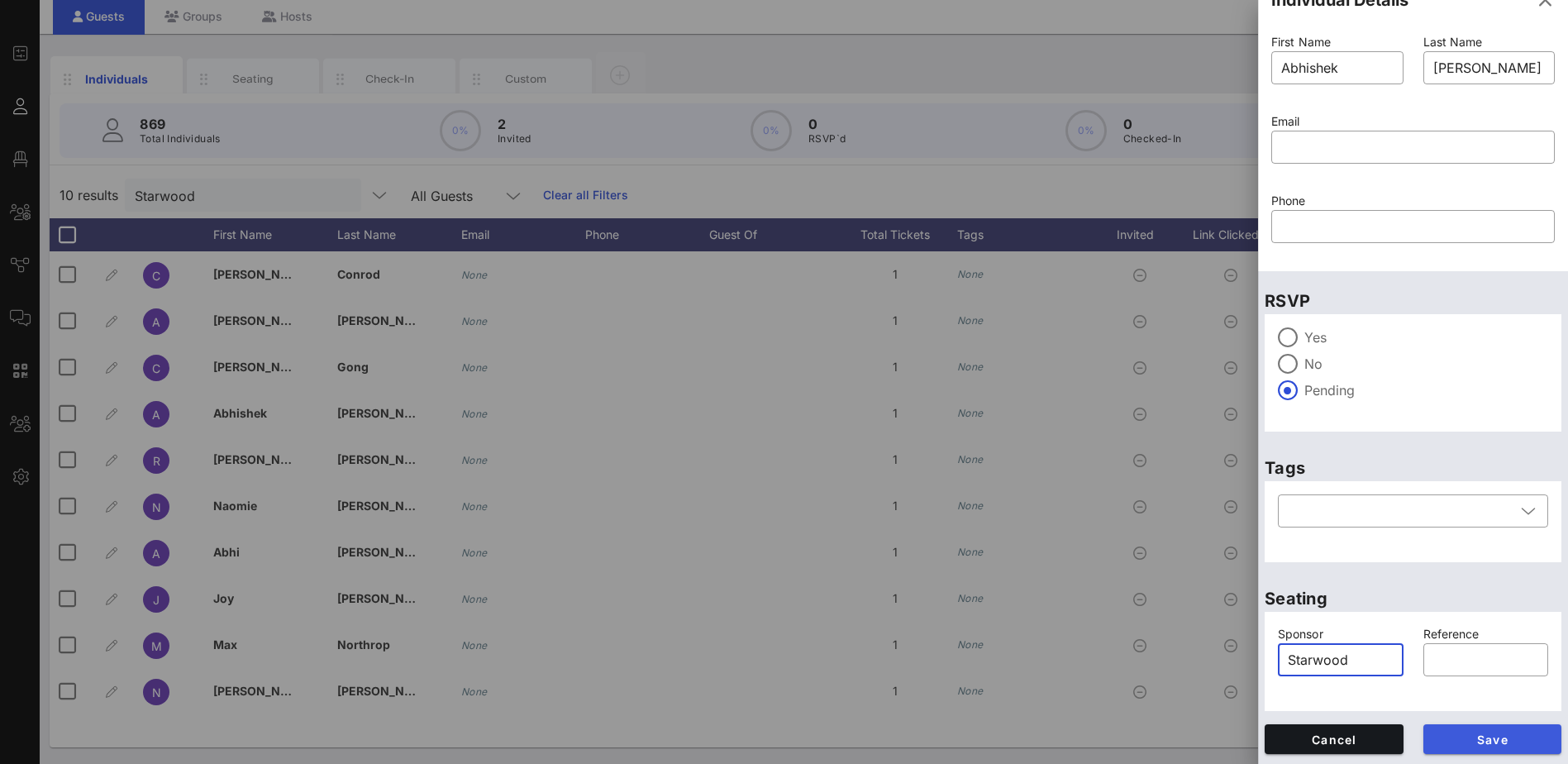
type input "Starwood"
click at [1506, 734] on span "Save" at bounding box center [1492, 740] width 112 height 14
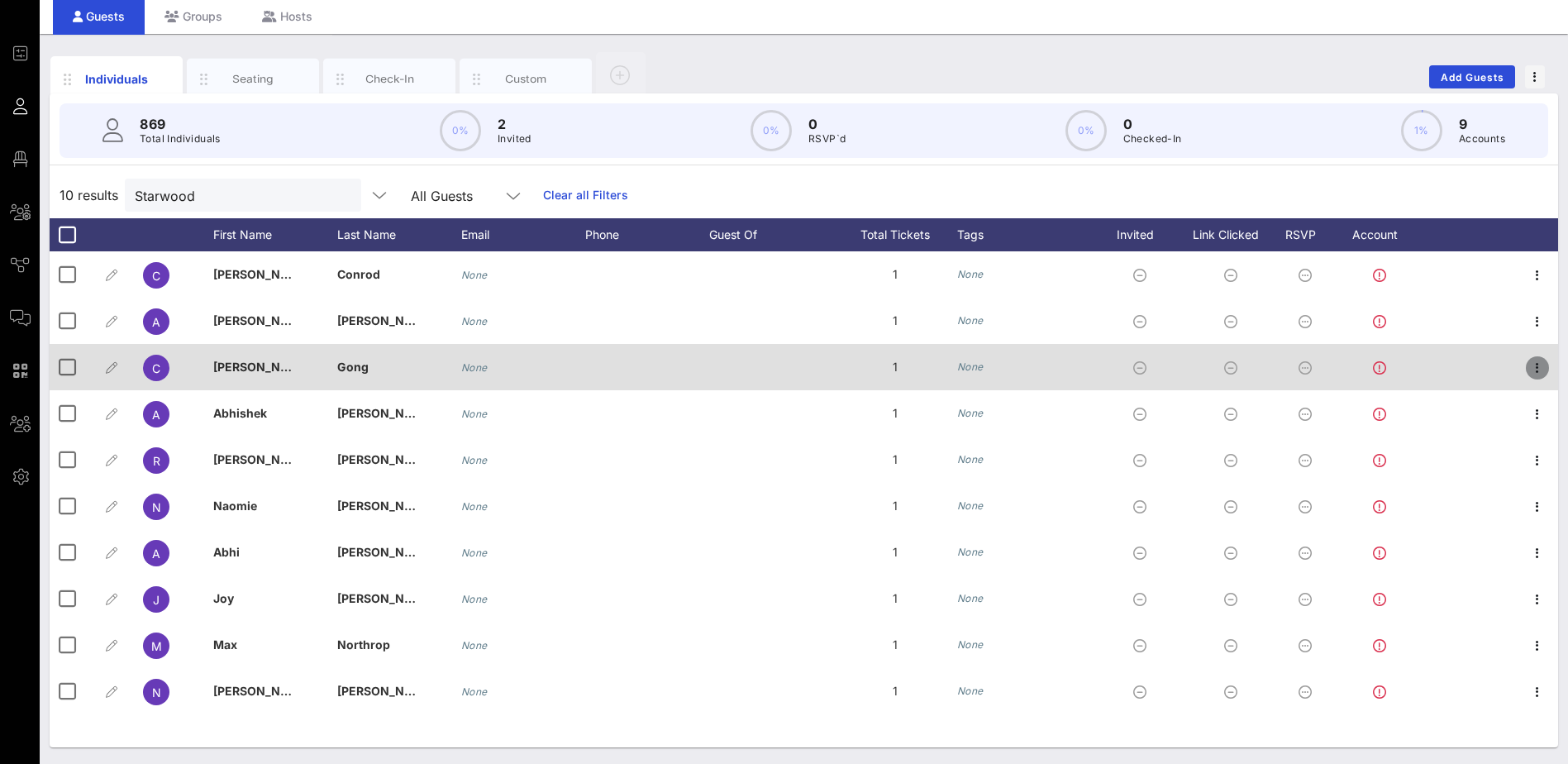
click at [1545, 362] on icon "button" at bounding box center [1537, 368] width 20 height 20
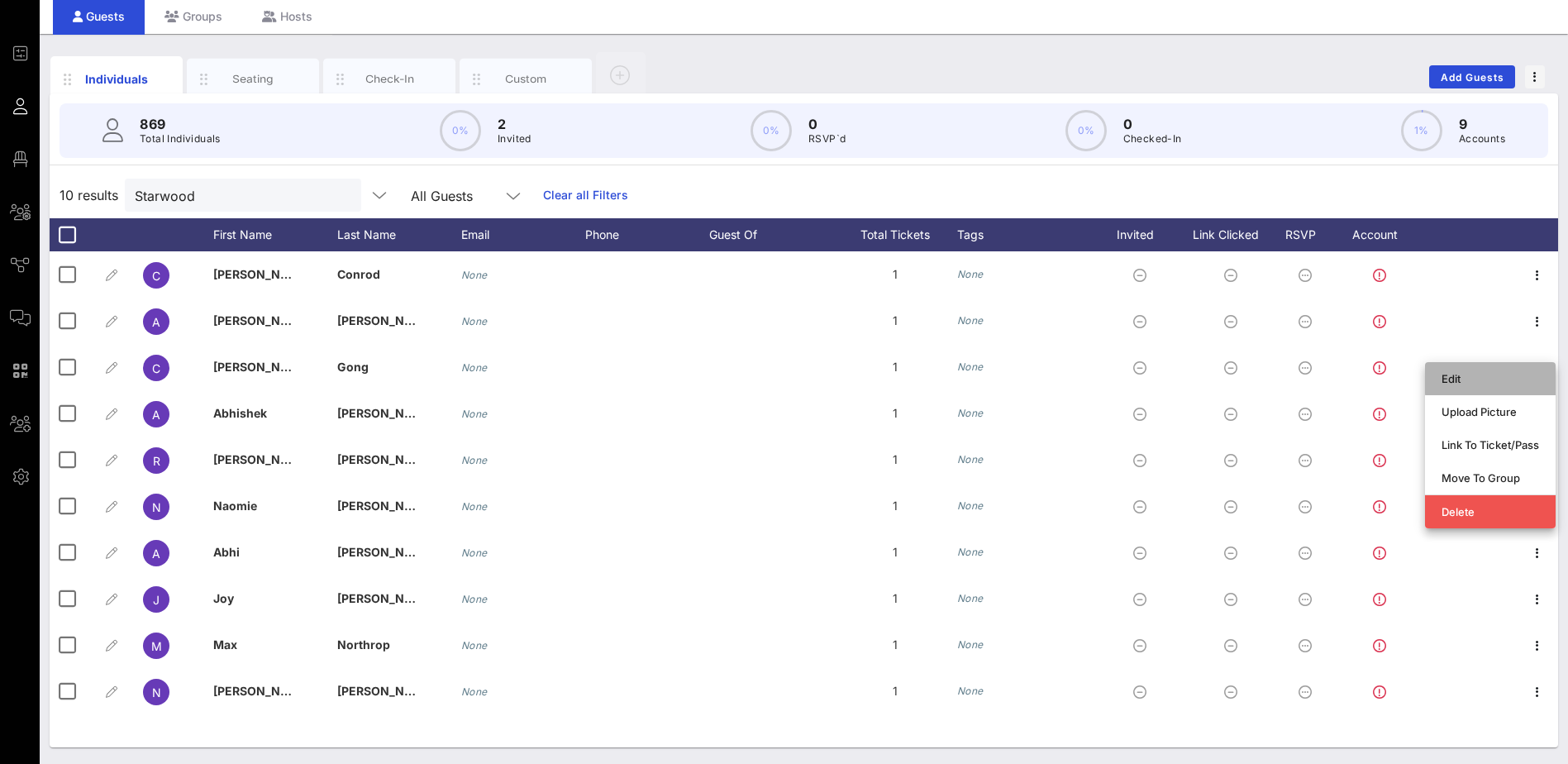
click at [1483, 377] on div "Edit" at bounding box center [1490, 379] width 98 height 14
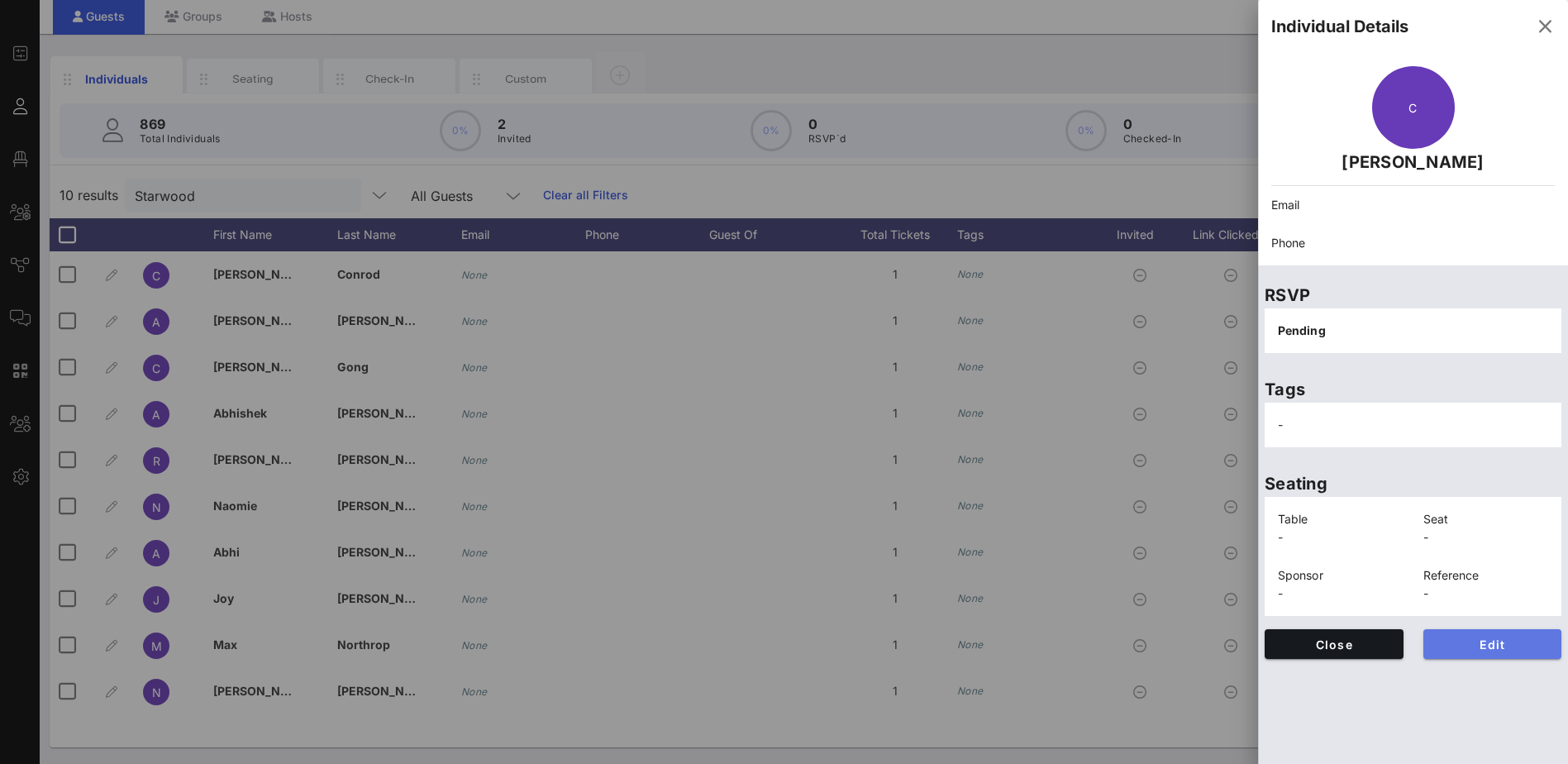
click at [1481, 641] on span "Edit" at bounding box center [1492, 645] width 112 height 14
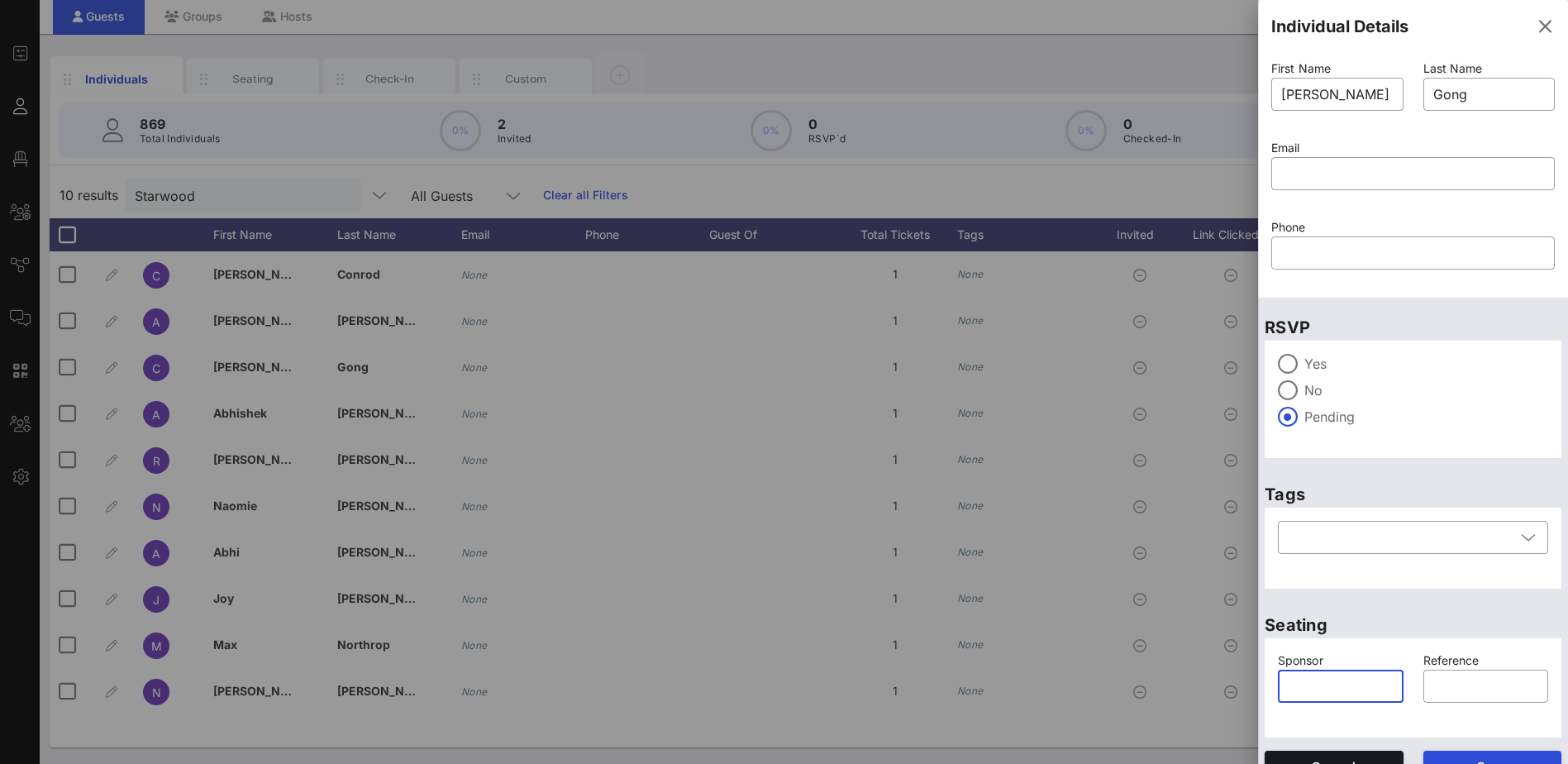
click at [1351, 684] on input "text" at bounding box center [1341, 686] width 106 height 26
type input "Starwood"
click at [1454, 627] on p "Seating" at bounding box center [1413, 624] width 296 height 26
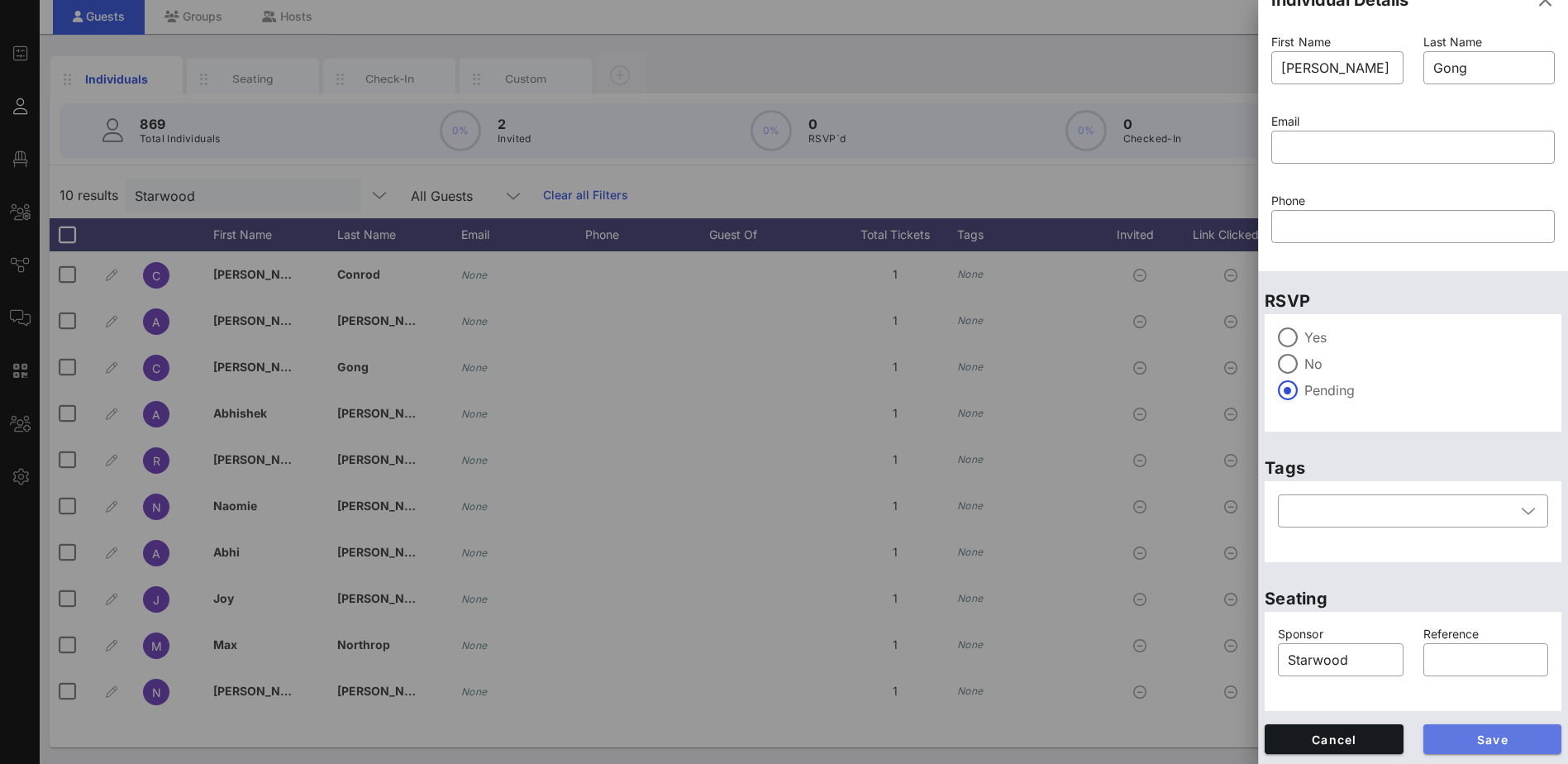
click at [1458, 744] on span "Save" at bounding box center [1492, 740] width 112 height 14
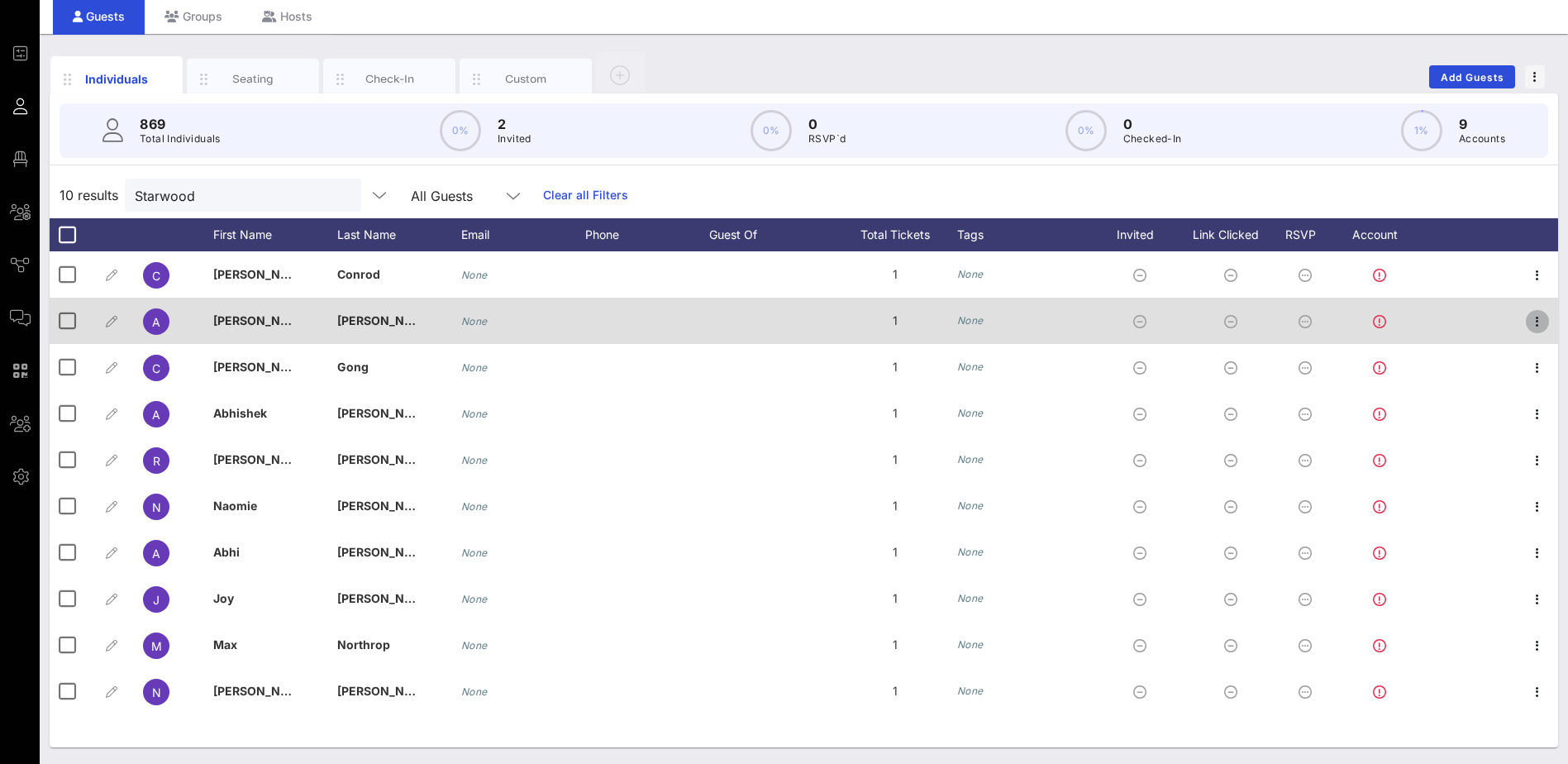
click at [1535, 322] on icon "button" at bounding box center [1537, 322] width 20 height 20
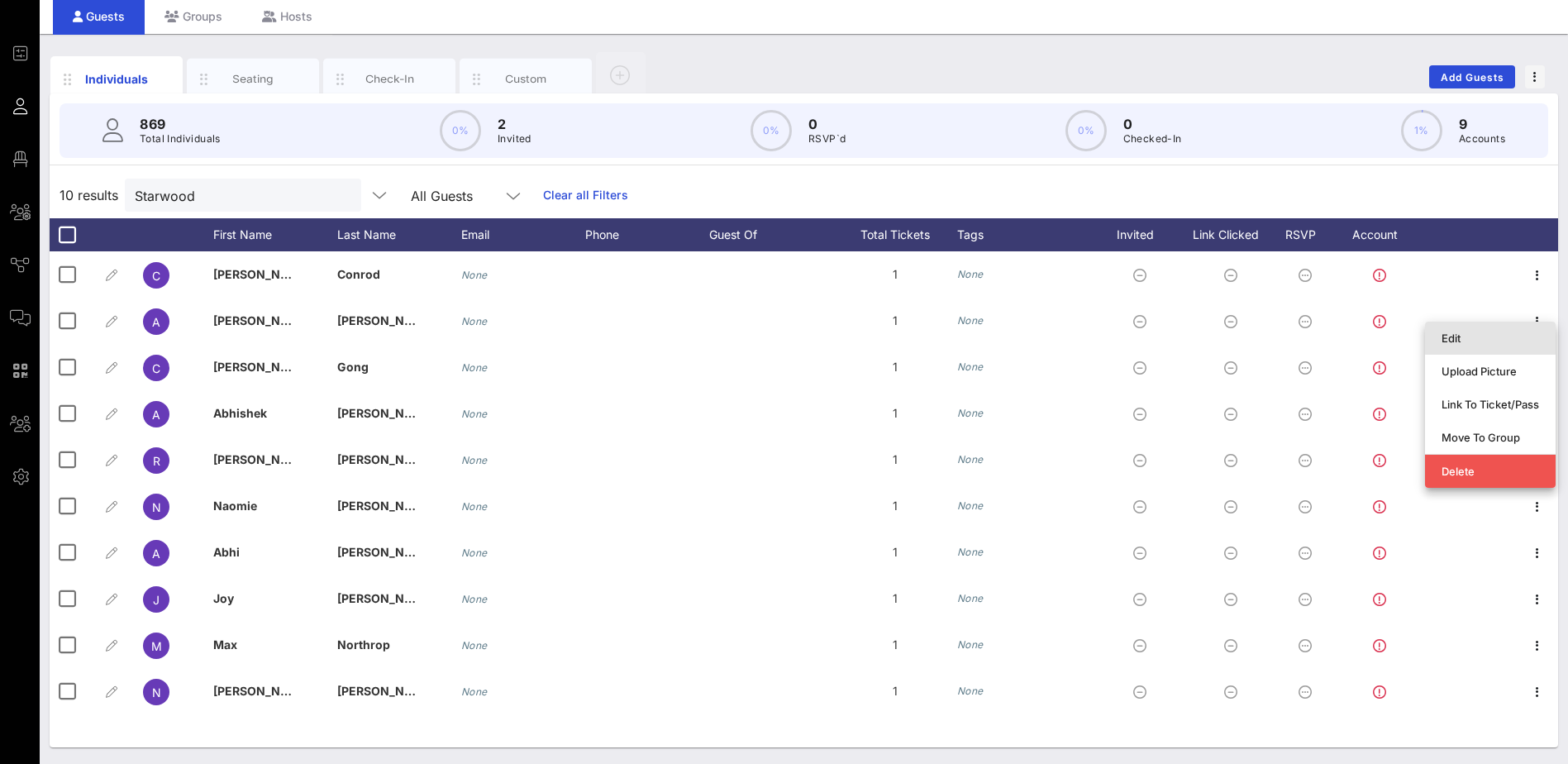
click at [1471, 336] on div "Edit" at bounding box center [1490, 339] width 98 height 14
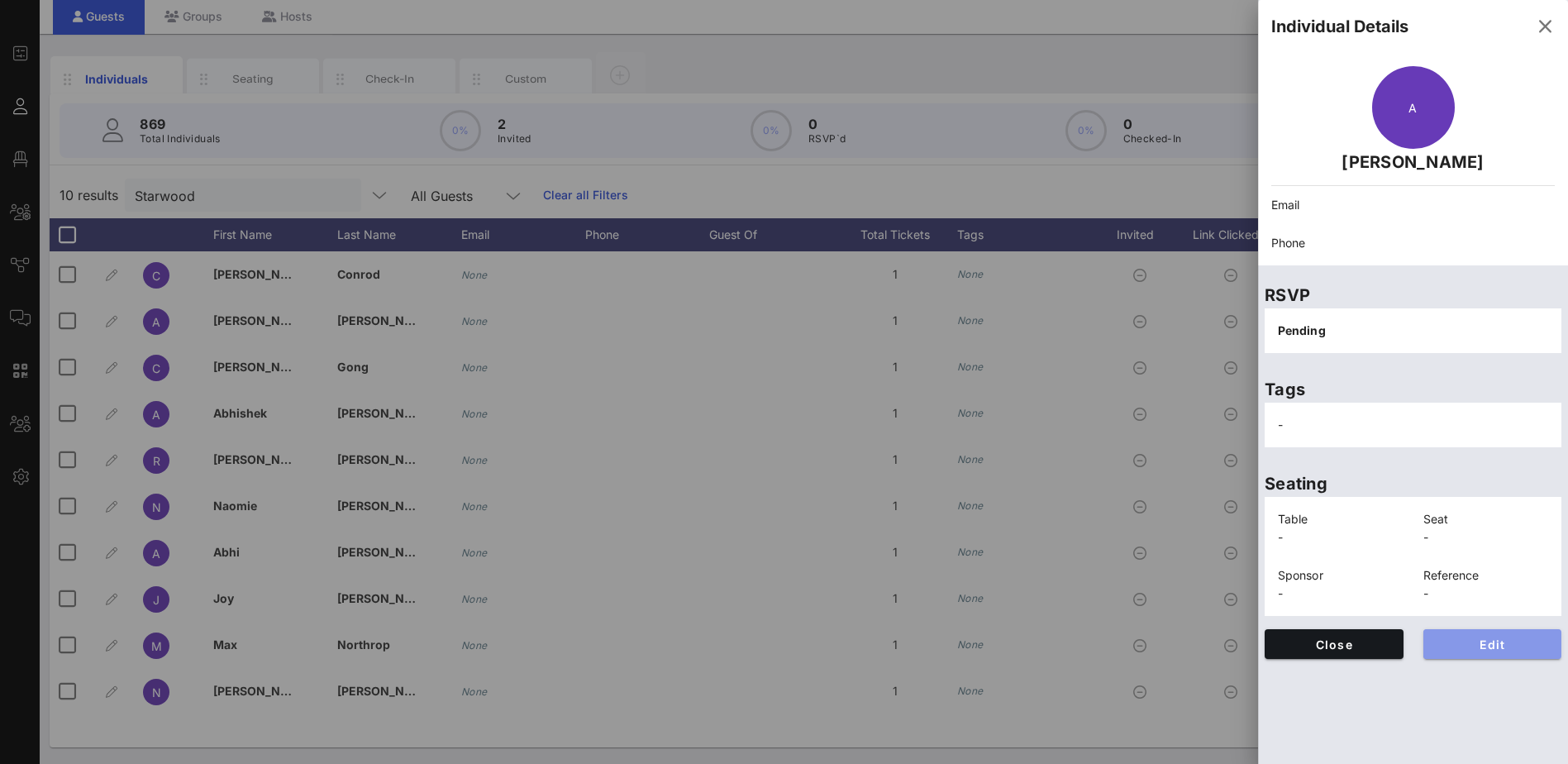
click at [1512, 644] on span "Edit" at bounding box center [1492, 645] width 112 height 14
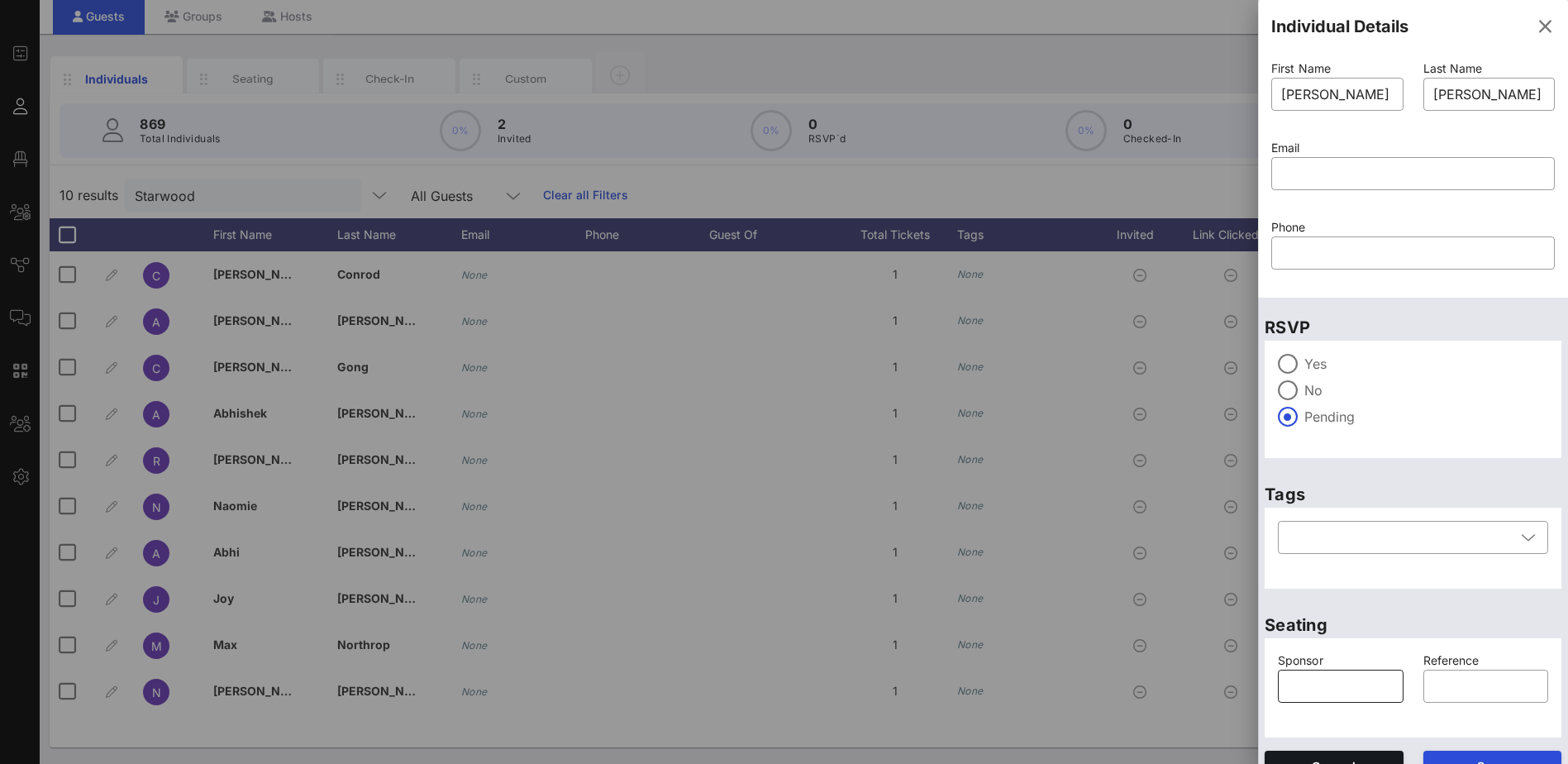
click at [1347, 684] on input "text" at bounding box center [1341, 686] width 106 height 26
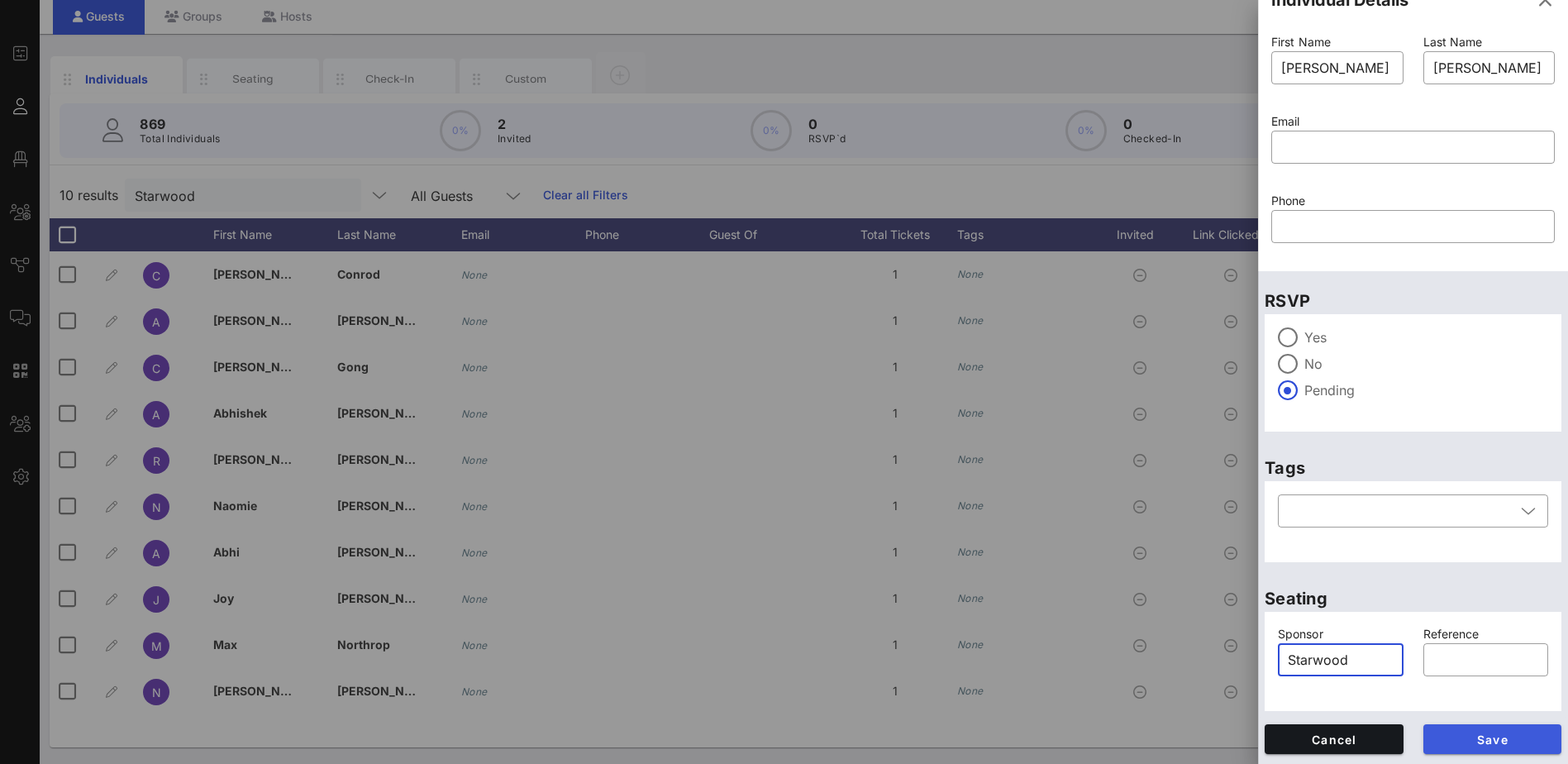
type input "Starwood"
click at [1527, 733] on span "Save" at bounding box center [1492, 740] width 112 height 14
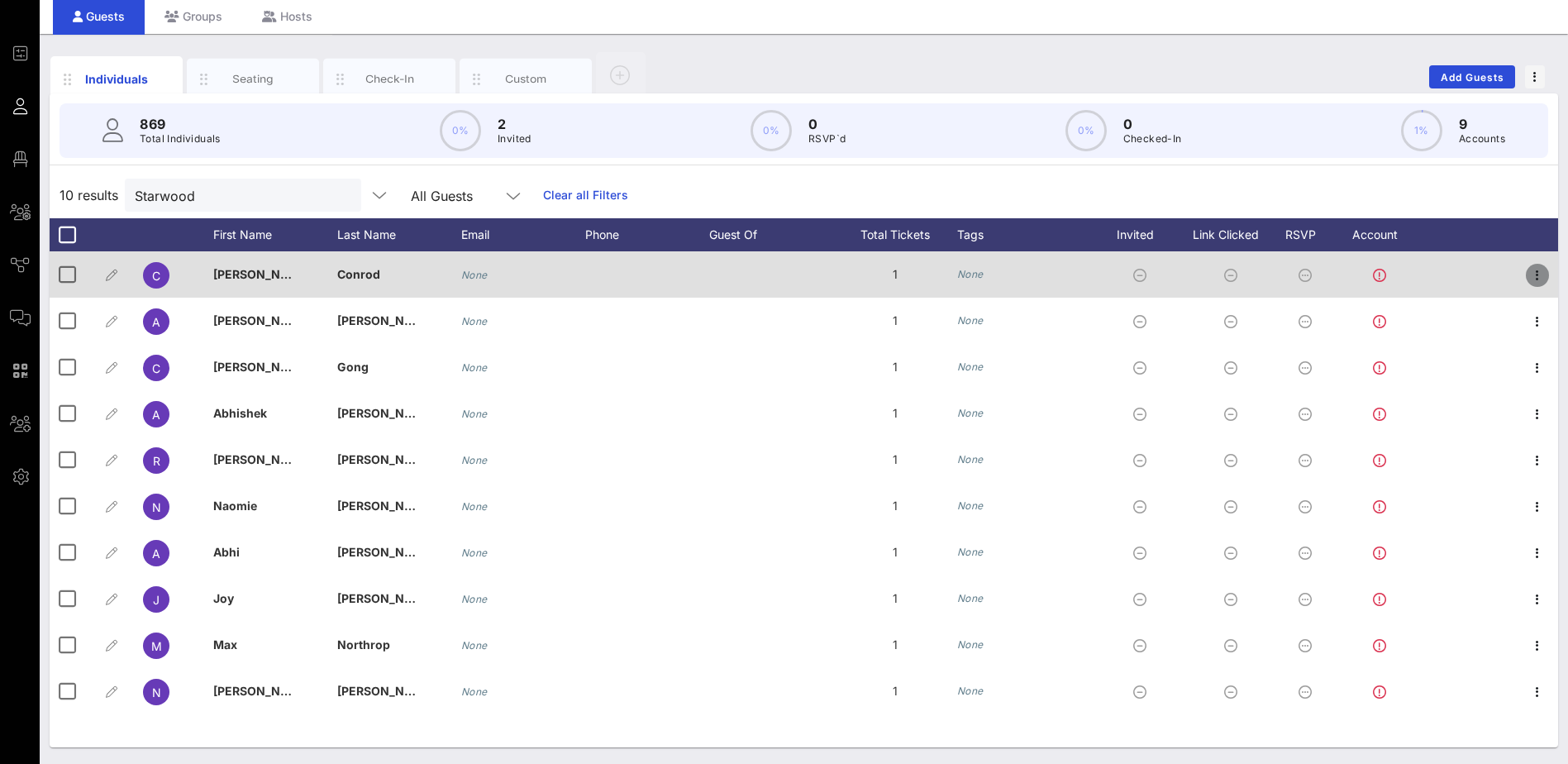
click at [1540, 276] on icon "button" at bounding box center [1537, 275] width 20 height 20
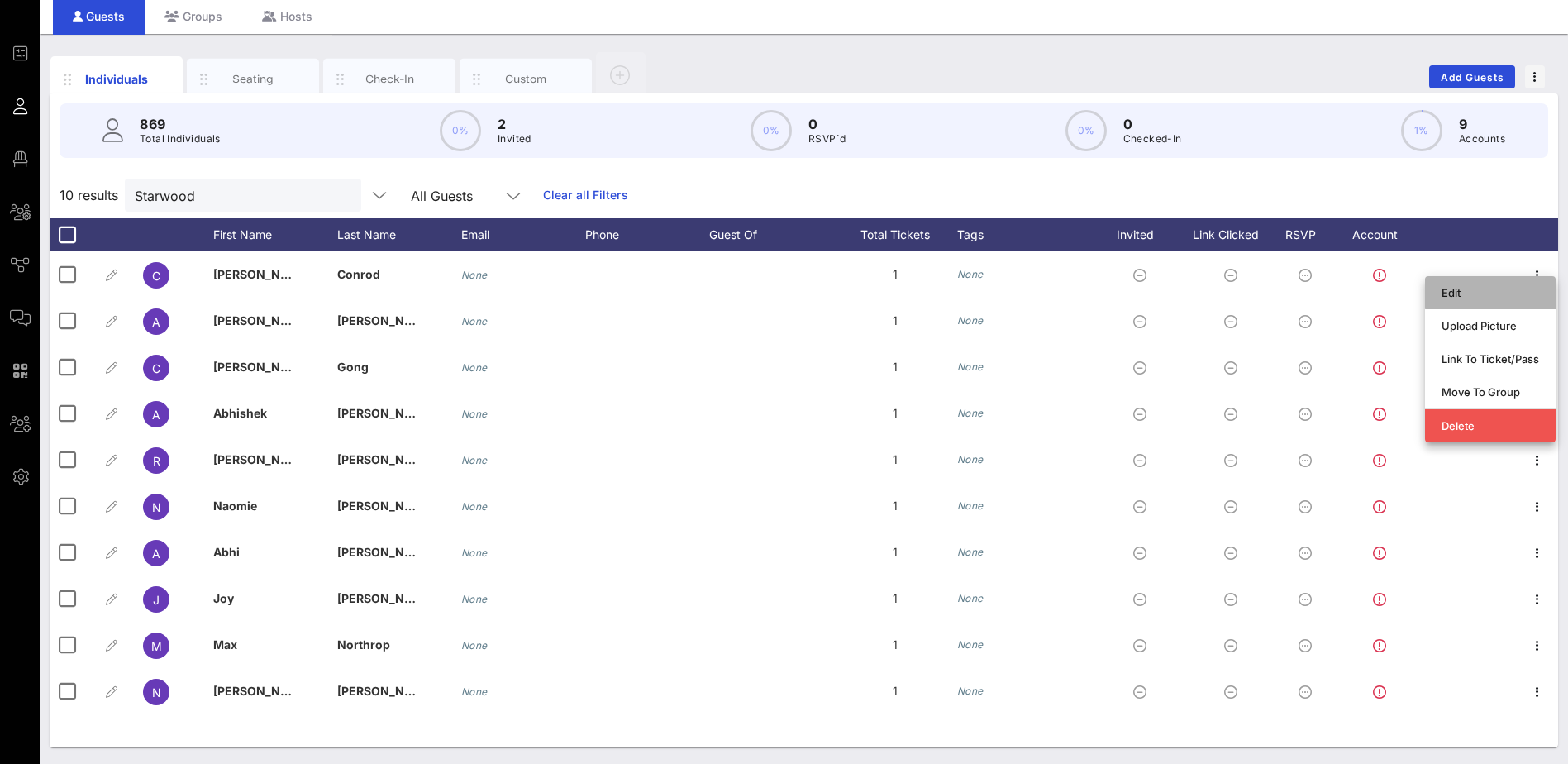
click at [1467, 286] on div "Edit" at bounding box center [1490, 293] width 98 height 14
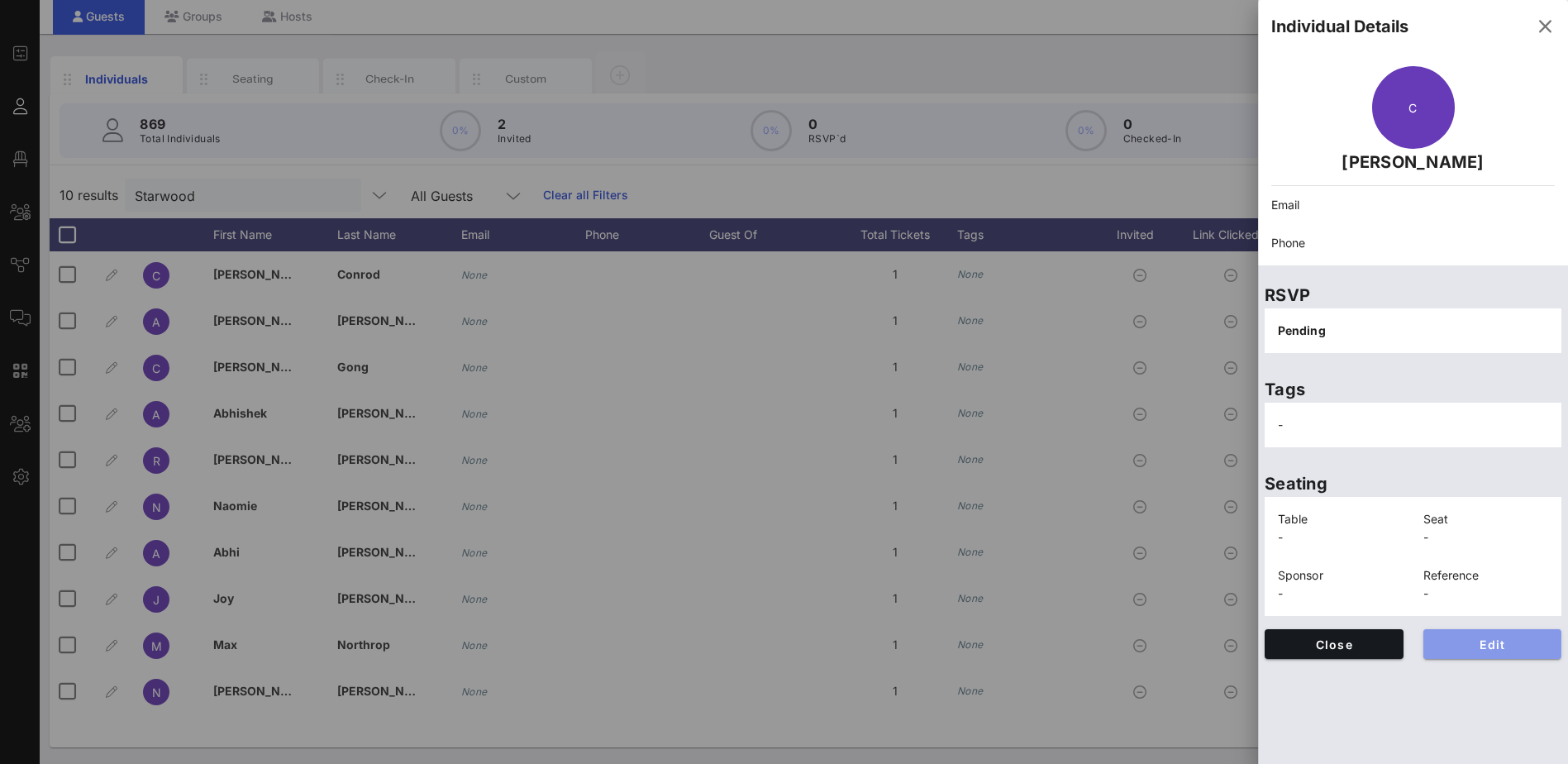
click at [1477, 643] on span "Edit" at bounding box center [1492, 645] width 112 height 14
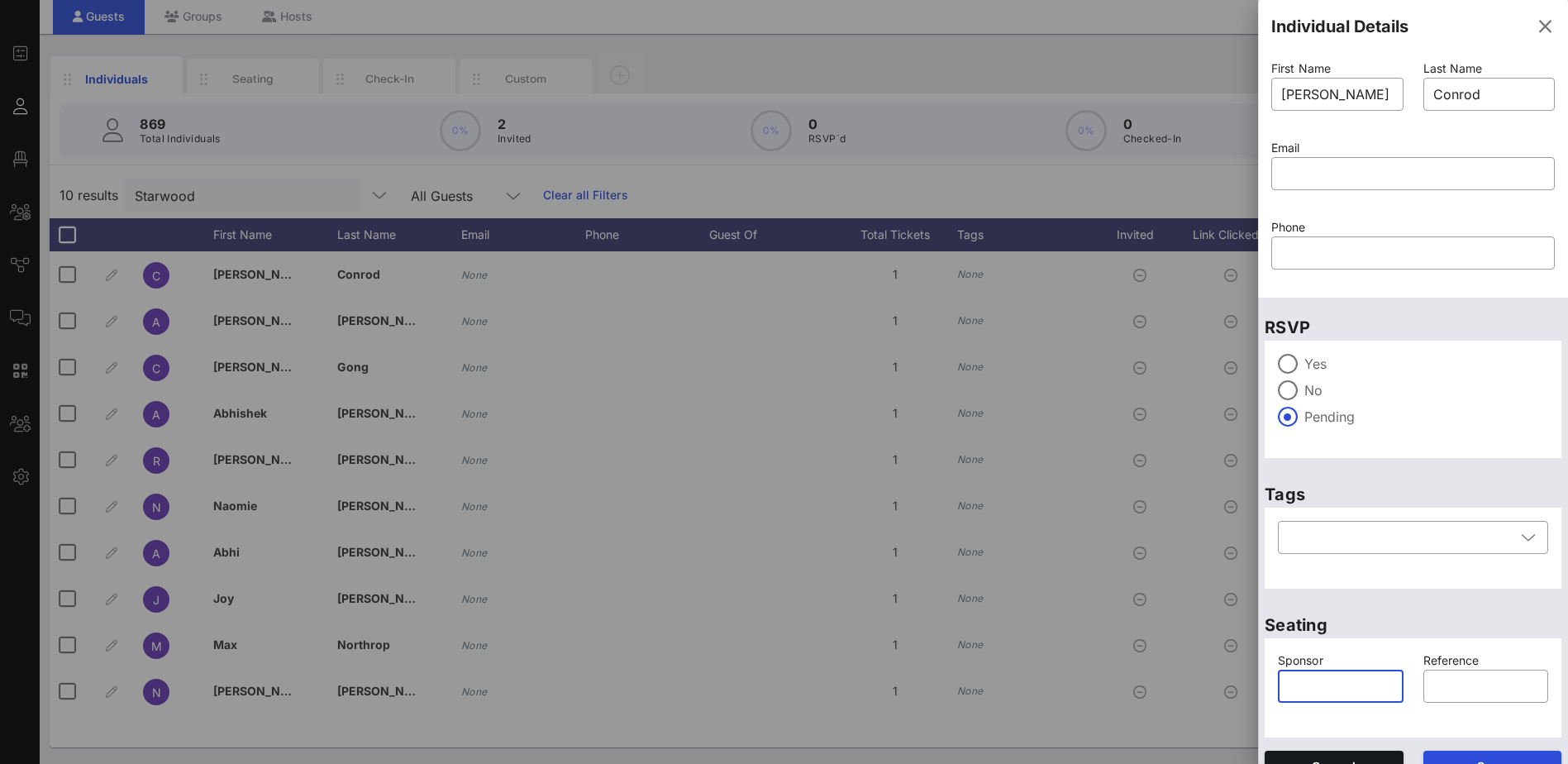
click at [1340, 681] on input "text" at bounding box center [1341, 686] width 106 height 26
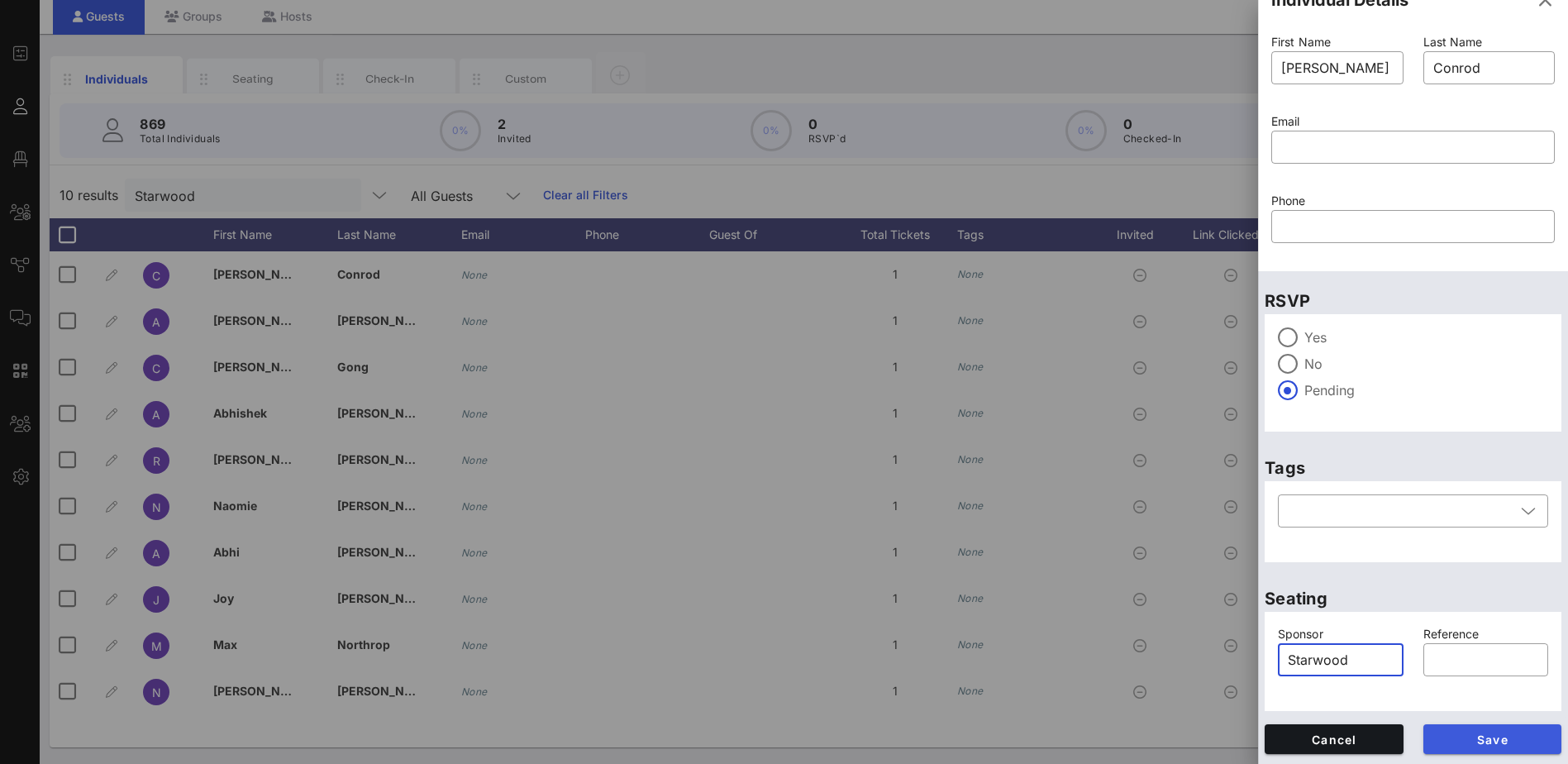
type input "Starwood"
click at [1501, 742] on span "Save" at bounding box center [1492, 740] width 112 height 14
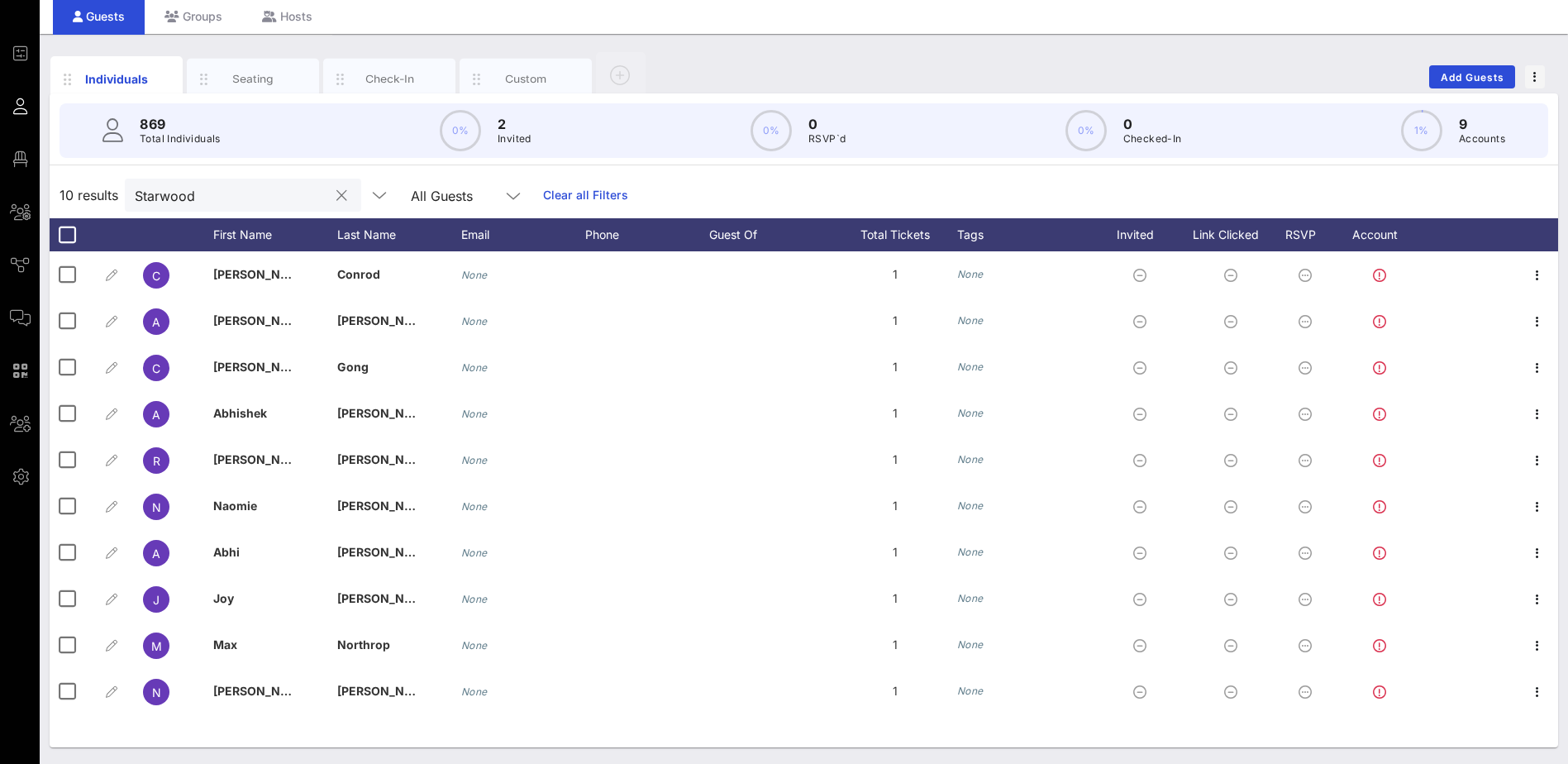
click at [336, 198] on button "clear icon" at bounding box center [341, 195] width 11 height 17
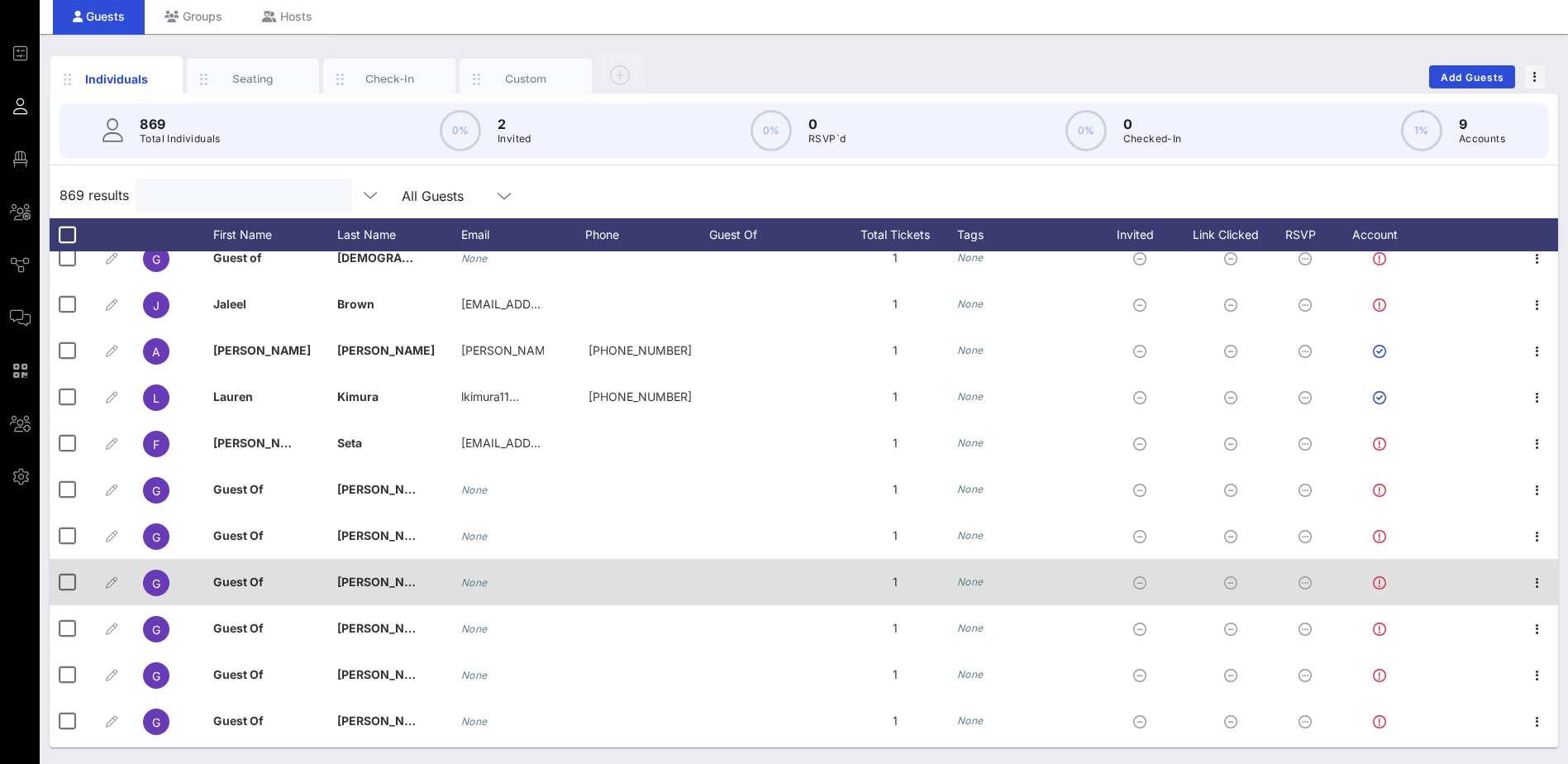
scroll to position [414, 0]
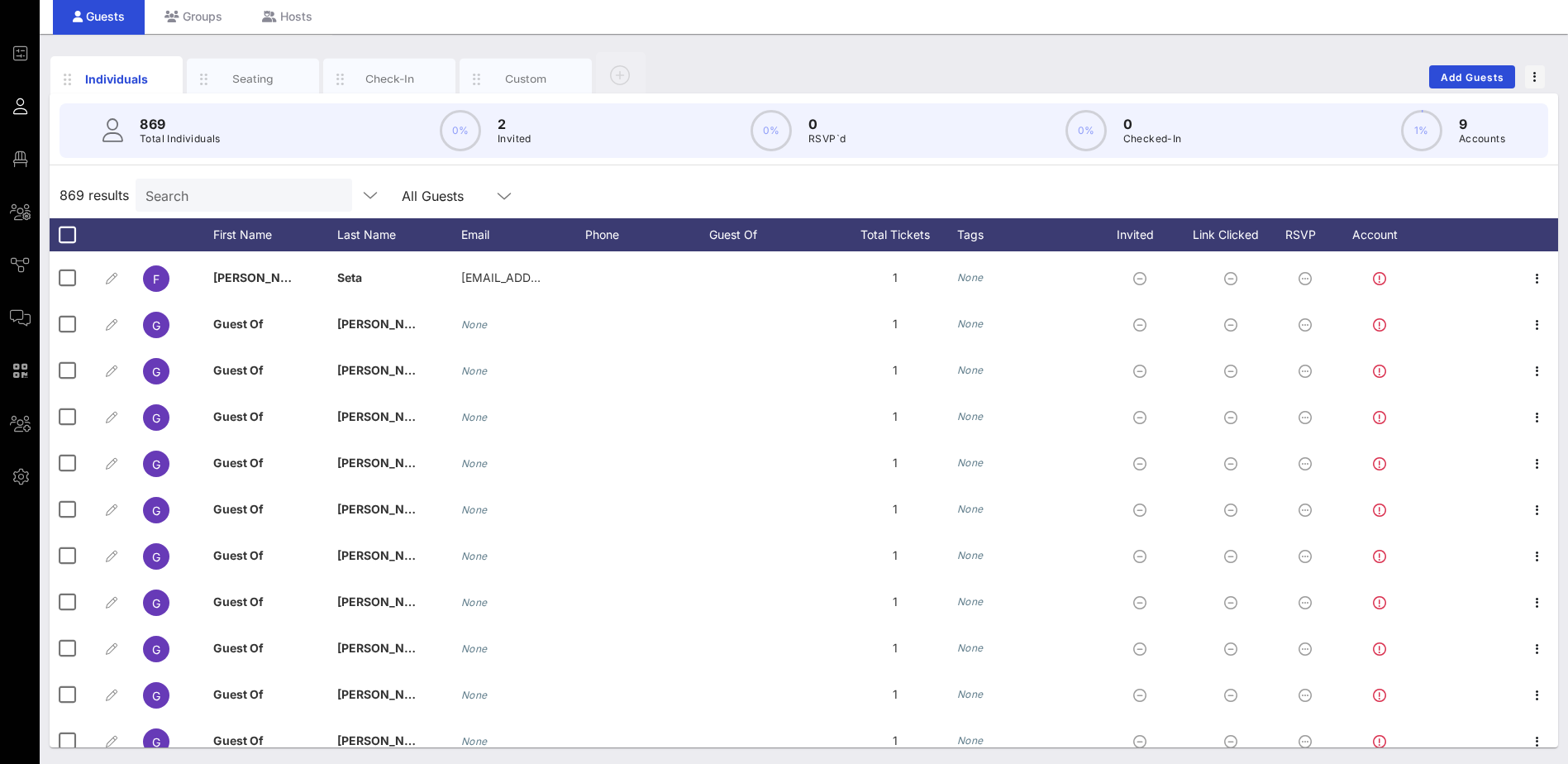
click at [203, 202] on input "Search" at bounding box center [242, 195] width 193 height 21
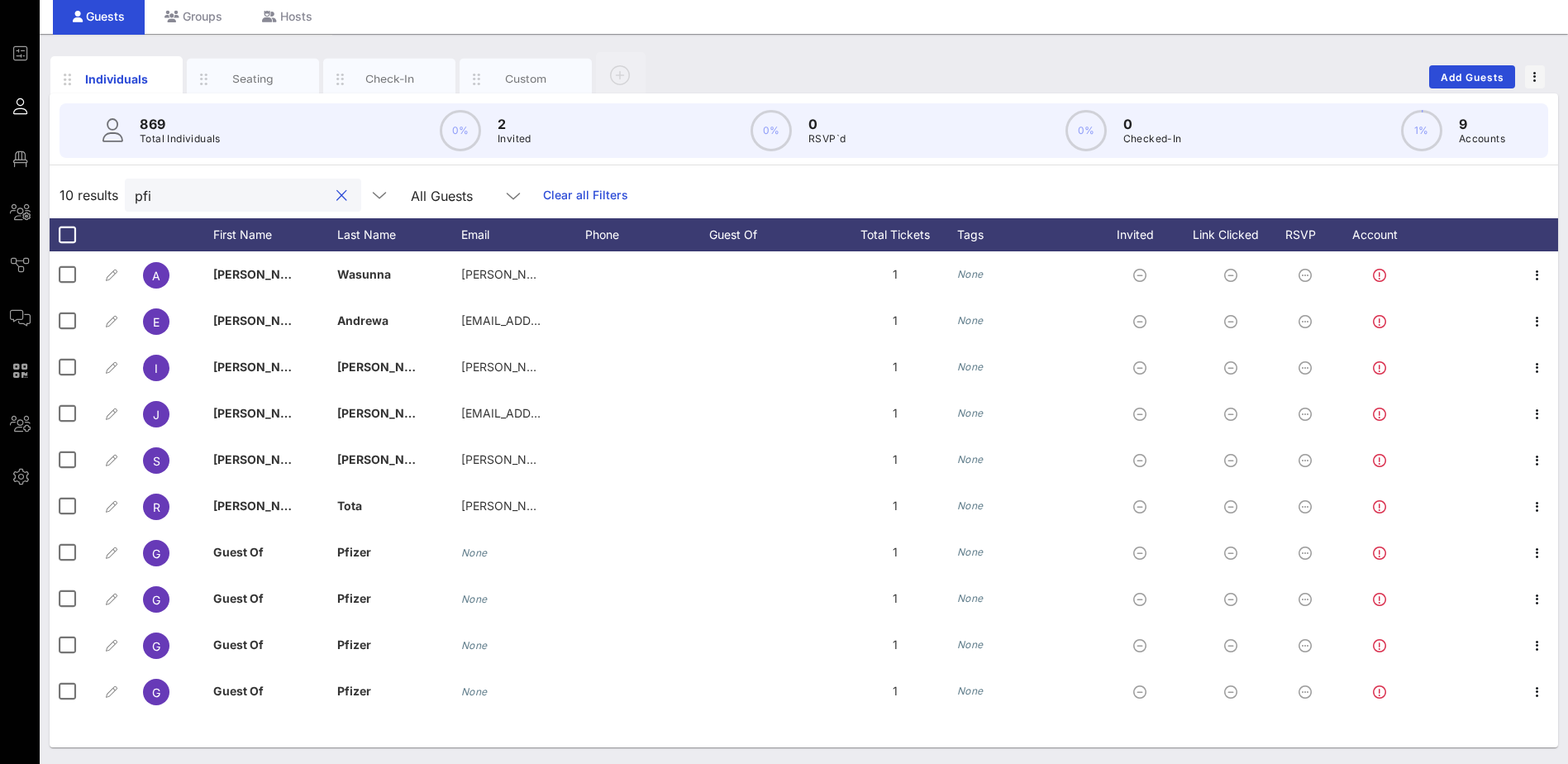
scroll to position [0, 0]
type input "pfizer"
click at [336, 198] on button "clear icon" at bounding box center [341, 195] width 11 height 17
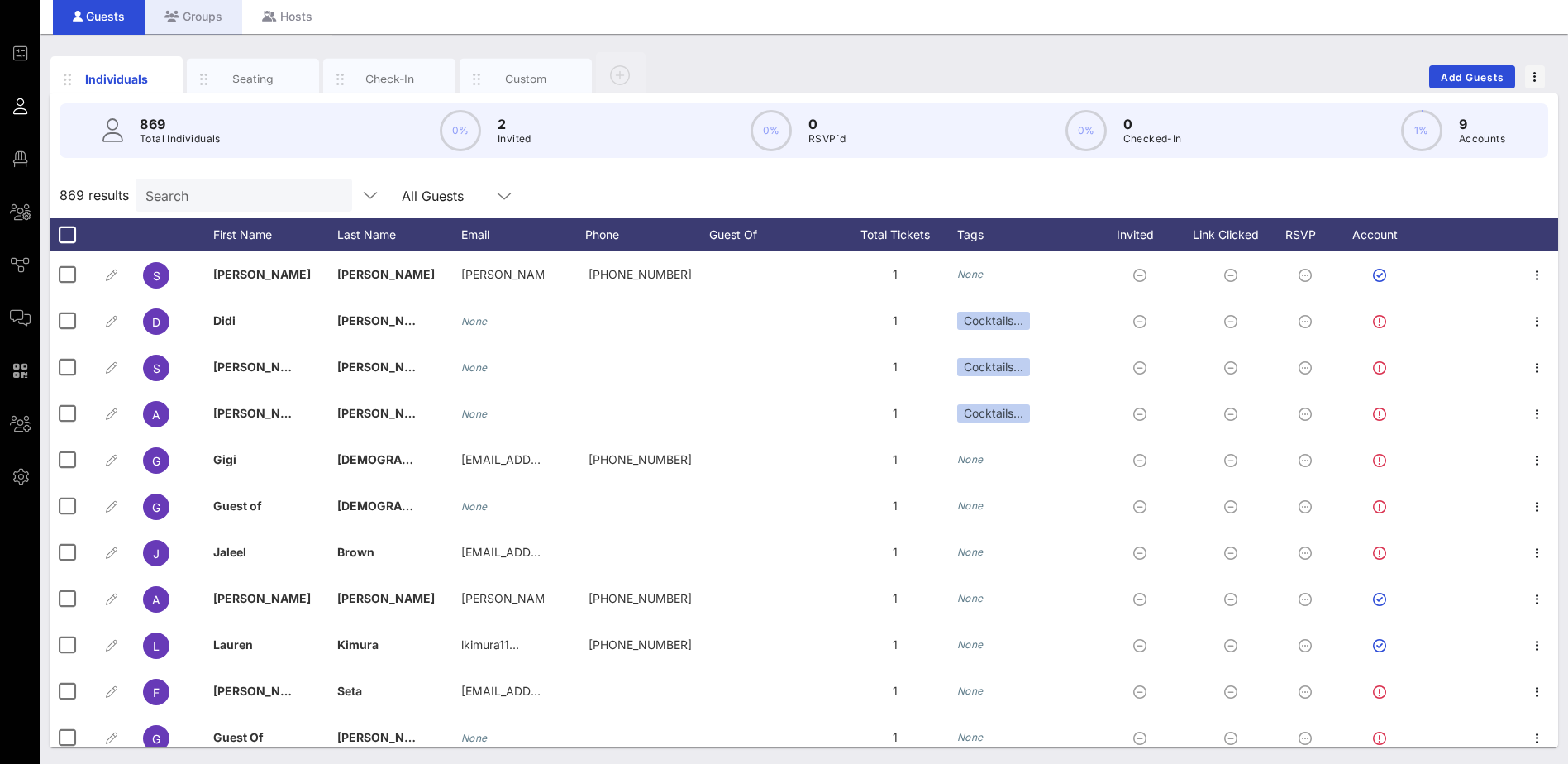
click at [196, 18] on div "Groups" at bounding box center [193, 16] width 98 height 37
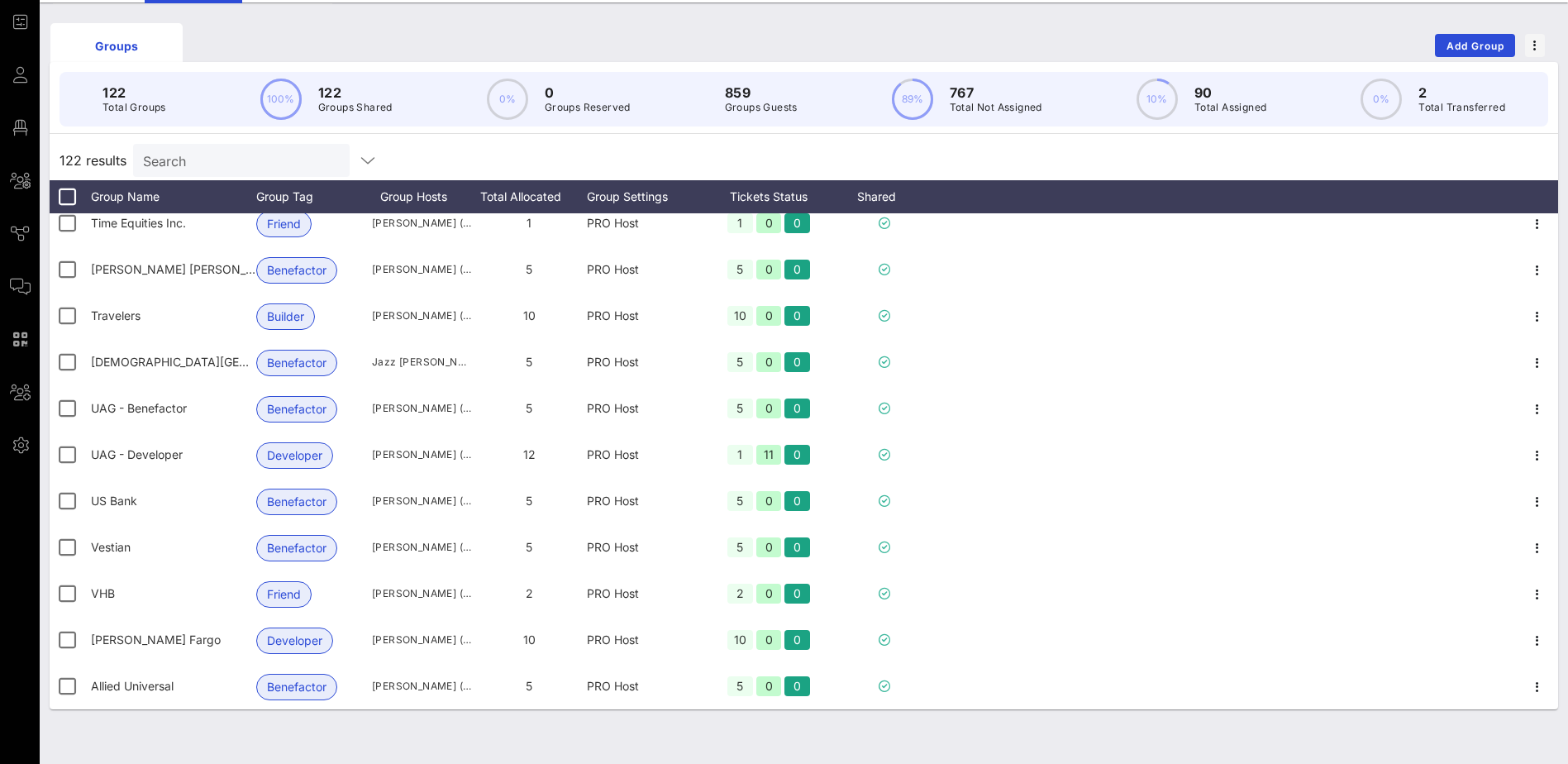
scroll to position [102, 0]
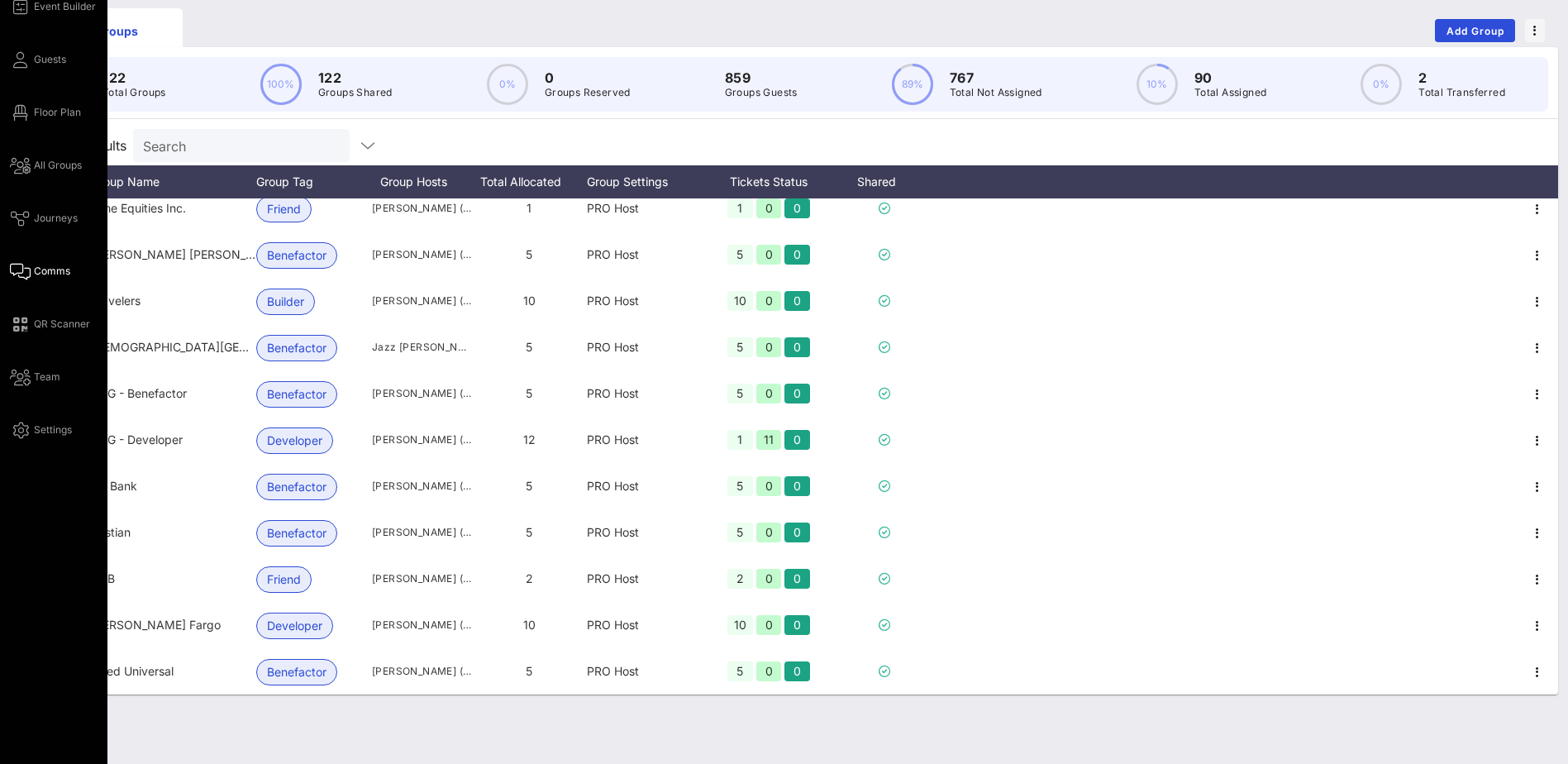
click at [38, 264] on span "Comms" at bounding box center [52, 270] width 36 height 15
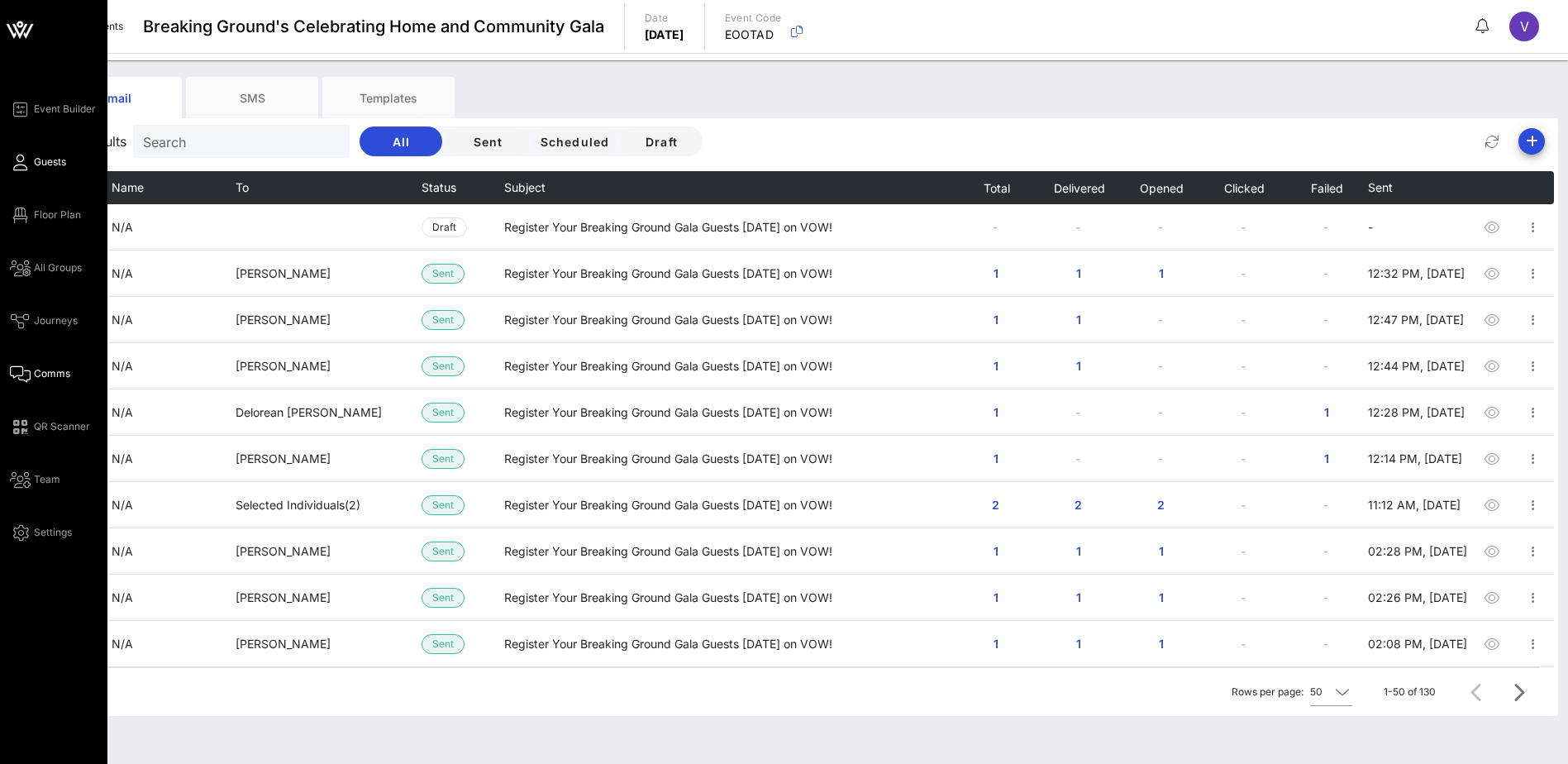
click at [42, 164] on span "Guests" at bounding box center [50, 162] width 32 height 15
